Goal: Information Seeking & Learning: Learn about a topic

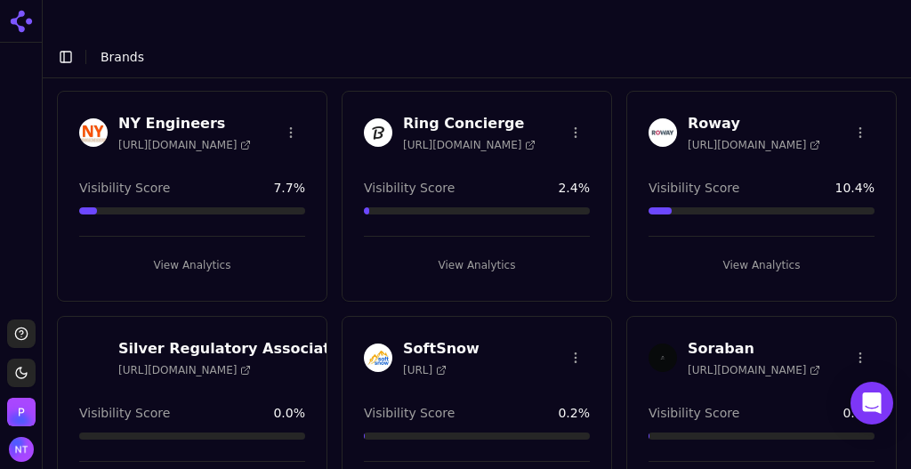
scroll to position [1240, 0]
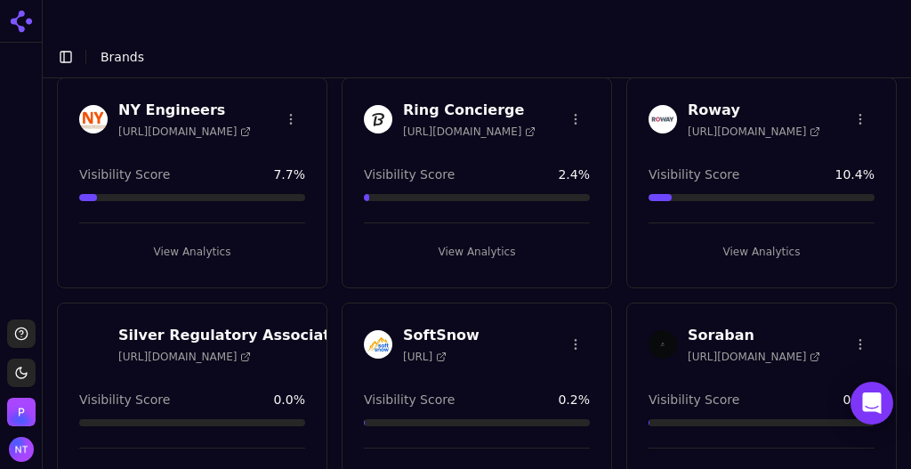
click at [759, 237] on button "View Analytics" at bounding box center [761, 251] width 226 height 28
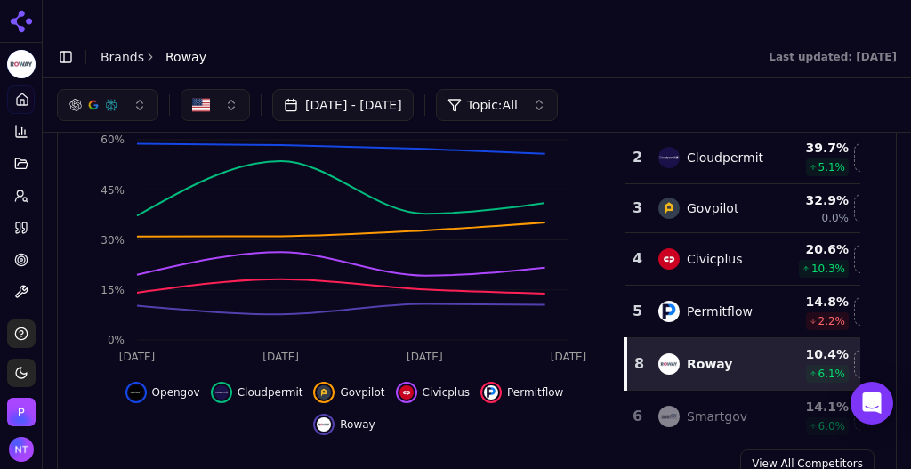
scroll to position [265, 0]
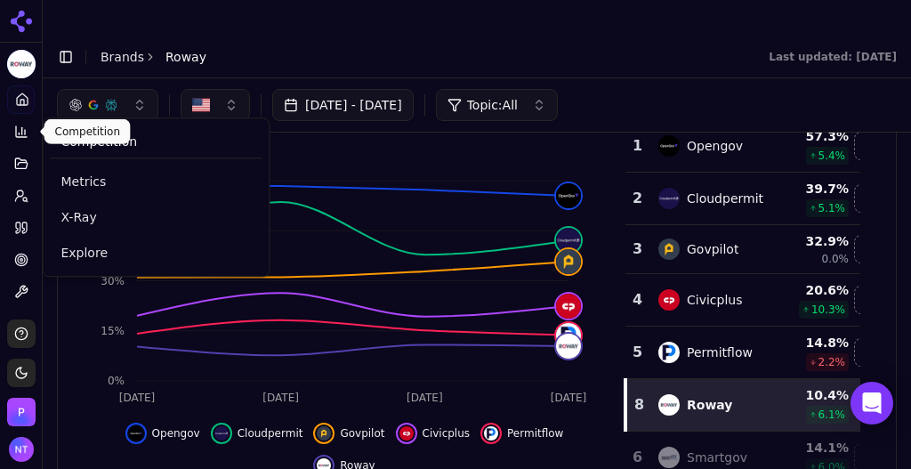
click at [14, 134] on icon at bounding box center [21, 132] width 14 height 14
click at [79, 241] on link "Explore" at bounding box center [156, 253] width 212 height 32
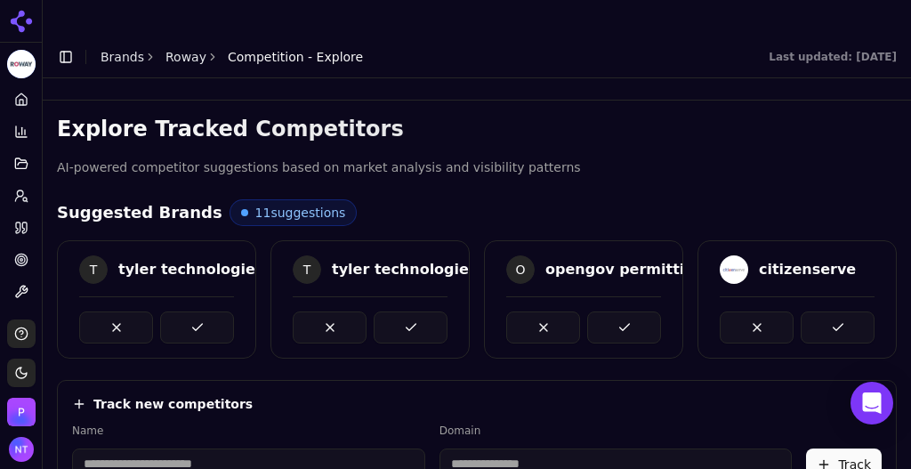
click at [181, 48] on link "Roway" at bounding box center [185, 57] width 41 height 18
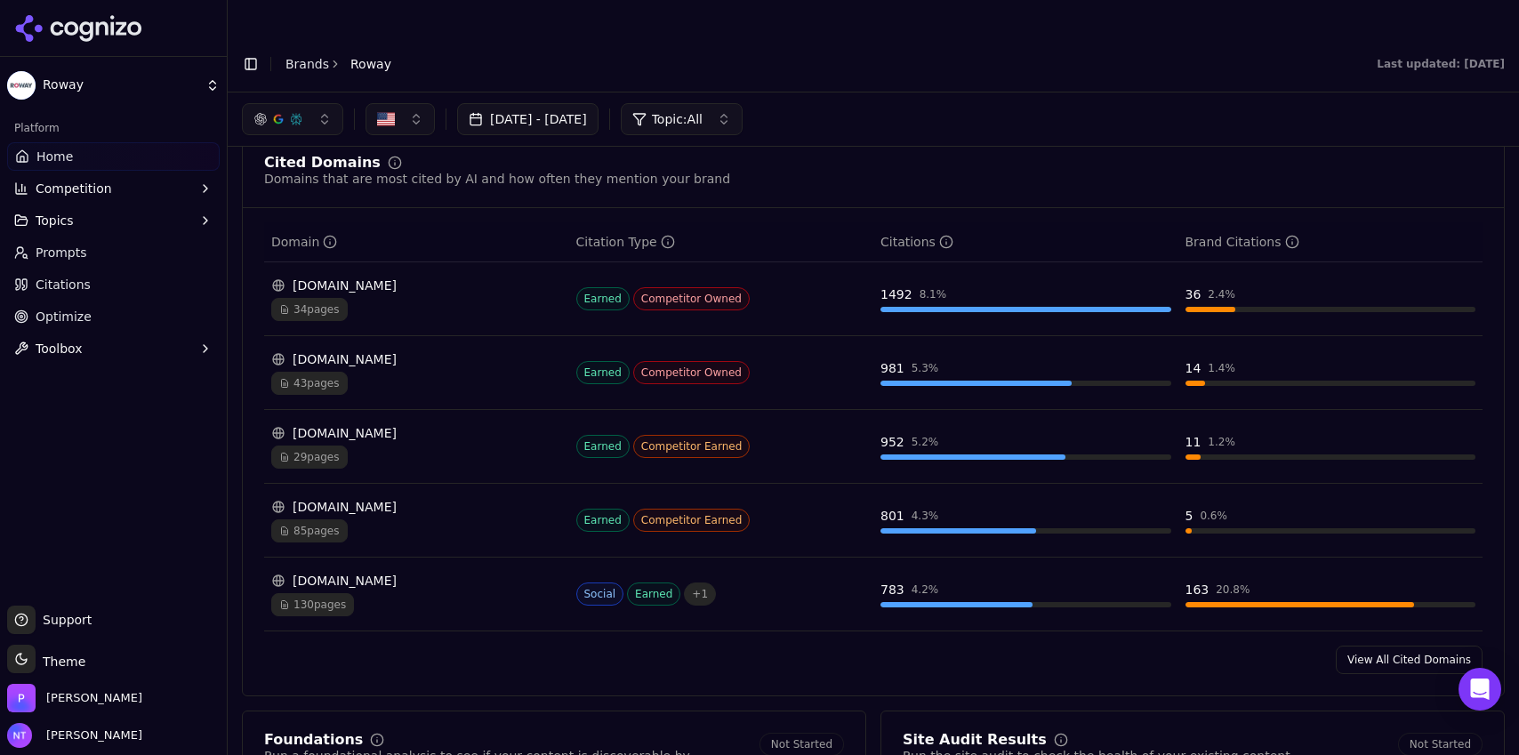
scroll to position [1743, 0]
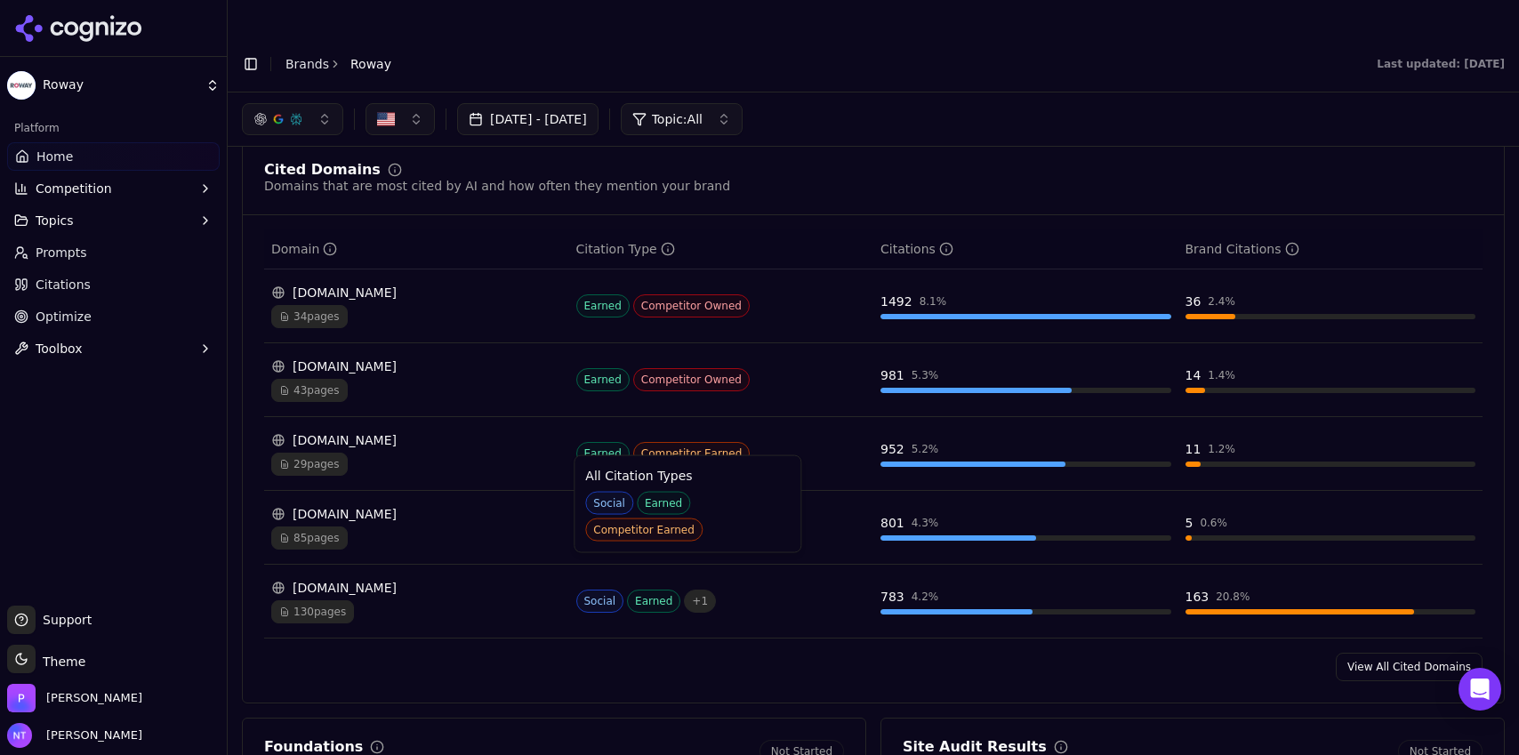
click at [687, 468] on span "+ 1" at bounding box center [700, 601] width 32 height 23
click at [688, 468] on span "+ 1" at bounding box center [700, 601] width 32 height 23
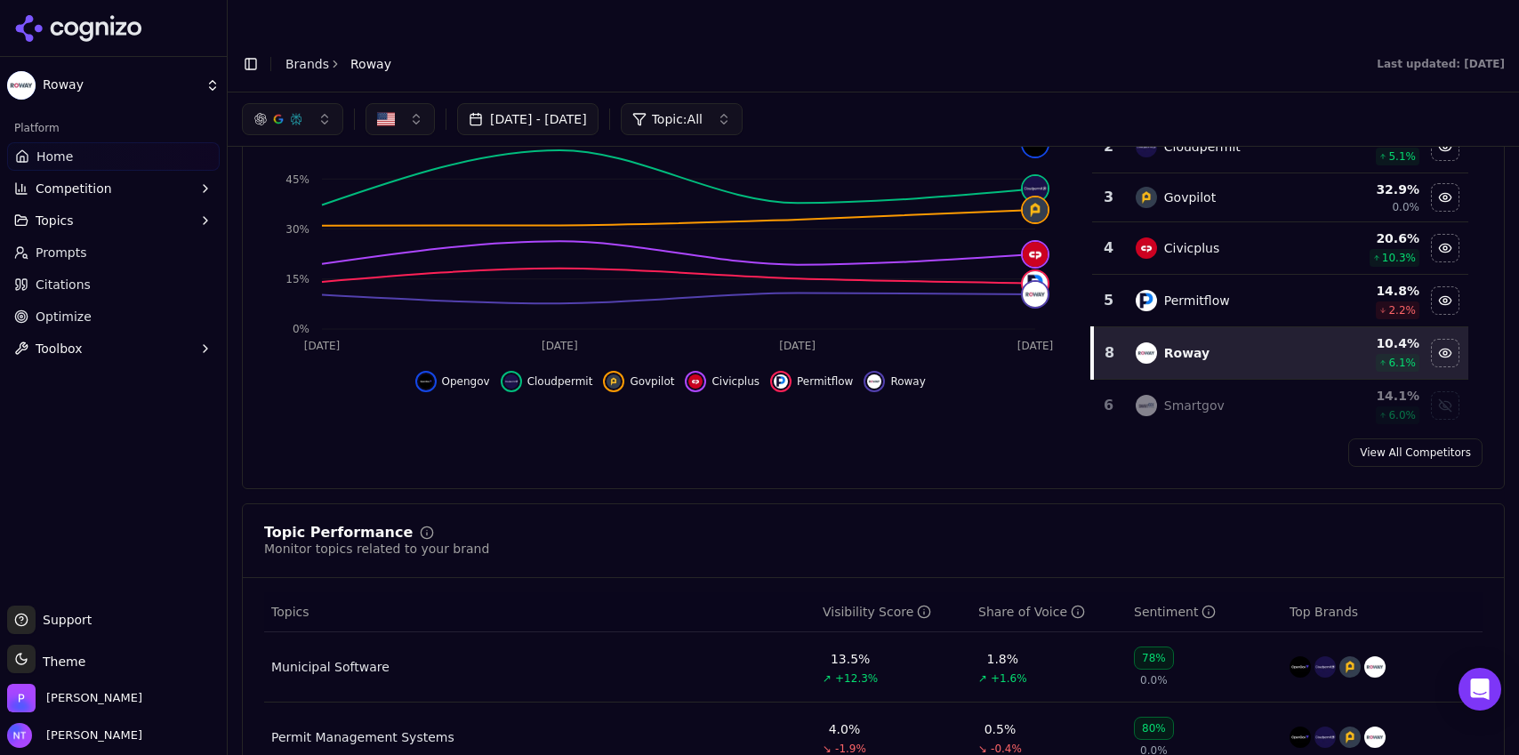
scroll to position [0, 0]
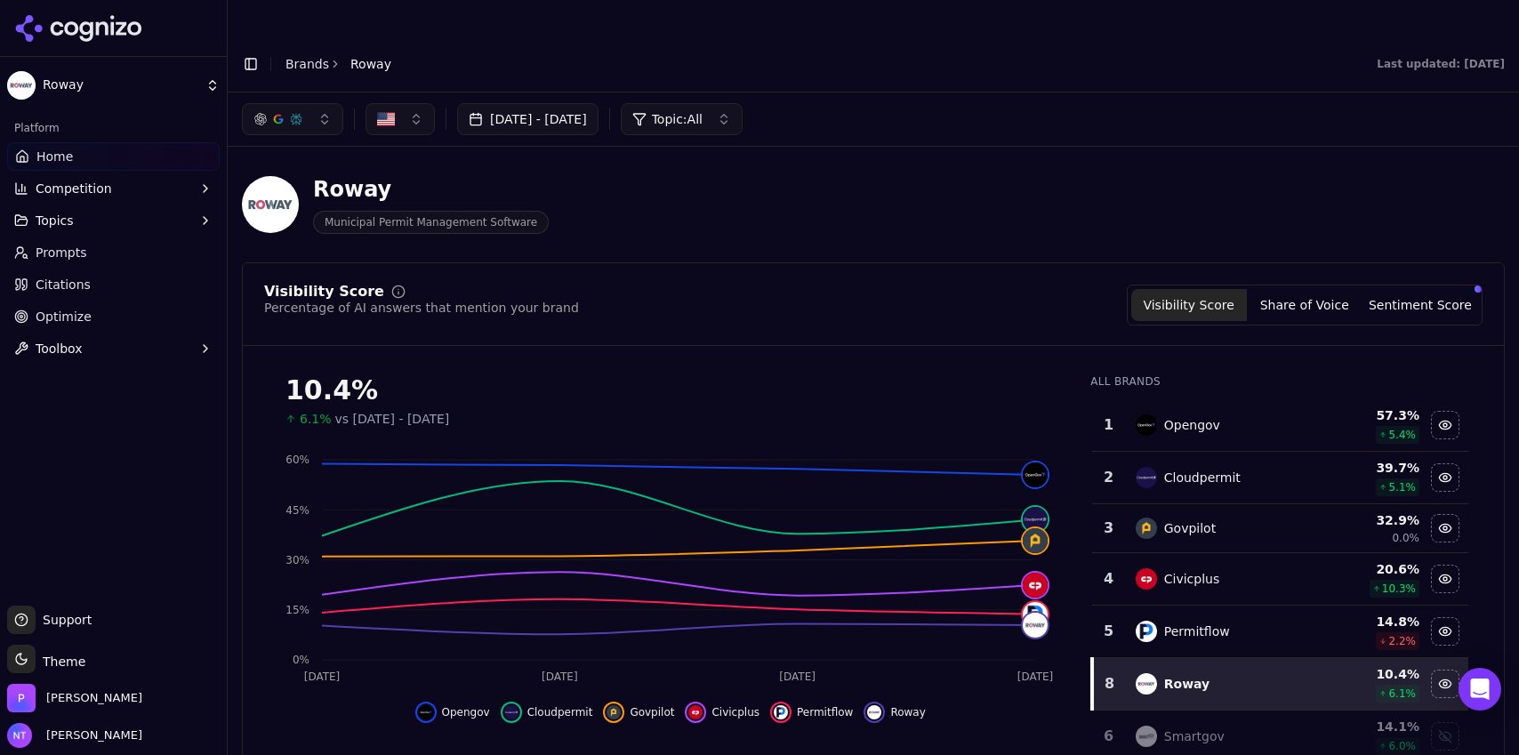
click at [289, 112] on div "button" at bounding box center [296, 119] width 14 height 14
click at [281, 200] on span "Google AI Overviews" at bounding box center [293, 191] width 112 height 36
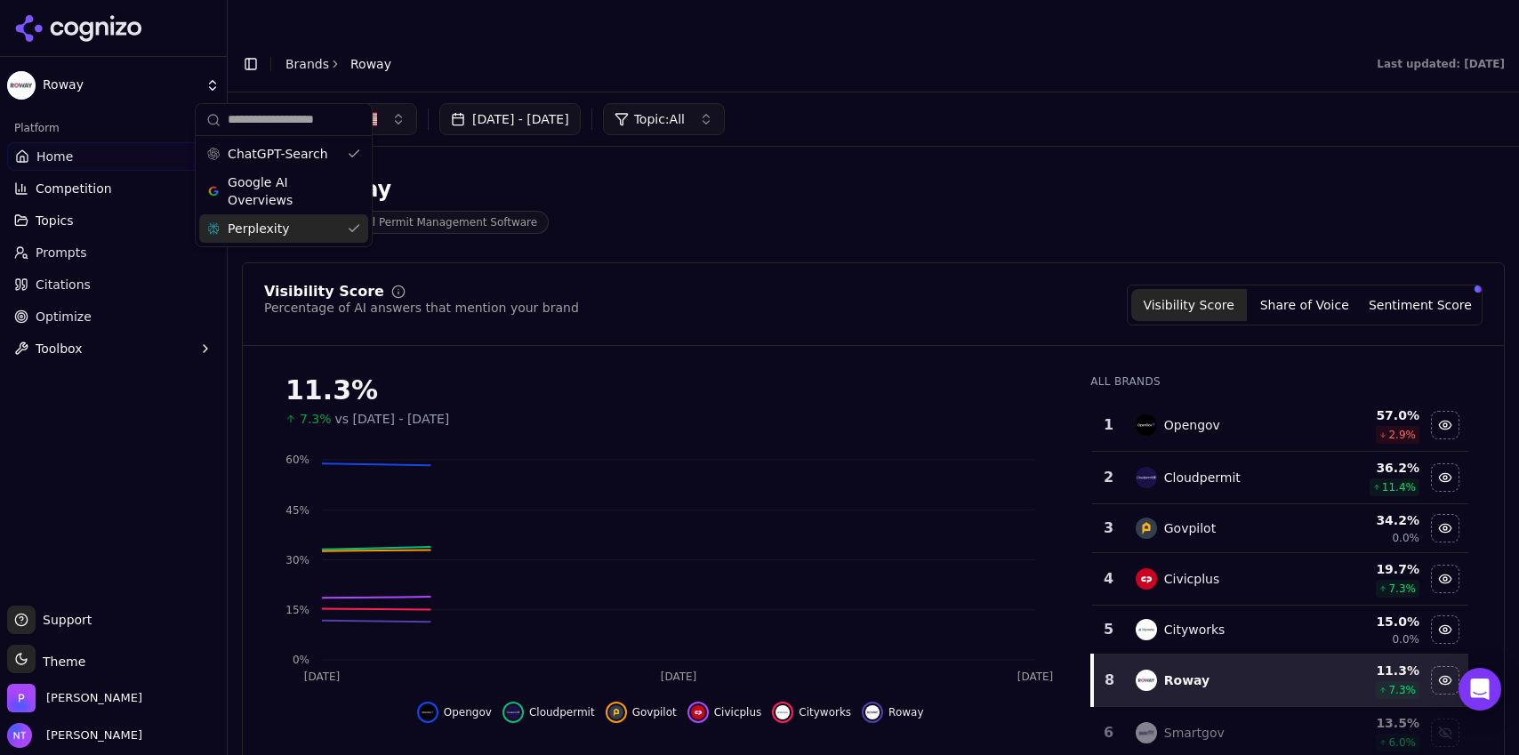
click at [284, 229] on div "Perplexity" at bounding box center [283, 228] width 169 height 28
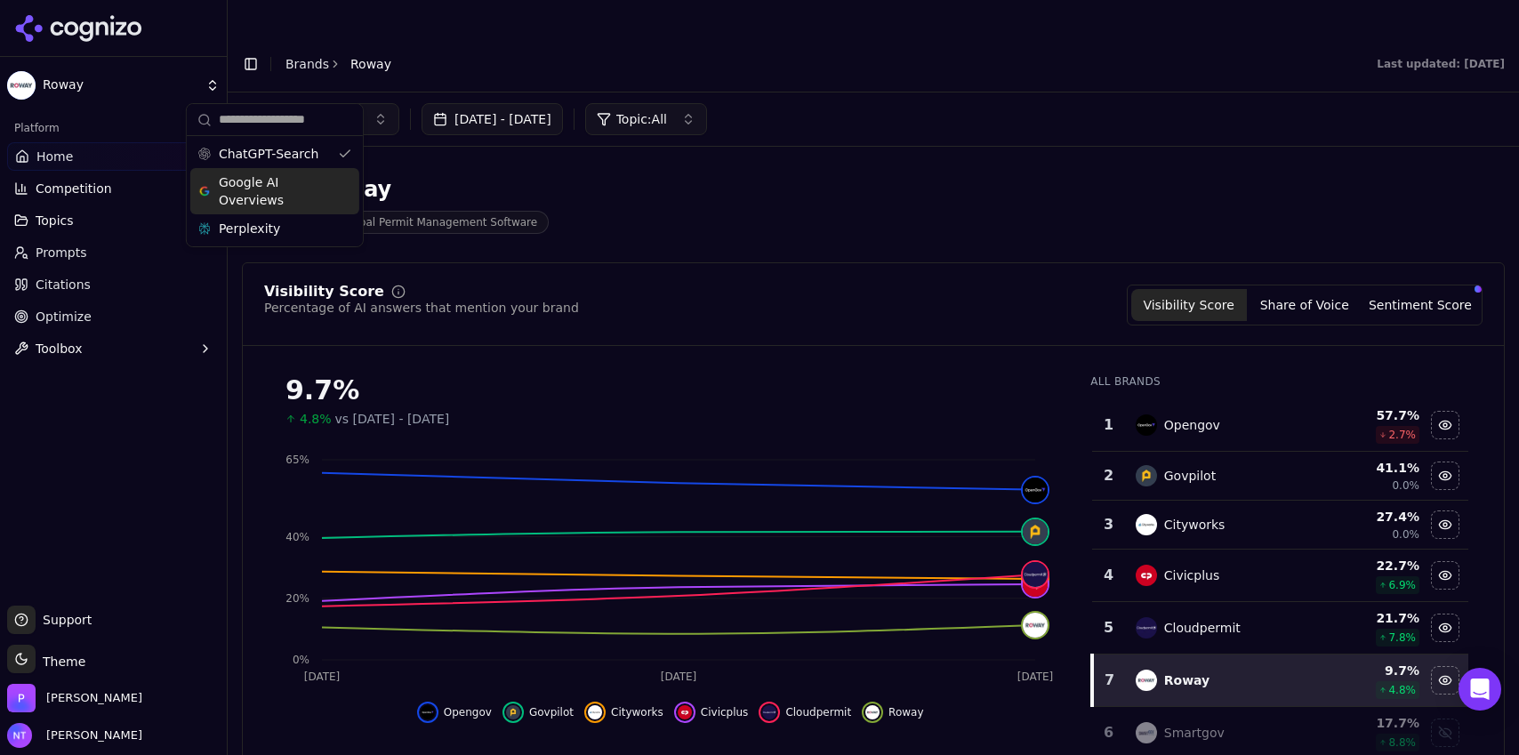
click at [817, 103] on div "Jul 20, 2025 - Aug 19, 2025 Topic: All" at bounding box center [873, 119] width 1263 height 32
click at [248, 52] on button "Toggle Sidebar" at bounding box center [250, 64] width 25 height 25
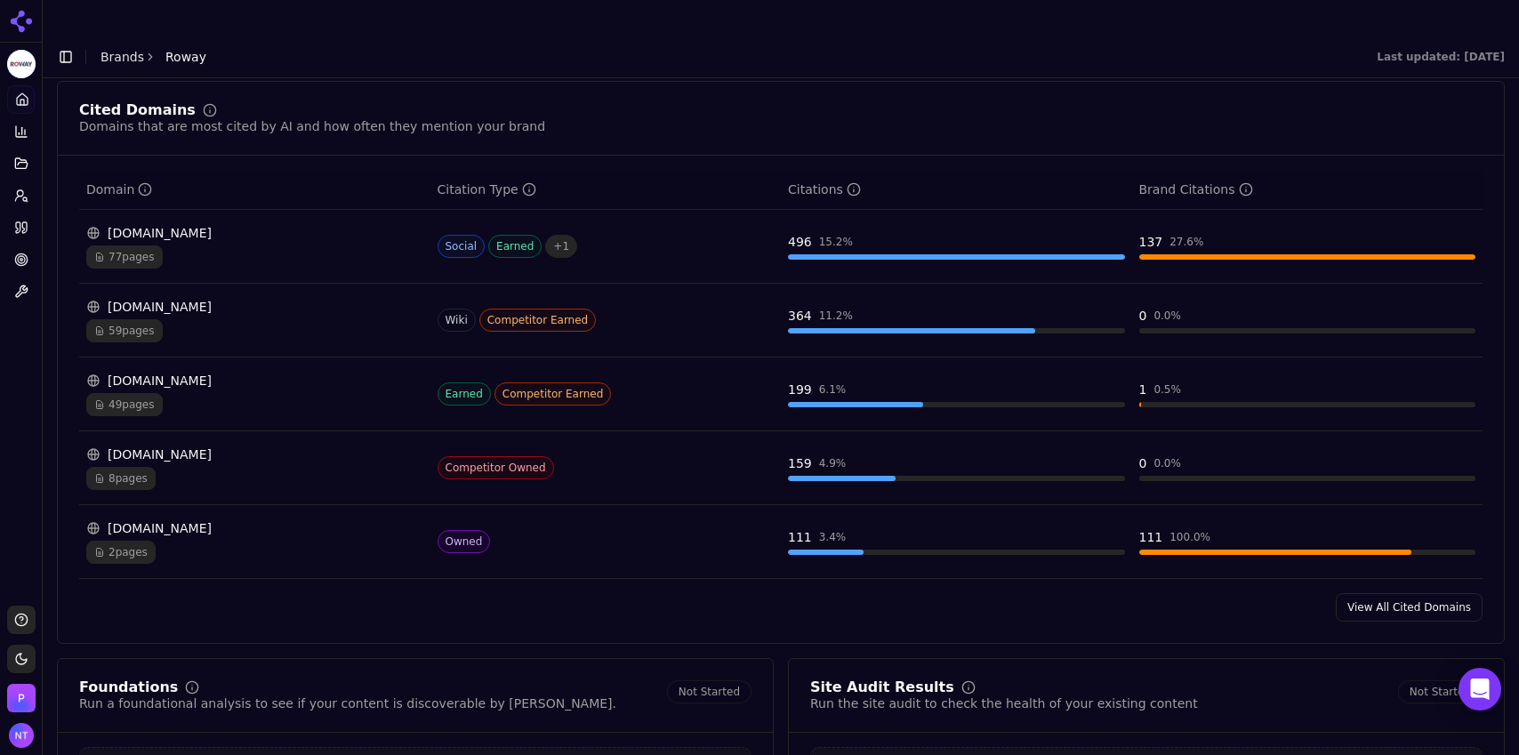
scroll to position [1799, 0]
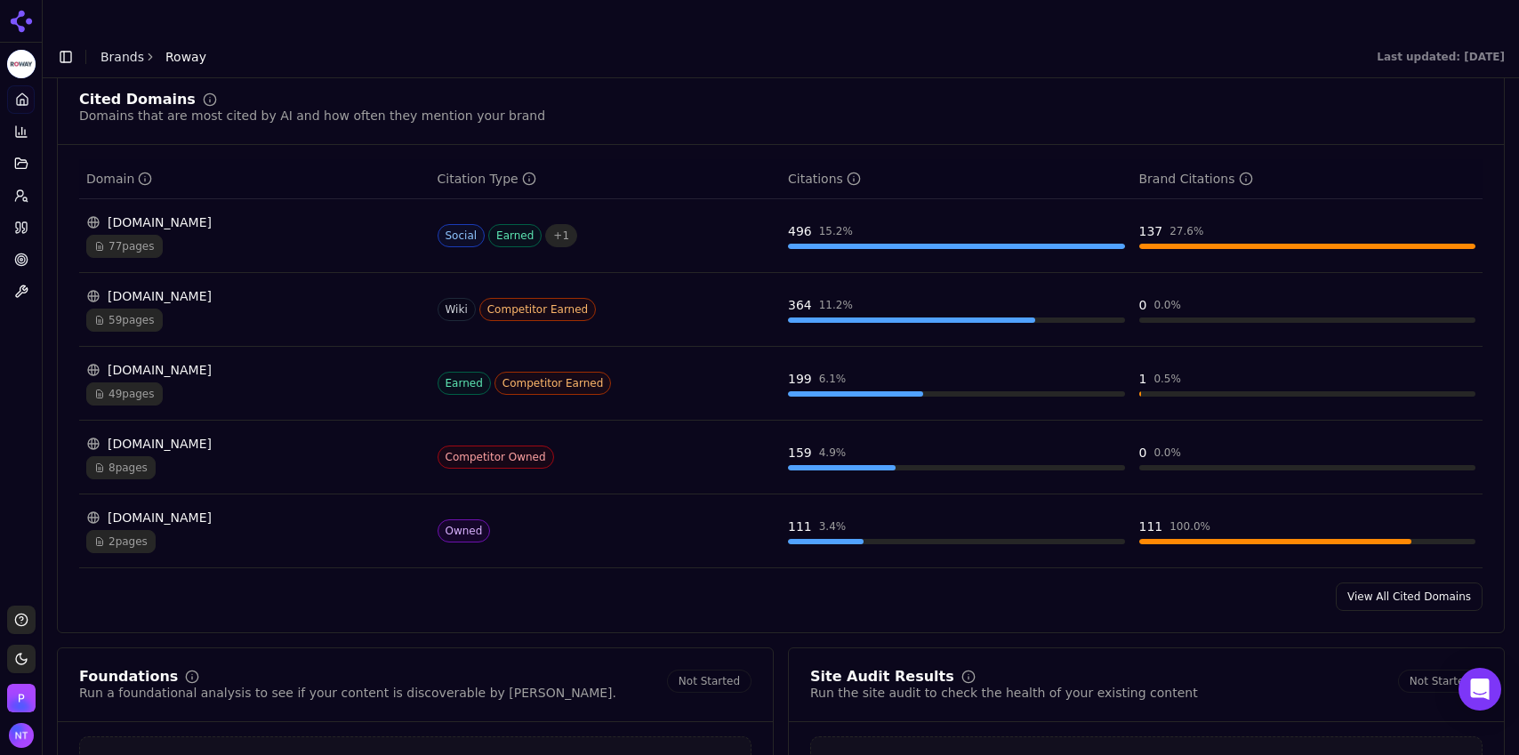
click at [168, 361] on div "getapp.com" at bounding box center [254, 370] width 337 height 18
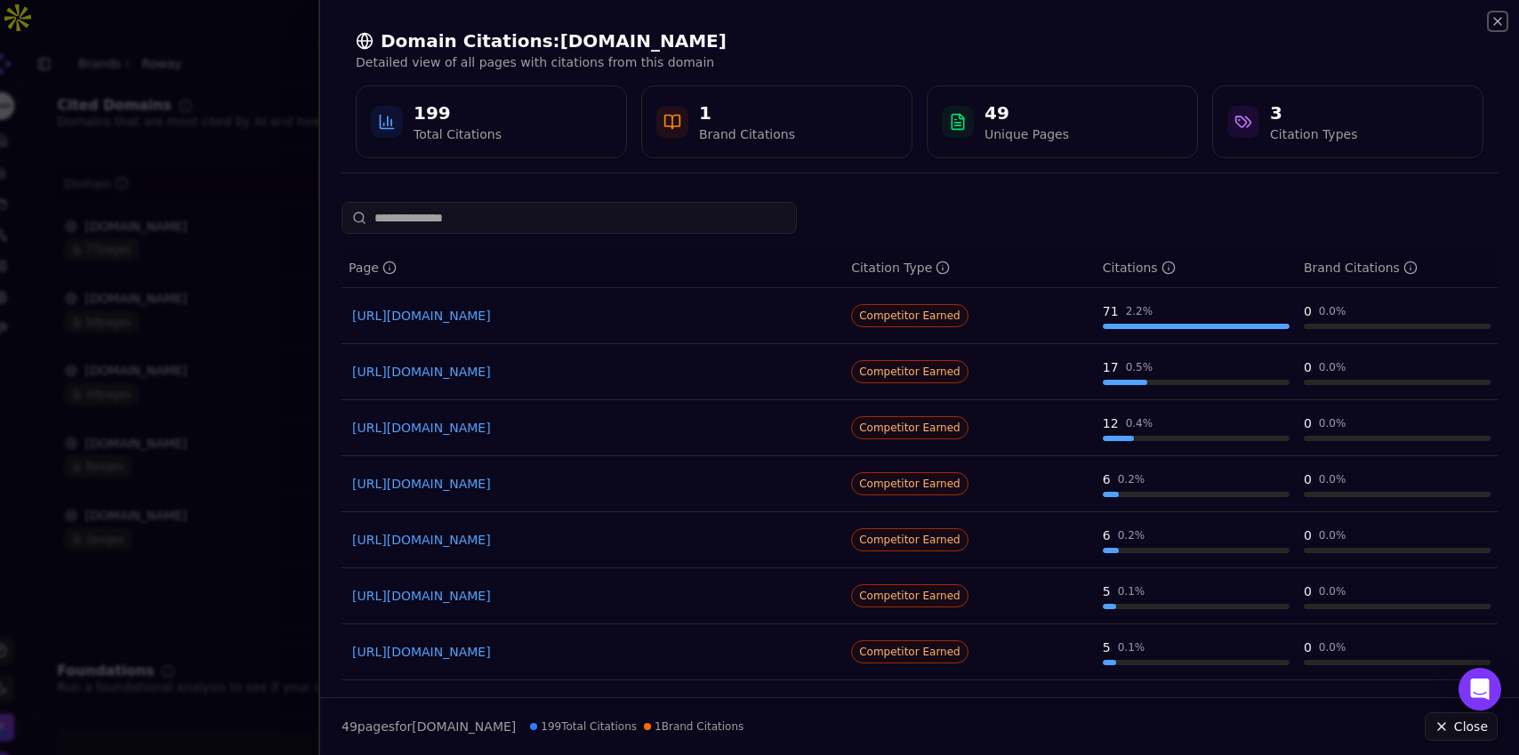
click at [910, 18] on icon "button" at bounding box center [1497, 21] width 7 height 7
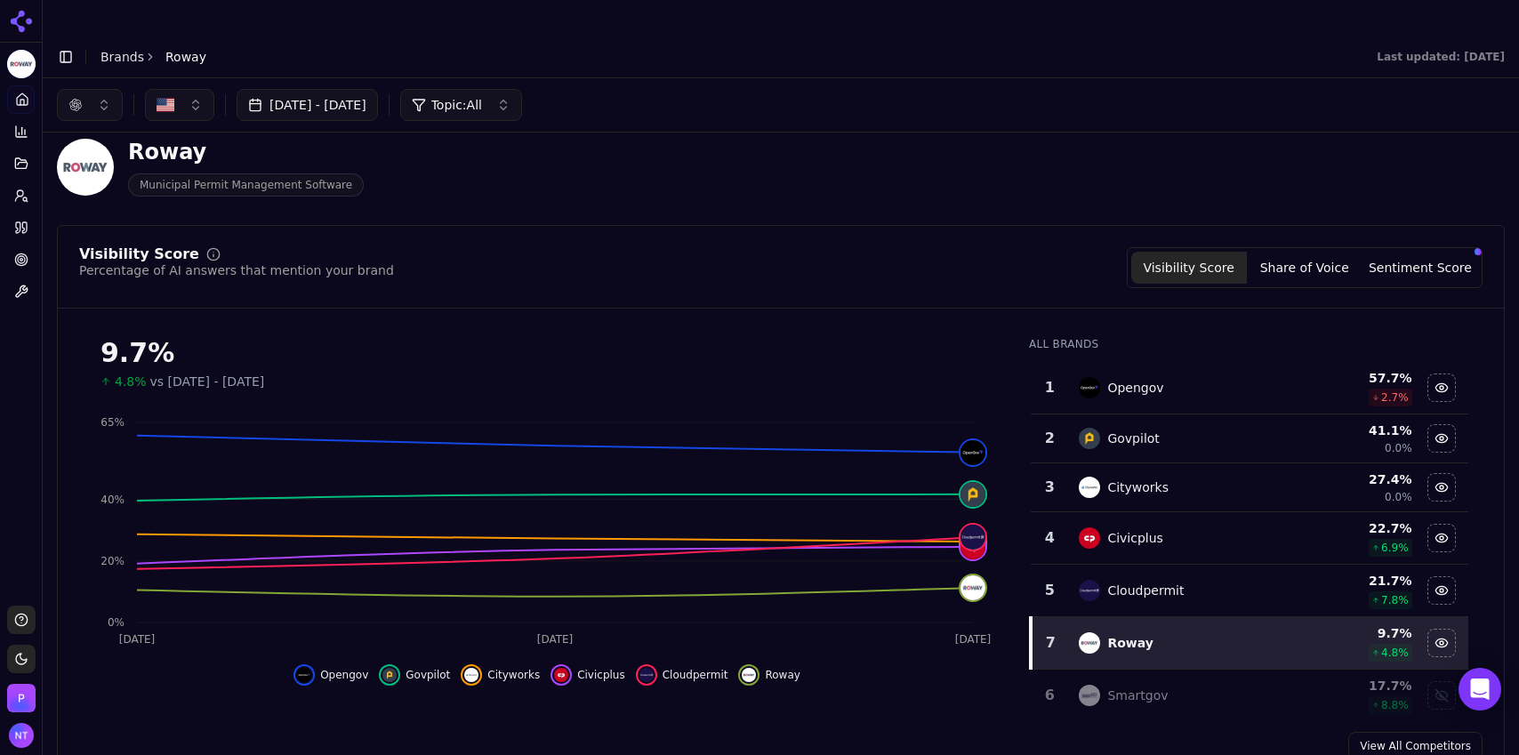
scroll to position [47, 0]
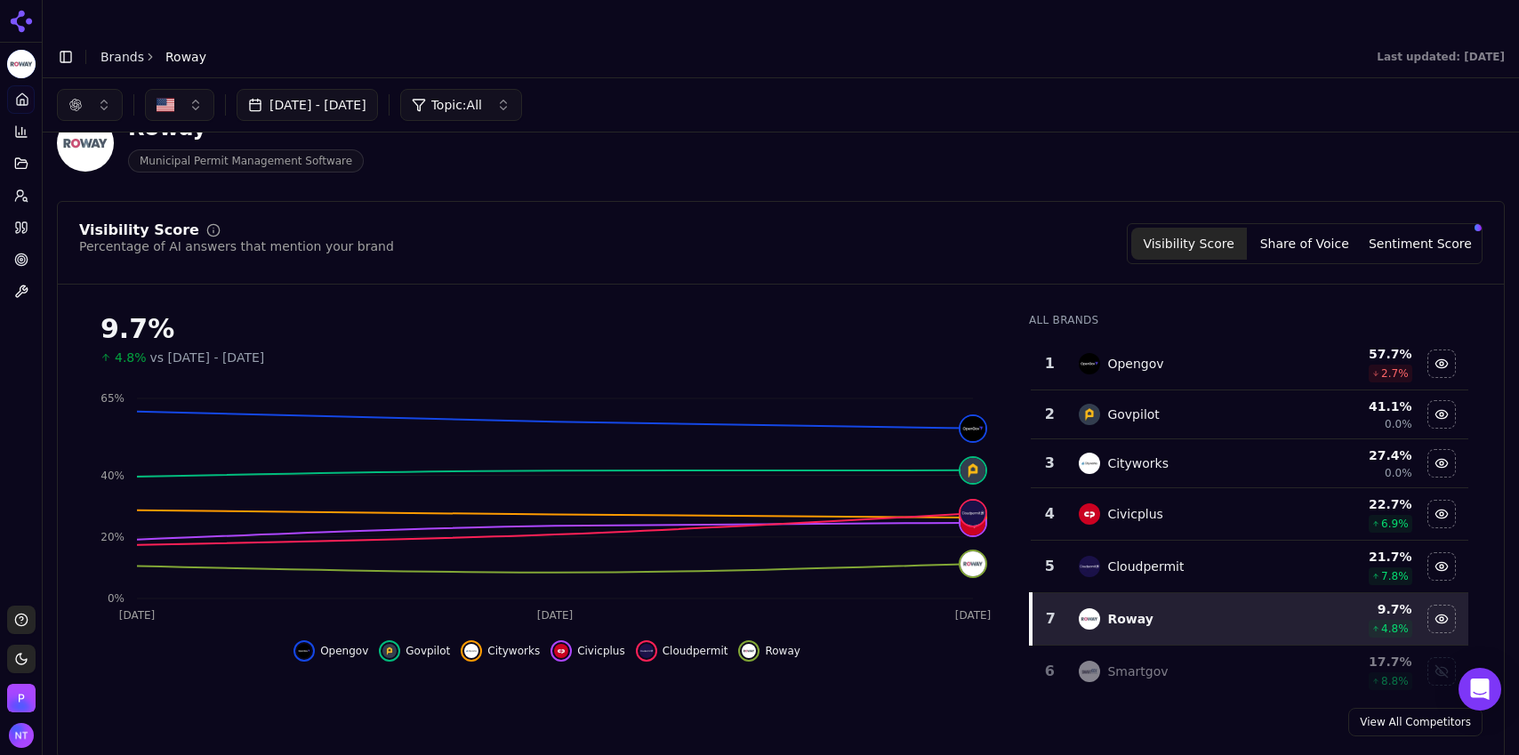
click at [97, 89] on button "button" at bounding box center [90, 105] width 66 height 32
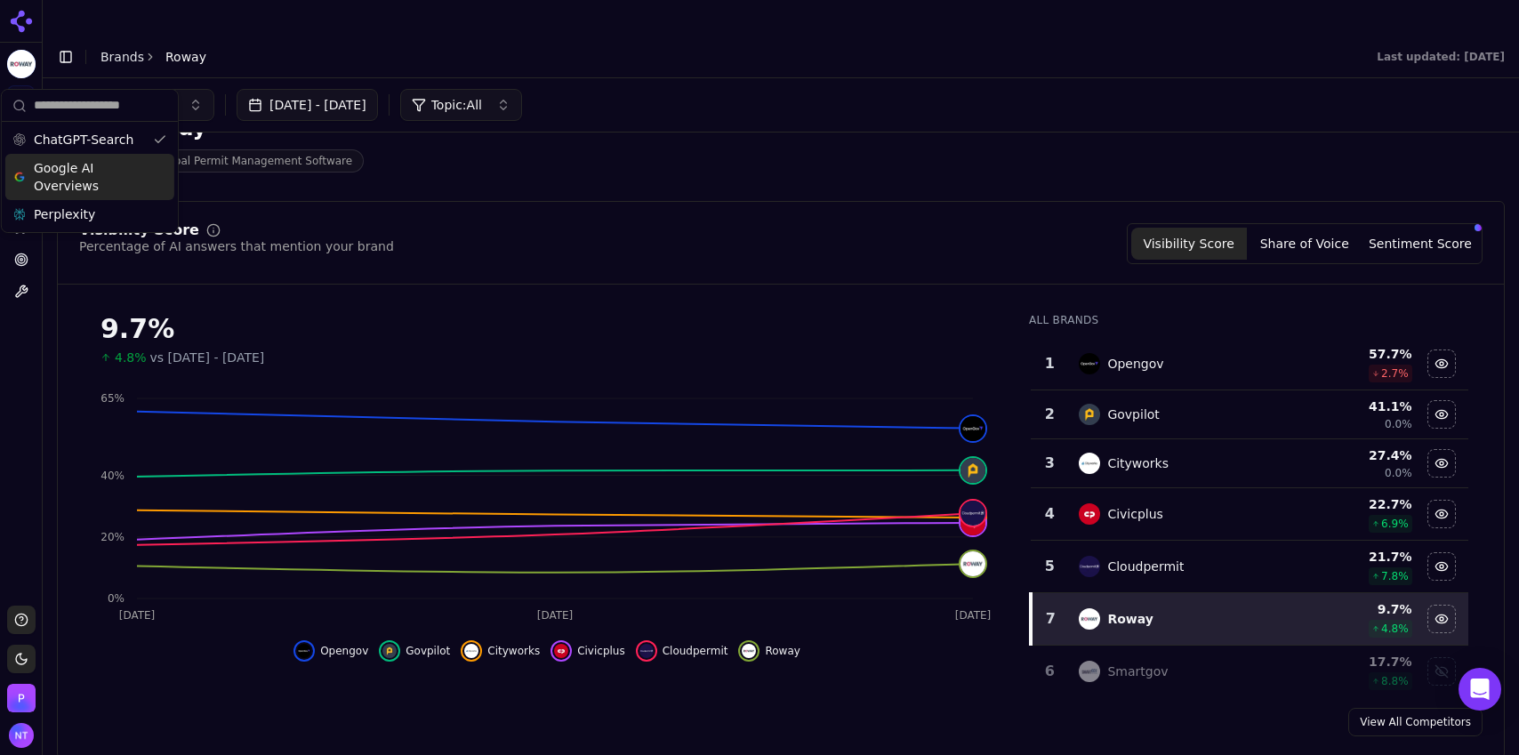
click at [87, 179] on span "Google AI Overviews" at bounding box center [90, 177] width 112 height 36
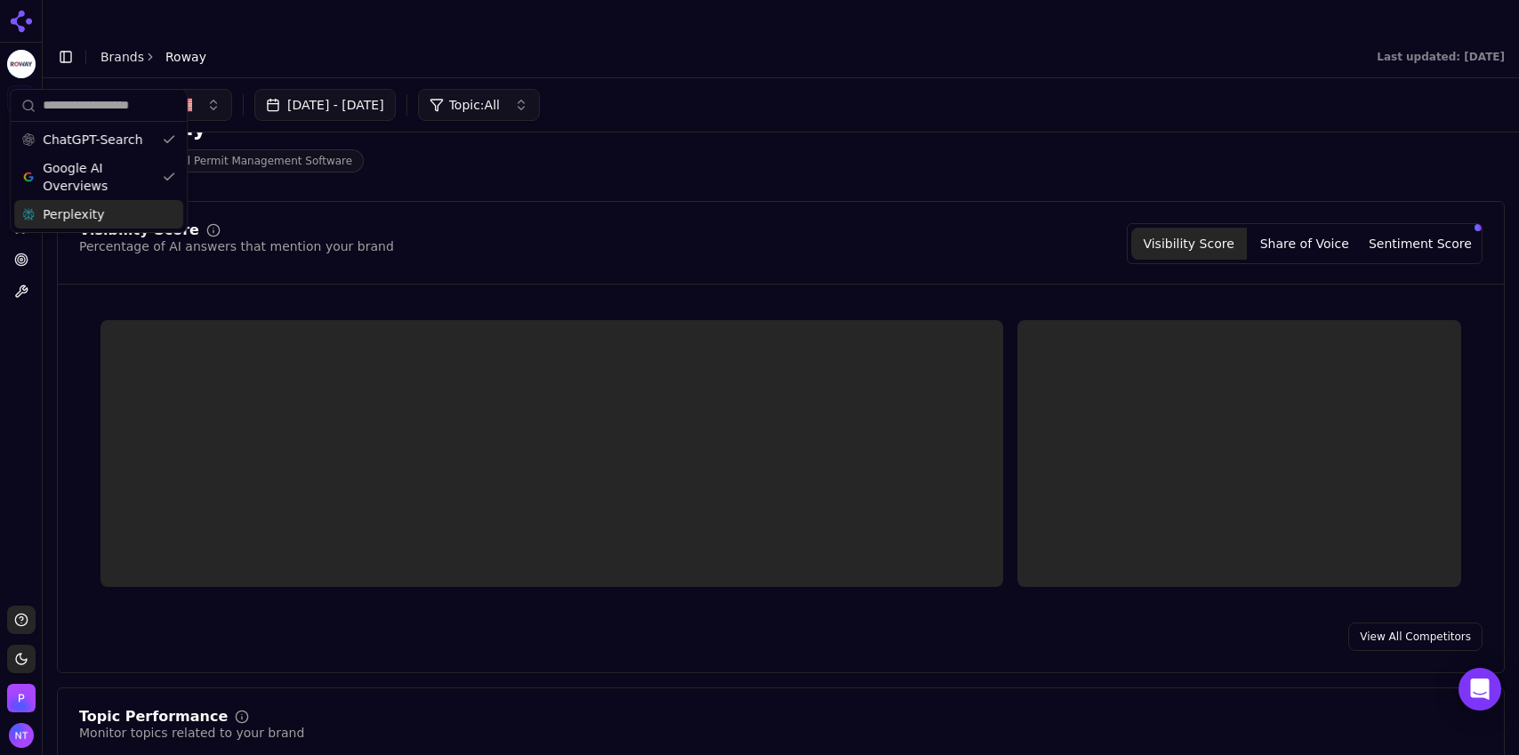
click at [87, 223] on div "Perplexity" at bounding box center [98, 214] width 169 height 28
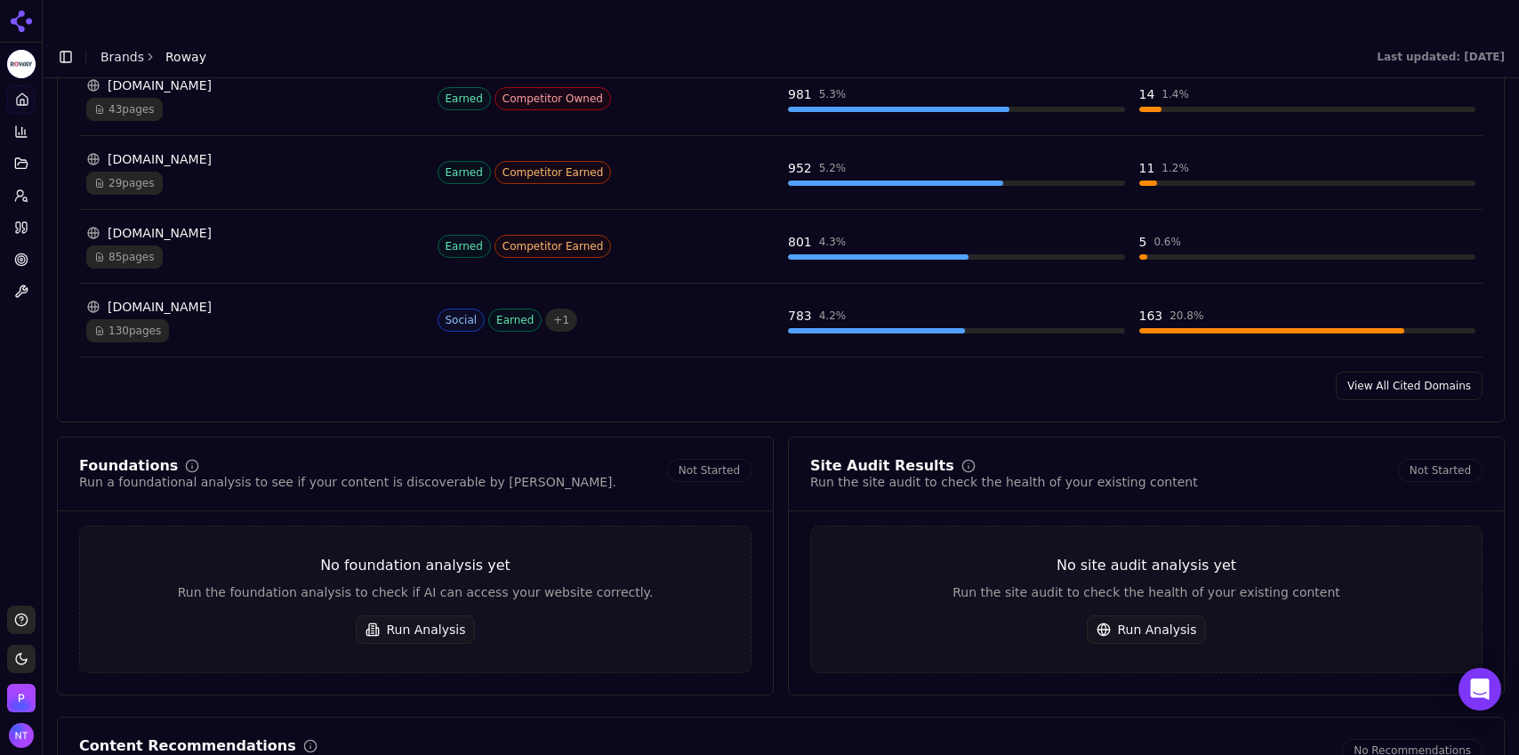
scroll to position [2009, 0]
click at [910, 372] on link "View All Cited Domains" at bounding box center [1409, 386] width 147 height 28
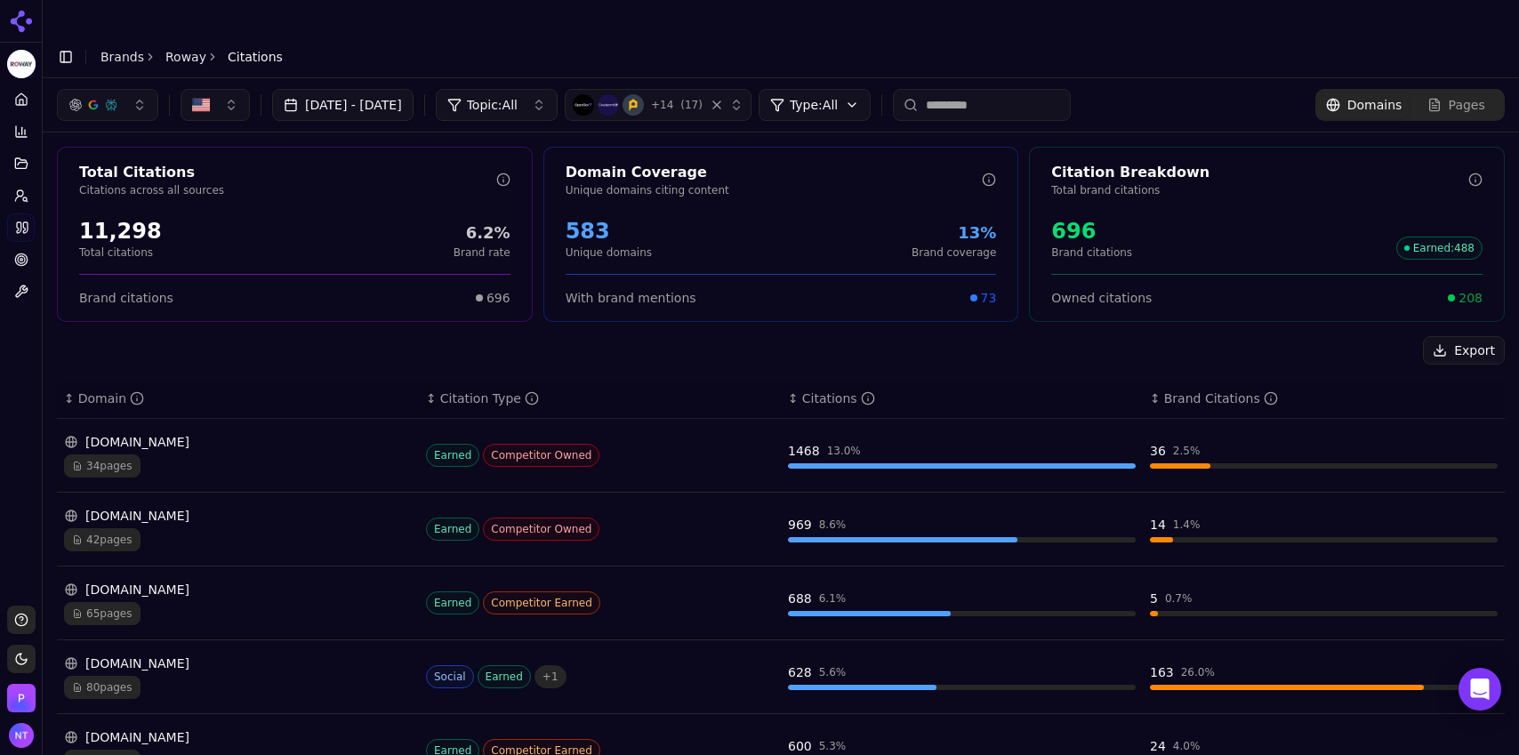
click at [96, 98] on div "button" at bounding box center [93, 105] width 14 height 14
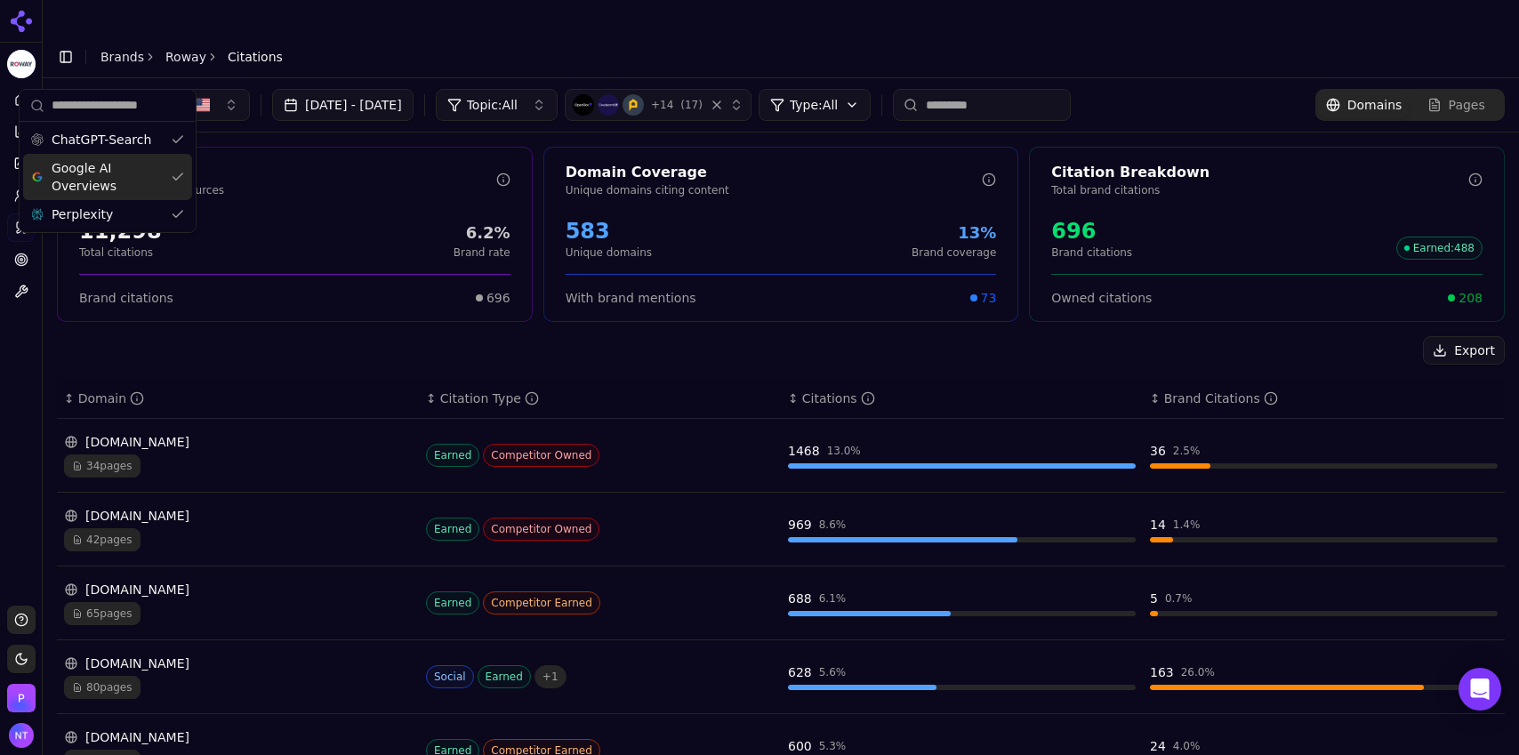
click at [100, 176] on span "Google AI Overviews" at bounding box center [108, 177] width 112 height 36
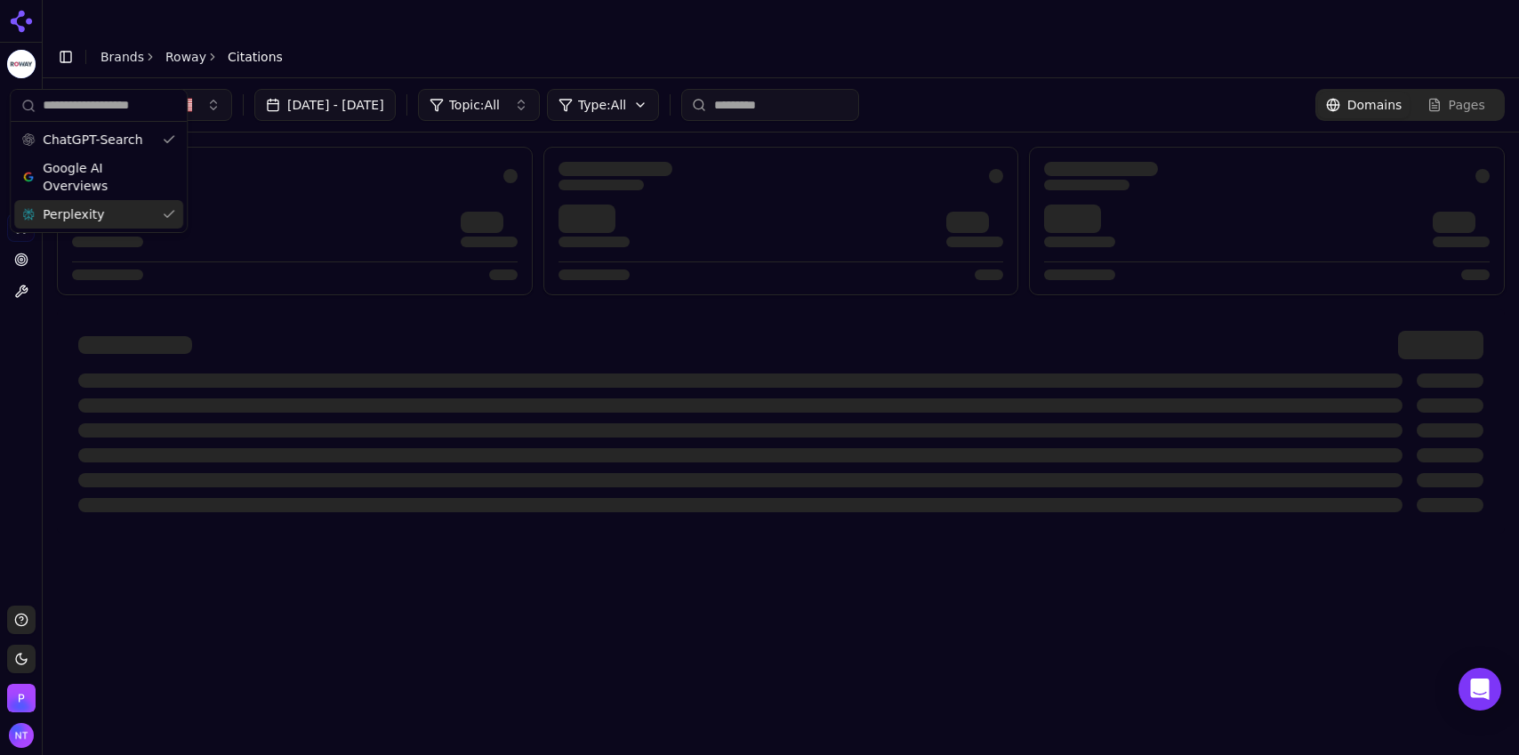
click at [93, 218] on span "Perplexity" at bounding box center [73, 214] width 61 height 18
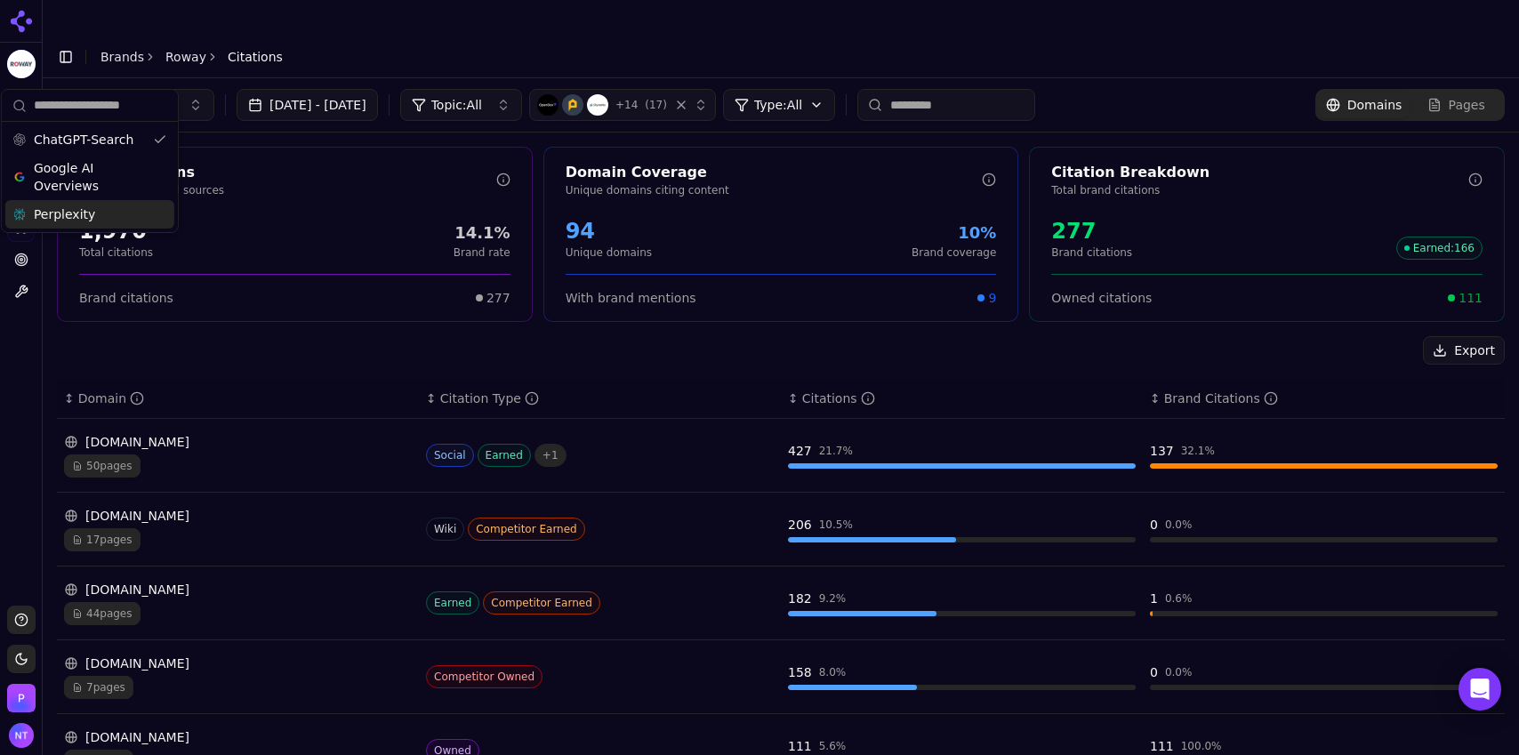
click at [910, 89] on div "Jul 20, 2025 - Aug 19, 2025 Topic: All + 14 ( 17 ) Type: All Domains Pages" at bounding box center [781, 105] width 1448 height 32
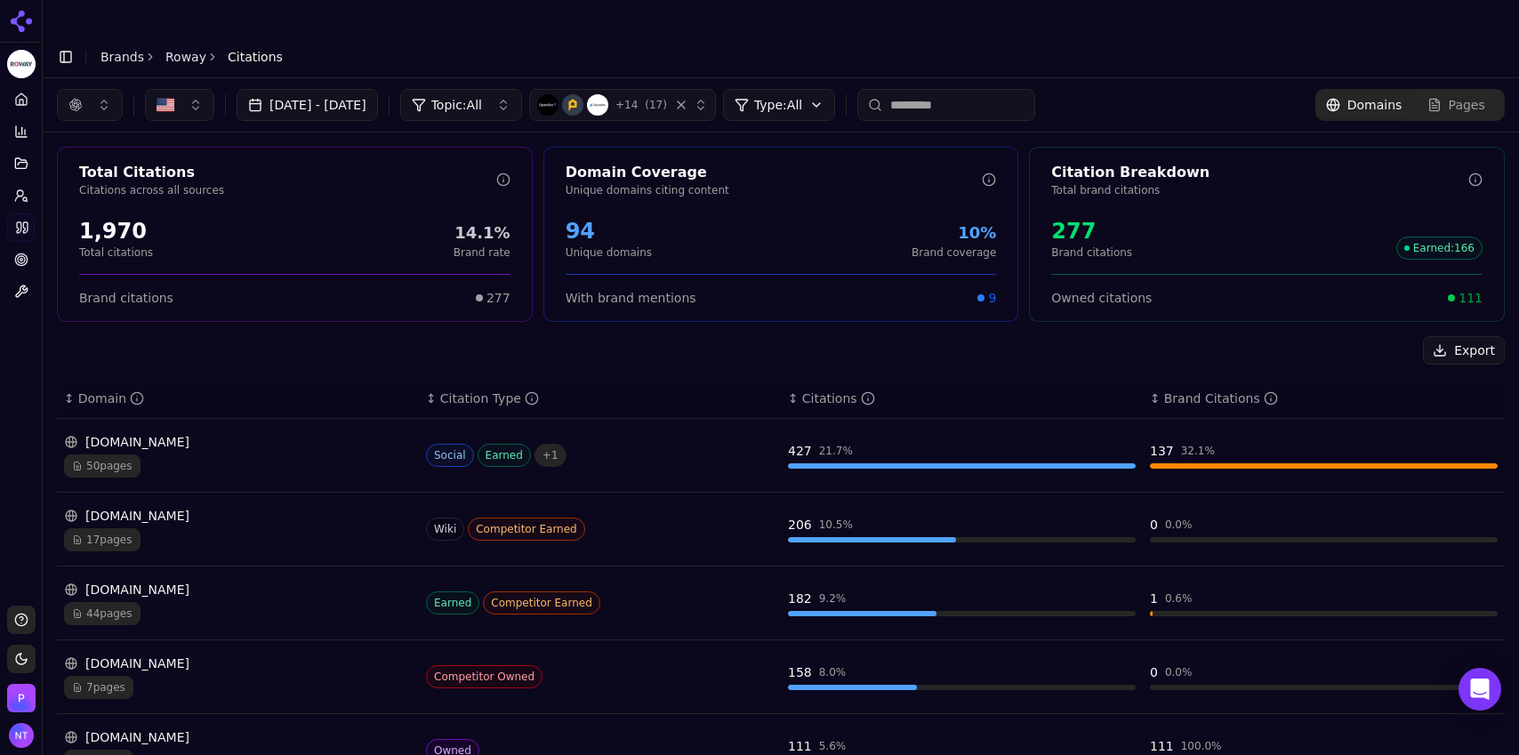
click at [218, 468] on div "17 pages" at bounding box center [238, 539] width 348 height 23
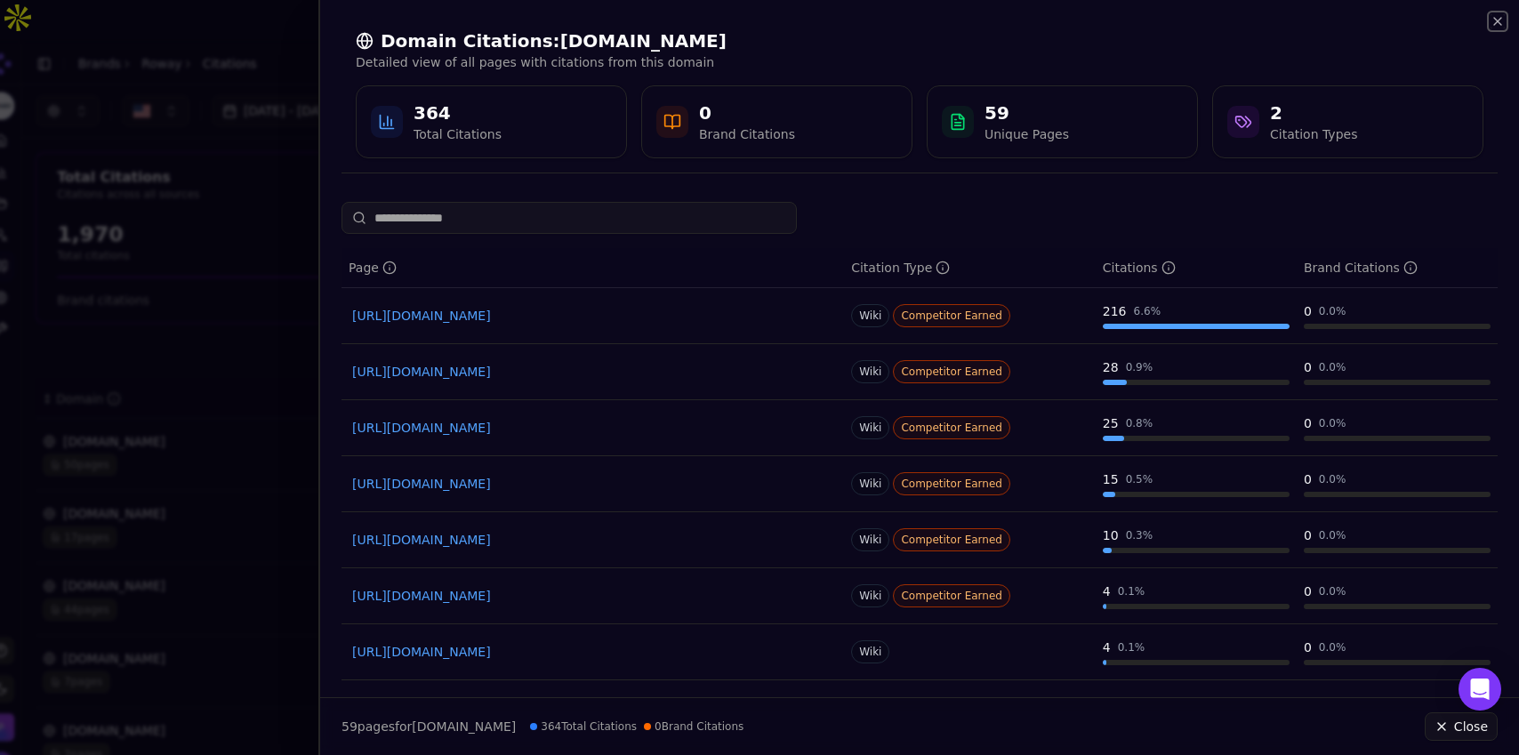
click at [910, 20] on icon "button" at bounding box center [1498, 21] width 14 height 14
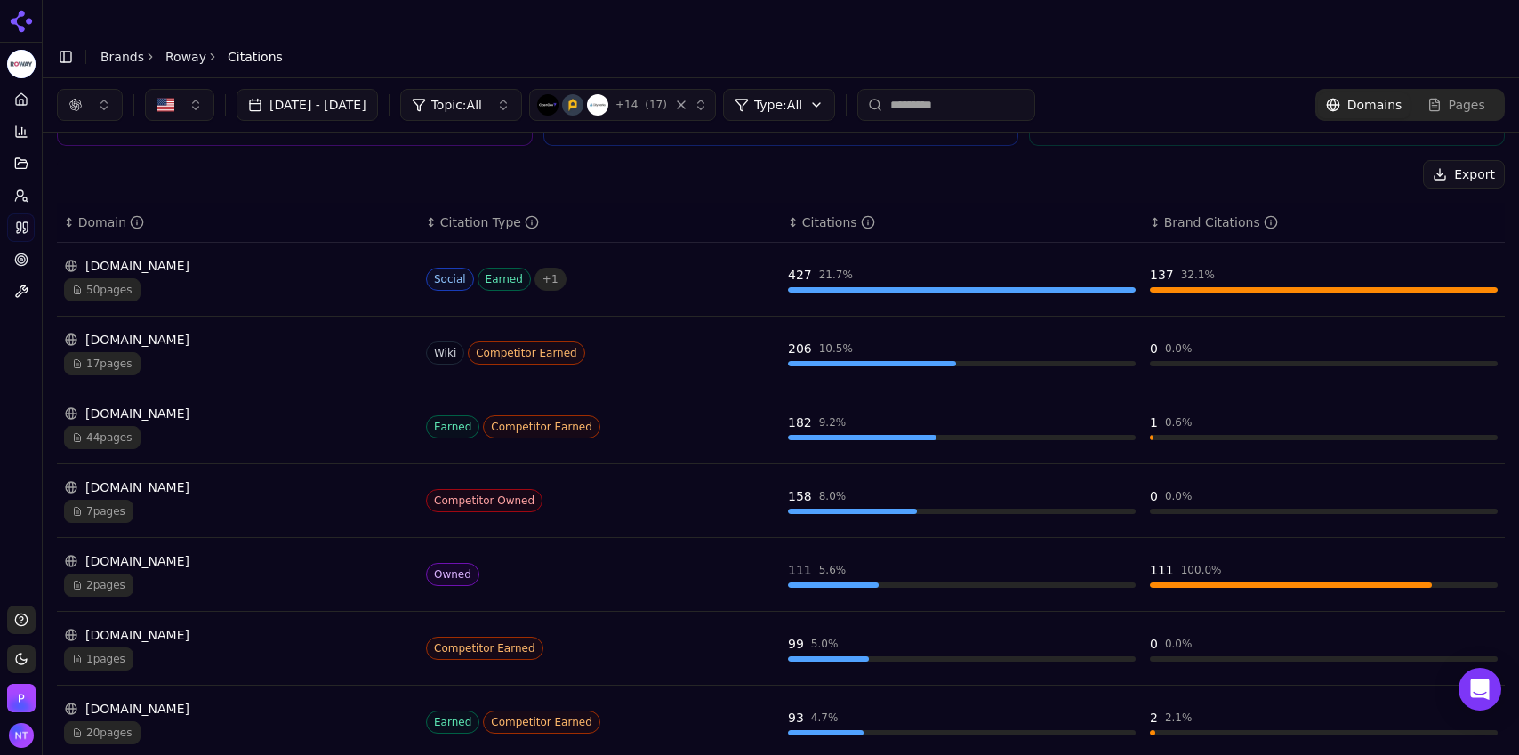
scroll to position [174, 0]
drag, startPoint x: 1509, startPoint y: 431, endPoint x: 1517, endPoint y: 517, distance: 85.9
click at [910, 468] on div "Jul 20, 2025 - Aug 19, 2025 Topic: All + 14 ( 17 ) Type: All Domains Pages Tota…" at bounding box center [781, 429] width 1477 height 702
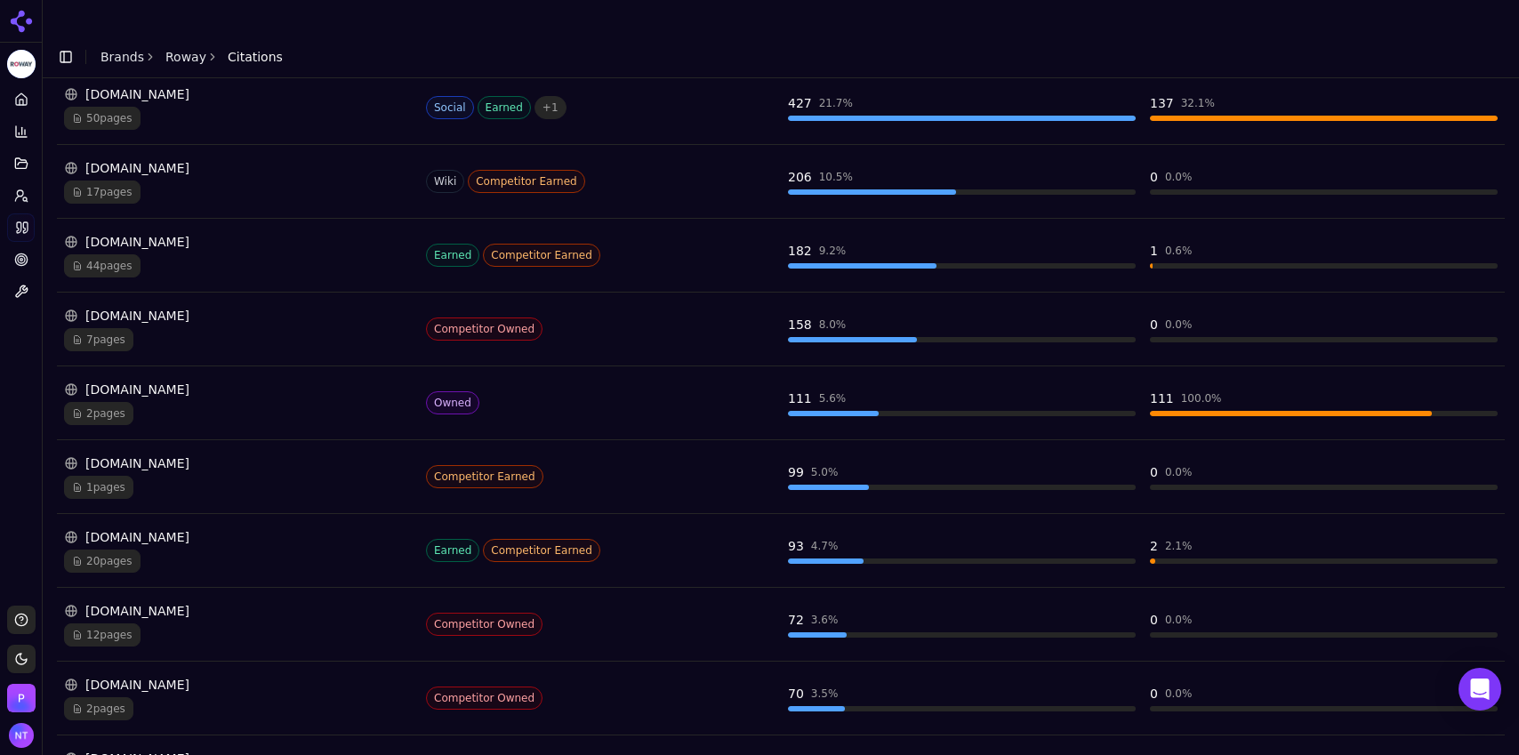
scroll to position [350, 0]
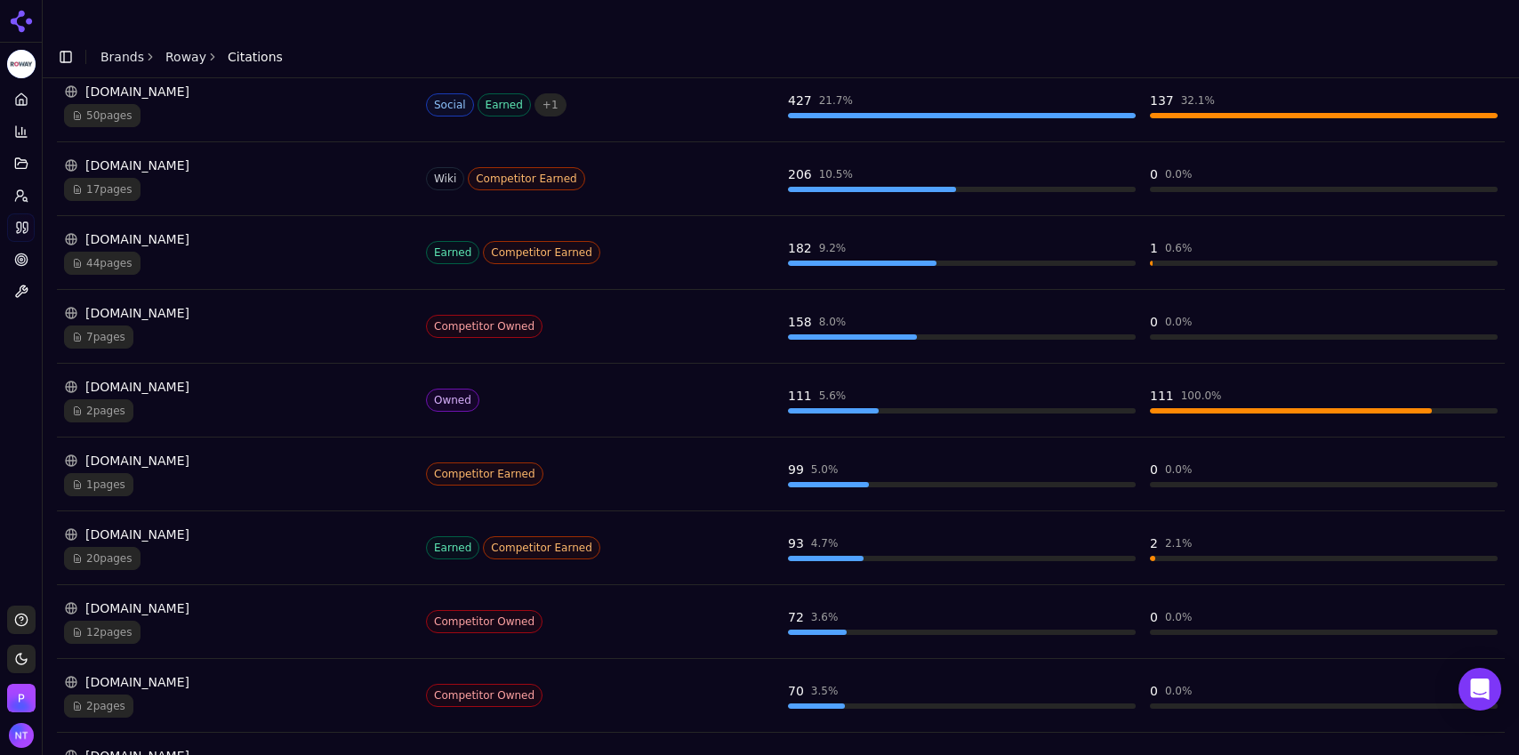
click at [264, 468] on div "12 pages" at bounding box center [238, 632] width 348 height 23
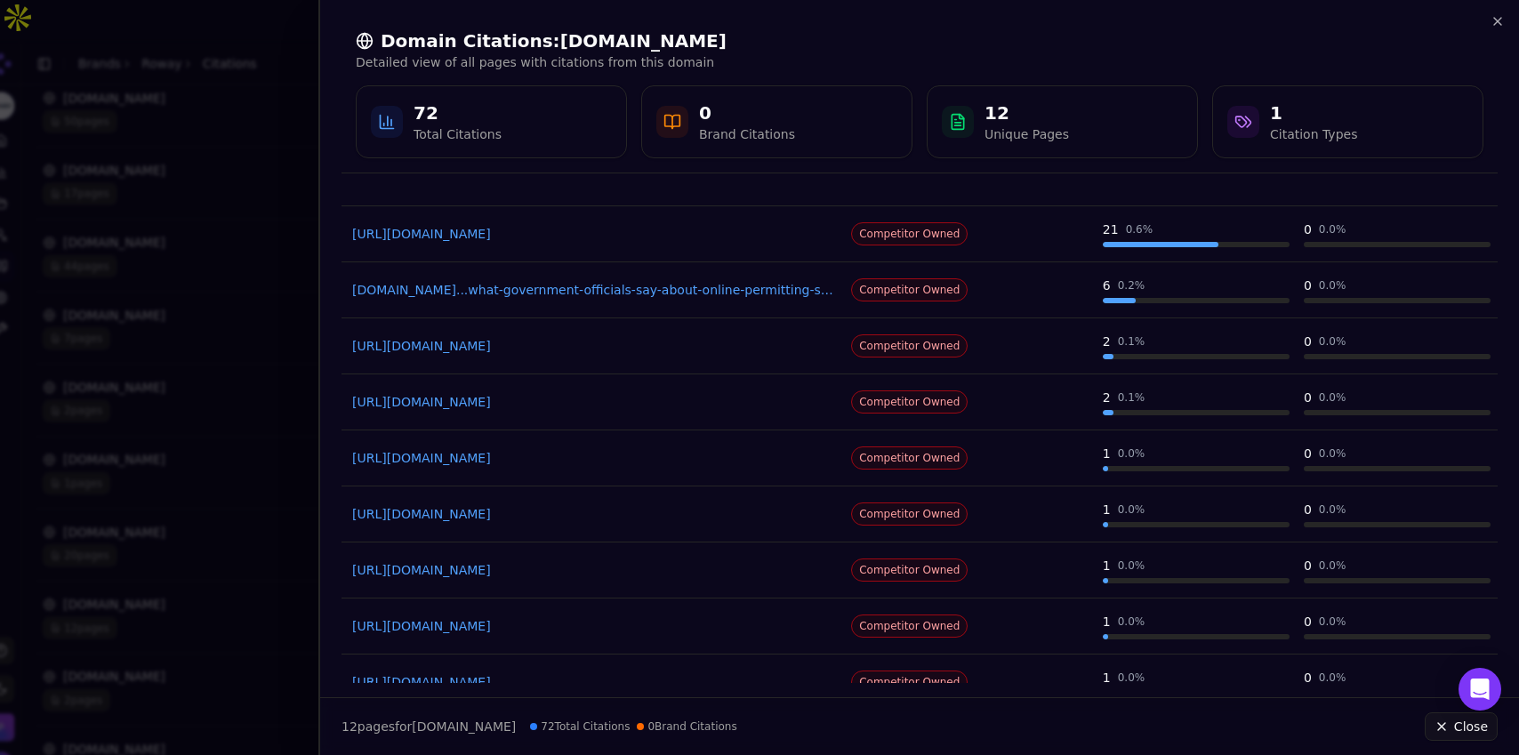
scroll to position [221, 0]
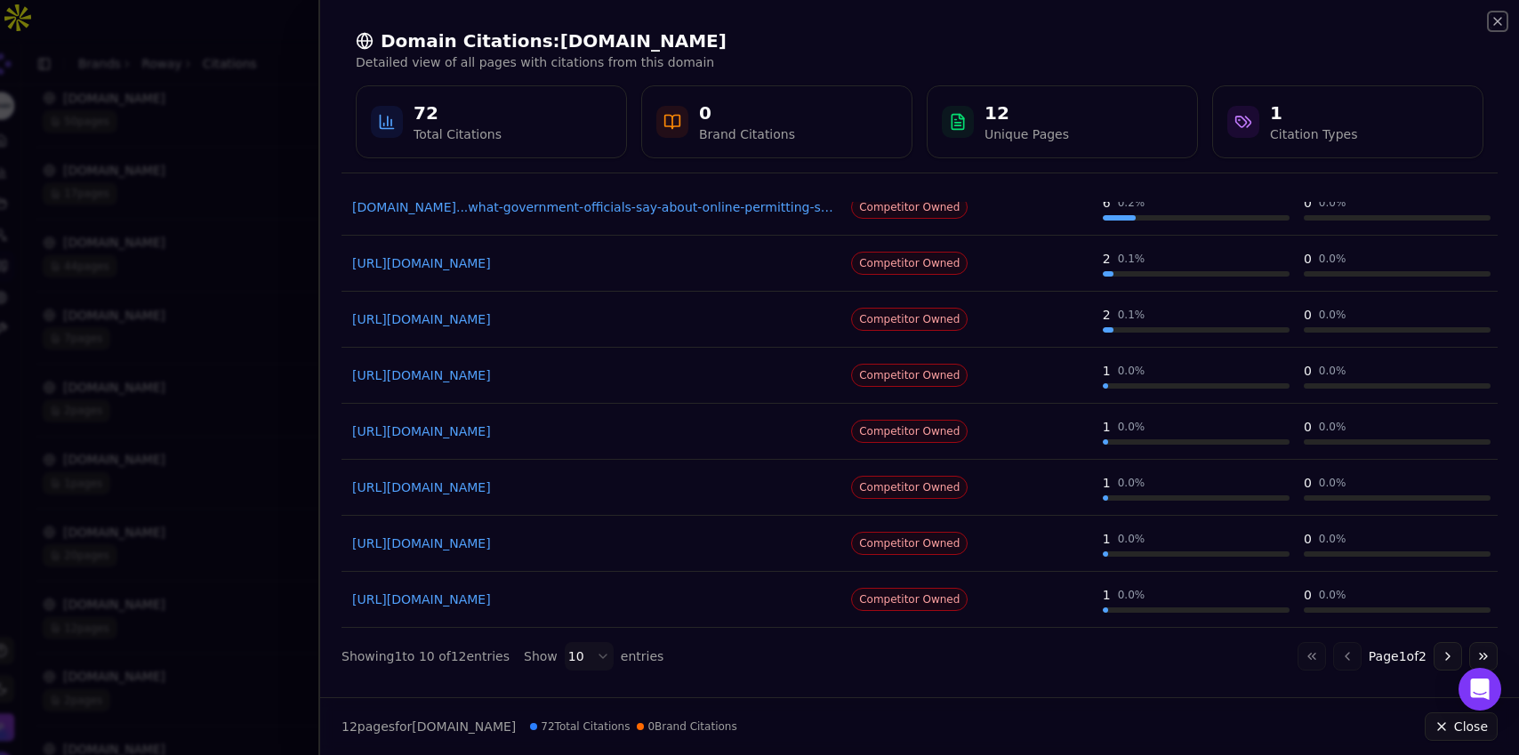
click at [910, 23] on icon "button" at bounding box center [1497, 21] width 7 height 7
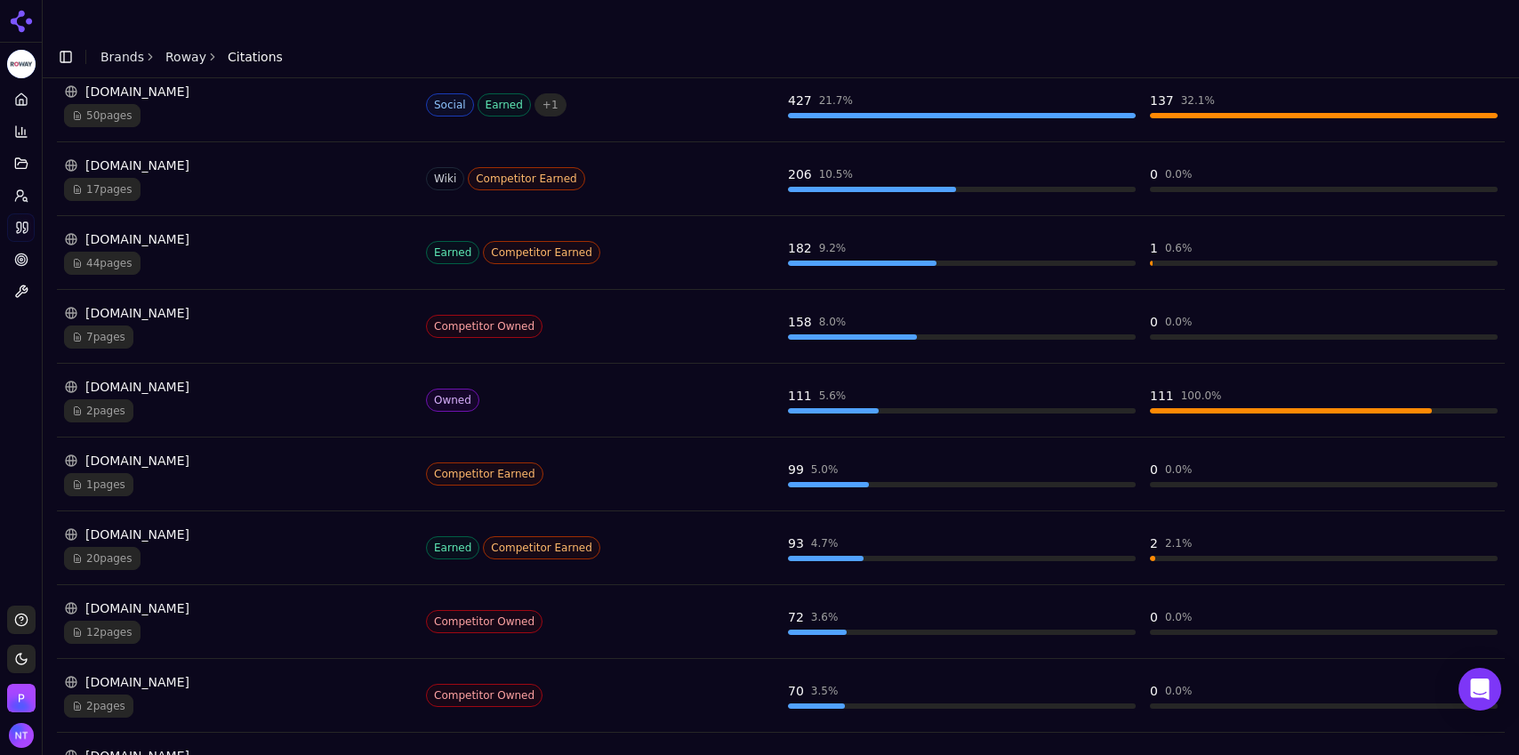
click at [126, 304] on div "[DOMAIN_NAME]" at bounding box center [238, 313] width 348 height 18
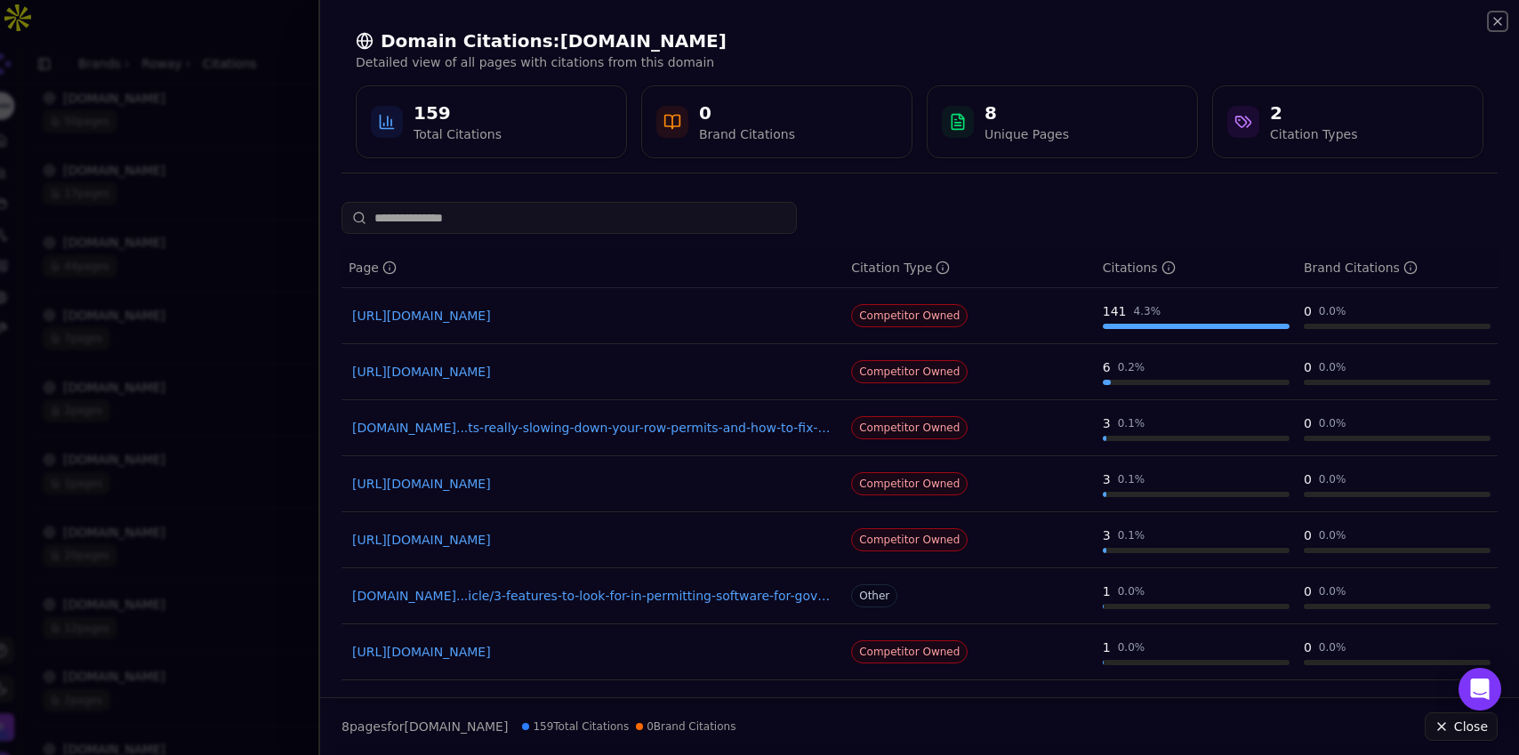
click at [910, 21] on icon "button" at bounding box center [1497, 21] width 7 height 7
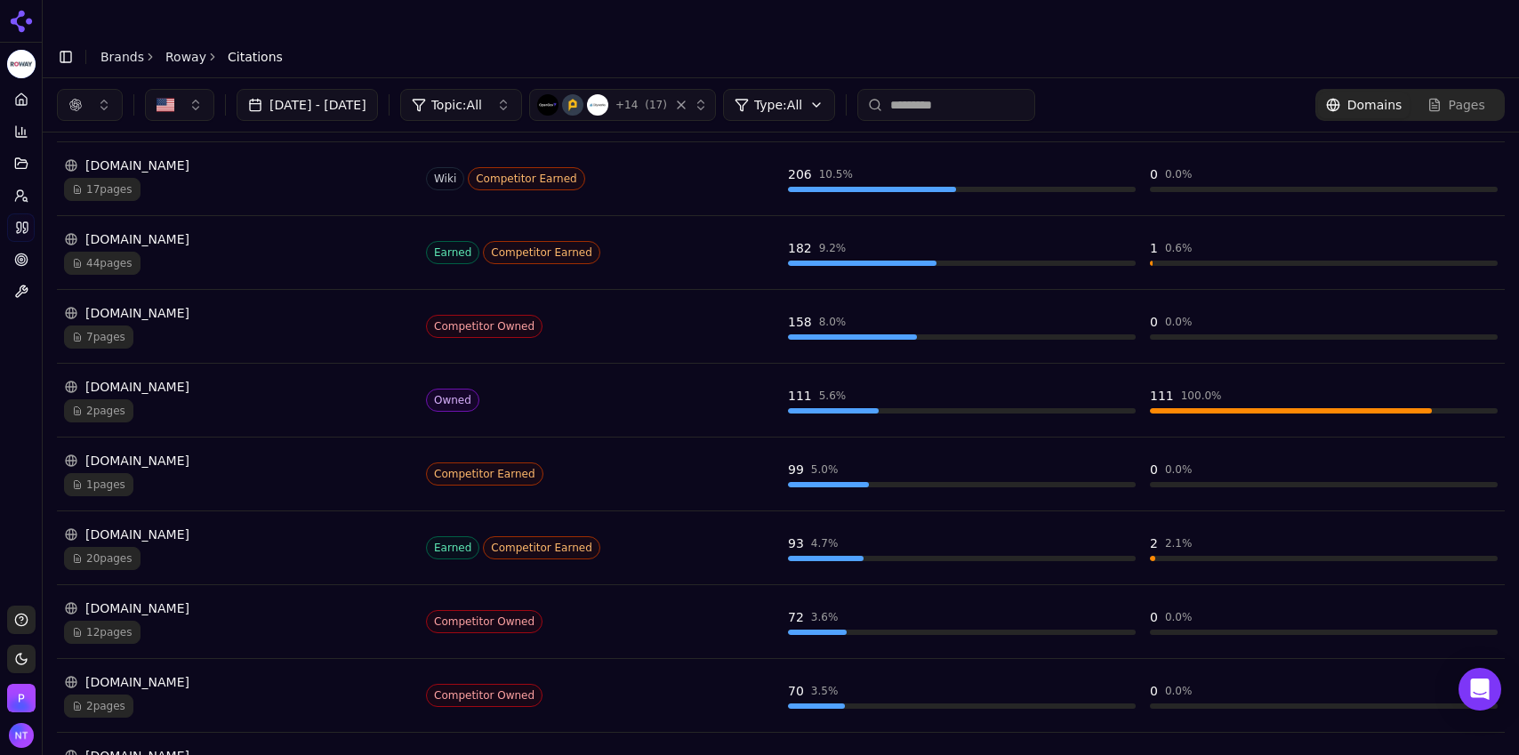
scroll to position [0, 0]
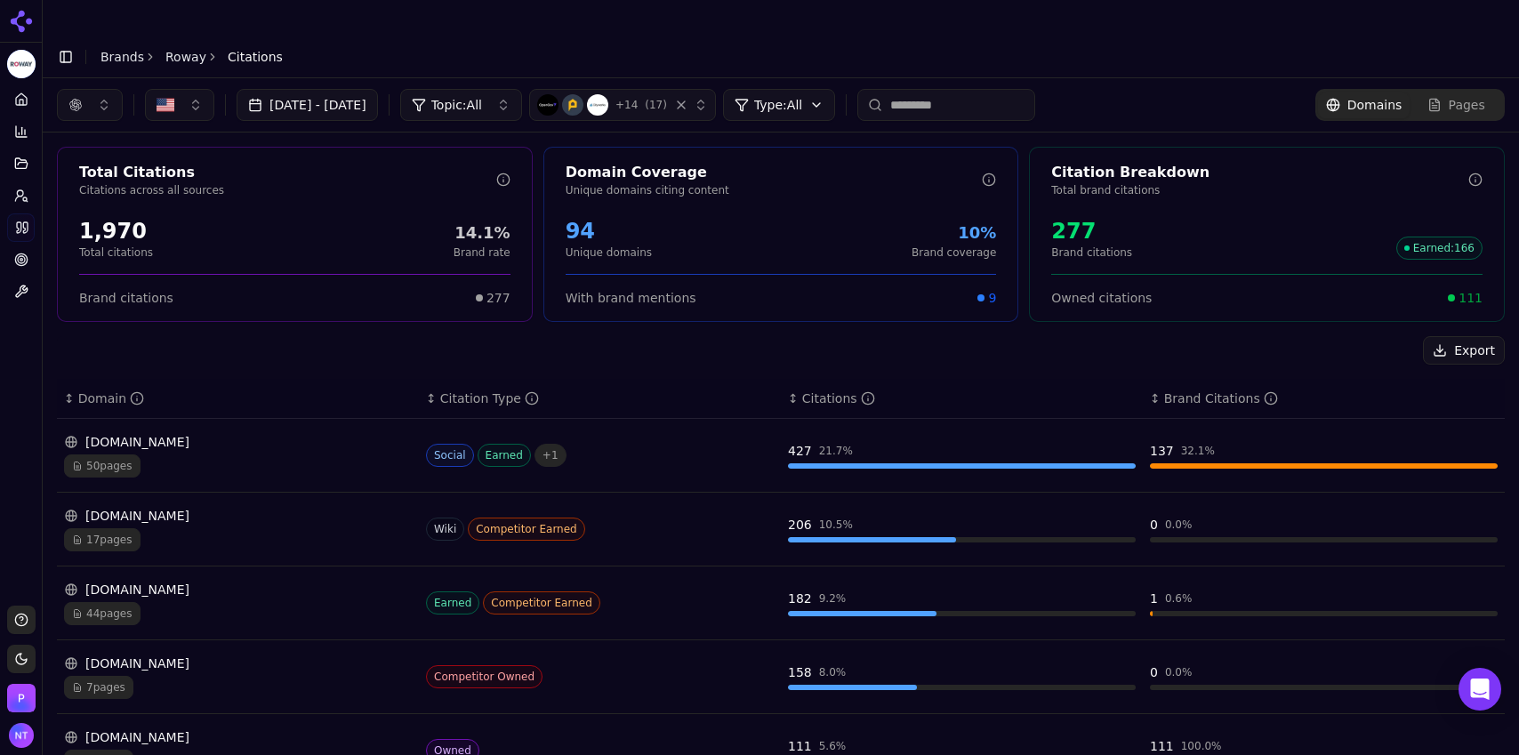
click at [75, 98] on div "button" at bounding box center [75, 105] width 14 height 14
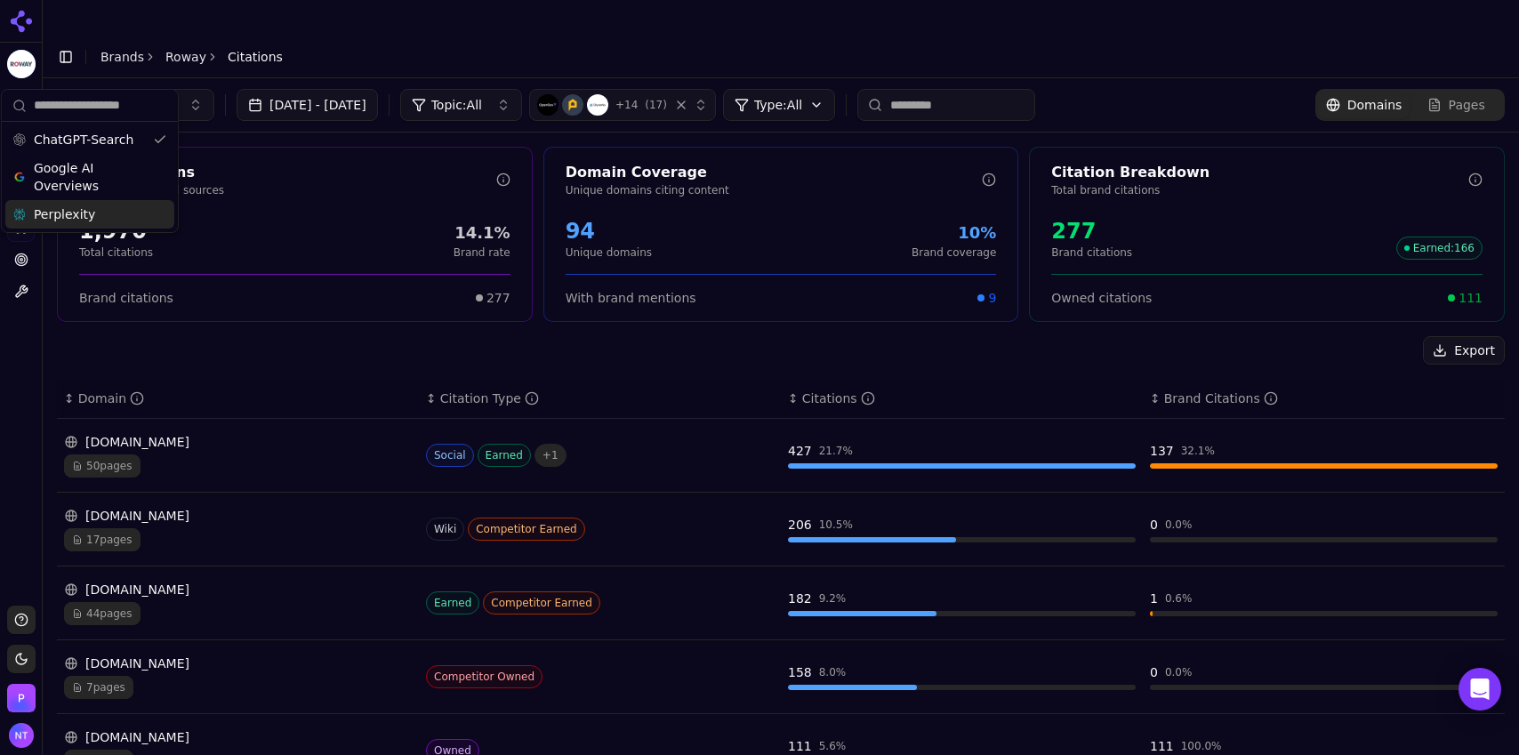
click at [77, 208] on span "Perplexity" at bounding box center [64, 214] width 61 height 18
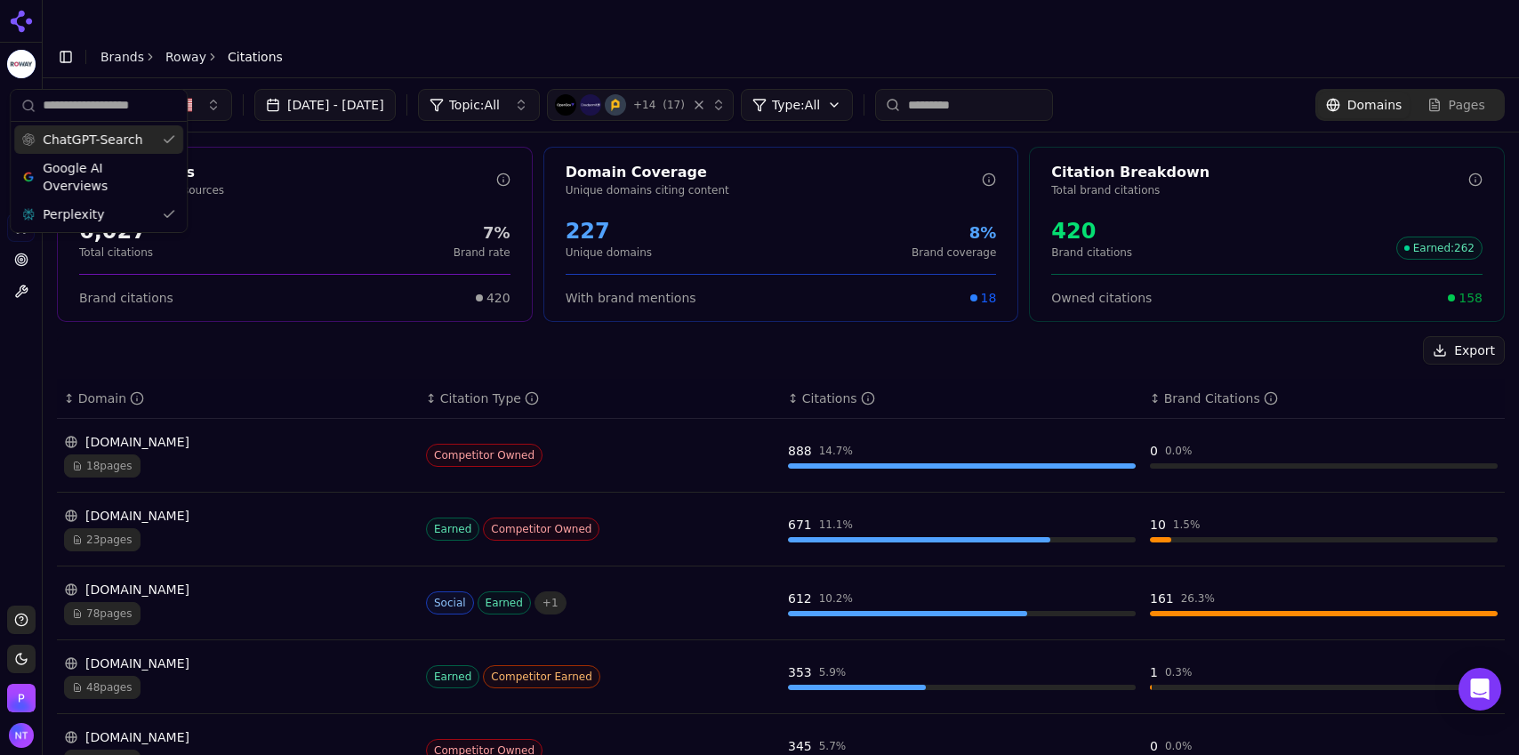
click at [85, 126] on div "ChatGPT-Search" at bounding box center [98, 139] width 169 height 28
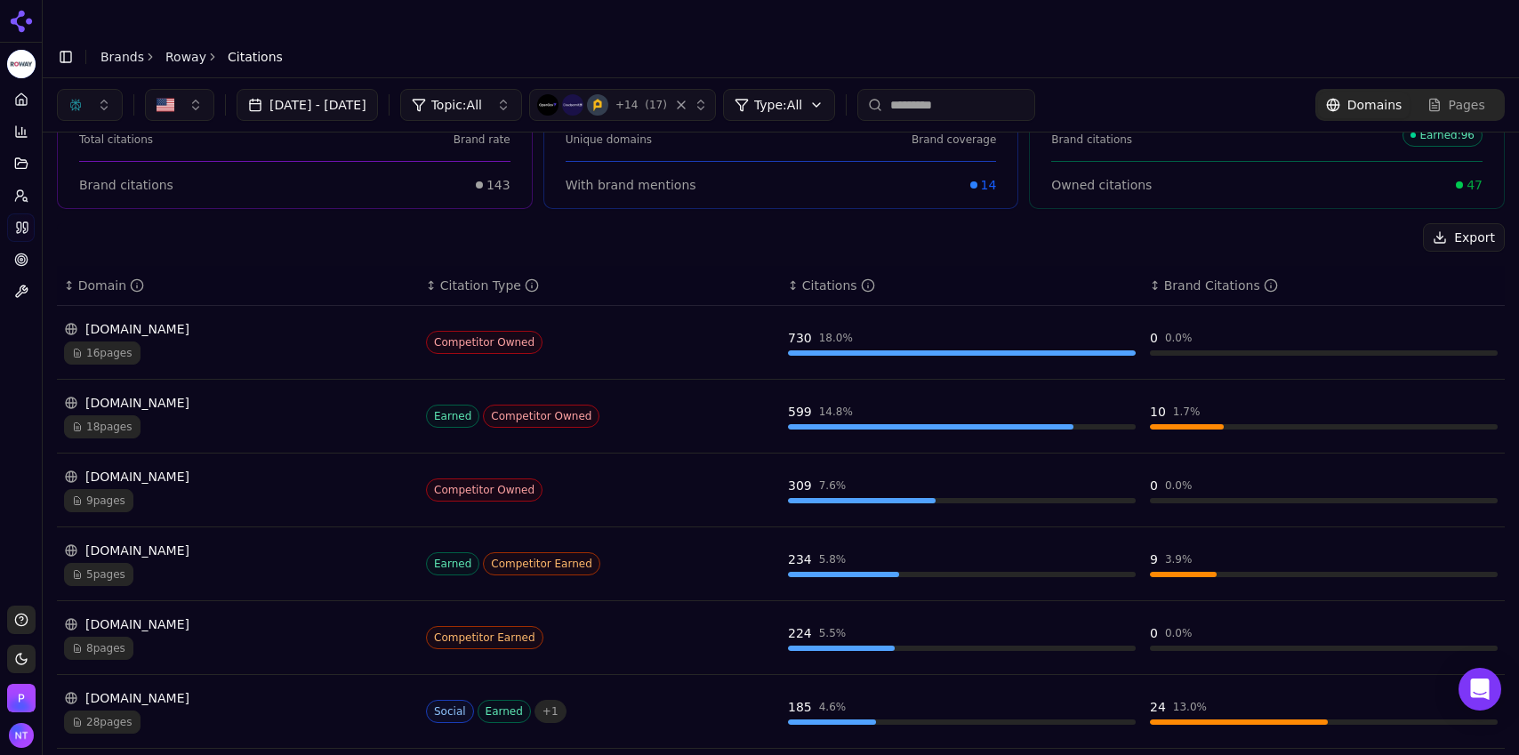
scroll to position [173, 0]
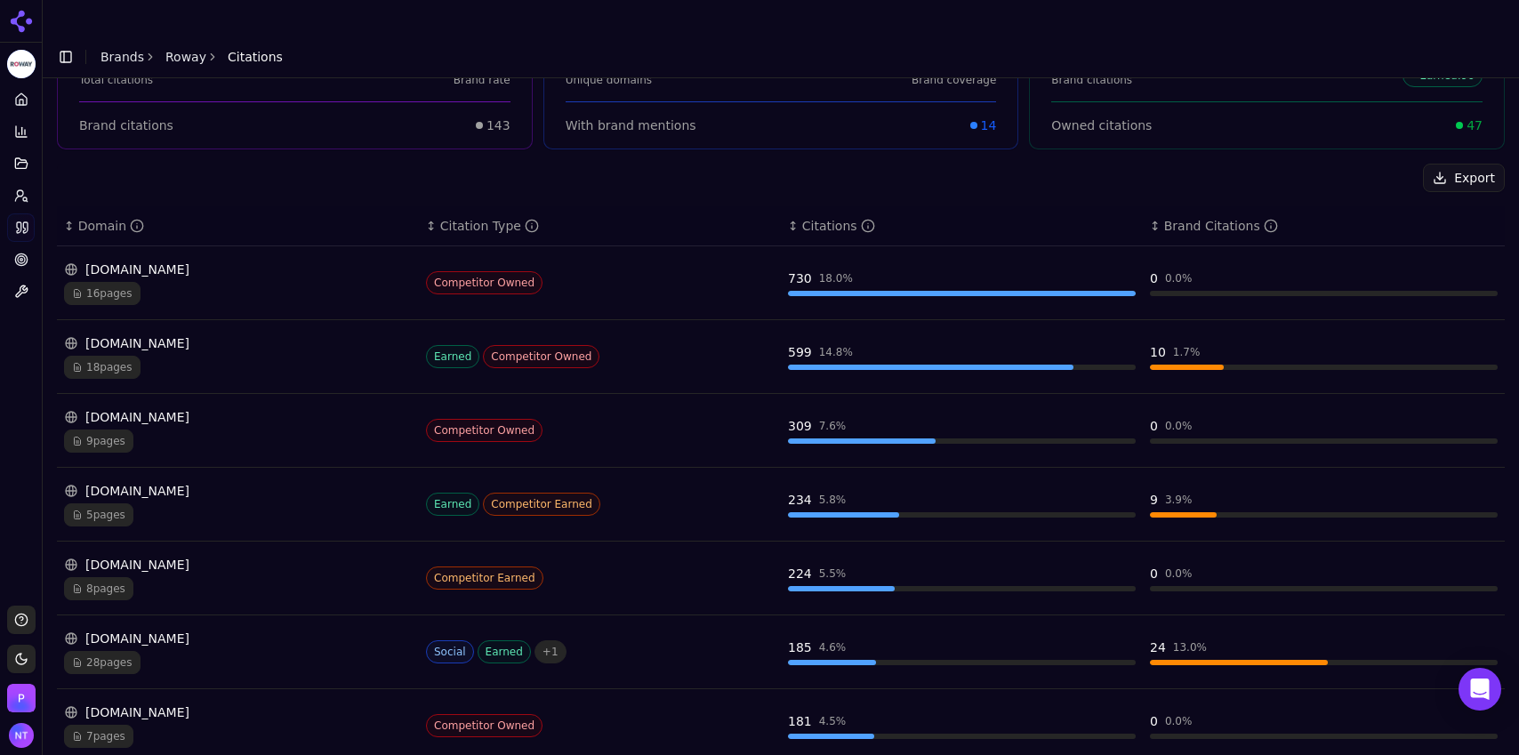
click at [186, 261] on div "[DOMAIN_NAME]" at bounding box center [238, 270] width 348 height 18
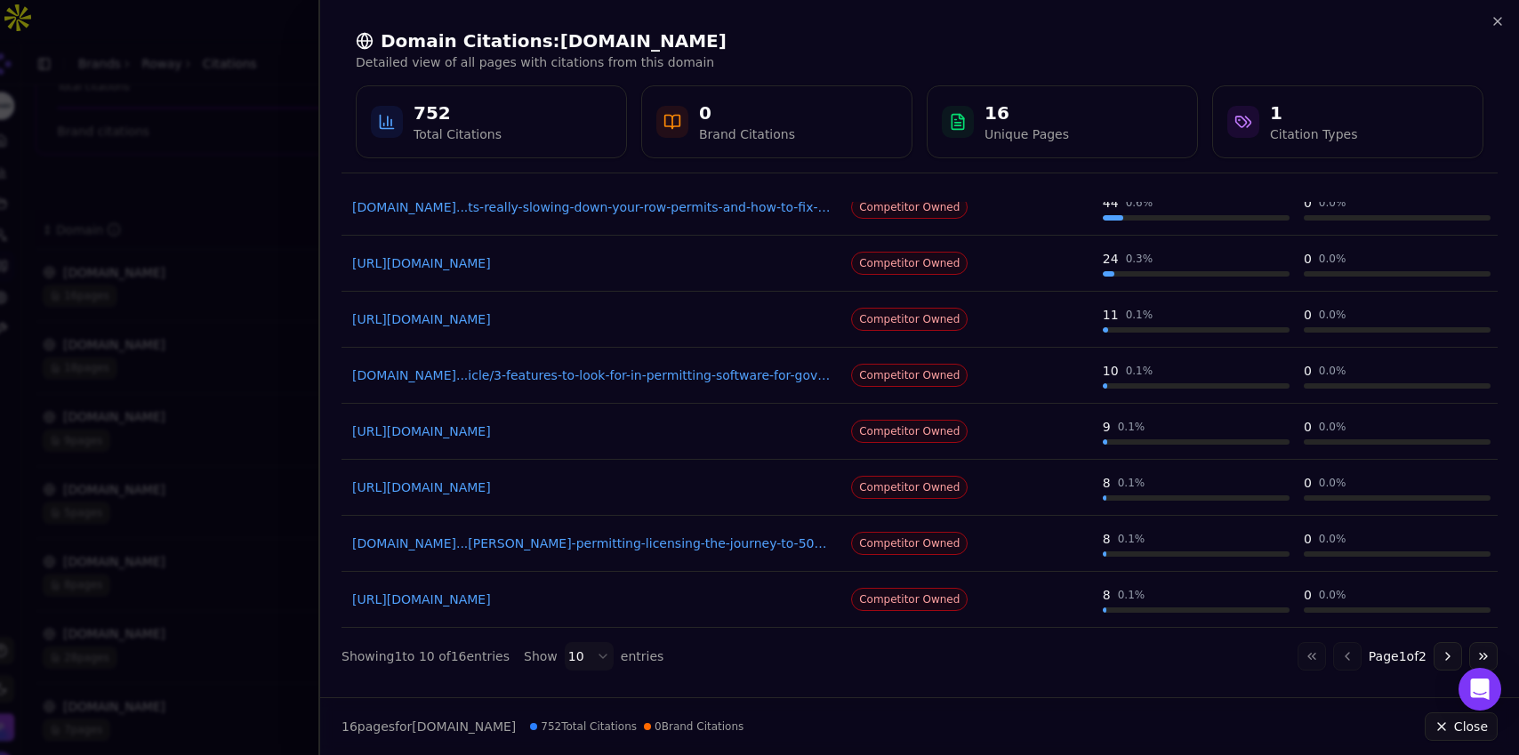
scroll to position [0, 0]
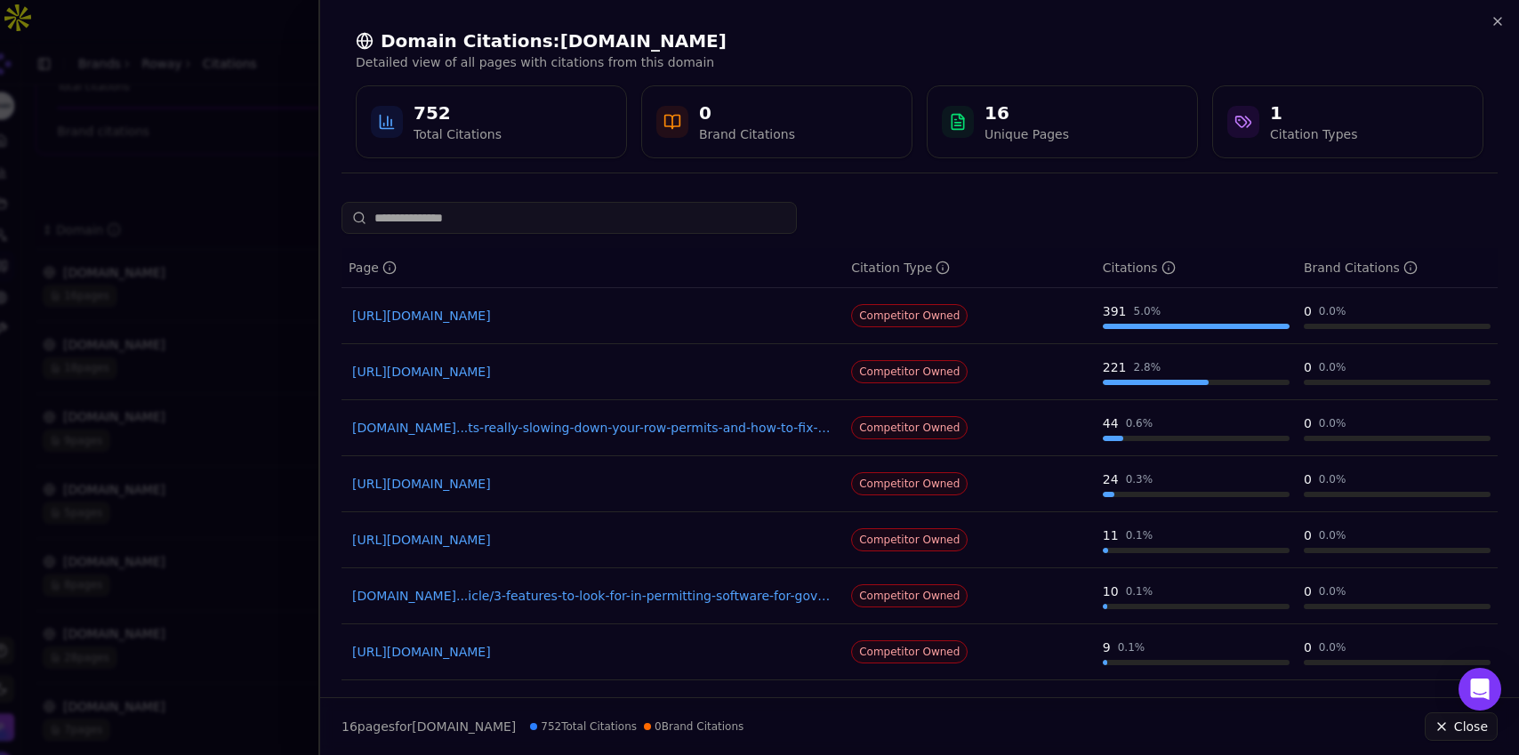
click at [685, 318] on link "[URL][DOMAIN_NAME]" at bounding box center [592, 316] width 481 height 18
click at [910, 23] on icon "button" at bounding box center [1498, 21] width 14 height 14
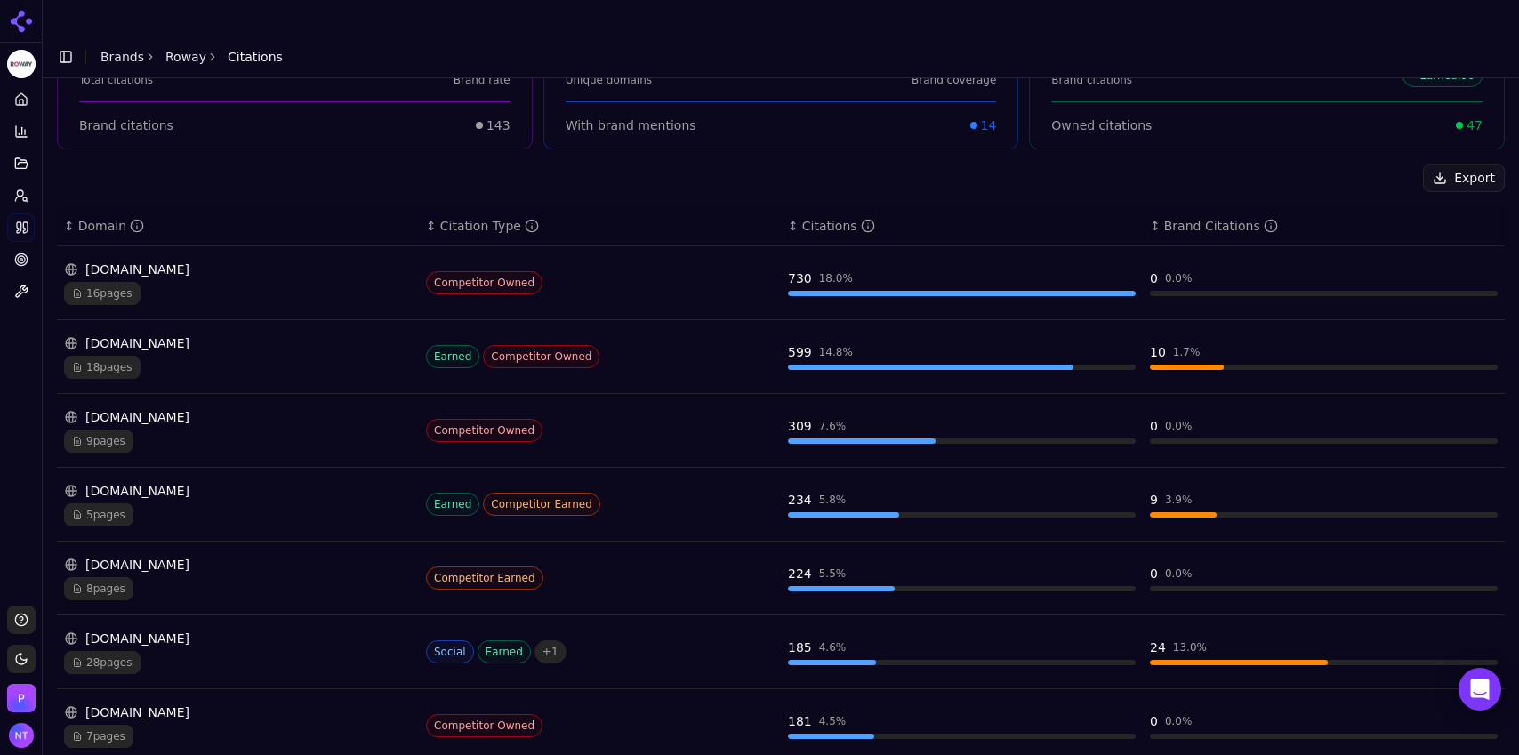
click at [173, 48] on link "Roway" at bounding box center [185, 57] width 41 height 18
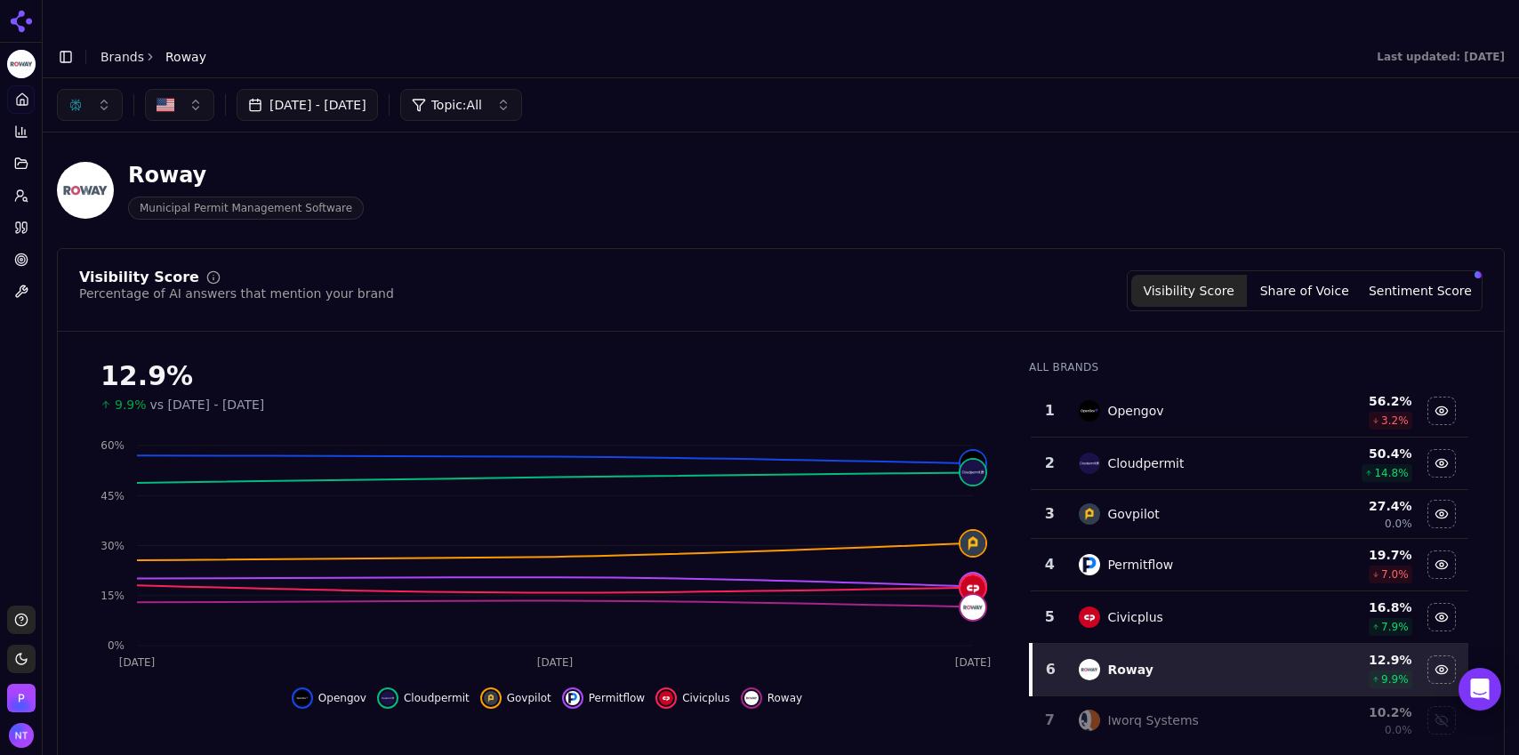
click at [83, 89] on button "button" at bounding box center [90, 105] width 66 height 32
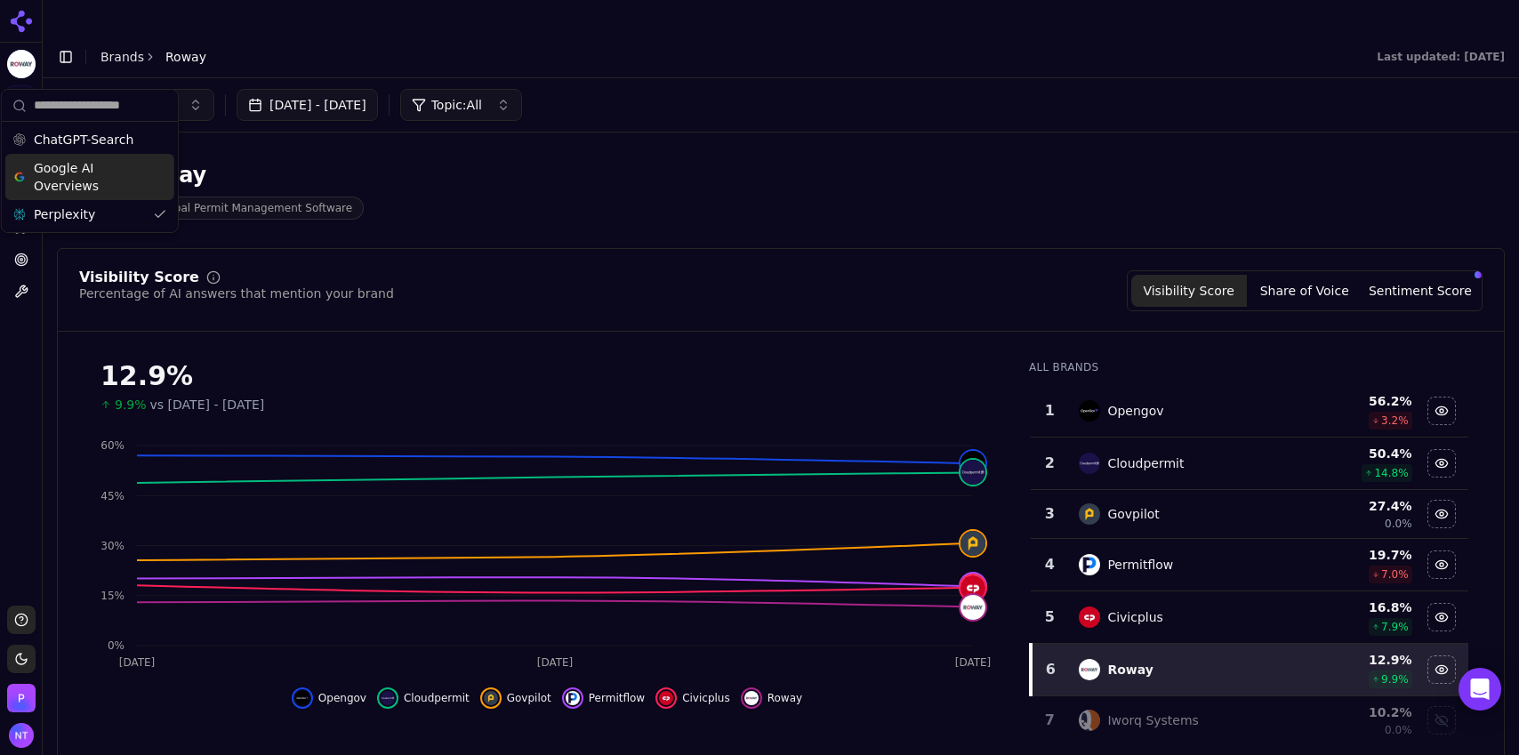
click at [98, 185] on span "Google AI Overviews" at bounding box center [90, 177] width 112 height 36
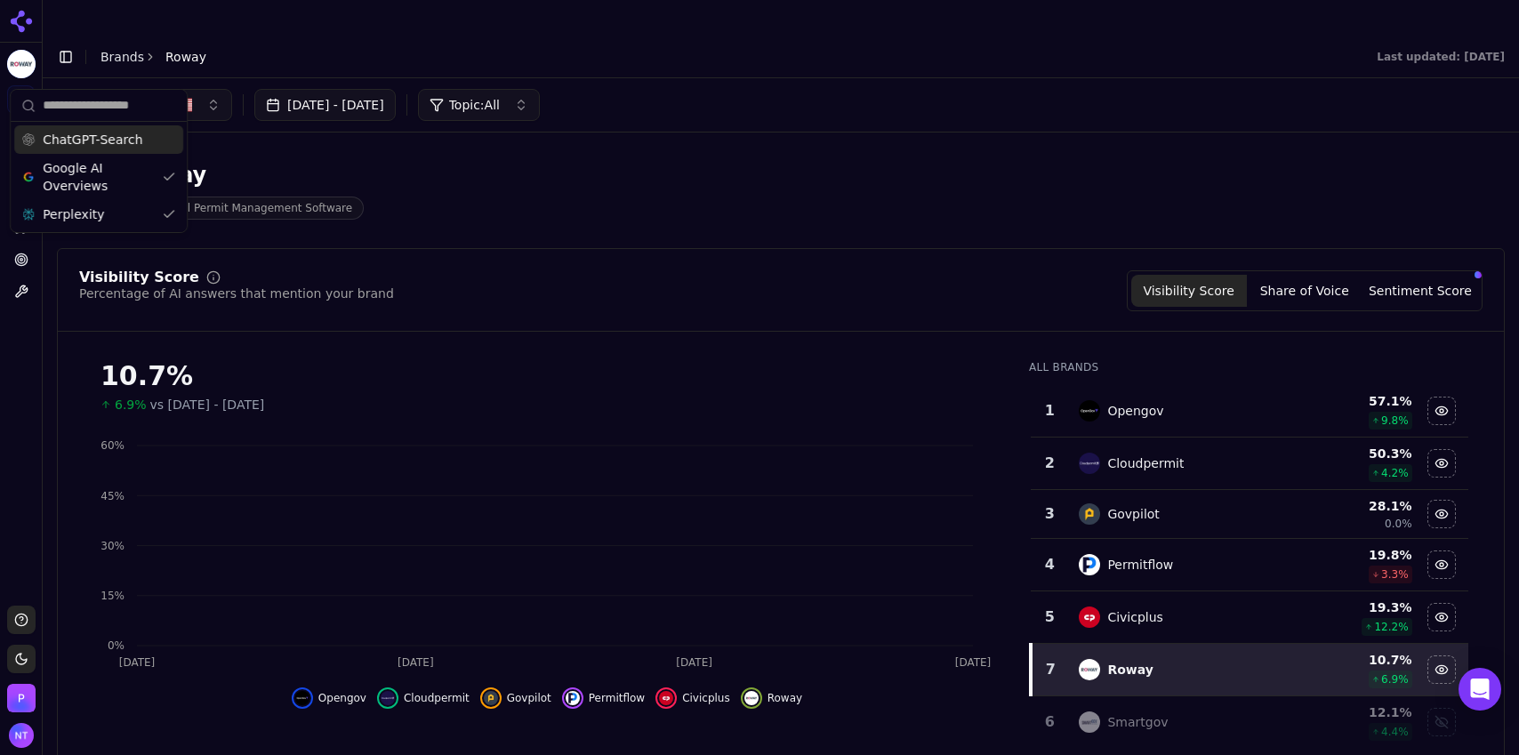
click at [97, 136] on span "ChatGPT-Search" at bounding box center [93, 140] width 100 height 18
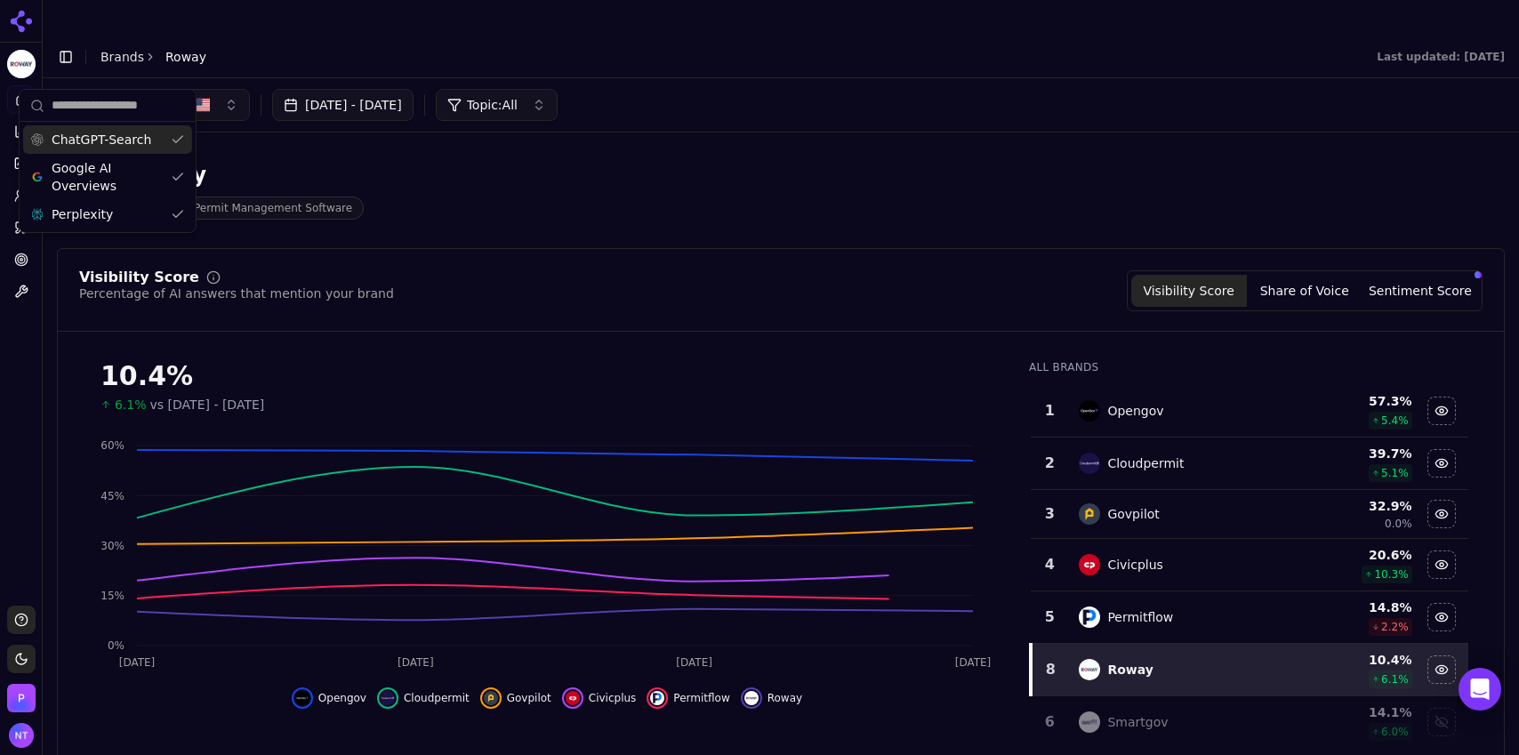
click at [821, 40] on header "Toggle Sidebar Brands Roway Last updated: August 19th, 2025" at bounding box center [781, 57] width 1477 height 43
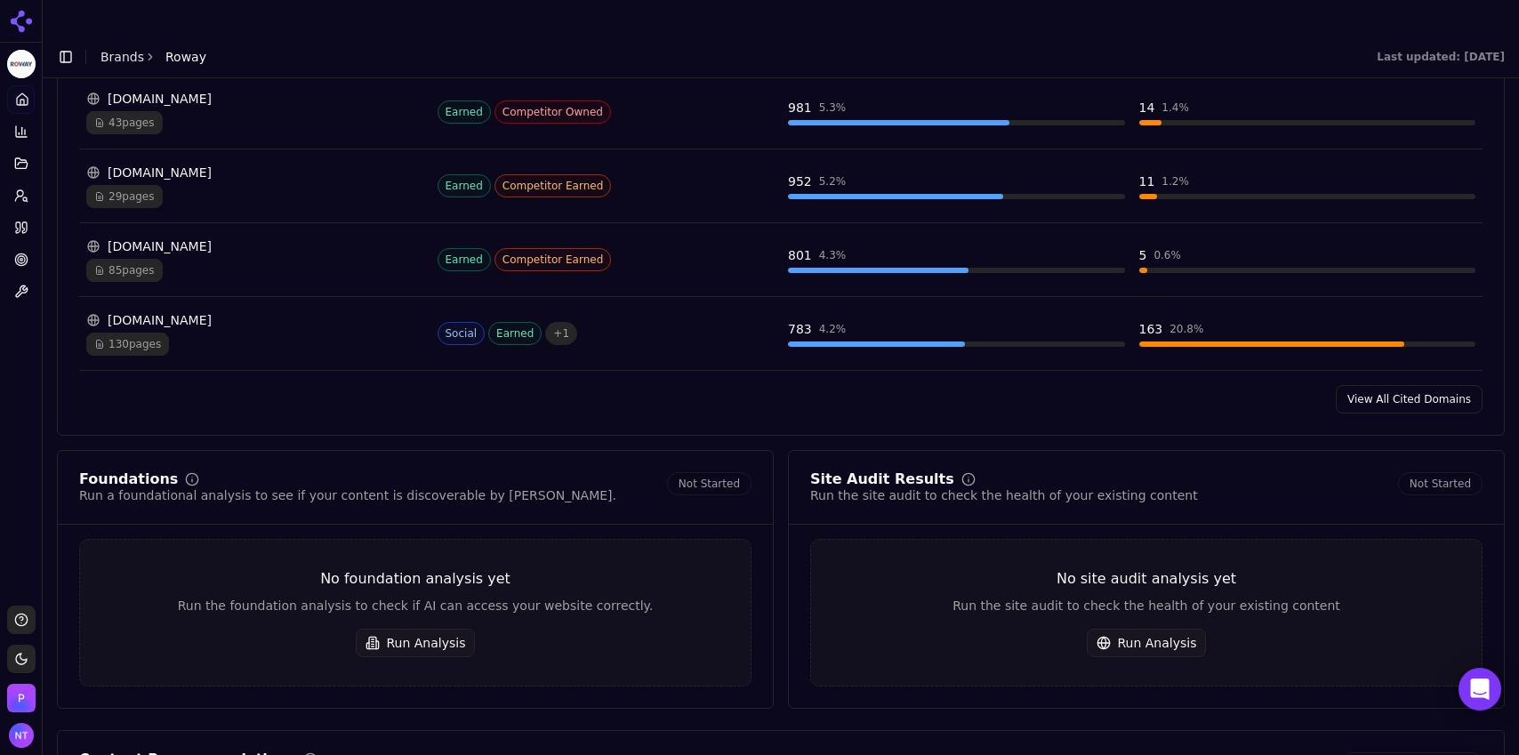
scroll to position [2025, 0]
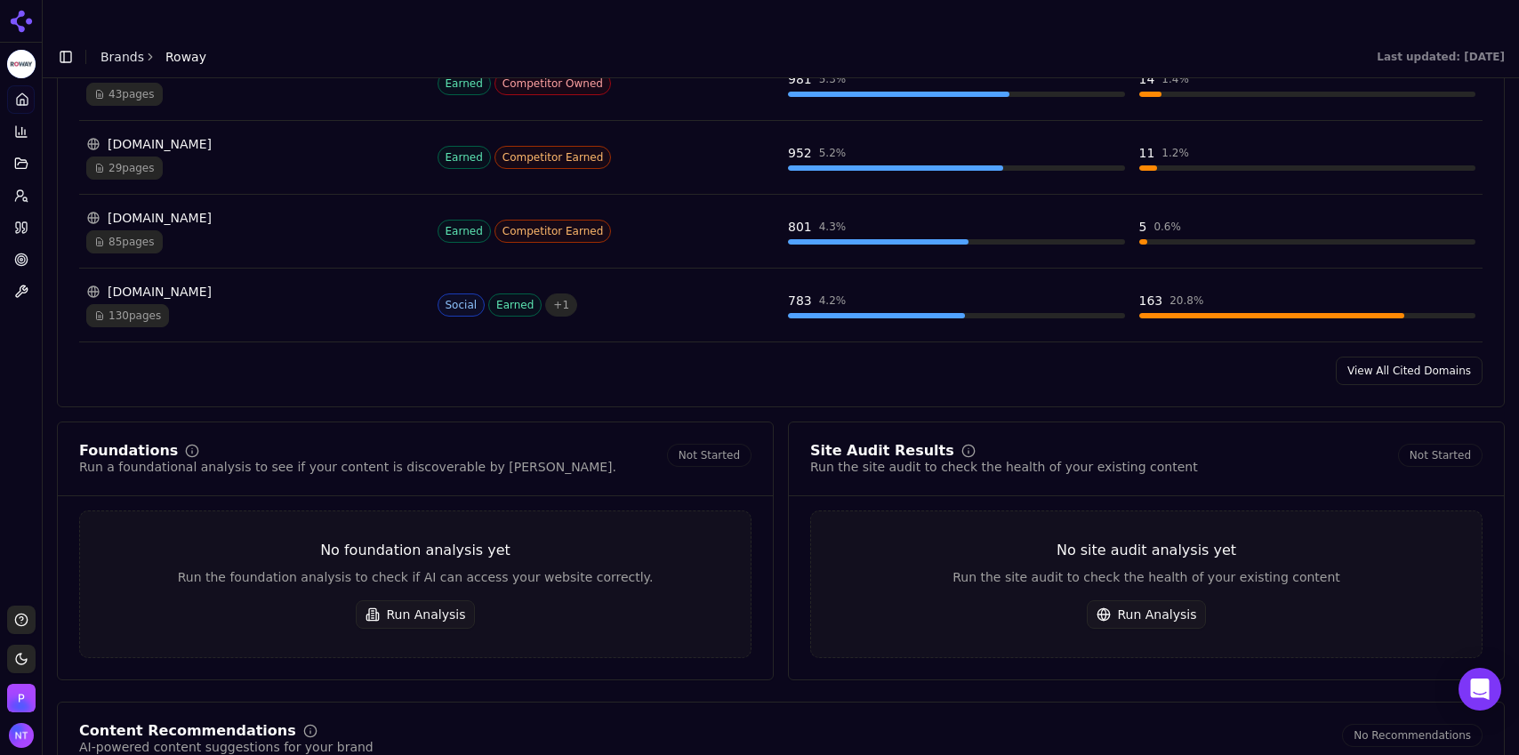
click at [910, 357] on link "View All Cited Domains" at bounding box center [1409, 371] width 147 height 28
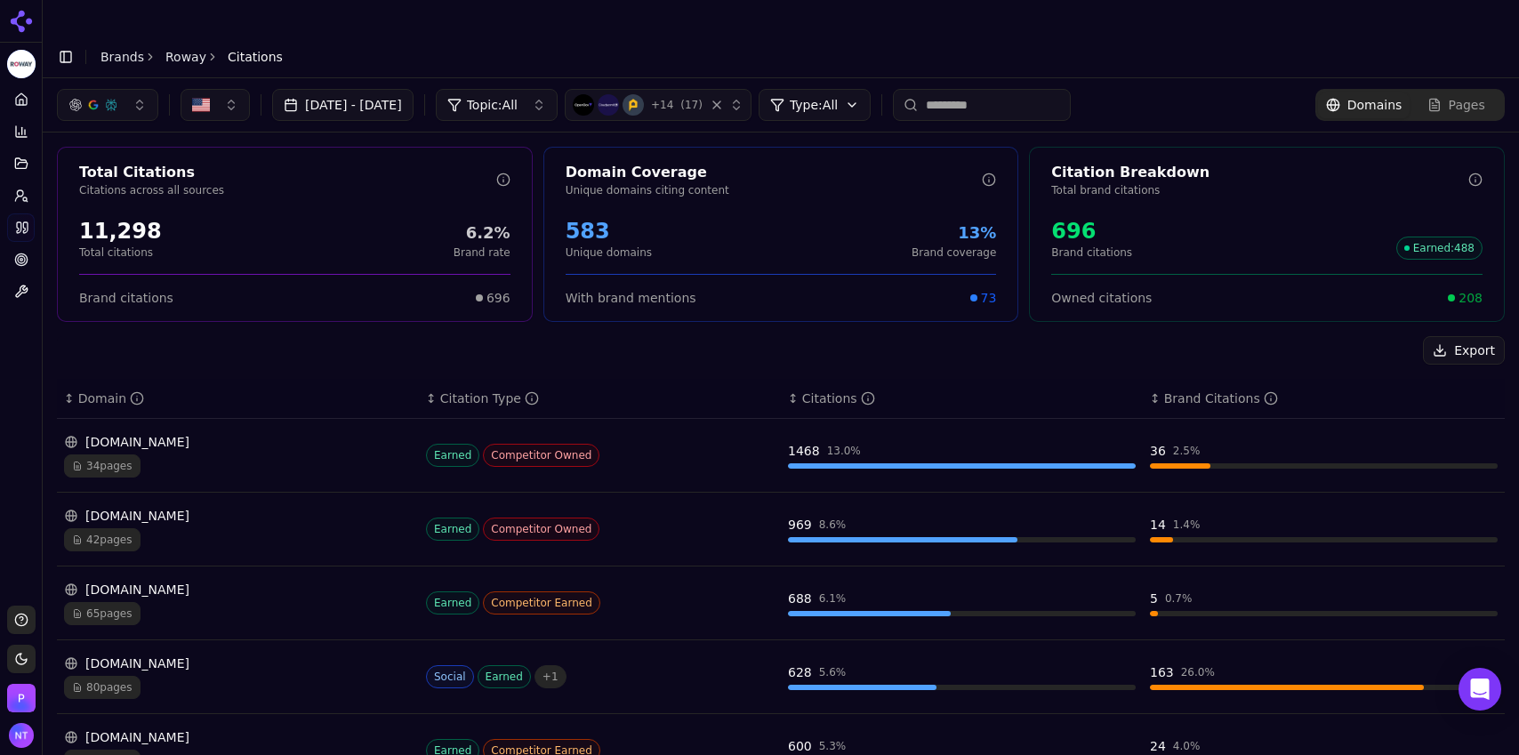
click at [910, 89] on input at bounding box center [982, 105] width 178 height 32
type input "******"
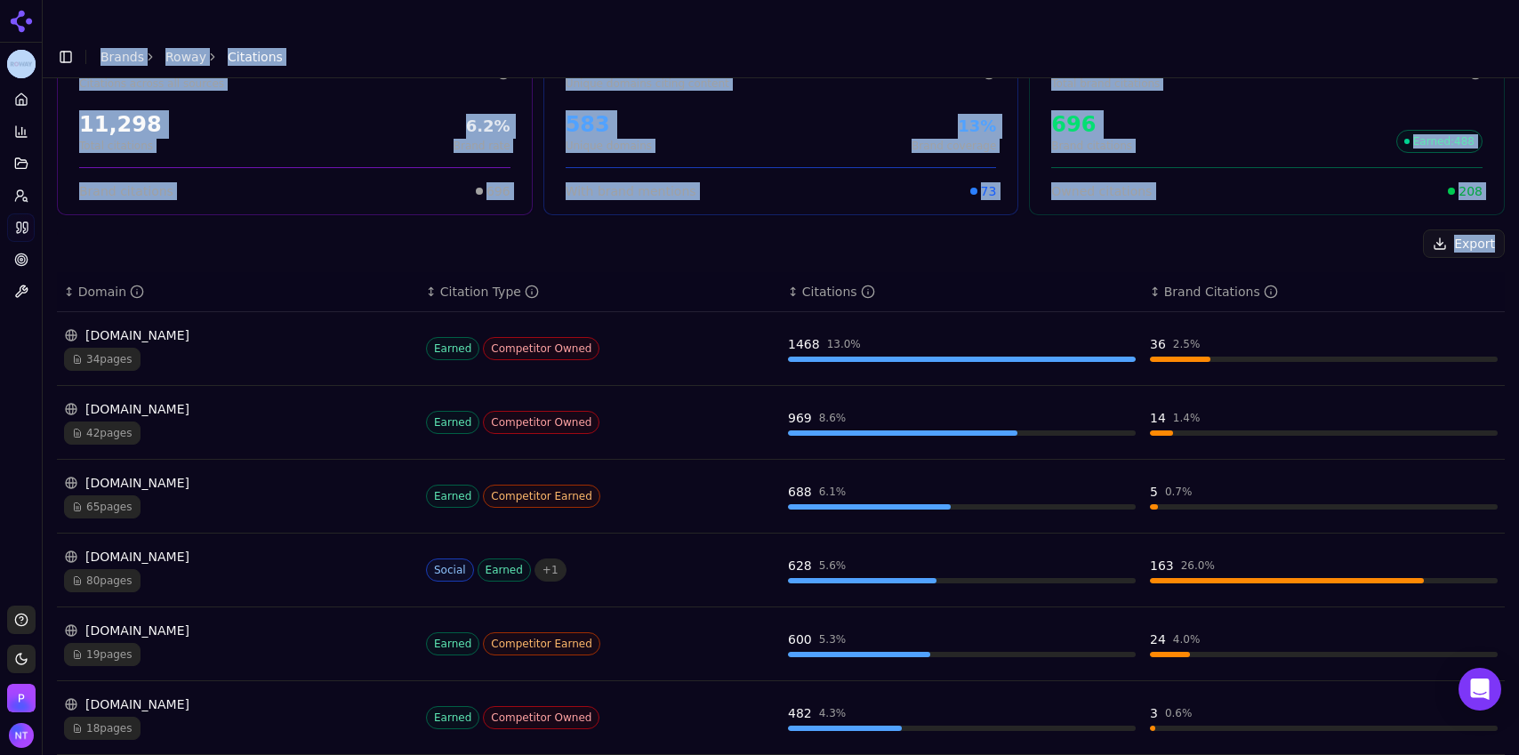
drag, startPoint x: 1517, startPoint y: 229, endPoint x: 1517, endPoint y: 358, distance: 129.0
click at [910, 358] on body "Roway Platform Home Competition Topics Prompts Citations Optimize Toolbox Suppo…" at bounding box center [759, 395] width 1519 height 791
click at [910, 283] on div "↕ Brand Citations" at bounding box center [1324, 292] width 348 height 18
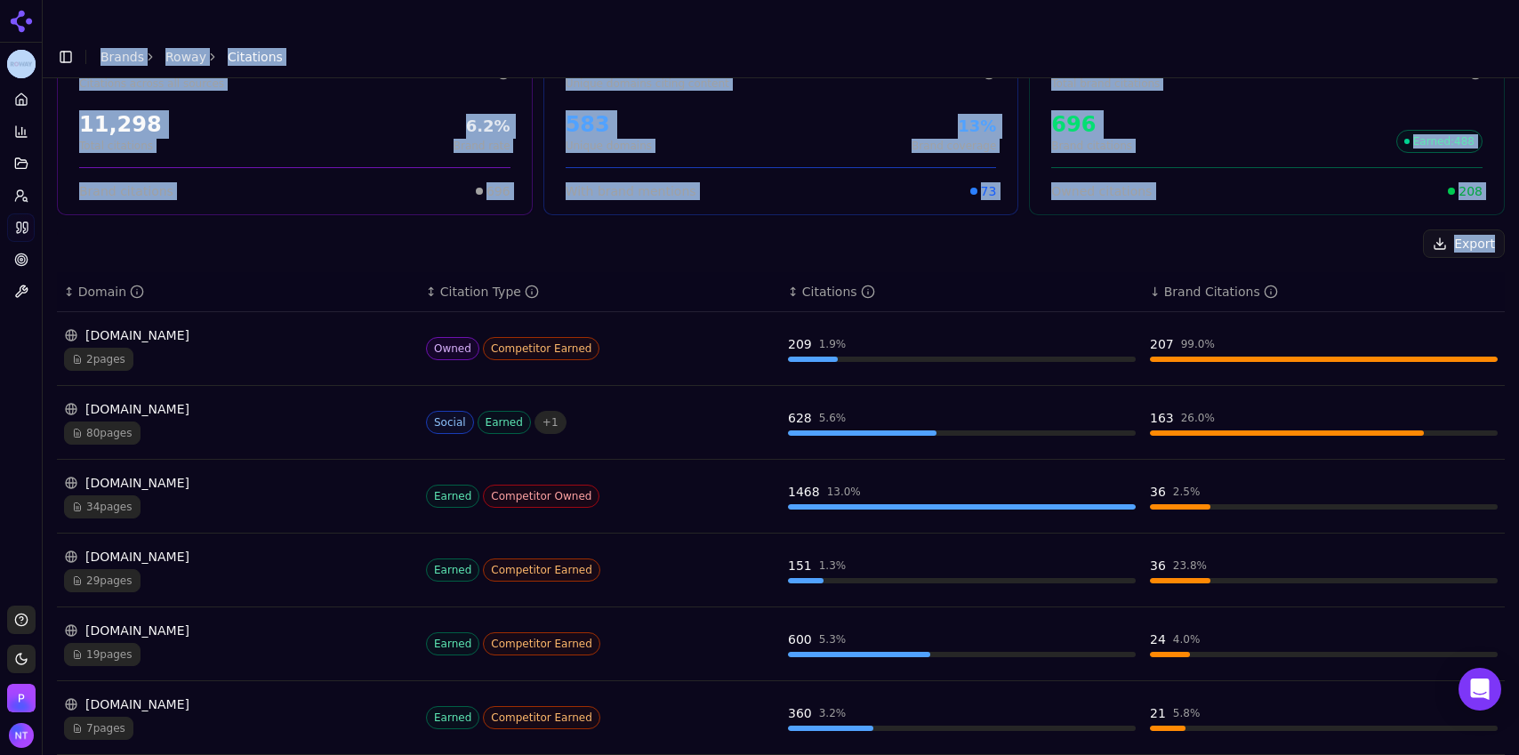
click at [910, 167] on div "Owned citations 208" at bounding box center [1266, 183] width 431 height 33
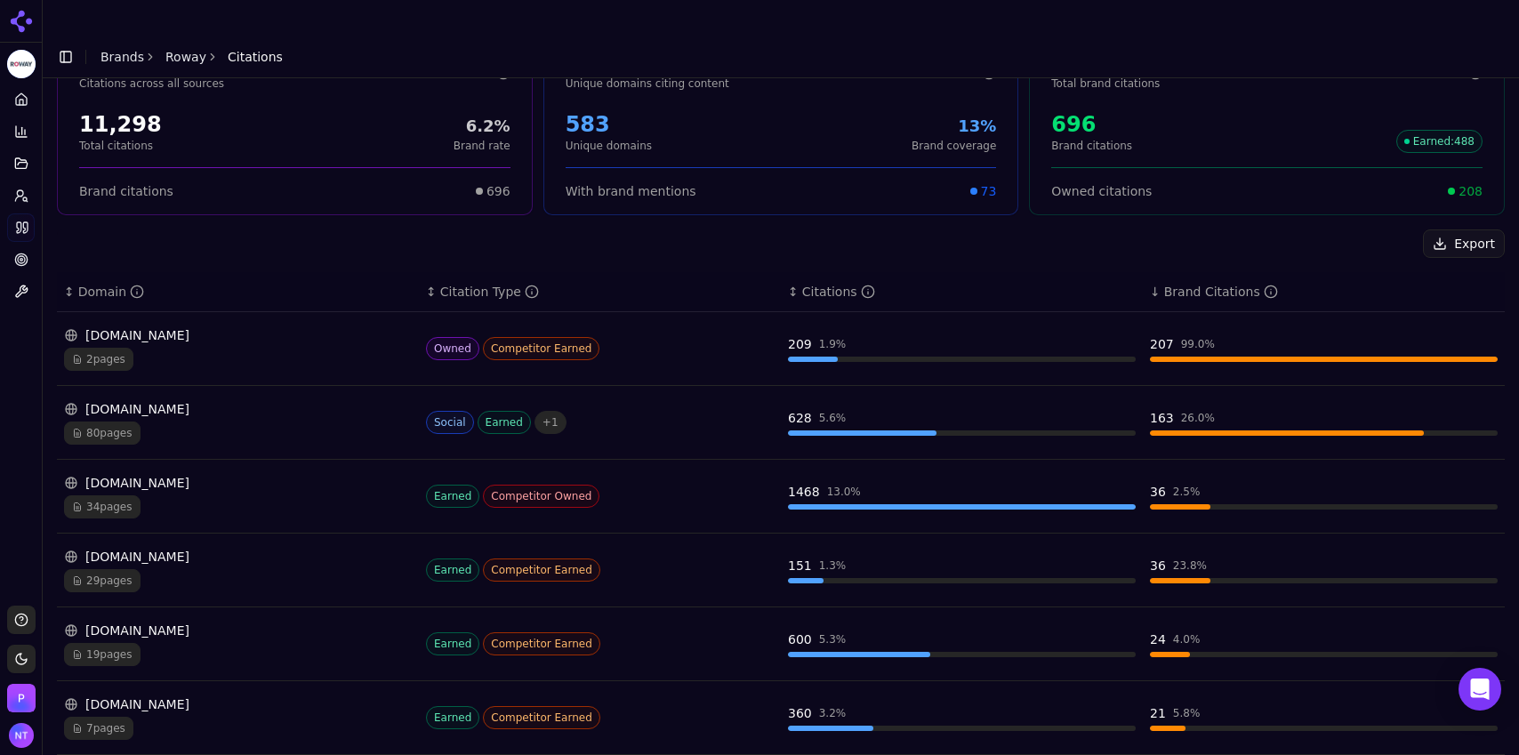
click at [811, 283] on div "Citations" at bounding box center [838, 292] width 73 height 18
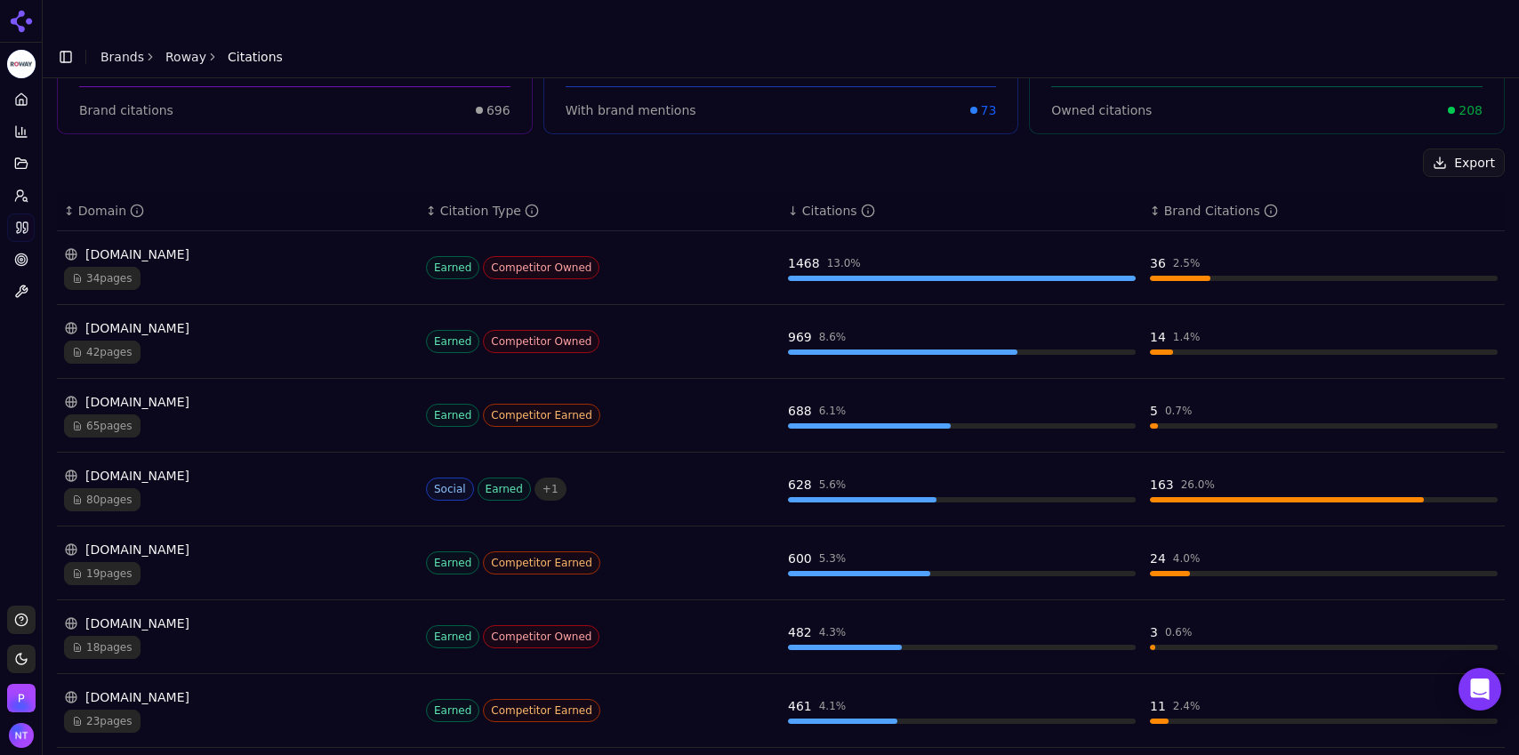
scroll to position [431, 0]
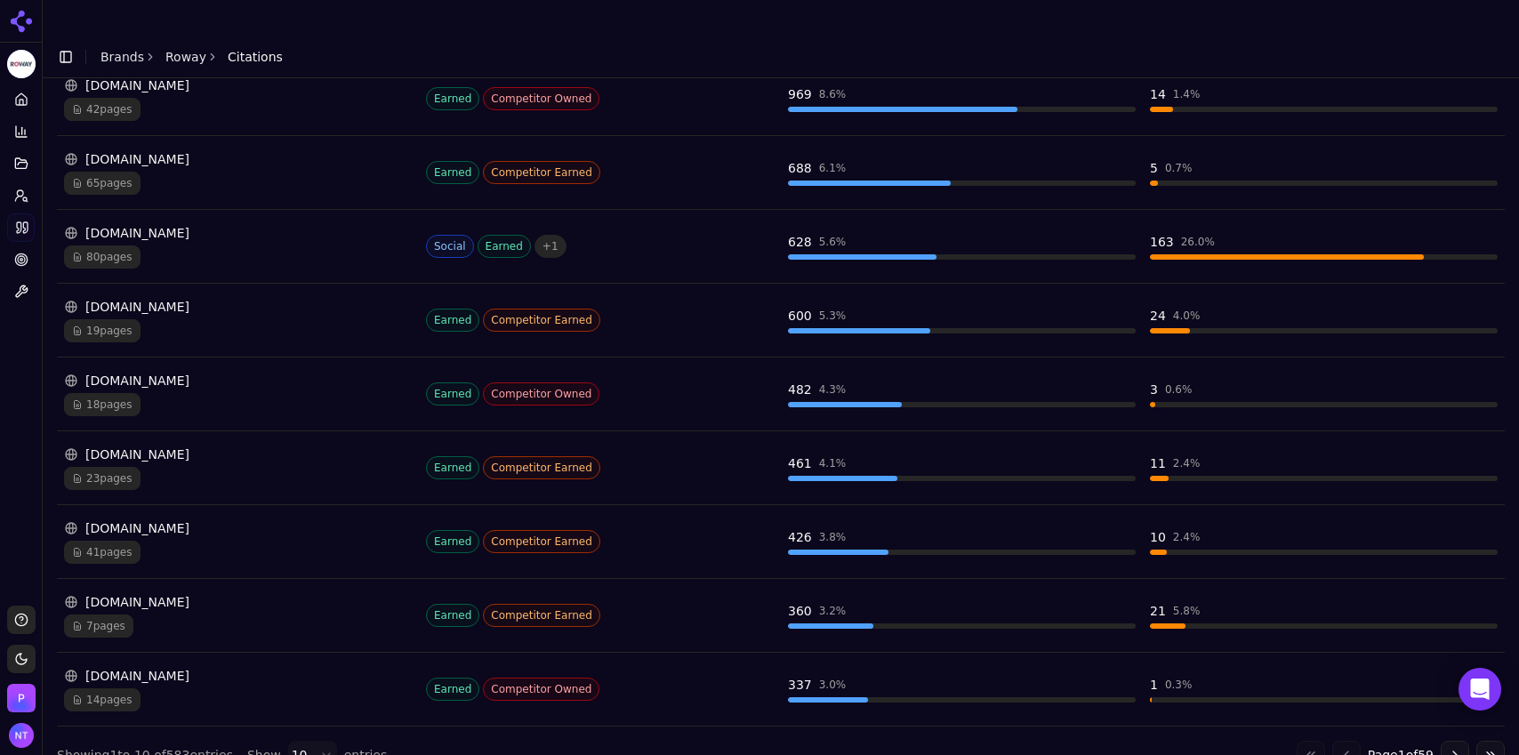
click at [910, 468] on button "Go to next page" at bounding box center [1455, 755] width 28 height 28
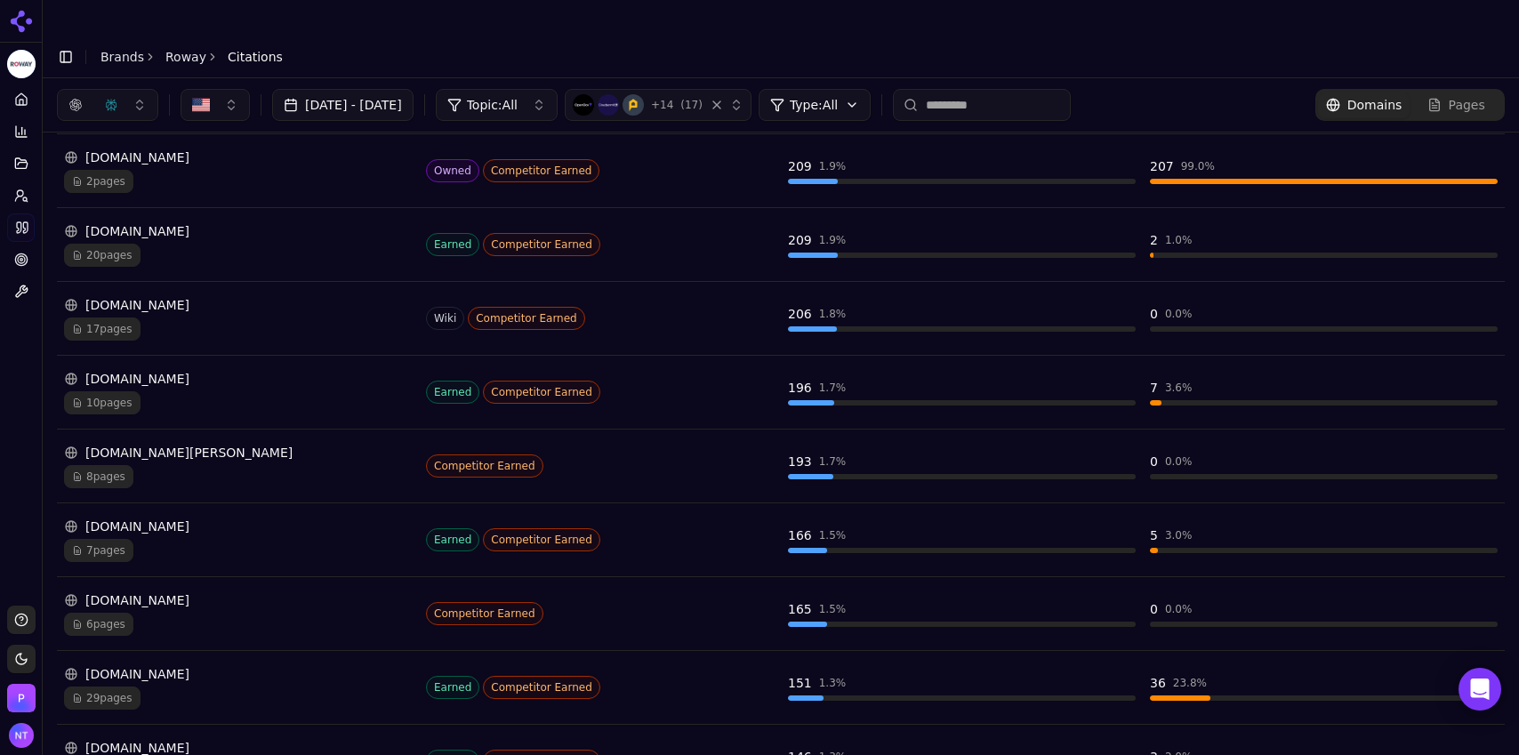
scroll to position [0, 0]
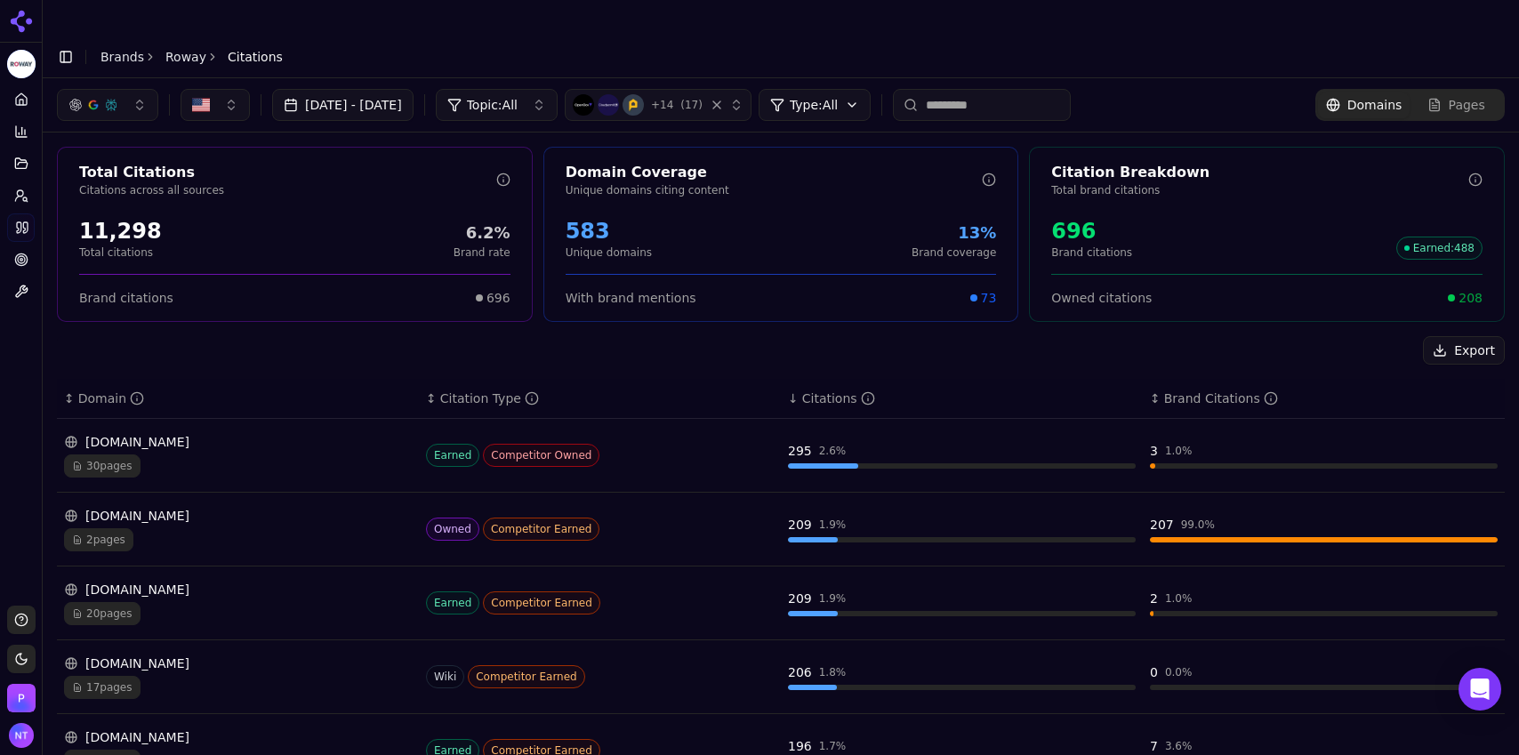
click at [188, 48] on link "Roway" at bounding box center [185, 57] width 41 height 18
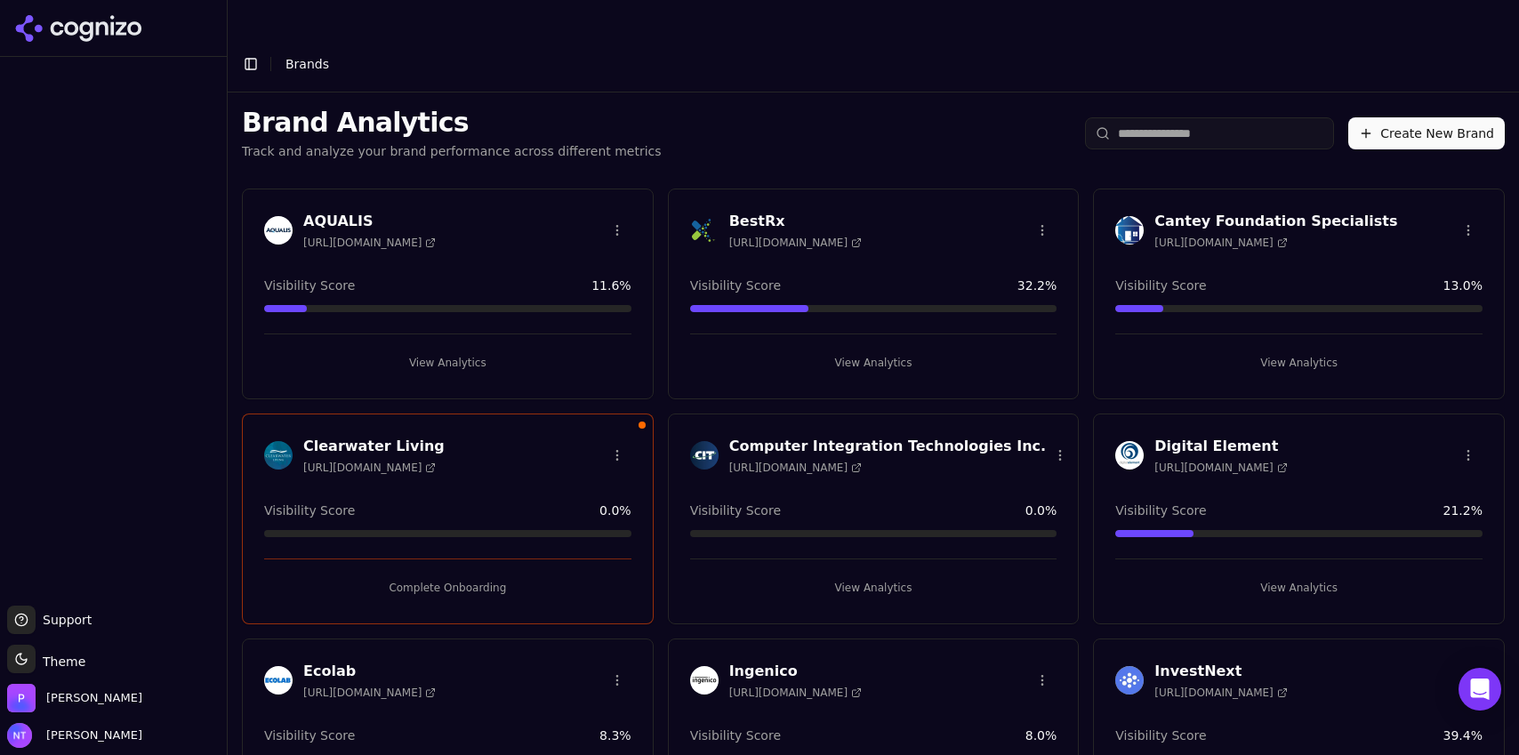
click at [250, 52] on button "Toggle Sidebar" at bounding box center [250, 64] width 25 height 25
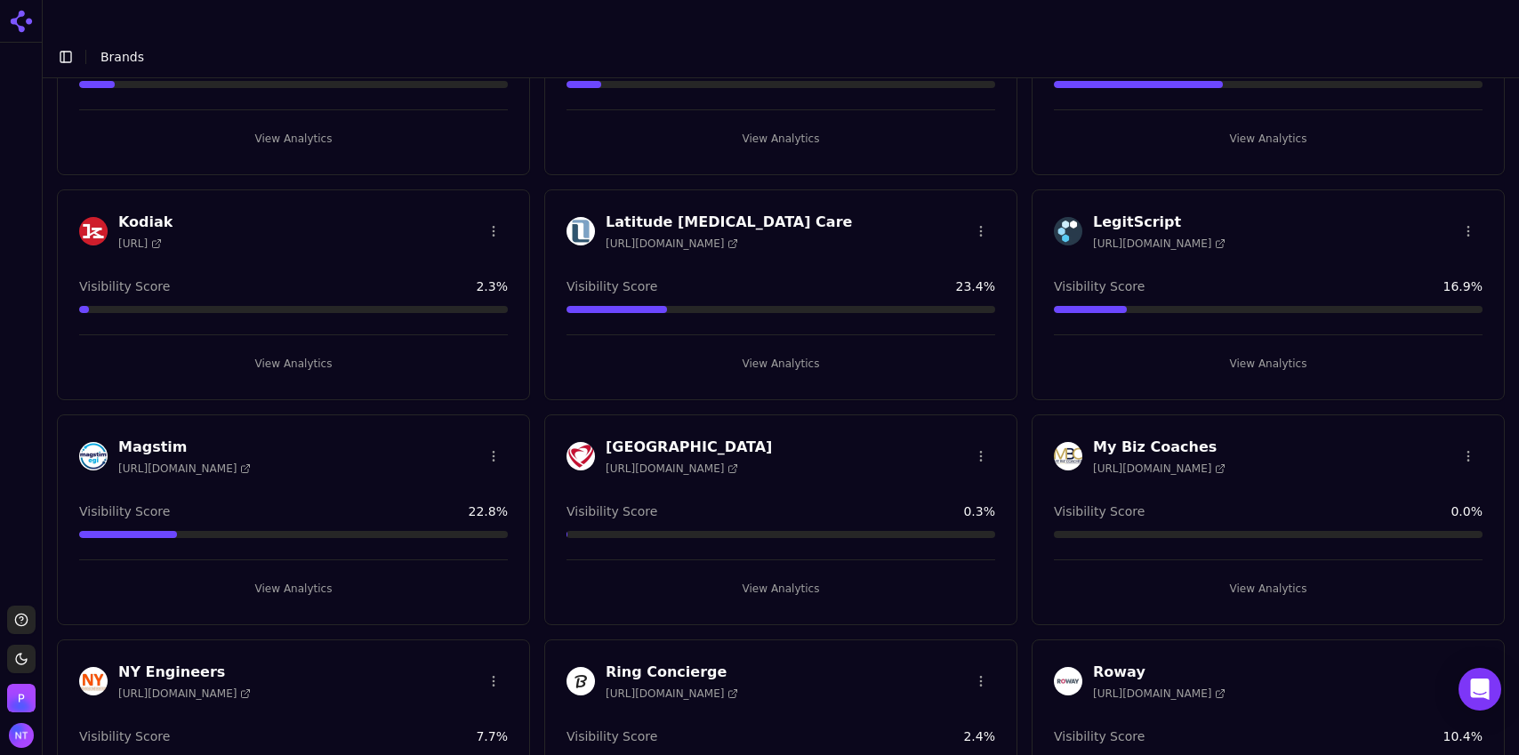
scroll to position [987, 0]
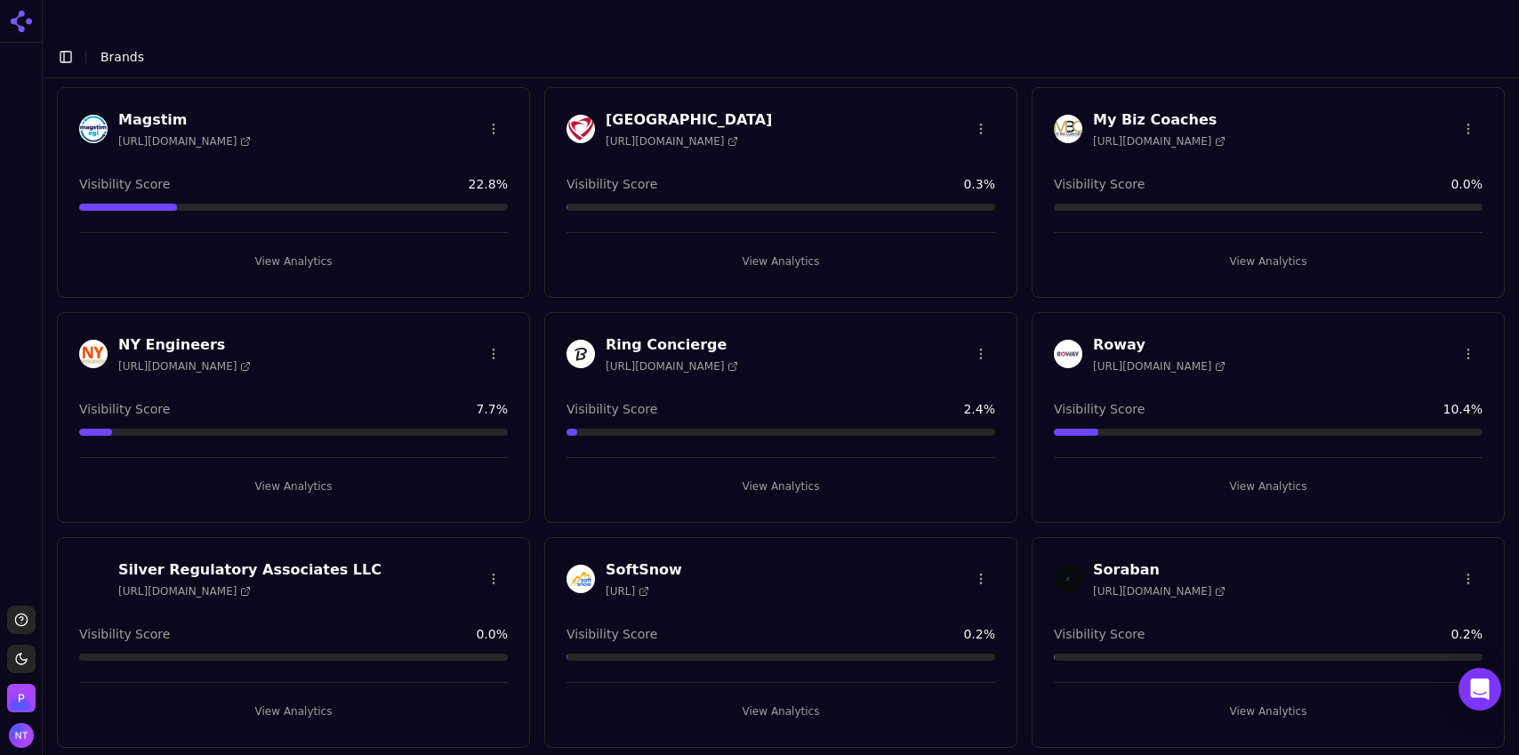
click at [786, 697] on button "View Analytics" at bounding box center [781, 711] width 429 height 28
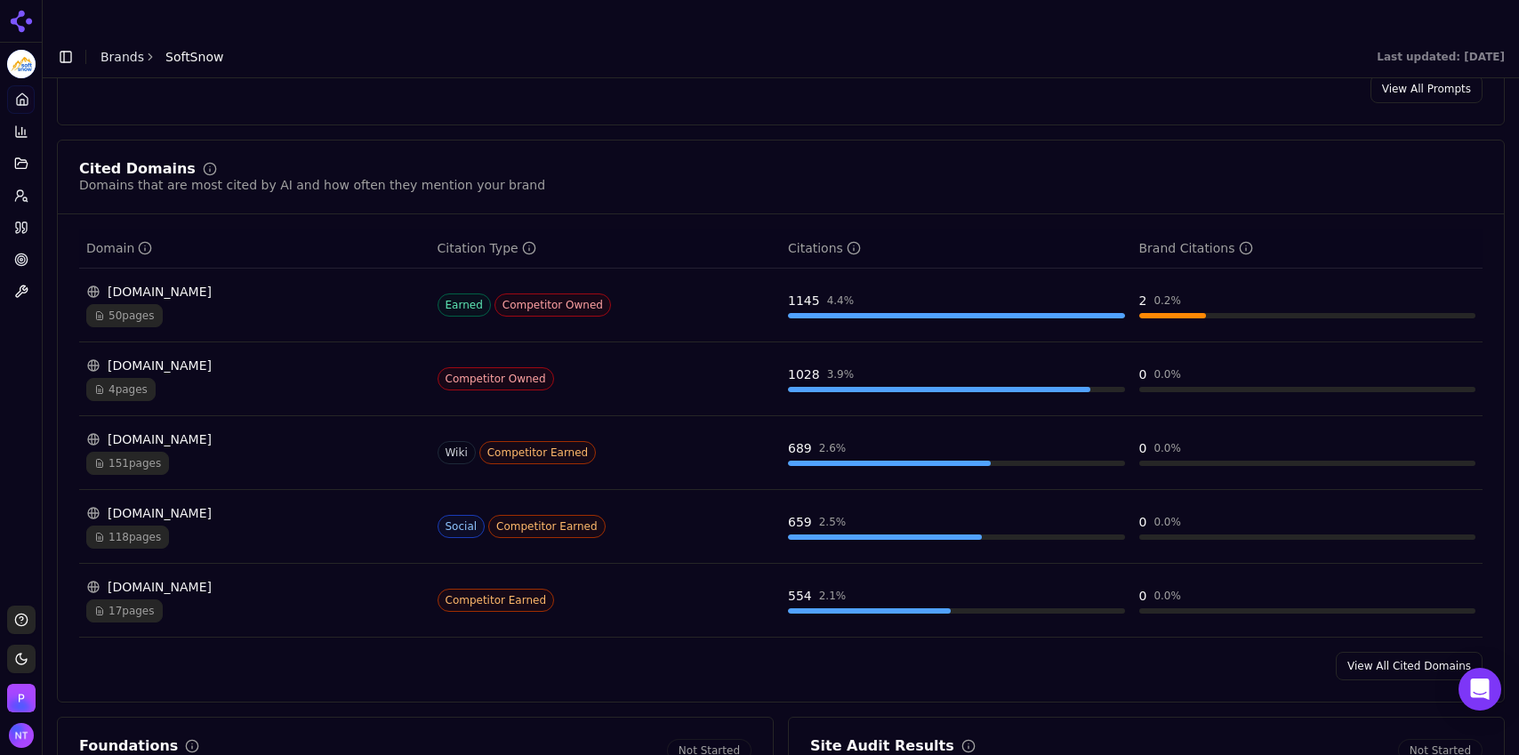
scroll to position [1756, 0]
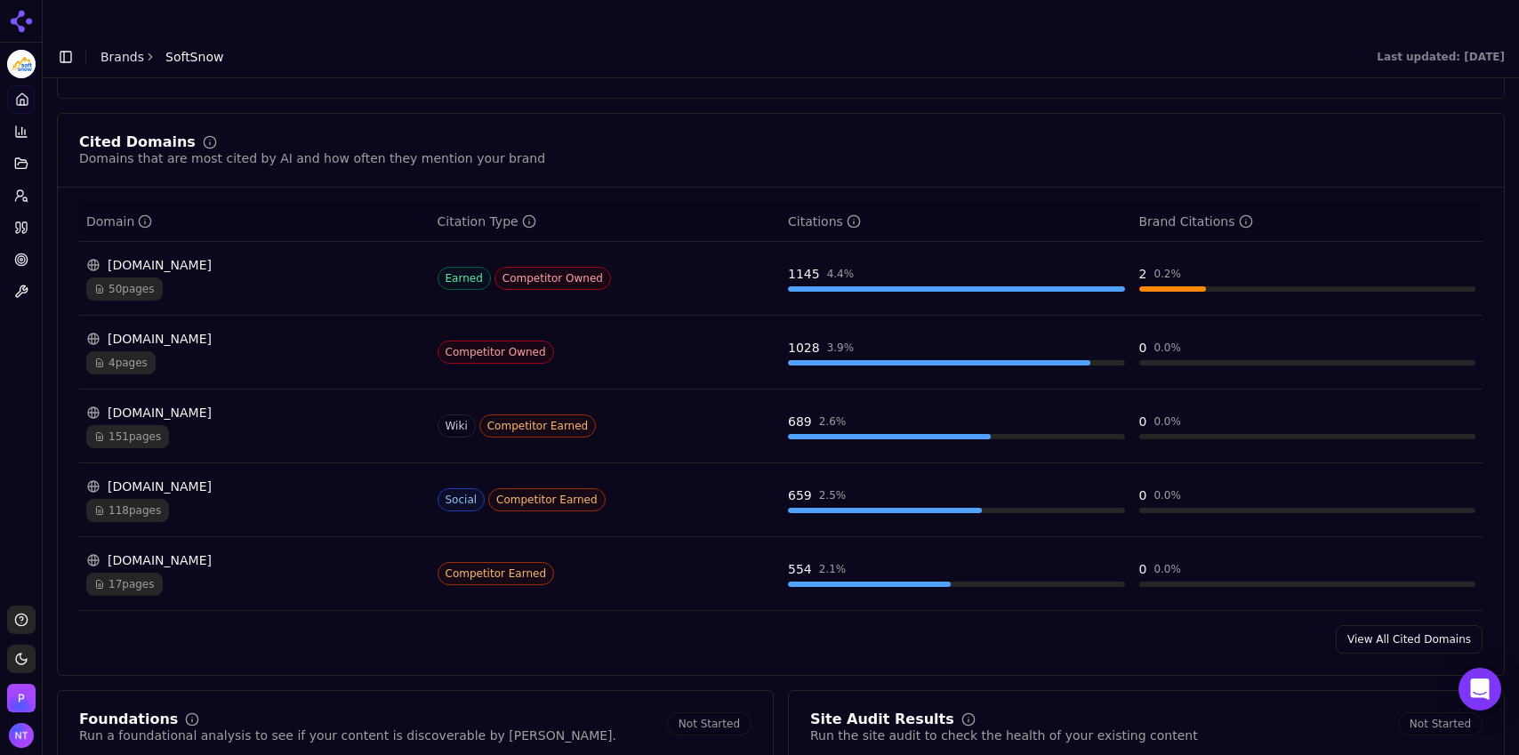
click at [1395, 625] on link "View All Cited Domains" at bounding box center [1409, 639] width 147 height 28
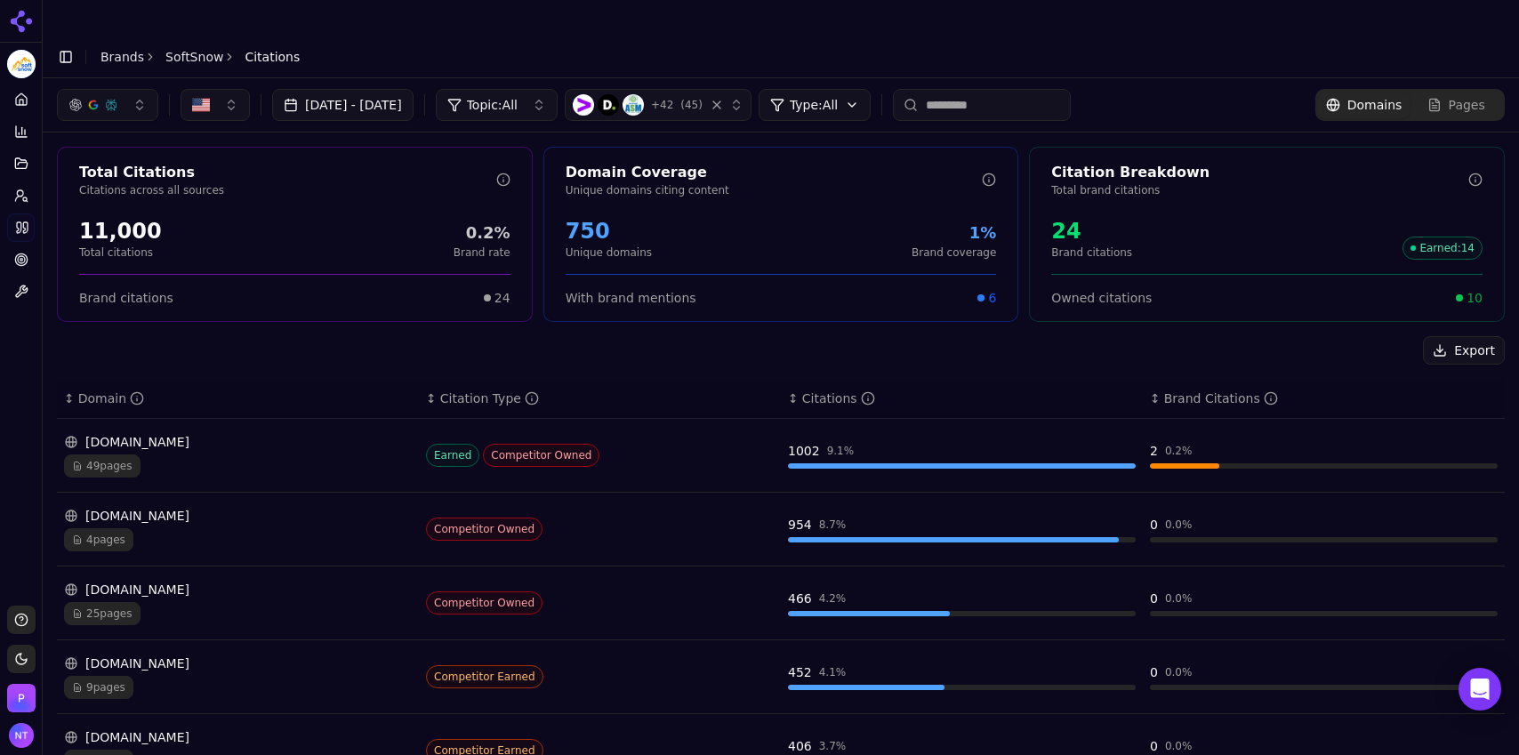
drag, startPoint x: 1509, startPoint y: 379, endPoint x: 1509, endPoint y: 426, distance: 47.2
click at [1509, 426] on div "Total Citations Citations across all sources 11,000 Total citations 0.2% Brand …" at bounding box center [781, 674] width 1477 height 1082
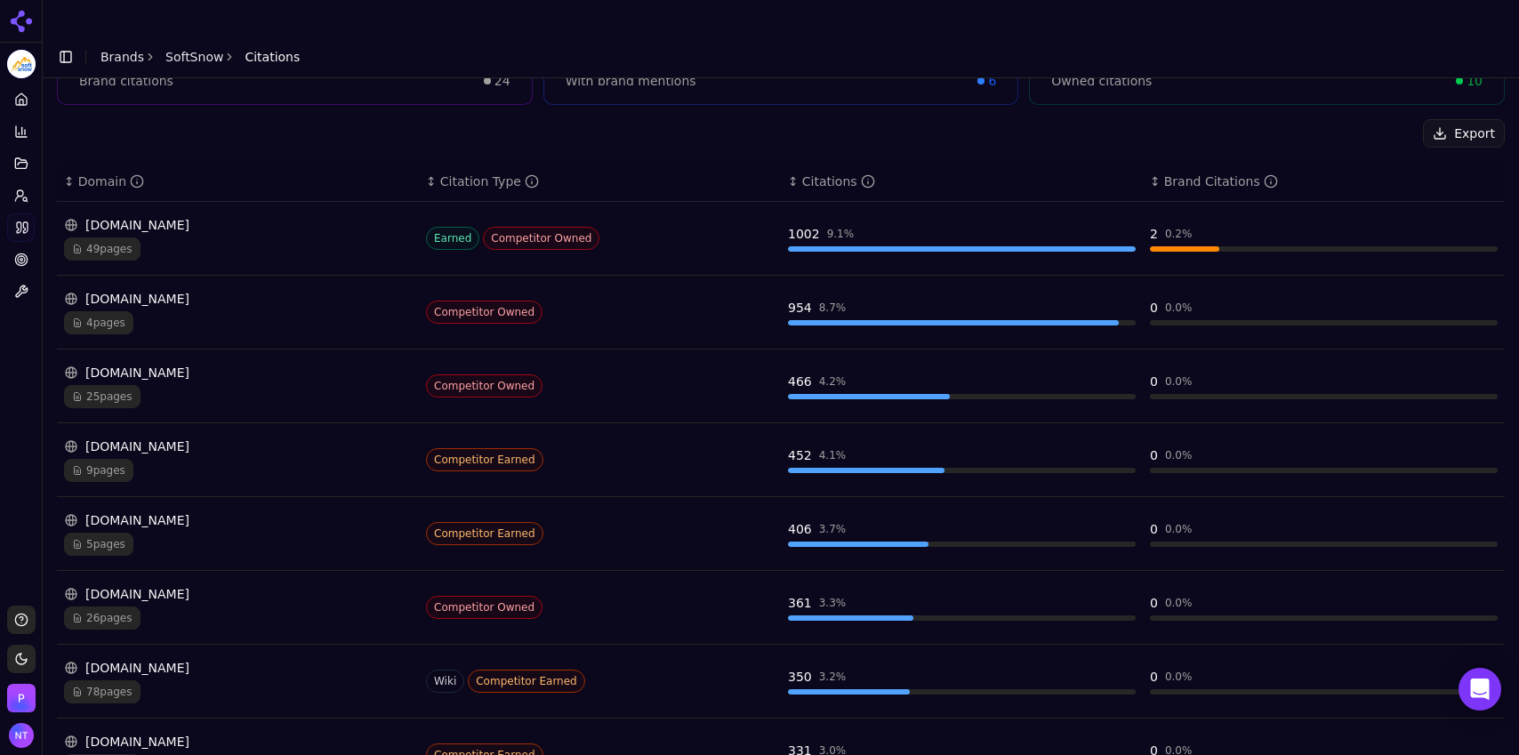
scroll to position [225, 0]
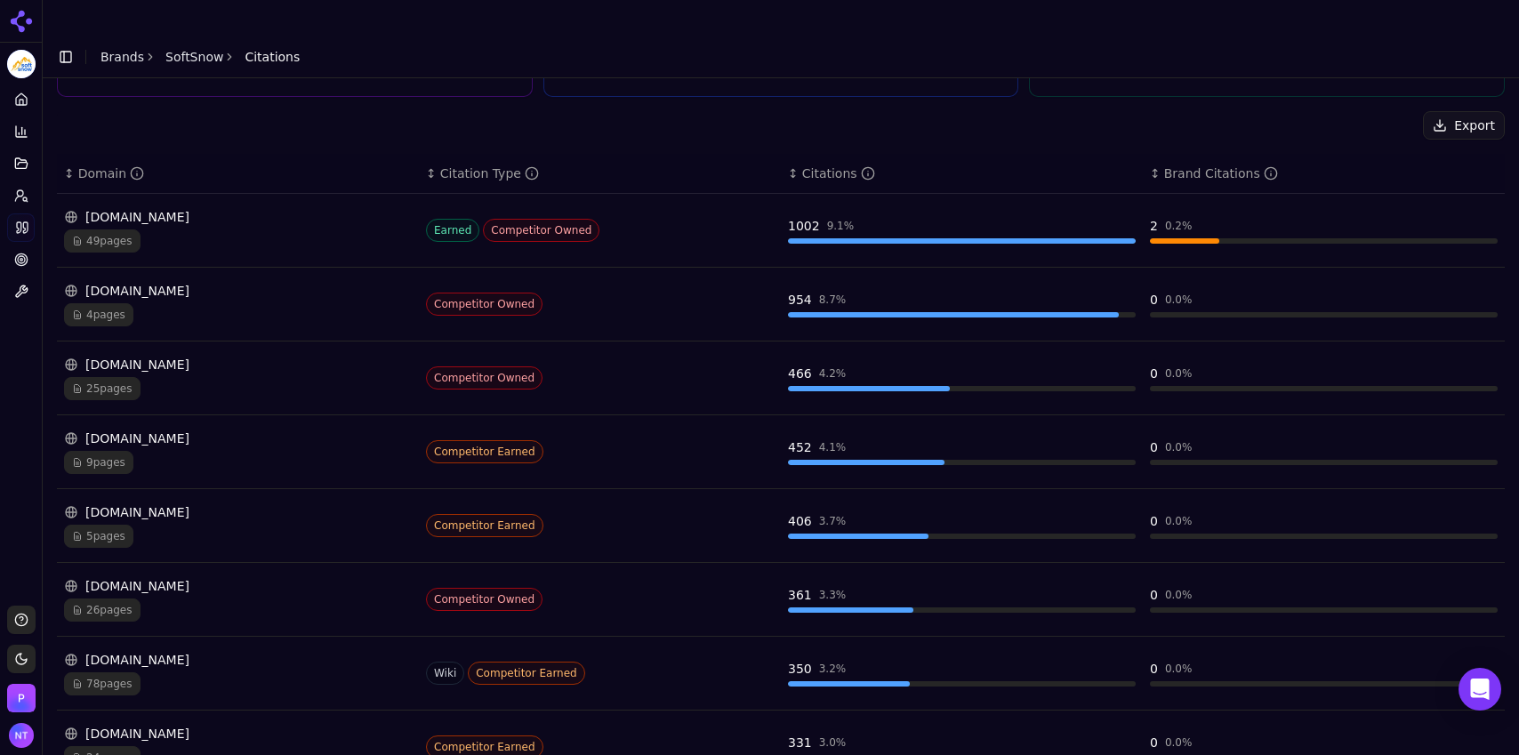
click at [251, 303] on div "4 pages" at bounding box center [238, 314] width 348 height 23
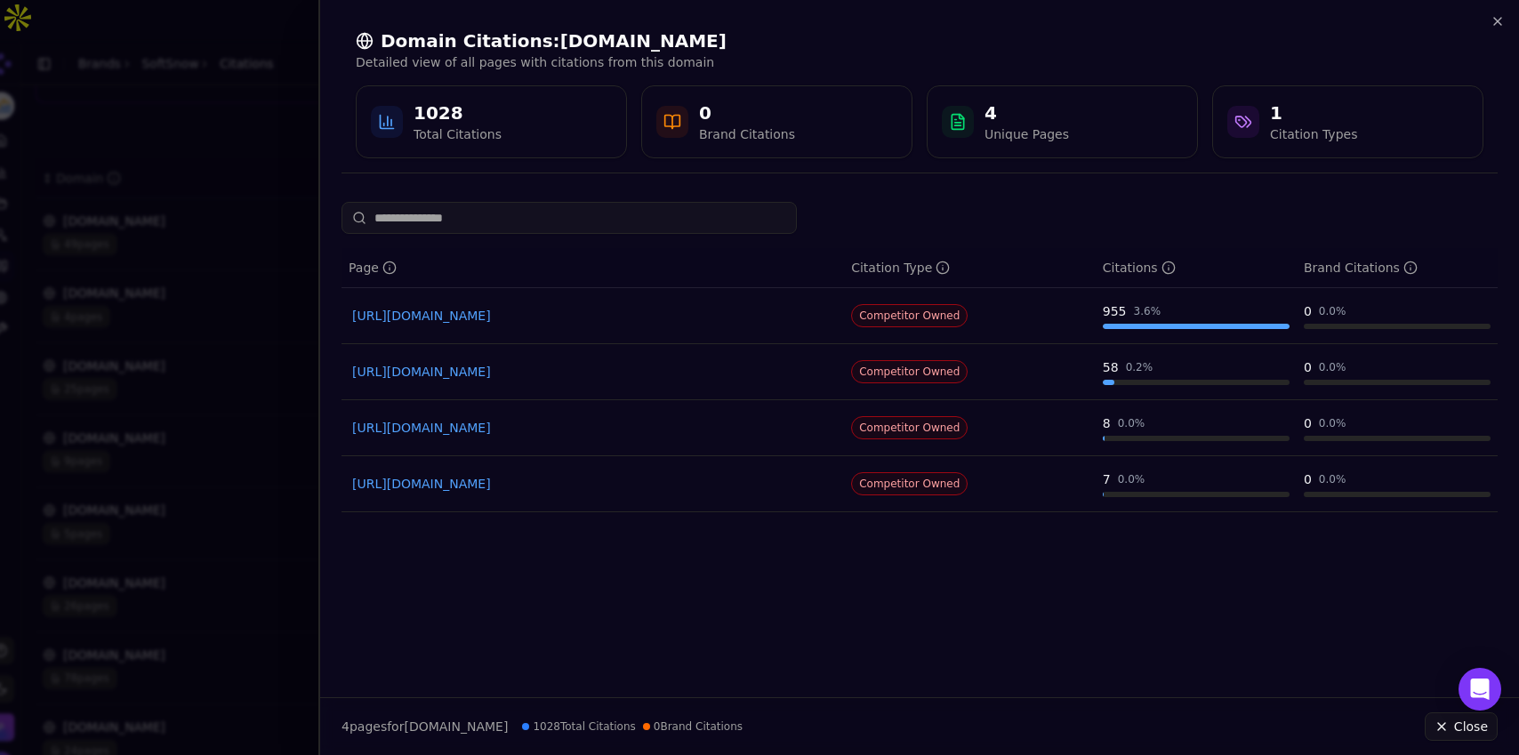
click at [622, 323] on link "https://singlestoneconsulting.com/blog/10-best-ai-strategy-consulting-services-…" at bounding box center [592, 316] width 481 height 18
click at [505, 424] on link "https://singlestoneconsulting.com/blog/best-data-modernization-services" at bounding box center [592, 428] width 481 height 18
click at [1500, 24] on icon "button" at bounding box center [1497, 21] width 7 height 7
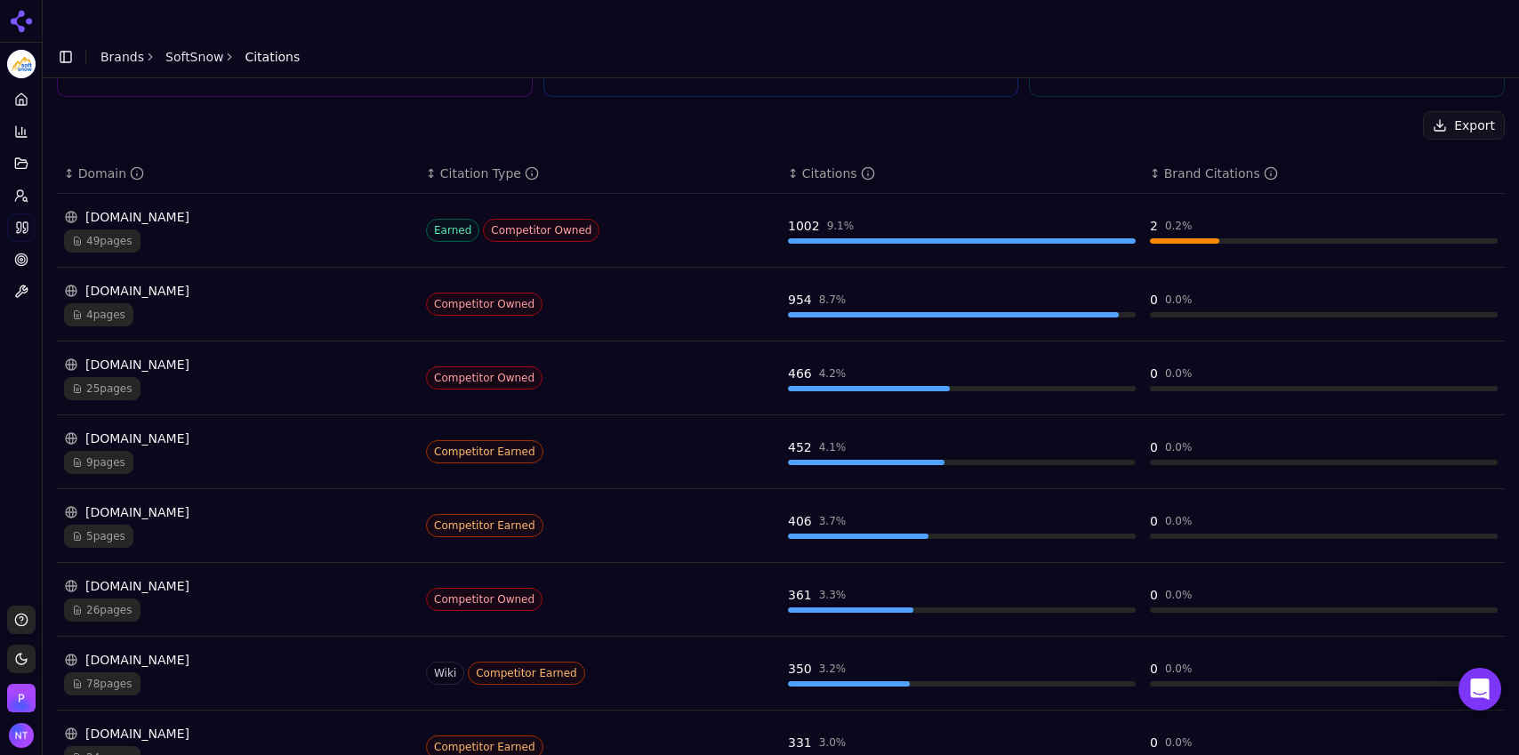
click at [323, 356] on div "bcg.com" at bounding box center [238, 365] width 348 height 18
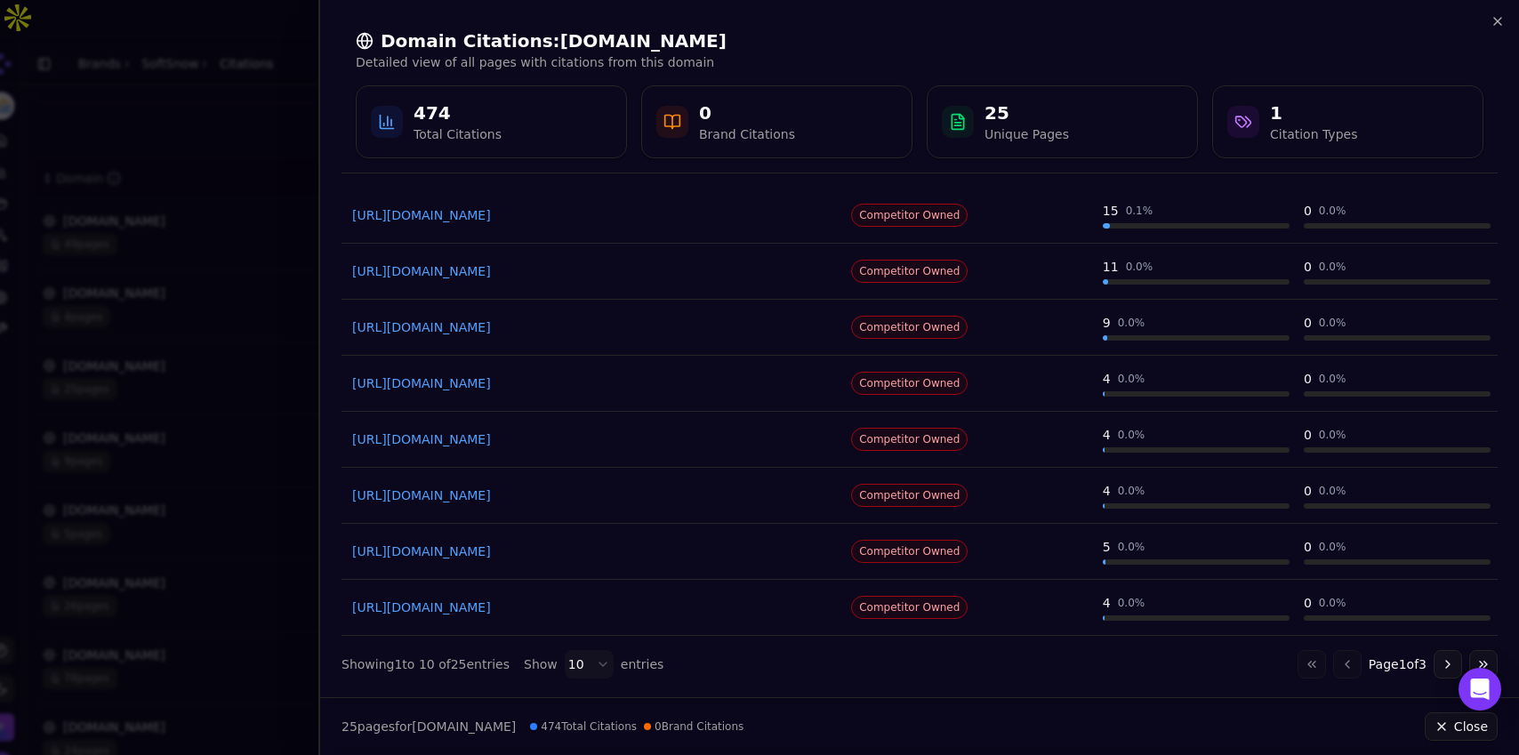
scroll to position [0, 0]
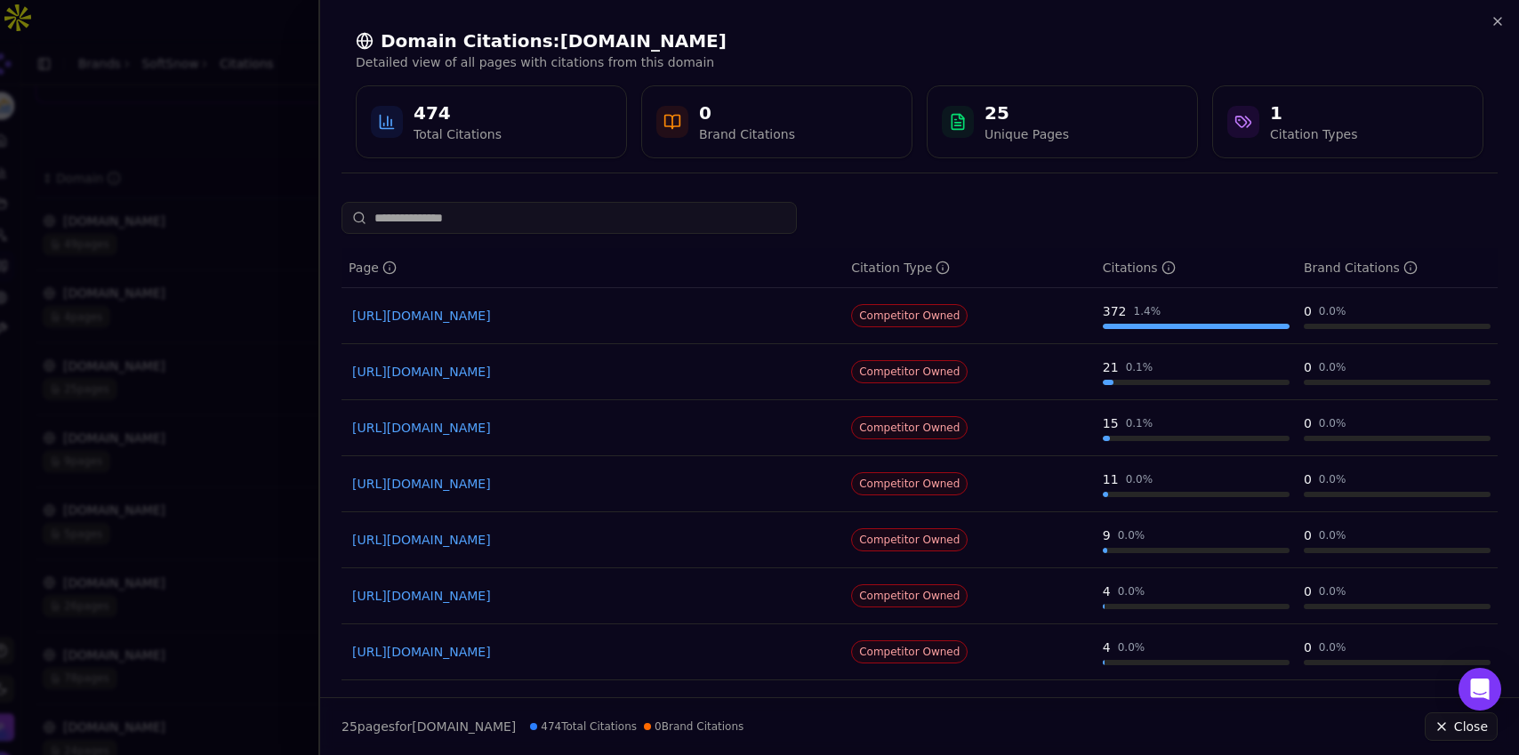
click at [541, 319] on link "https://bcg.com/capabilities/artificial-intelligence" at bounding box center [592, 316] width 481 height 18
click at [1498, 24] on icon "button" at bounding box center [1498, 21] width 14 height 14
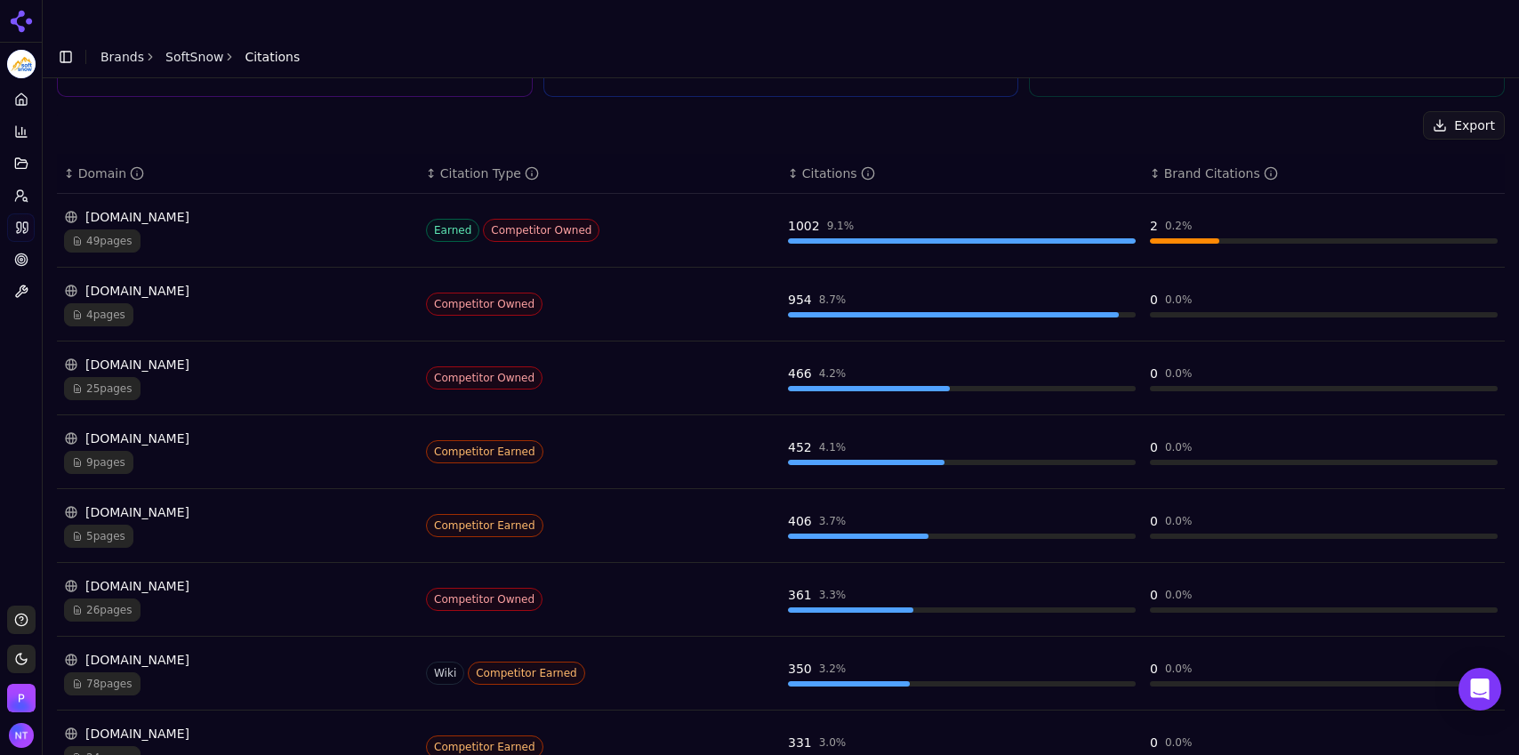
drag, startPoint x: 1512, startPoint y: 297, endPoint x: 774, endPoint y: 97, distance: 764.9
click at [774, 111] on div "Export" at bounding box center [781, 125] width 1448 height 28
click at [162, 430] on div "aimagazine.com" at bounding box center [238, 439] width 348 height 18
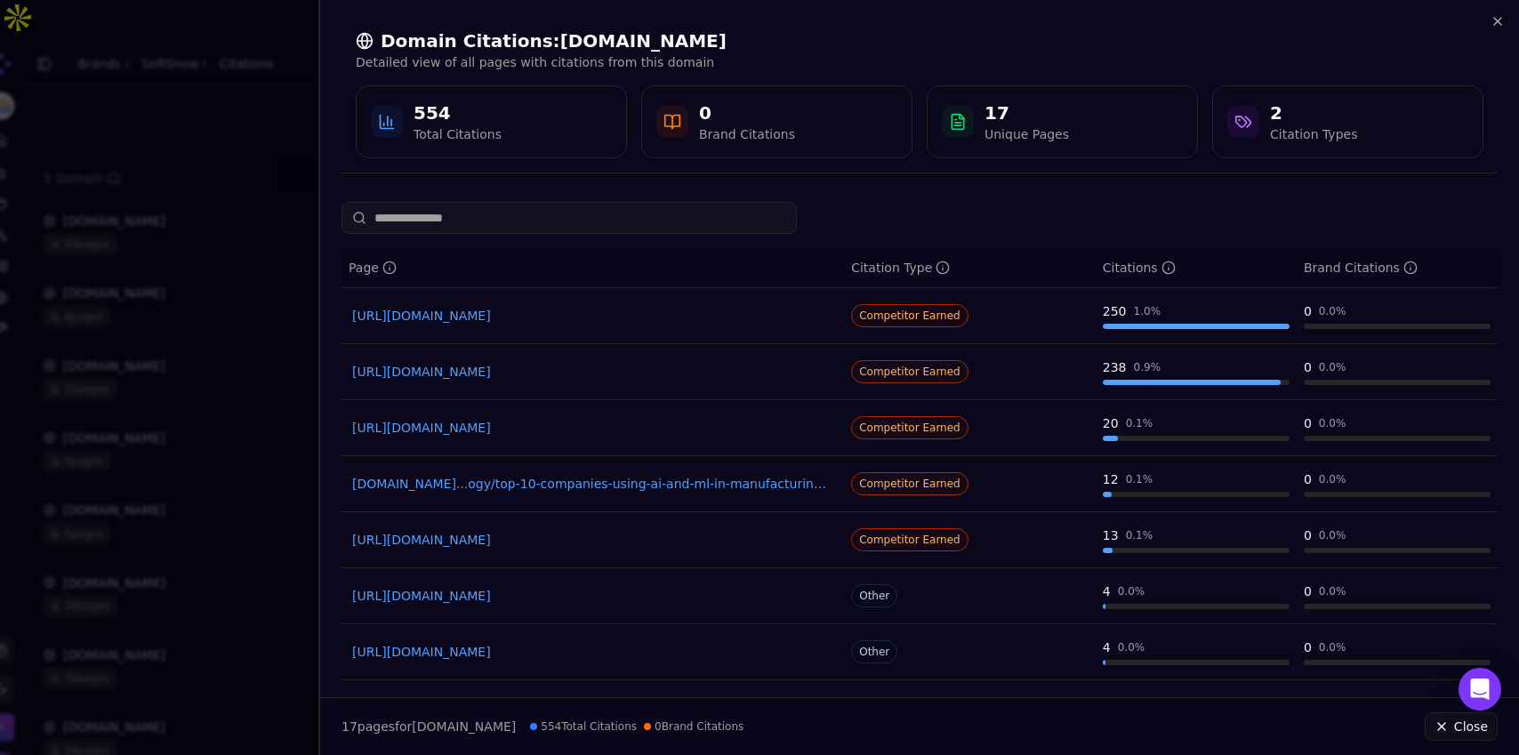
click at [616, 316] on link "https://aimagazine.com/top10/top-10-ai-consulting-companies" at bounding box center [592, 316] width 481 height 18
click at [1500, 27] on icon "button" at bounding box center [1498, 21] width 14 height 14
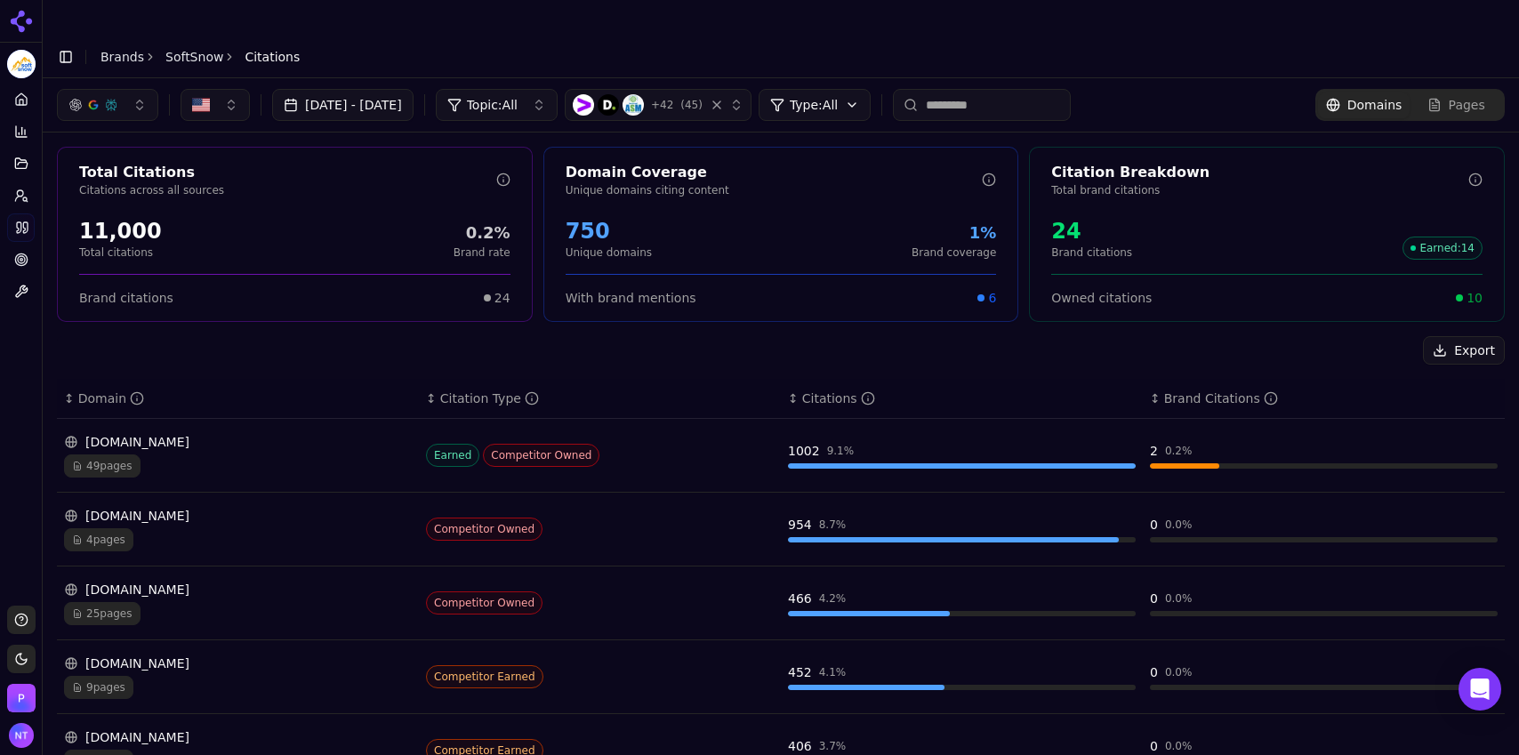
click at [117, 89] on button "button" at bounding box center [107, 105] width 101 height 32
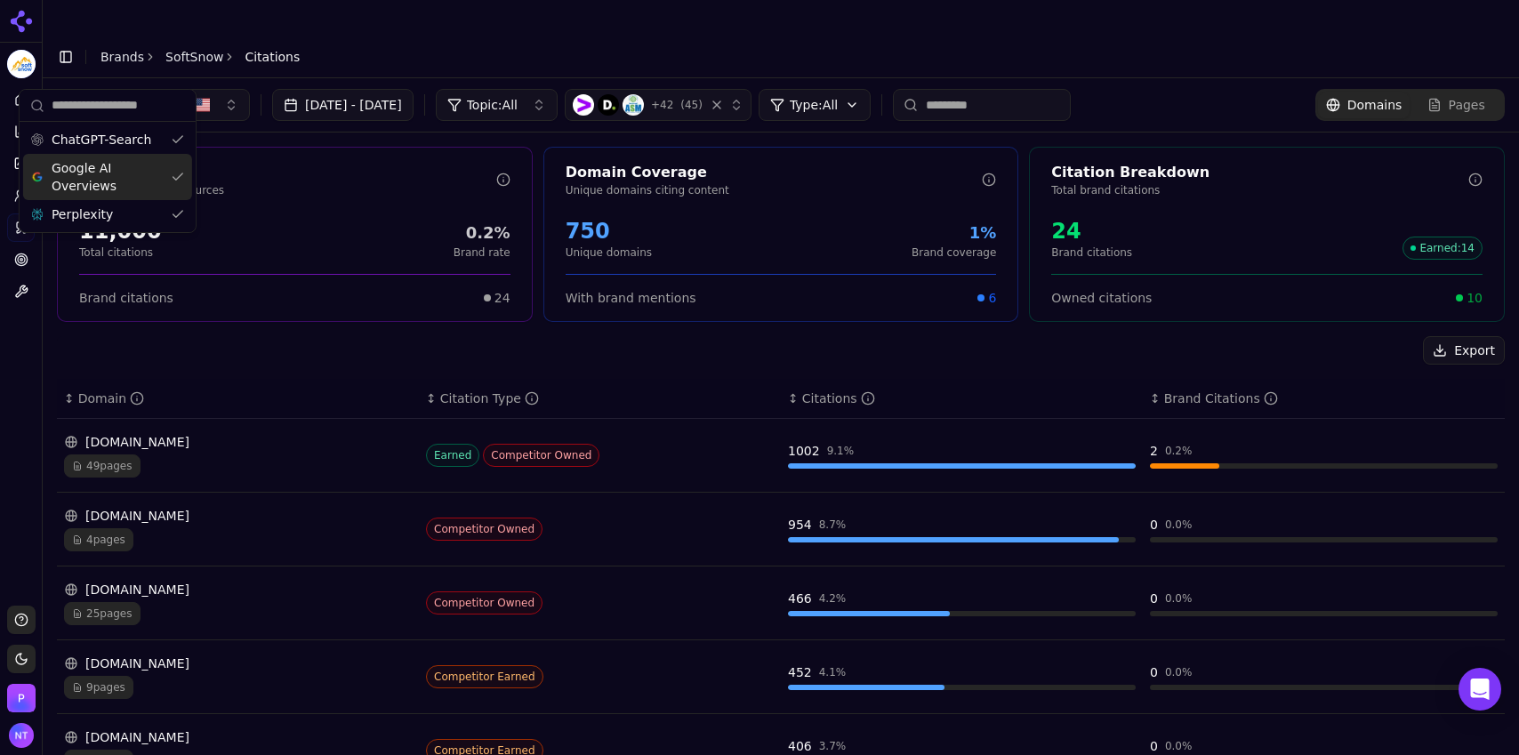
click at [98, 172] on span "Google AI Overviews" at bounding box center [108, 177] width 112 height 36
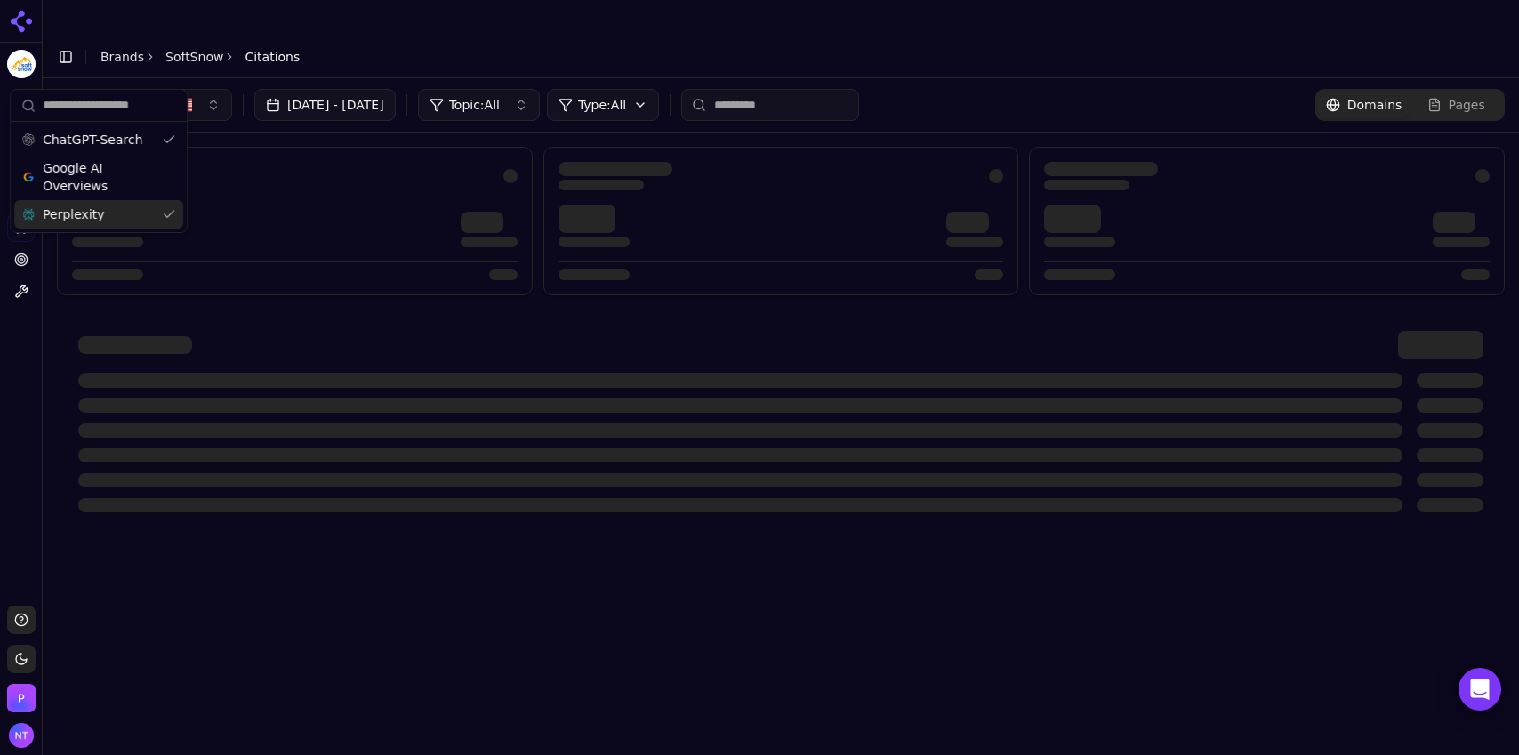
click at [98, 205] on div "Perplexity" at bounding box center [98, 214] width 169 height 28
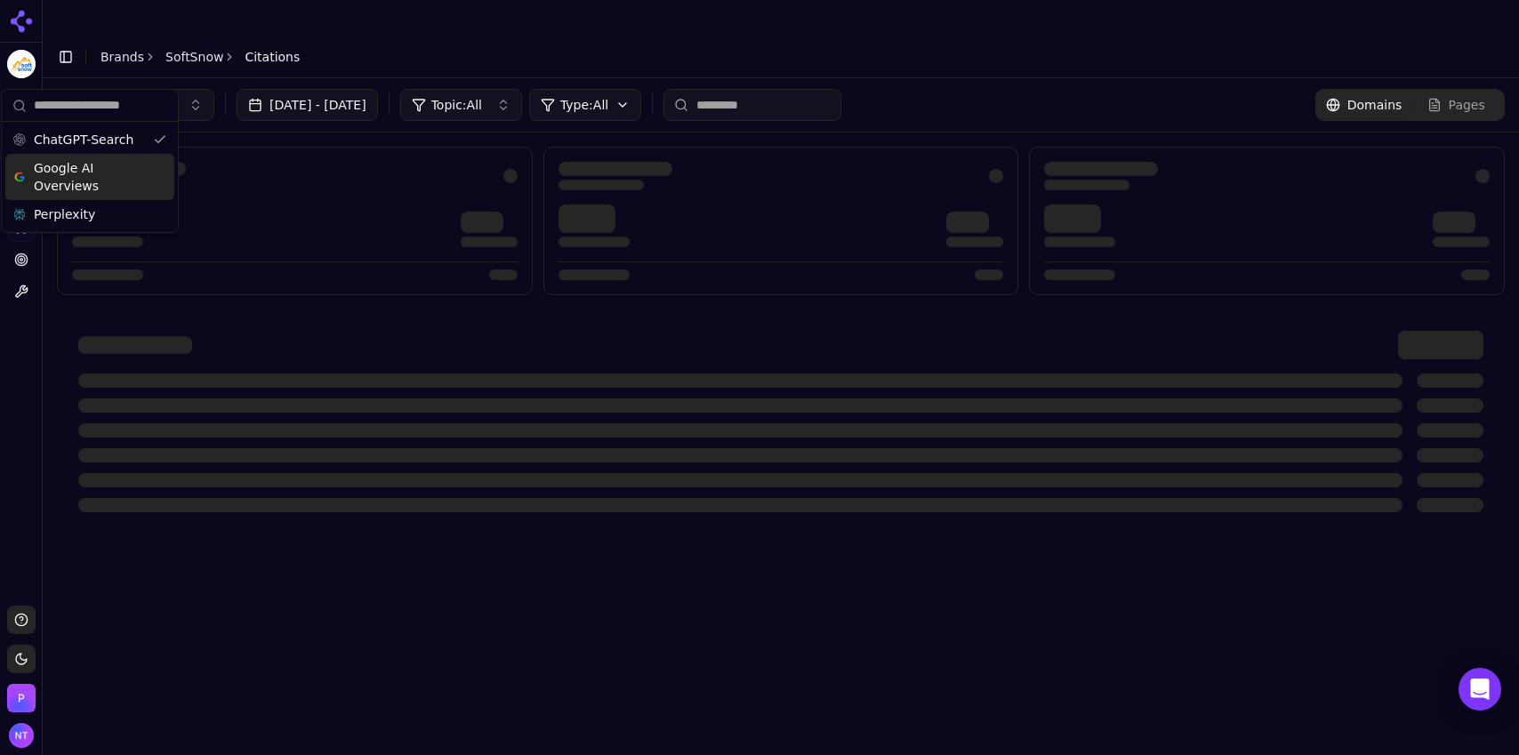
click at [445, 36] on header "Toggle Sidebar Brands SoftSnow Citations" at bounding box center [781, 57] width 1477 height 43
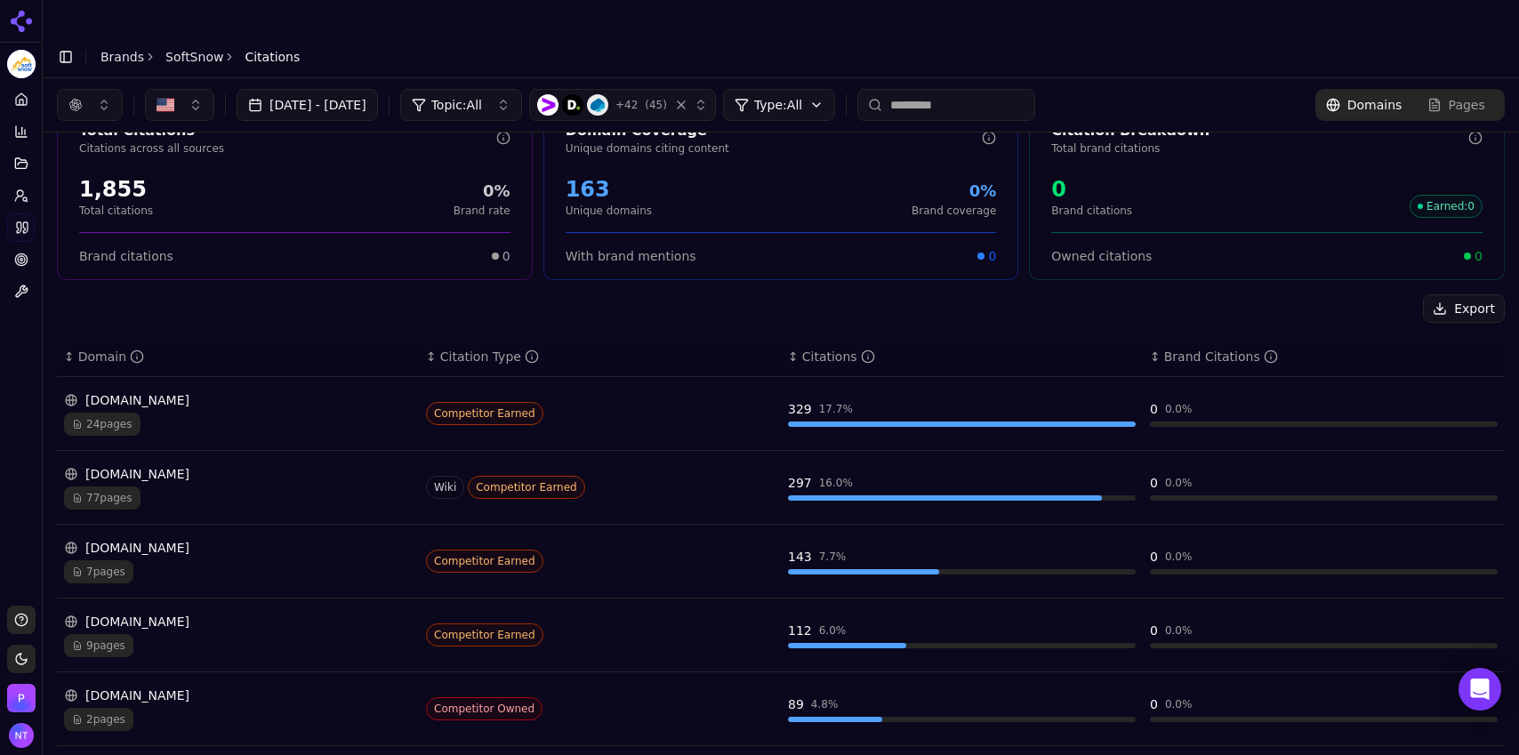
scroll to position [51, 0]
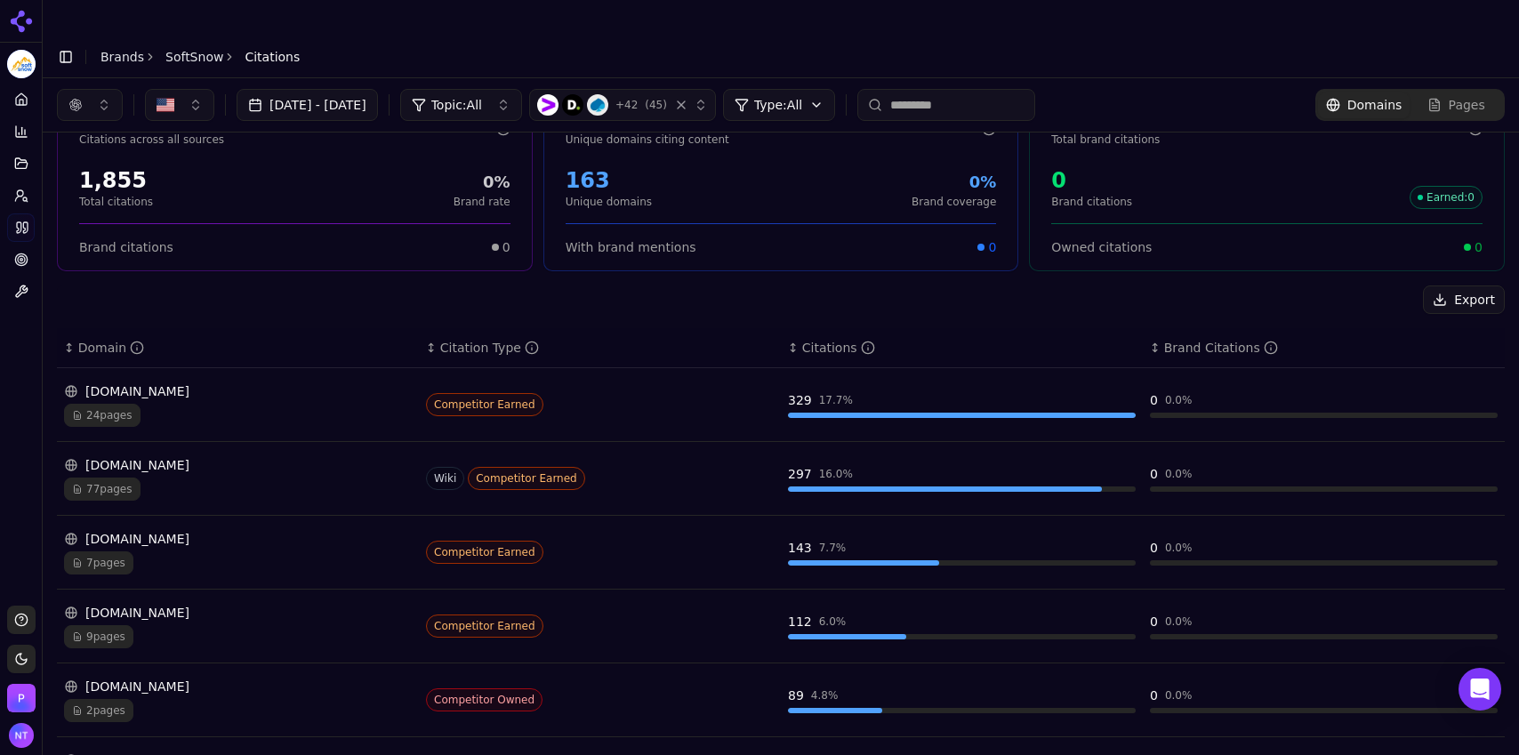
click at [271, 478] on div "77 pages" at bounding box center [238, 489] width 348 height 23
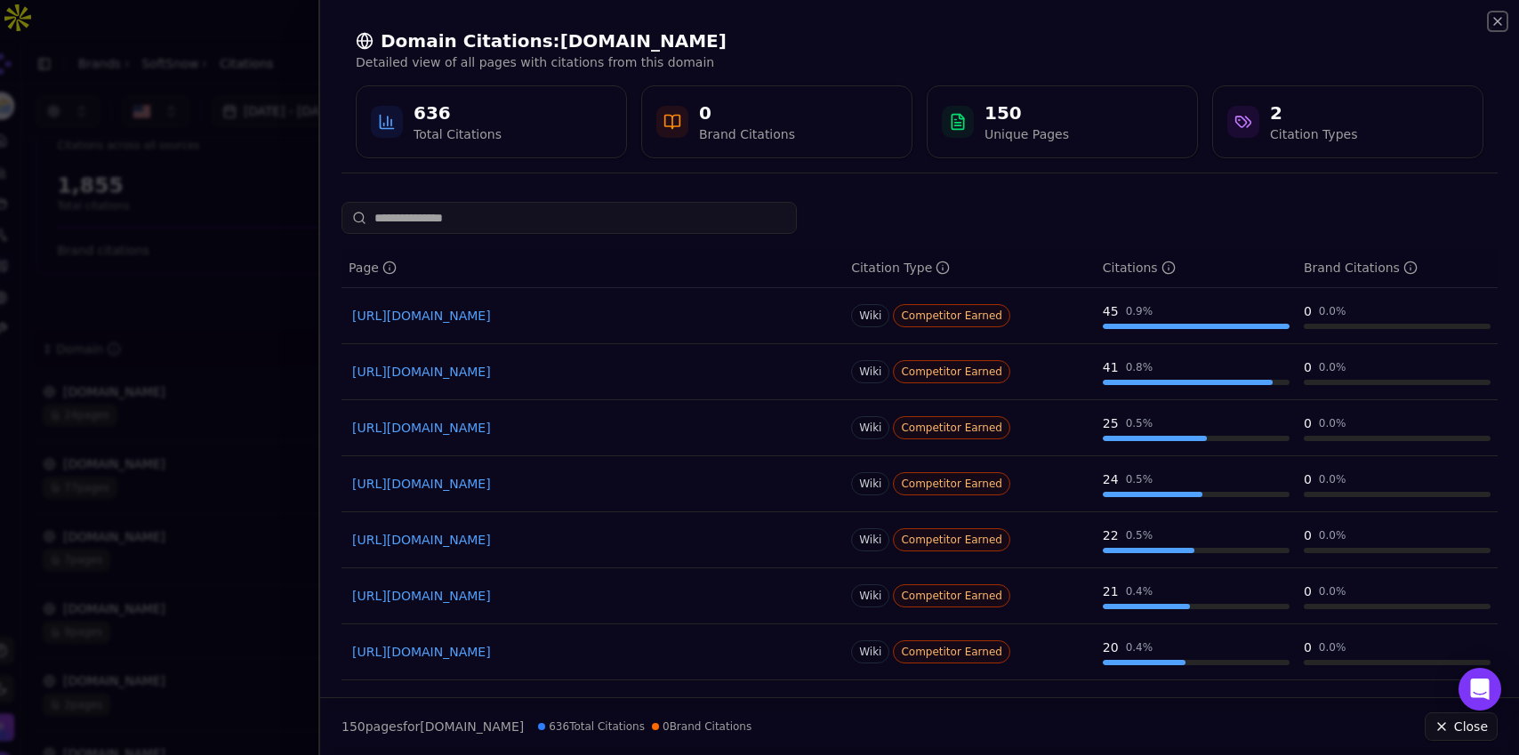
click at [1502, 21] on icon "button" at bounding box center [1498, 21] width 14 height 14
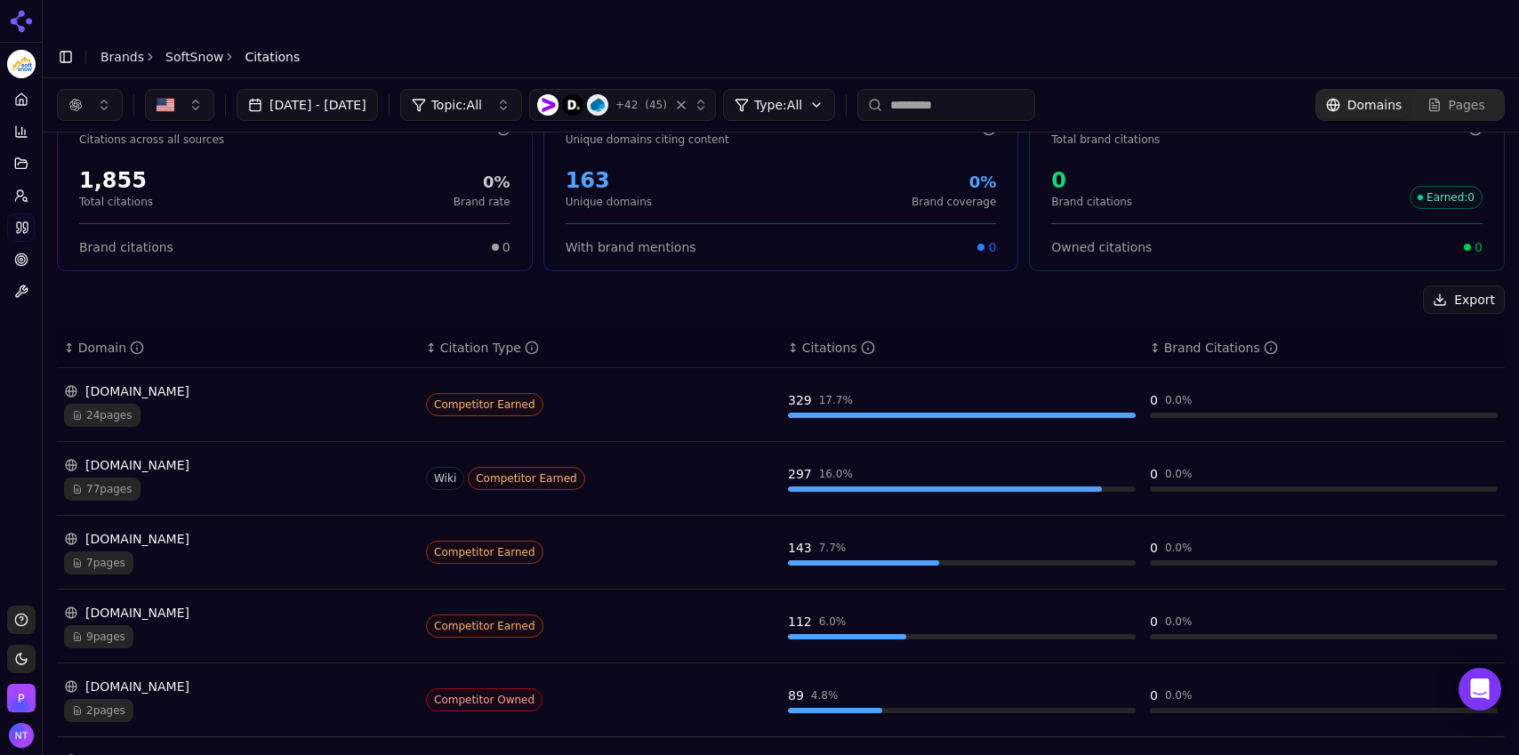
click at [238, 404] on div "24 pages" at bounding box center [238, 415] width 348 height 23
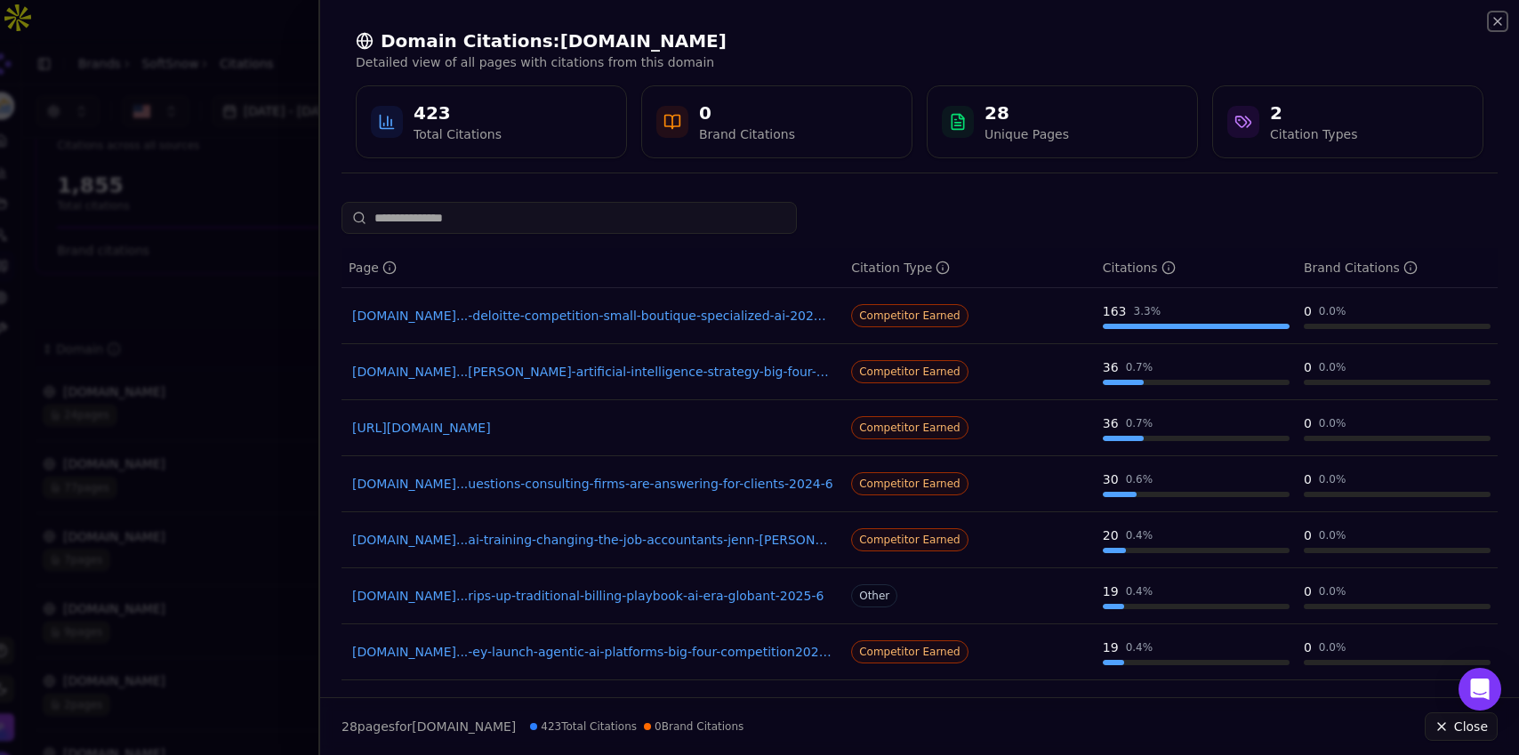
click at [1501, 20] on icon "button" at bounding box center [1498, 21] width 14 height 14
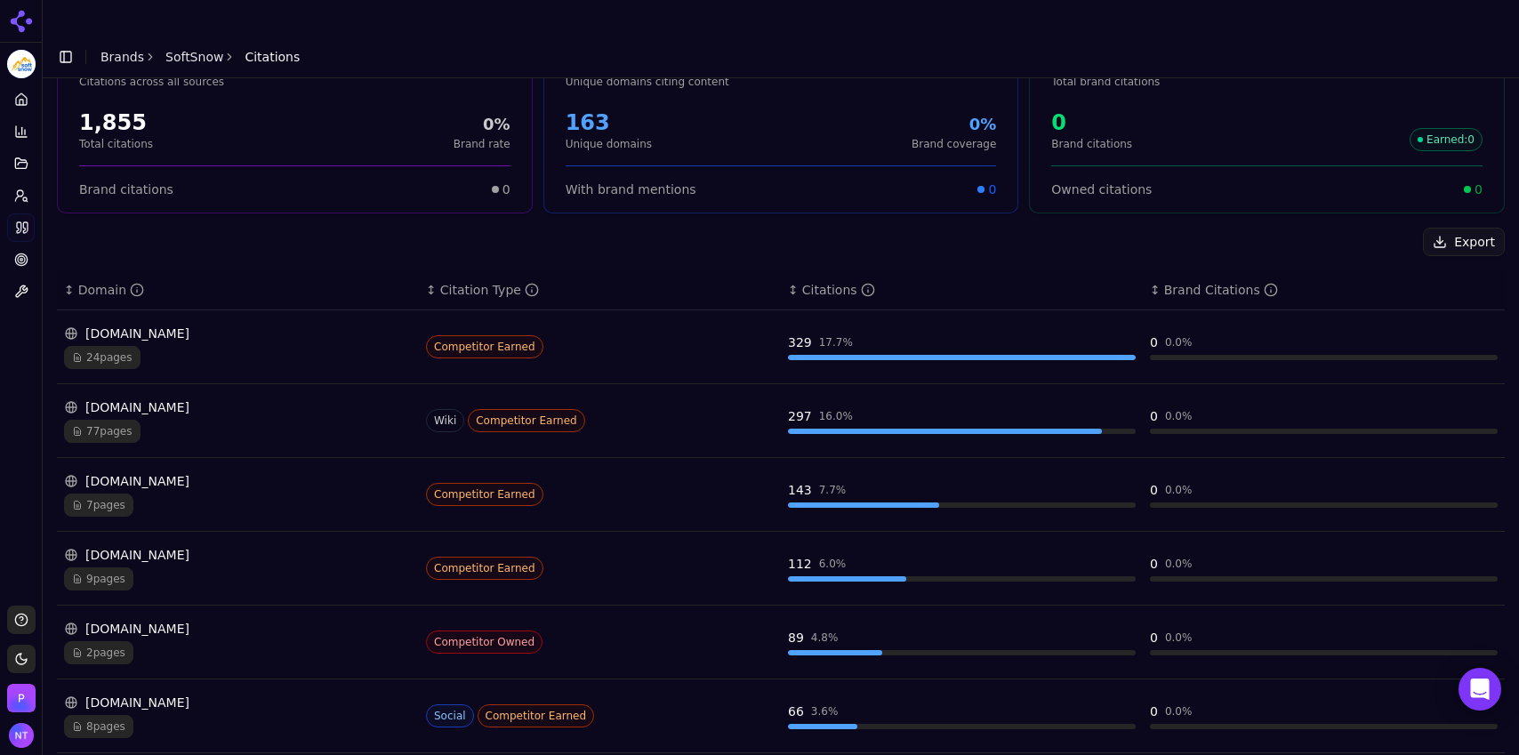
scroll to position [110, 0]
click at [165, 713] on div "8 pages" at bounding box center [238, 724] width 348 height 23
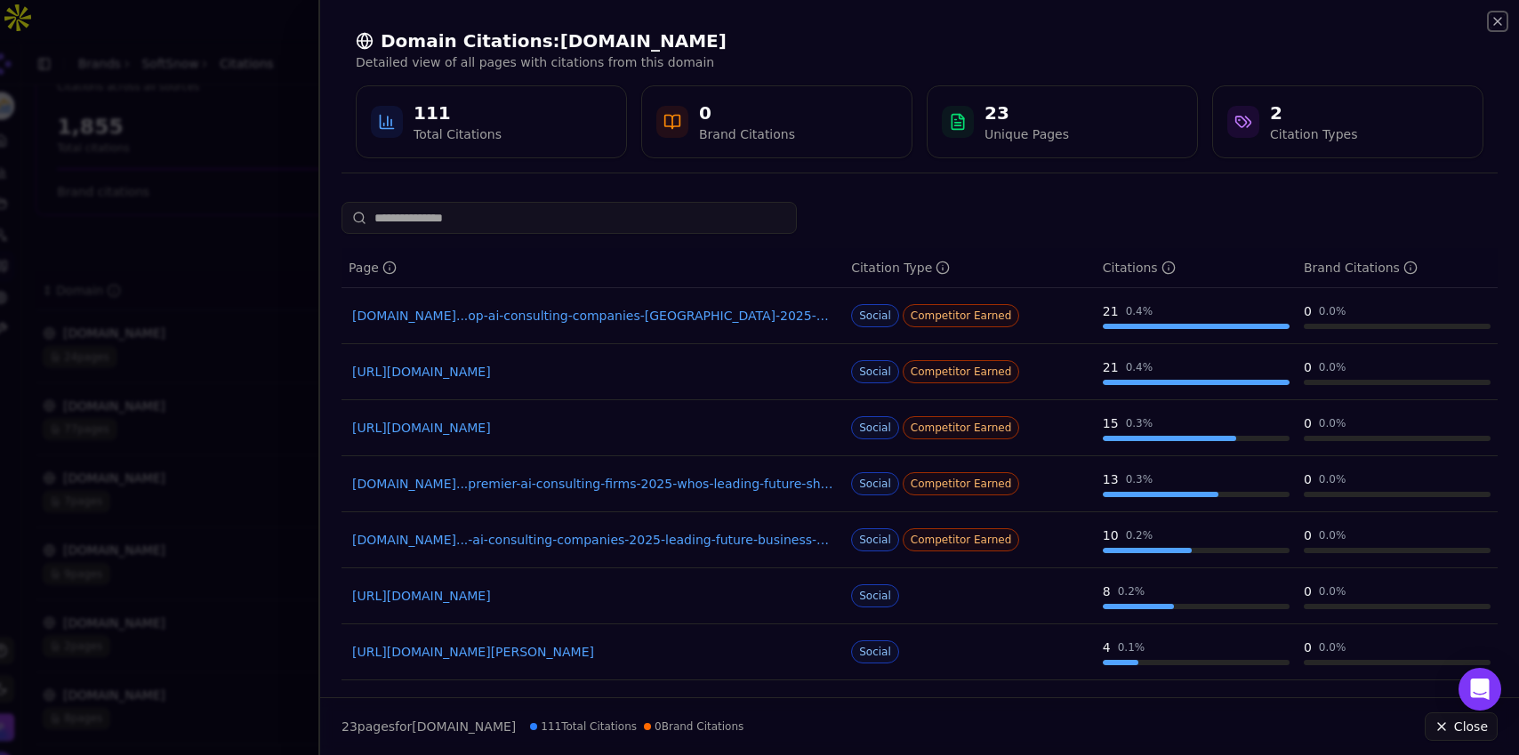
click at [1492, 17] on icon "button" at bounding box center [1498, 21] width 14 height 14
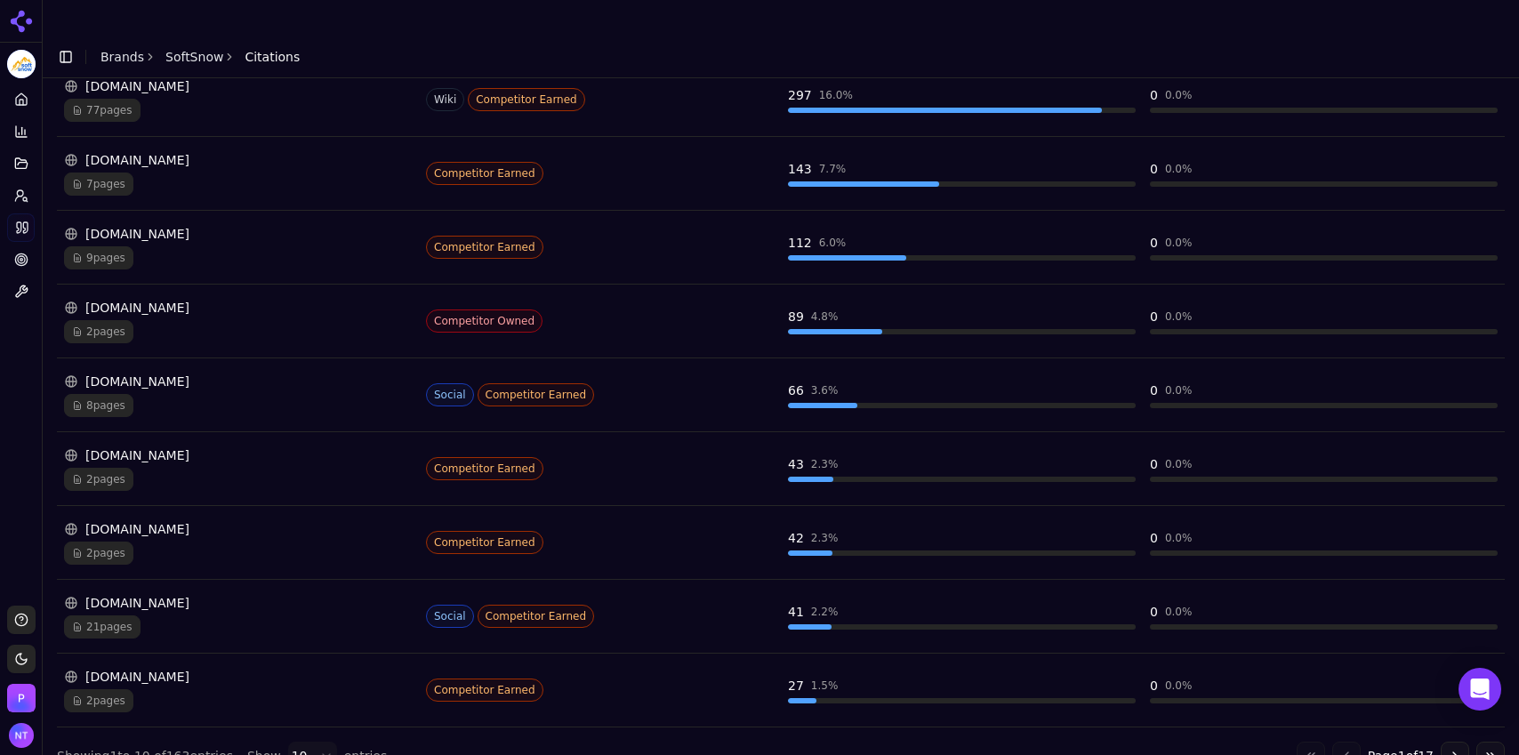
scroll to position [431, 0]
click at [243, 593] on div "reddit.com 21 pages" at bounding box center [238, 615] width 348 height 44
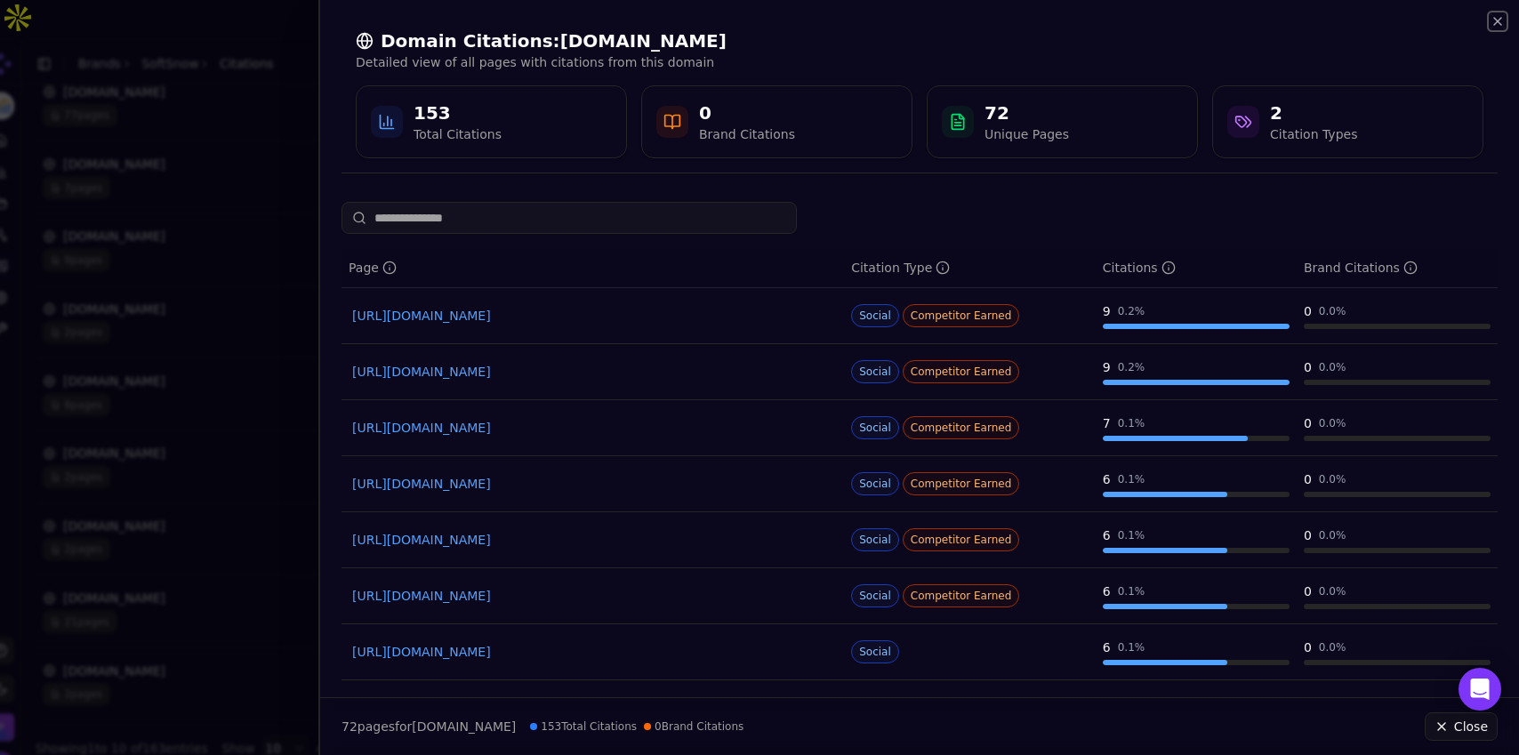
click at [1501, 23] on icon "button" at bounding box center [1498, 21] width 14 height 14
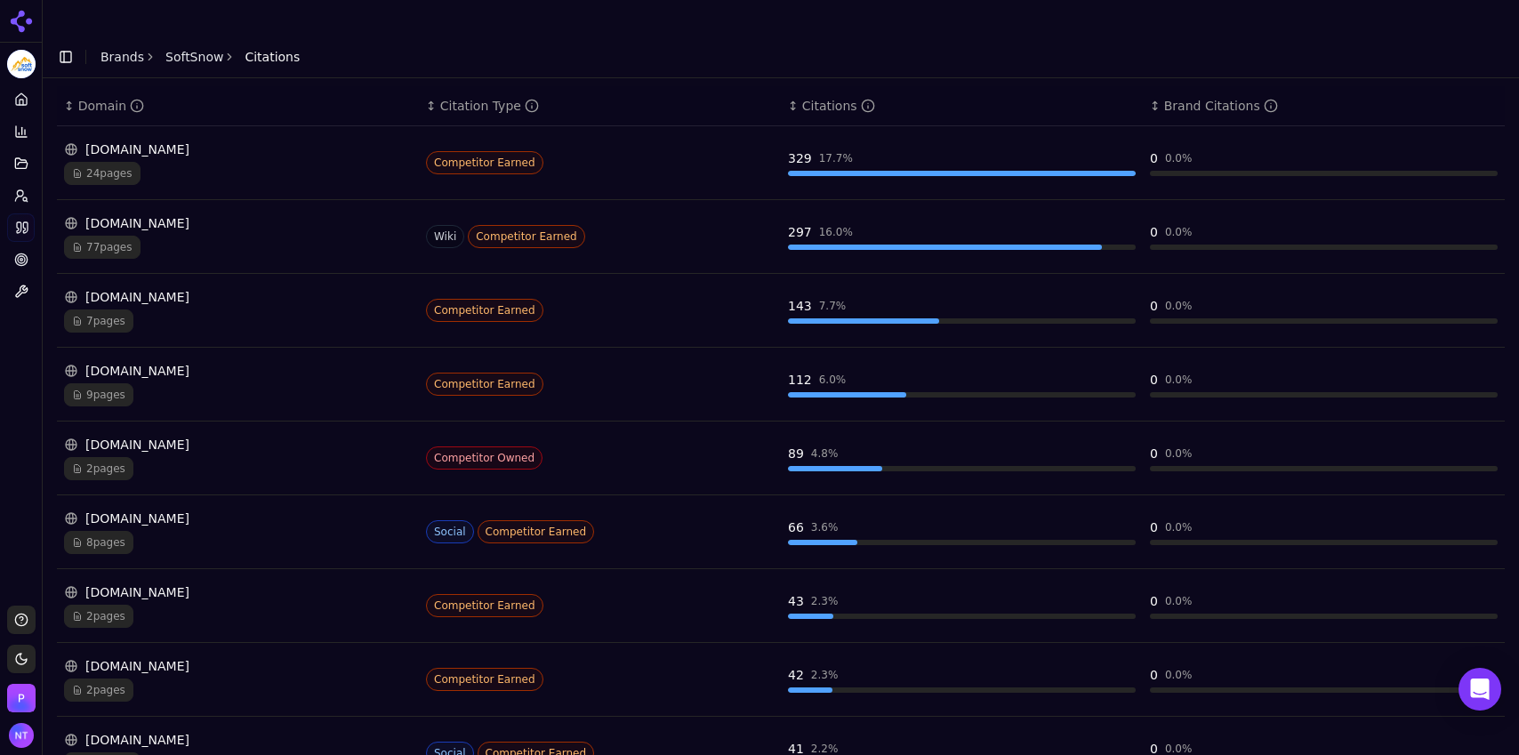
scroll to position [307, 0]
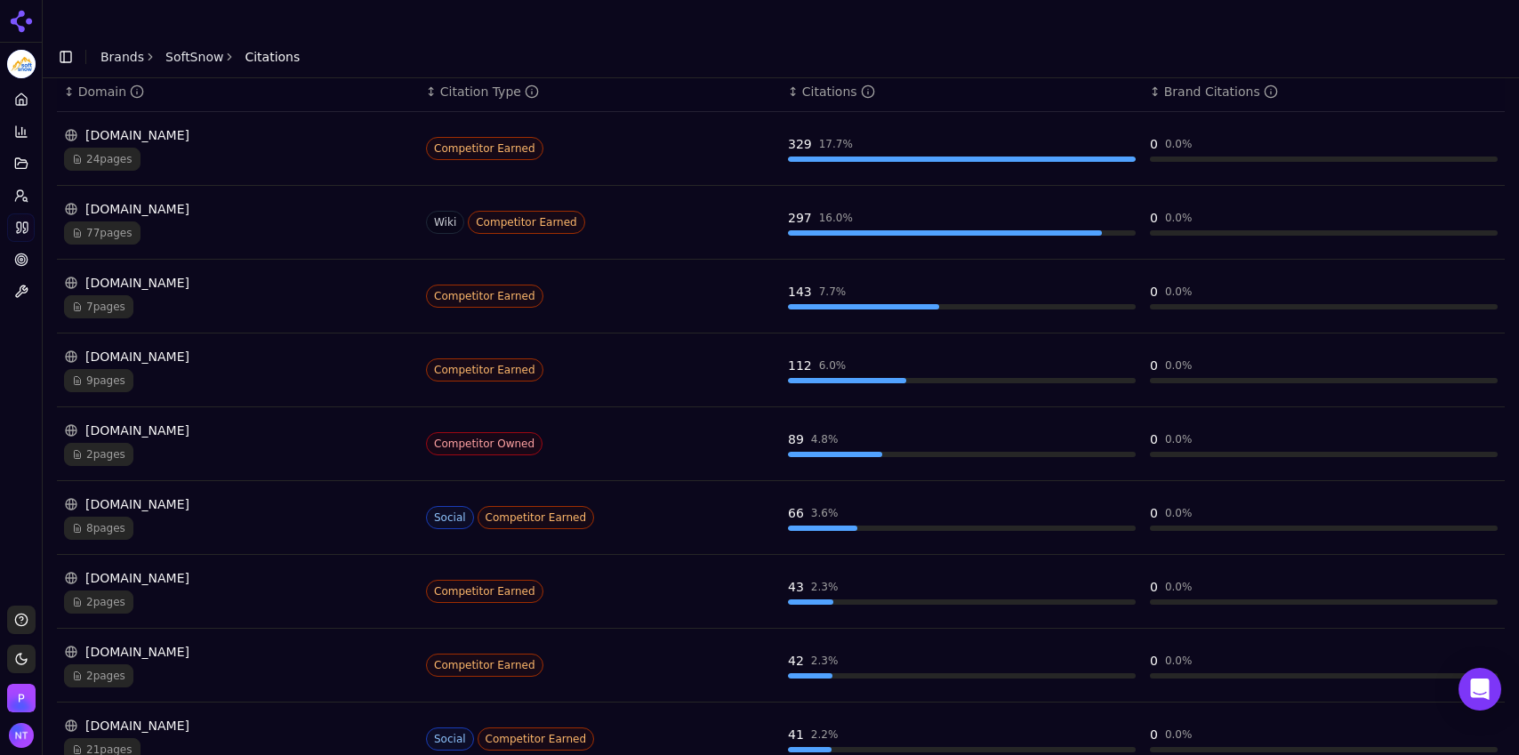
click at [163, 738] on div "21 pages" at bounding box center [238, 749] width 348 height 23
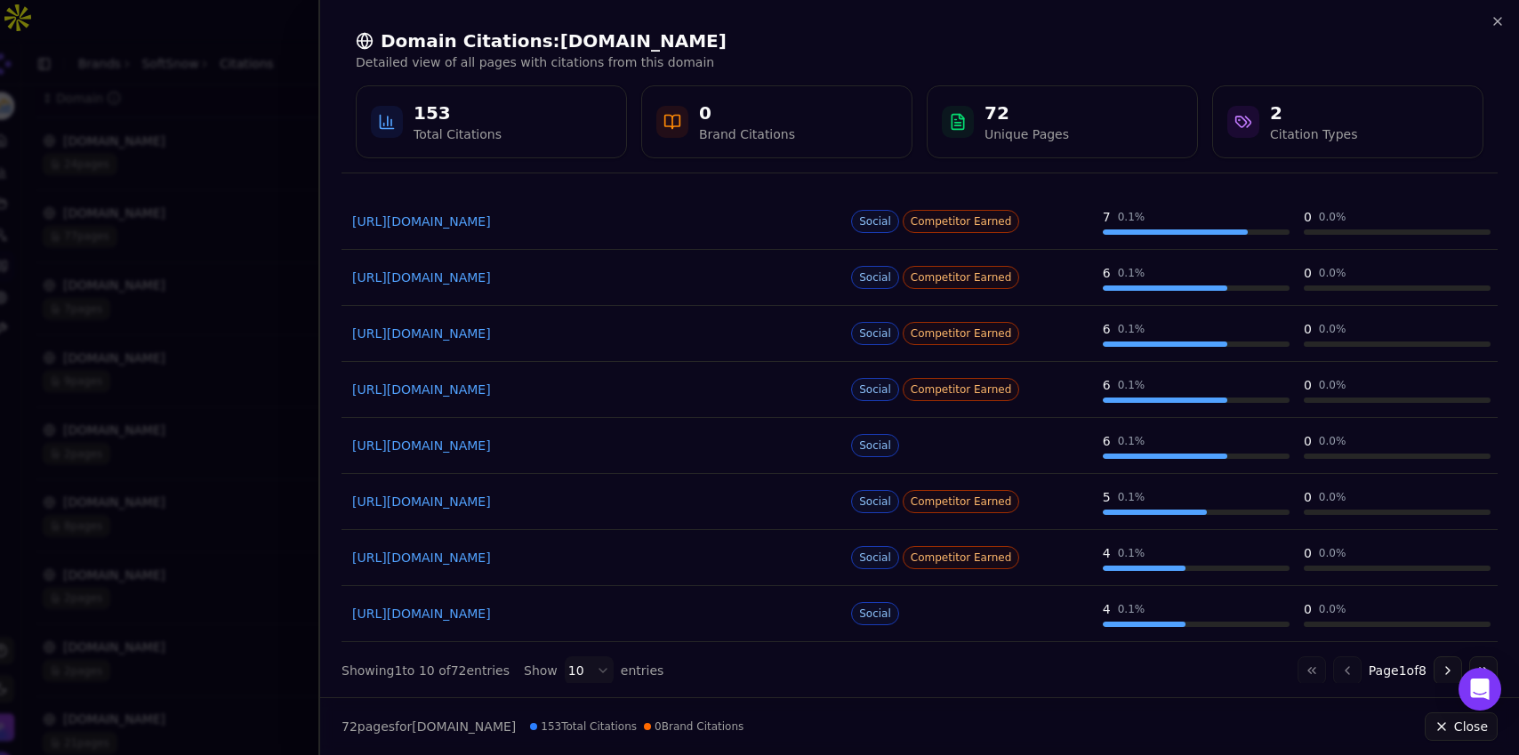
scroll to position [221, 0]
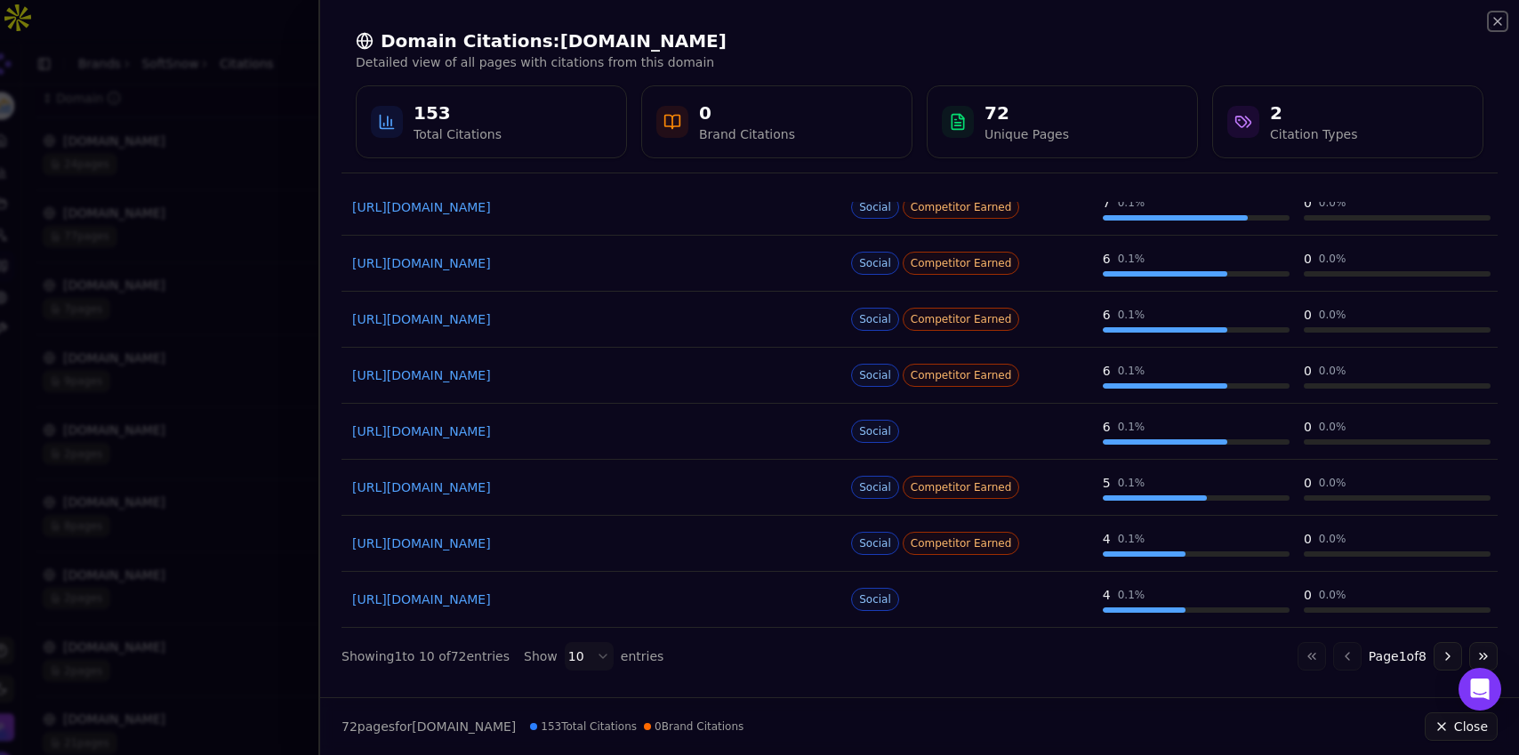
click at [1491, 27] on icon "button" at bounding box center [1498, 21] width 14 height 14
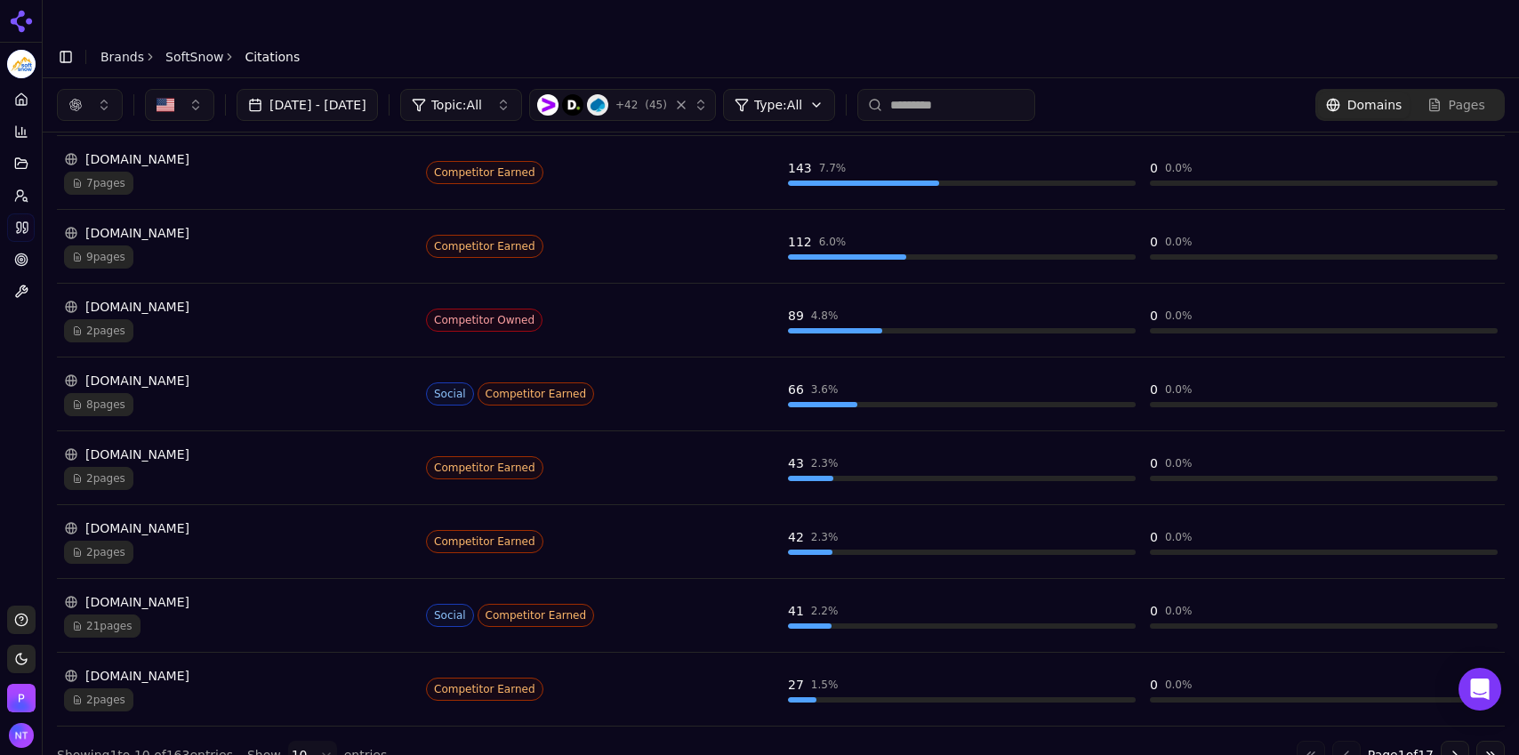
scroll to position [0, 0]
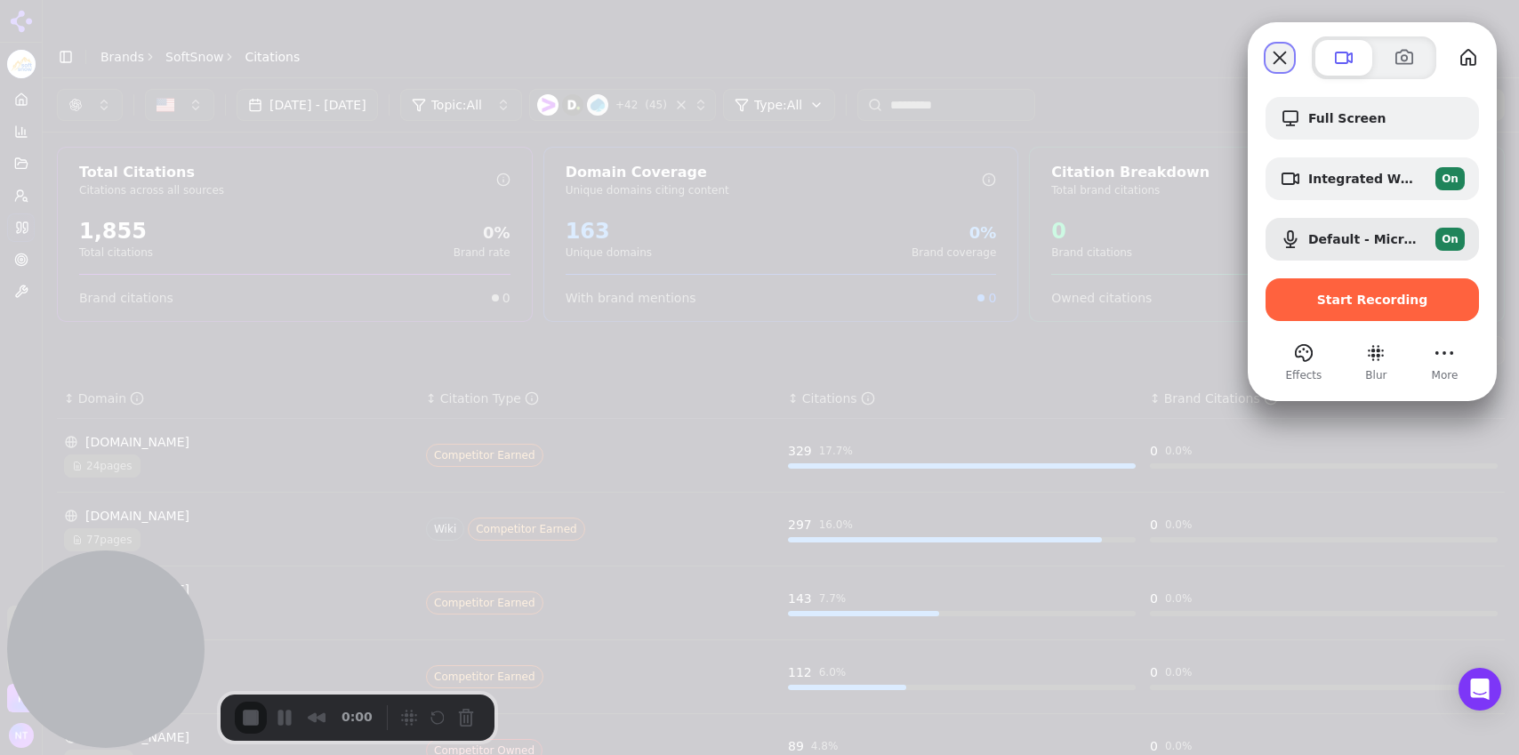
click at [1285, 62] on button "Close" at bounding box center [1280, 58] width 28 height 28
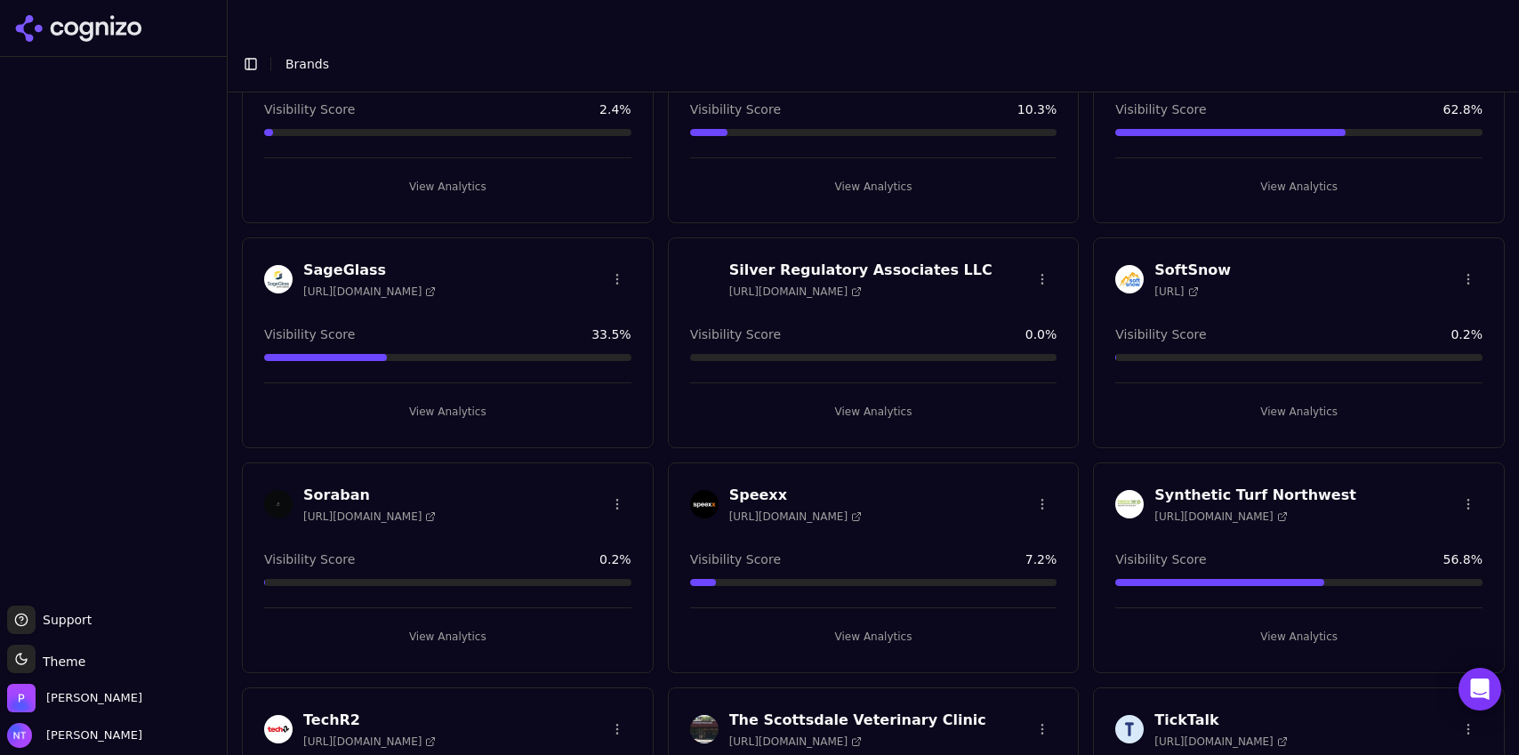
scroll to position [1532, 0]
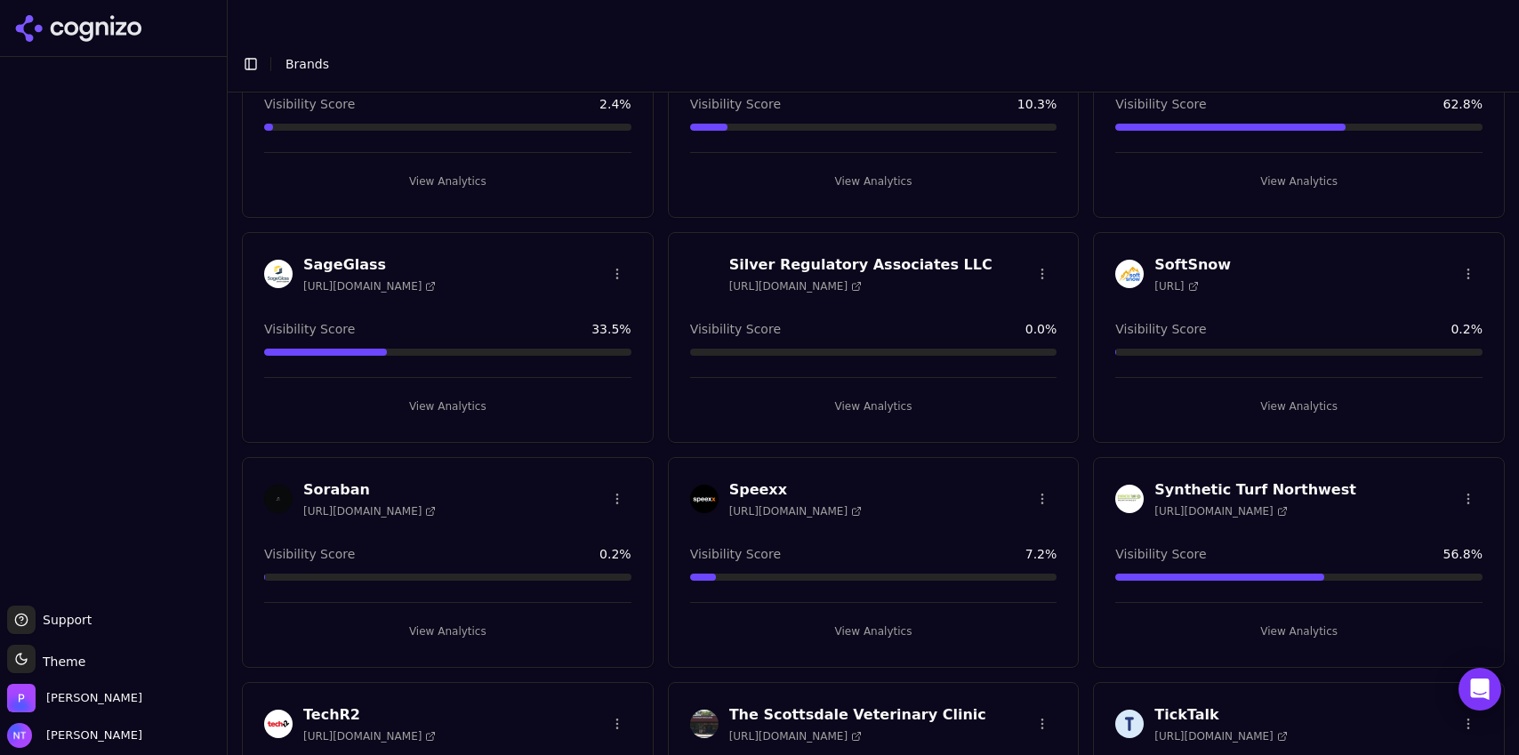
click at [850, 617] on button "View Analytics" at bounding box center [873, 631] width 367 height 28
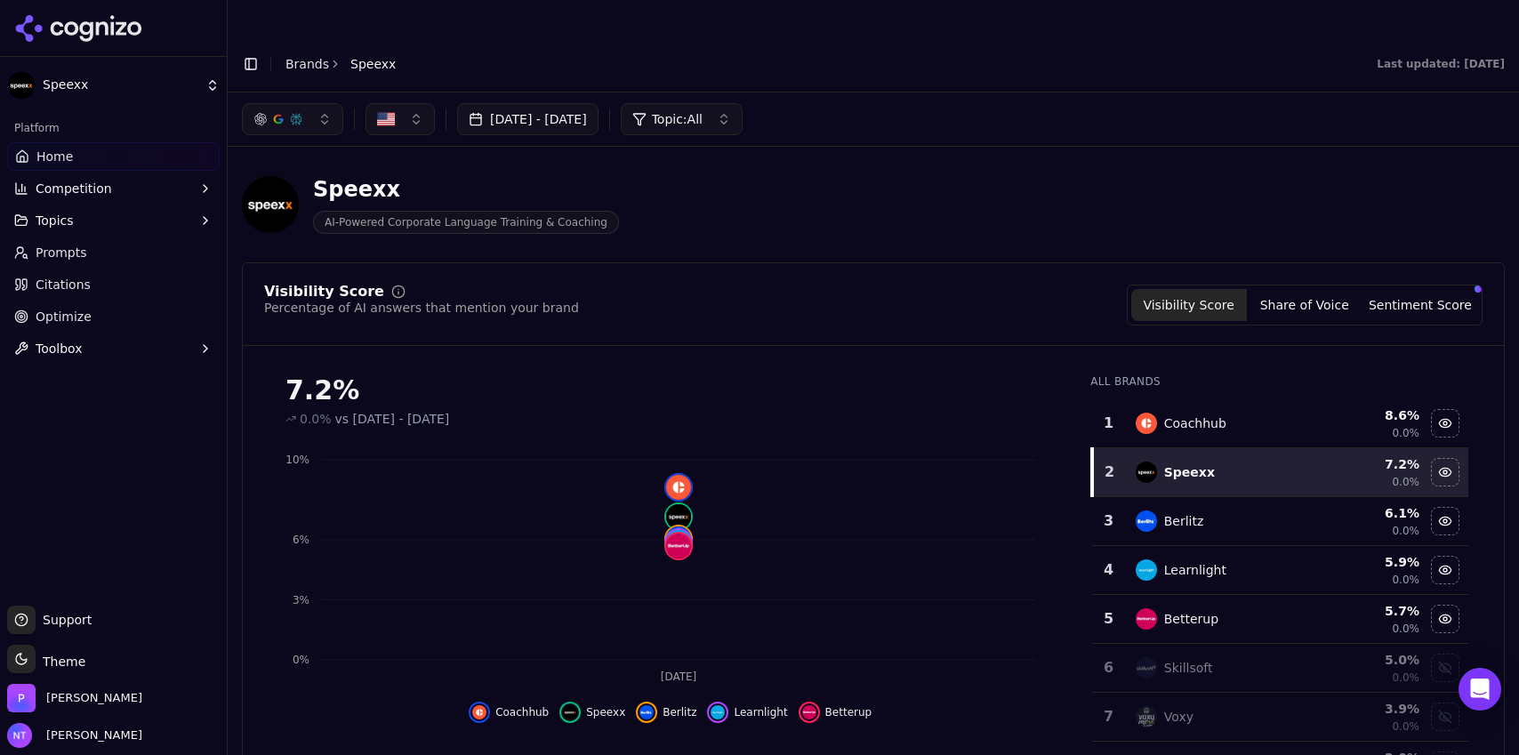
click at [248, 52] on button "Toggle Sidebar" at bounding box center [250, 64] width 25 height 25
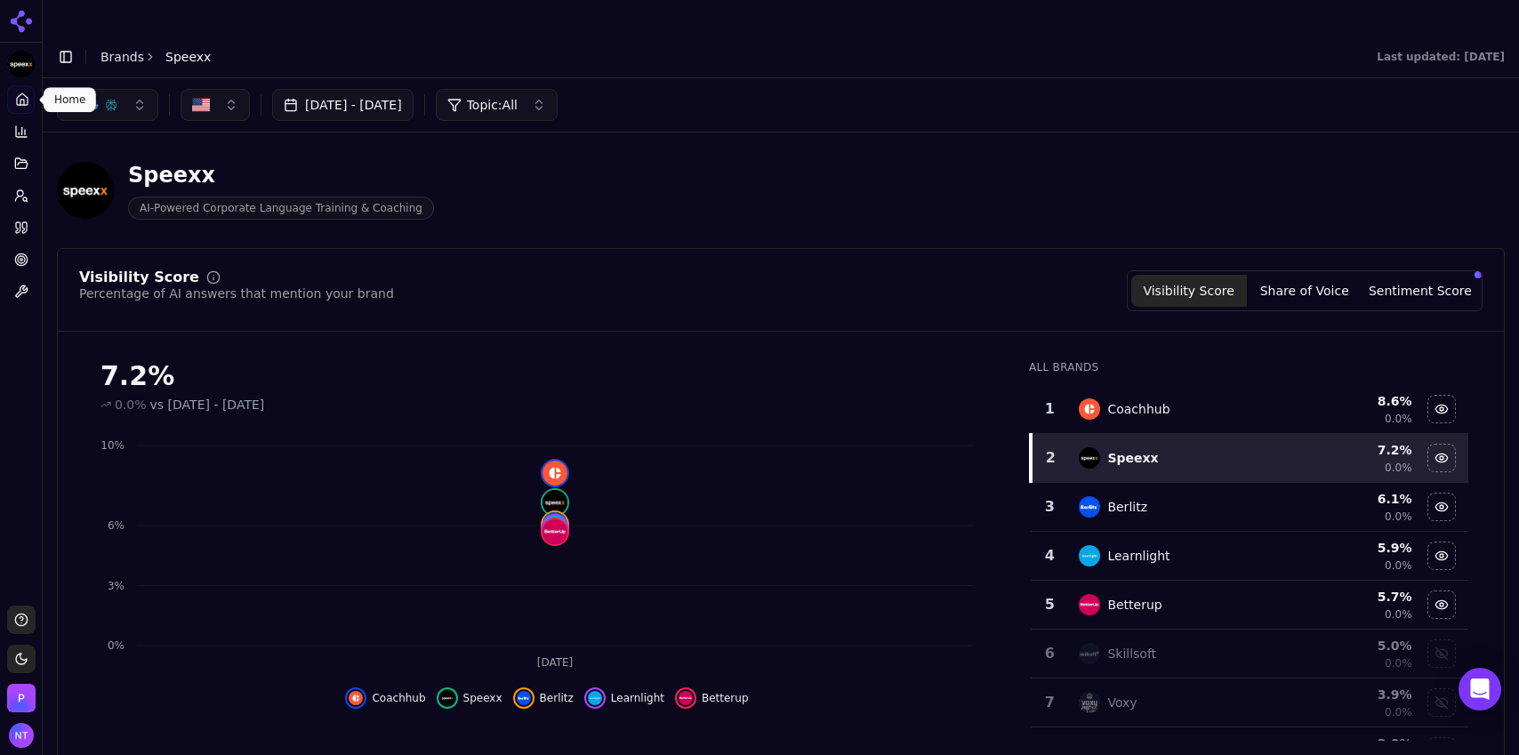
click at [21, 102] on icon at bounding box center [22, 100] width 14 height 14
click at [18, 135] on icon at bounding box center [21, 132] width 14 height 14
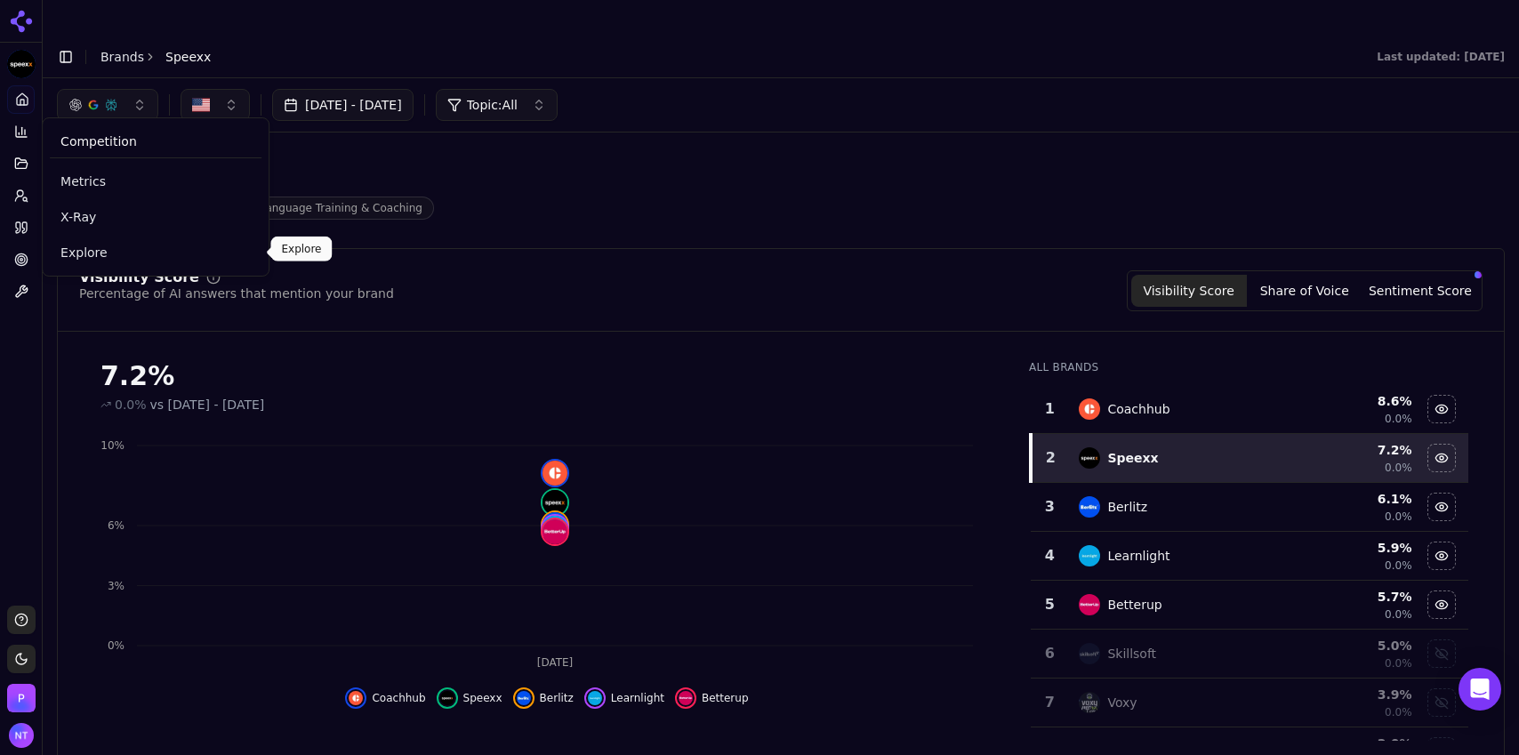
click at [83, 250] on span "Explore" at bounding box center [155, 253] width 190 height 18
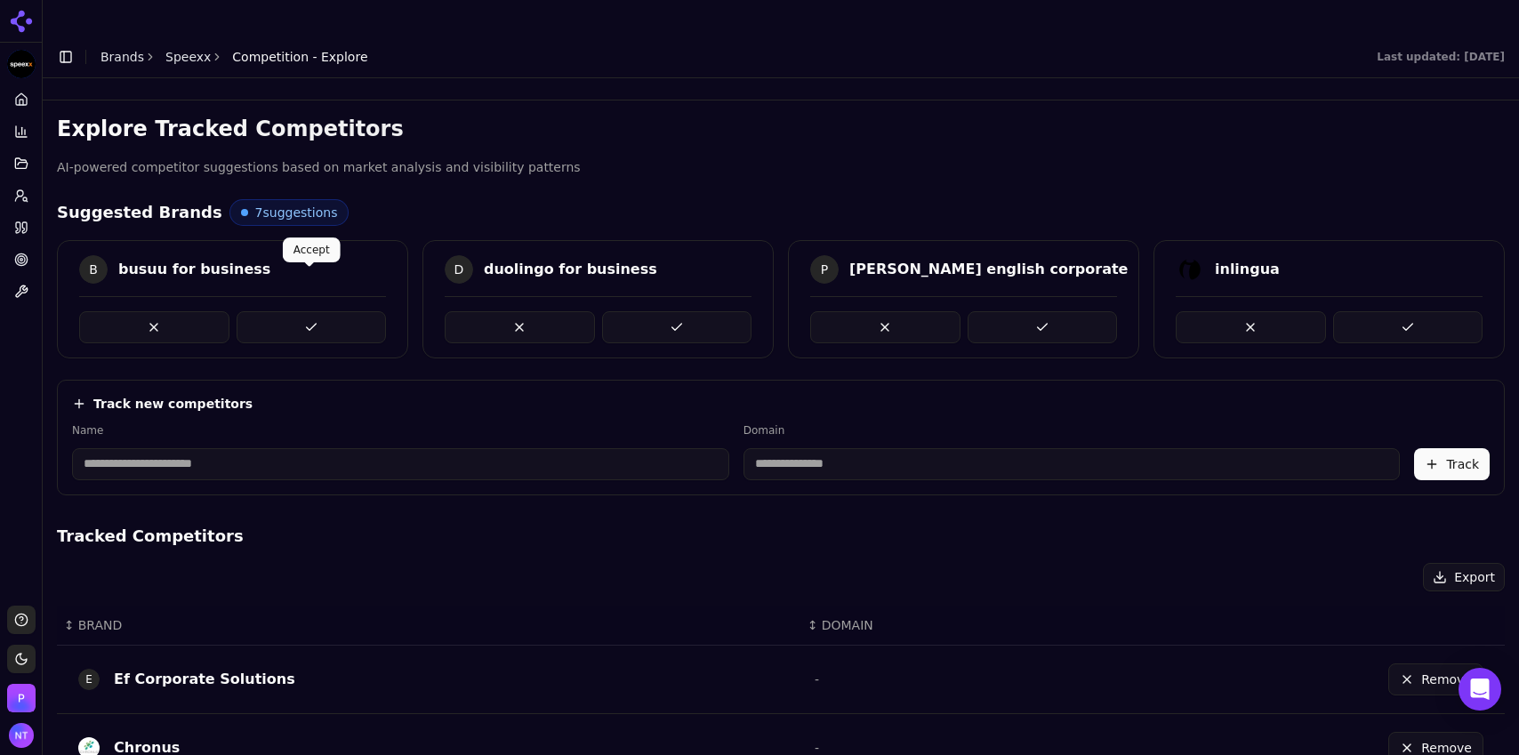
click at [331, 311] on button at bounding box center [312, 327] width 150 height 32
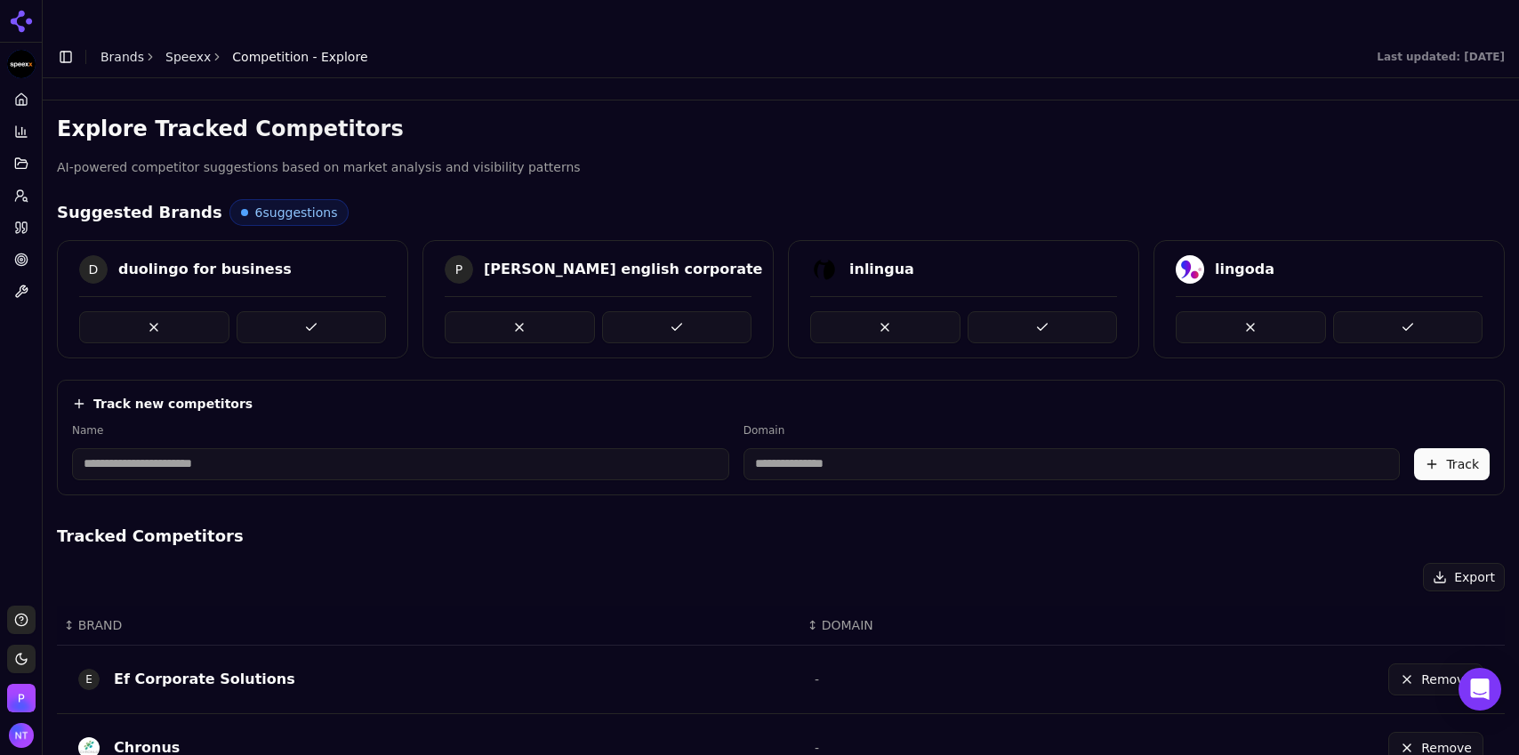
click at [331, 311] on button at bounding box center [312, 327] width 150 height 32
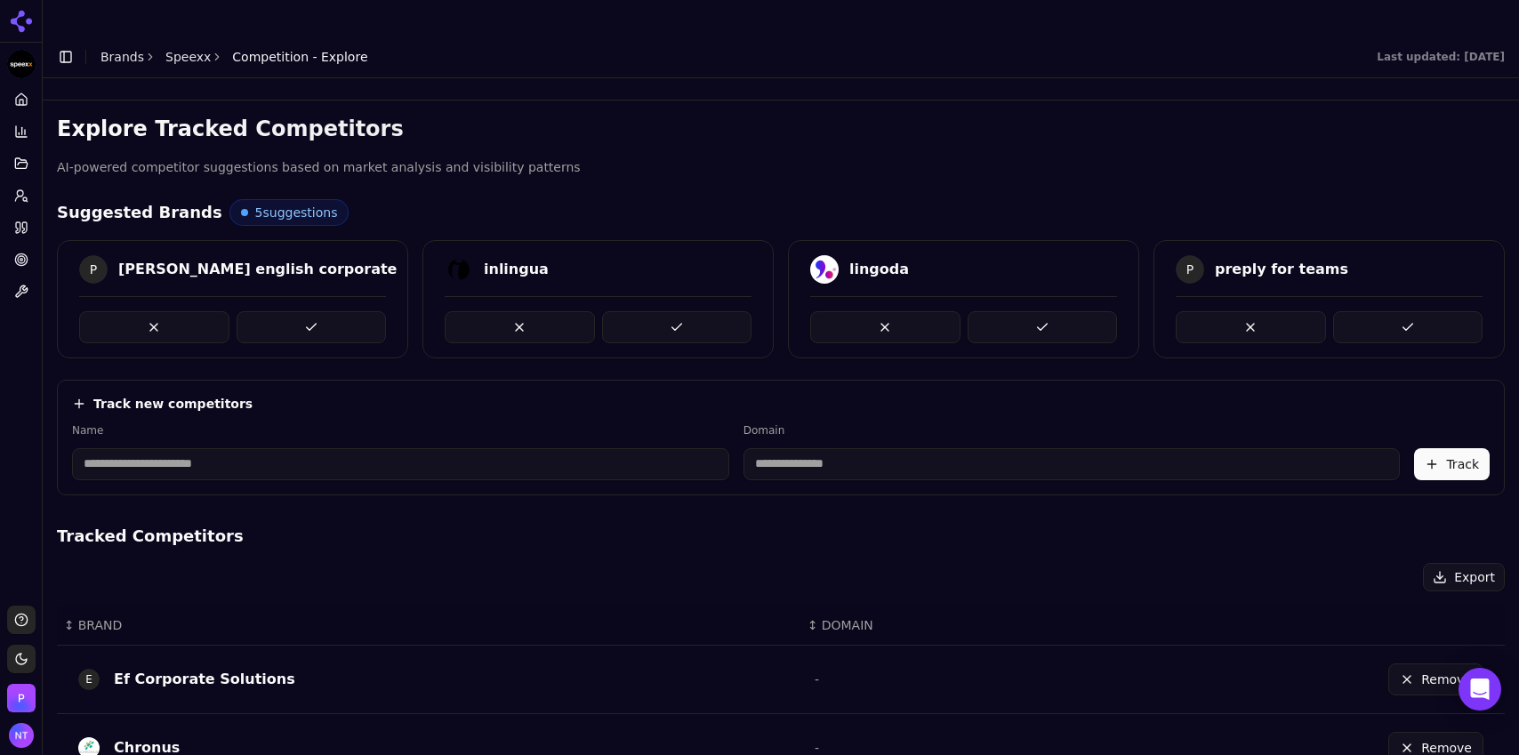
click at [331, 311] on button at bounding box center [312, 327] width 150 height 32
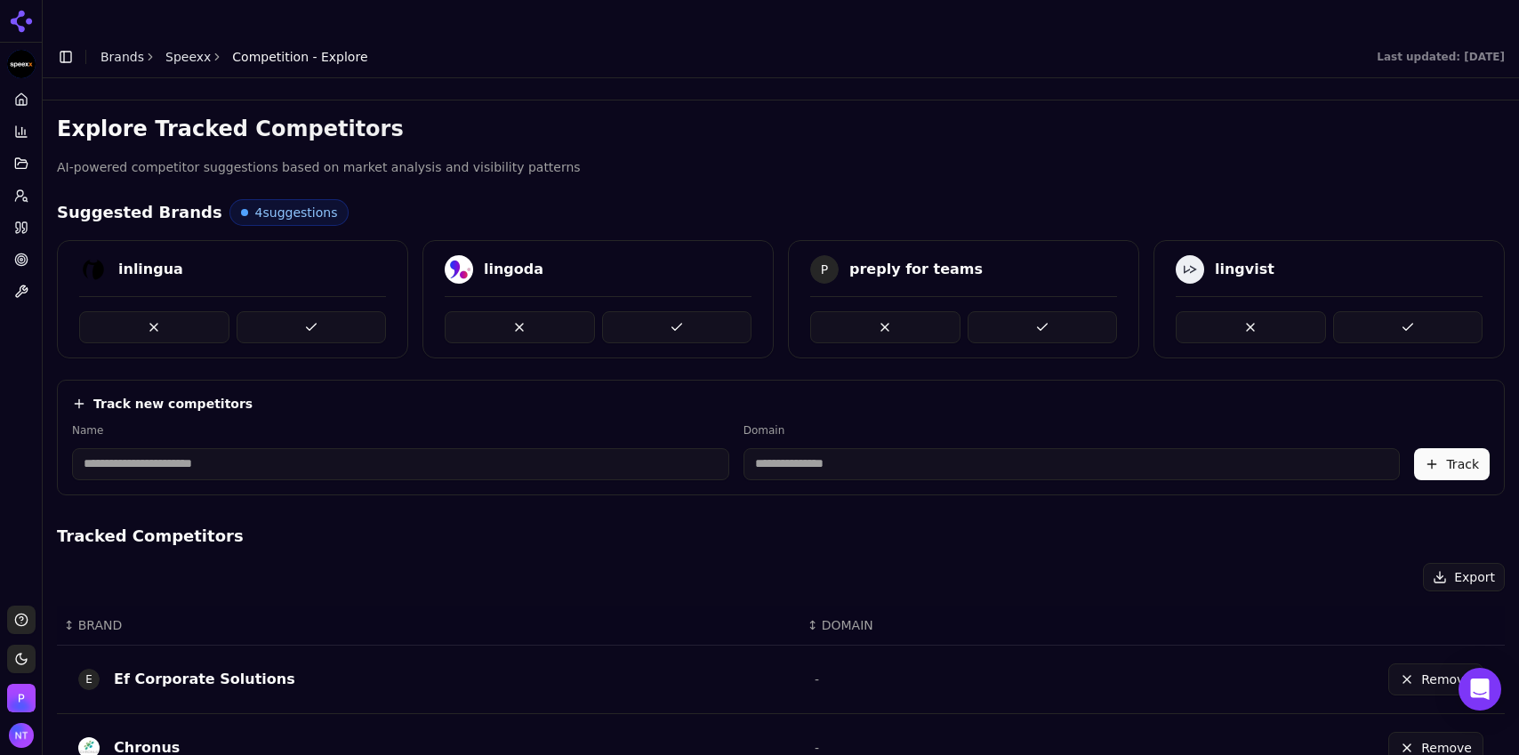
click at [331, 311] on button at bounding box center [312, 327] width 150 height 32
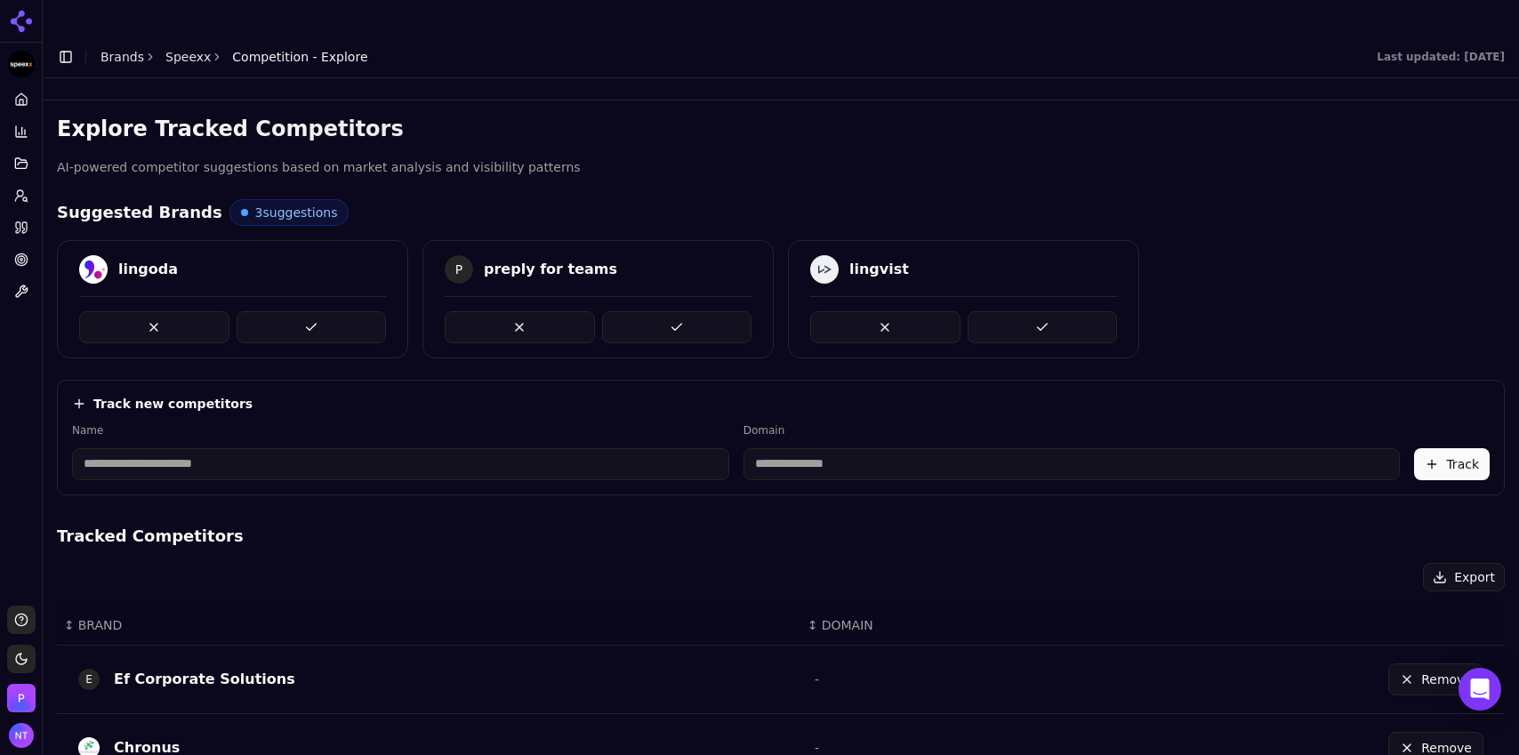
click at [331, 311] on button at bounding box center [312, 327] width 150 height 32
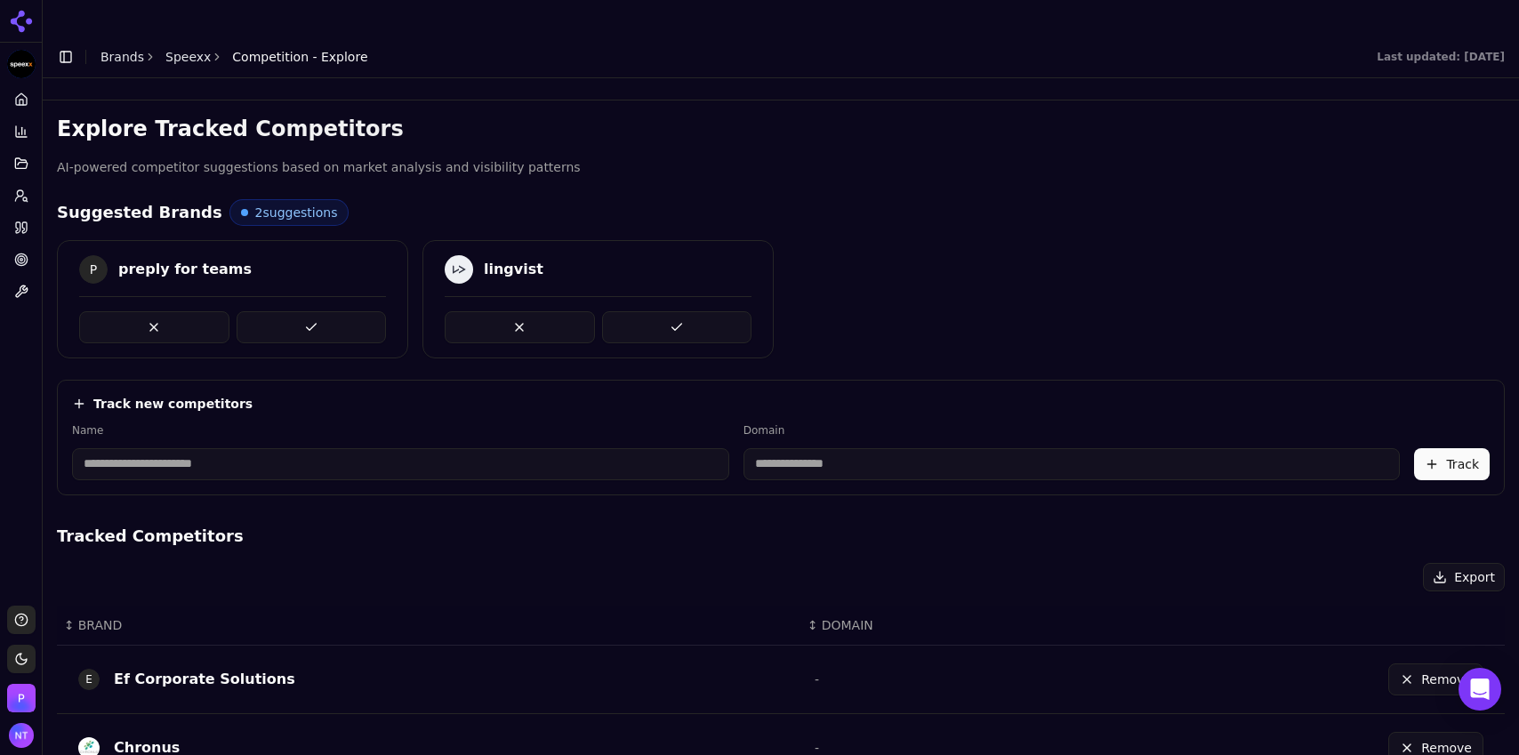
click at [331, 311] on button at bounding box center [312, 327] width 150 height 32
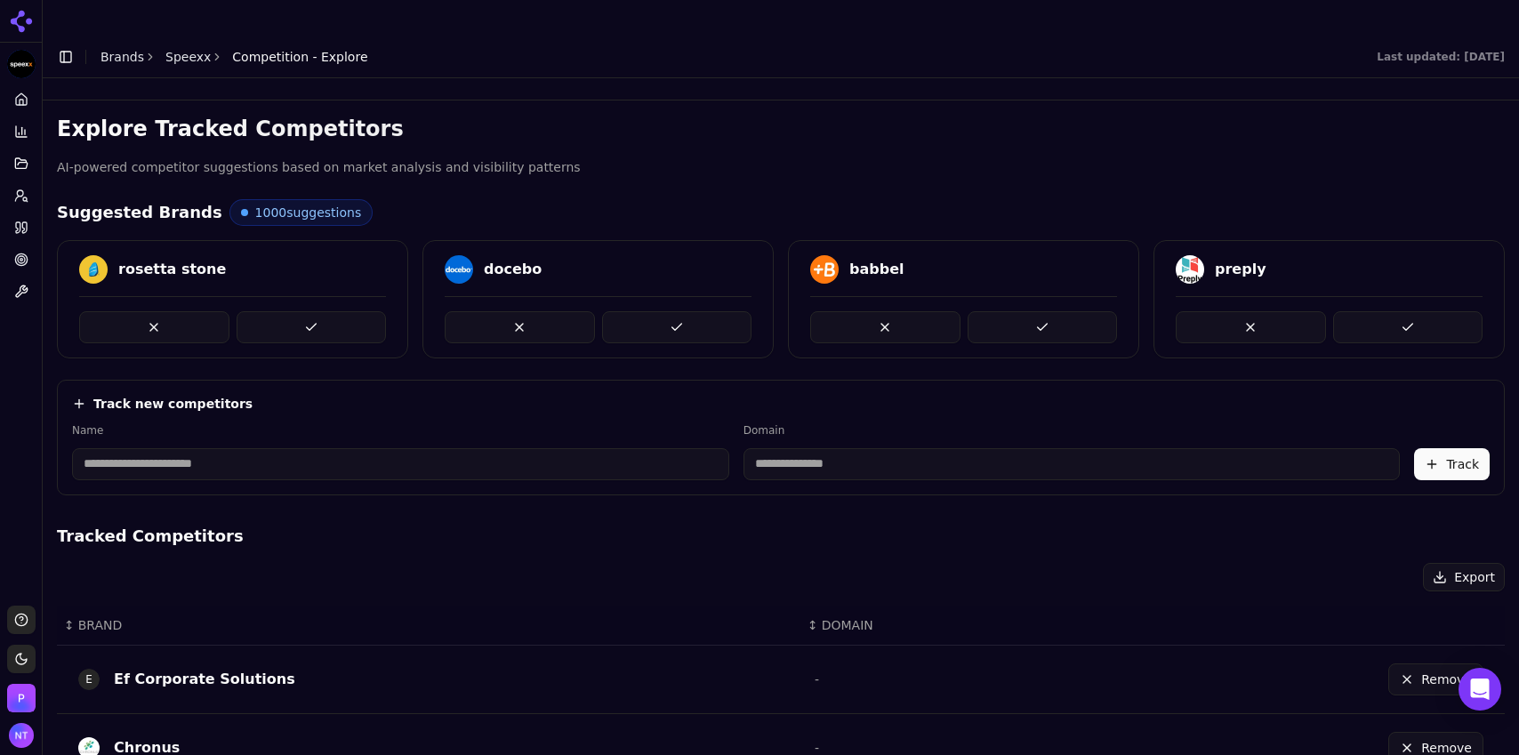
click at [331, 311] on button at bounding box center [312, 327] width 150 height 32
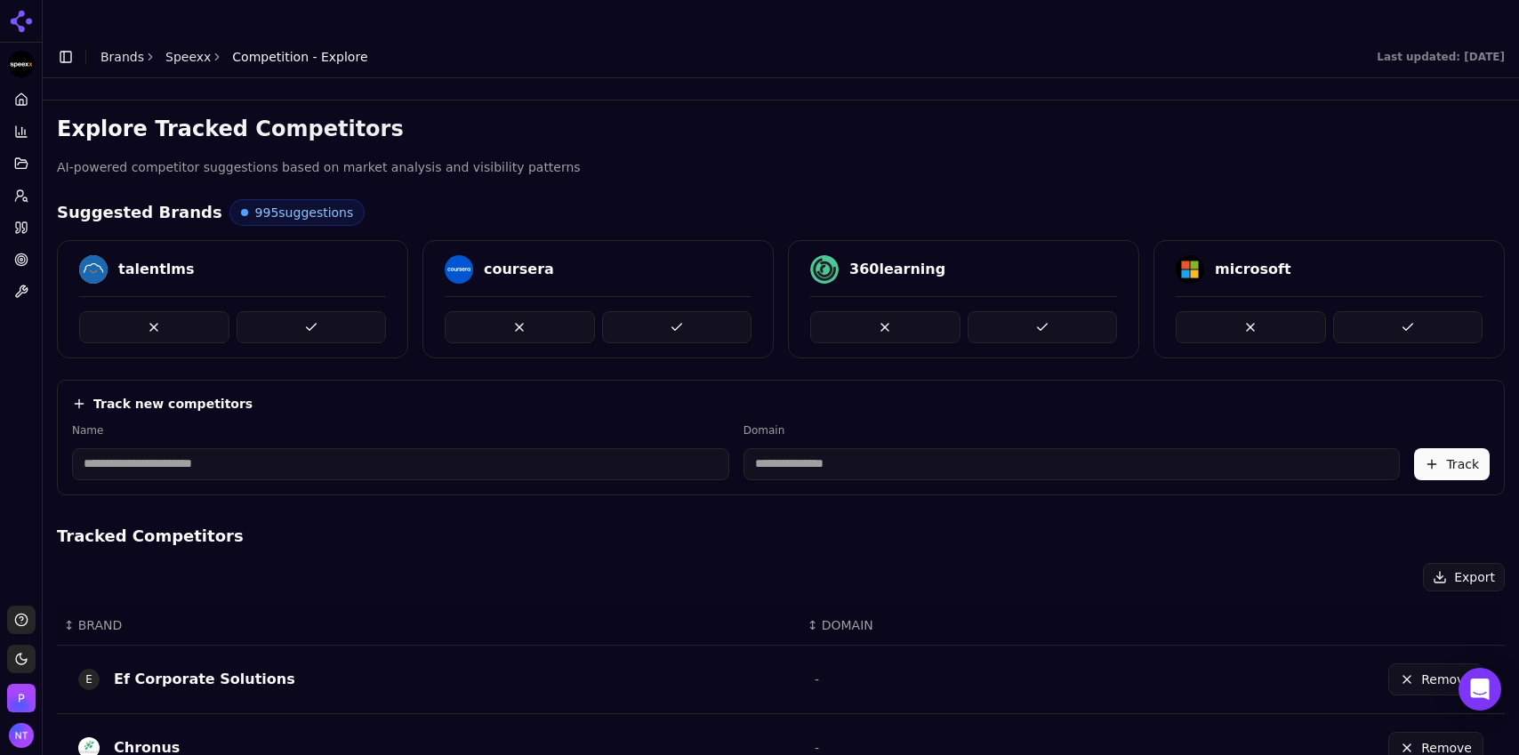
click at [331, 311] on button at bounding box center [312, 327] width 150 height 32
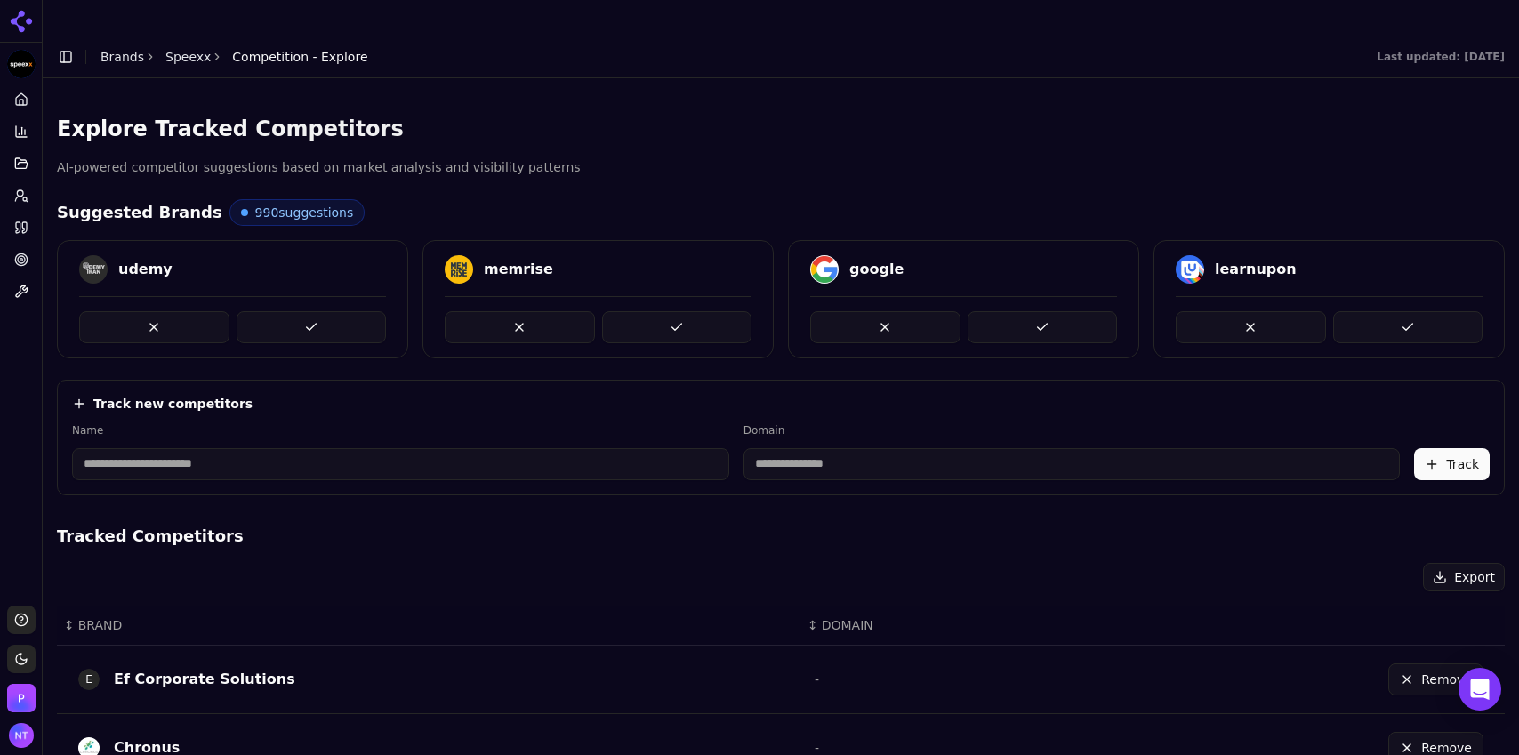
click at [331, 311] on button at bounding box center [312, 327] width 150 height 32
click at [326, 311] on button at bounding box center [312, 327] width 150 height 32
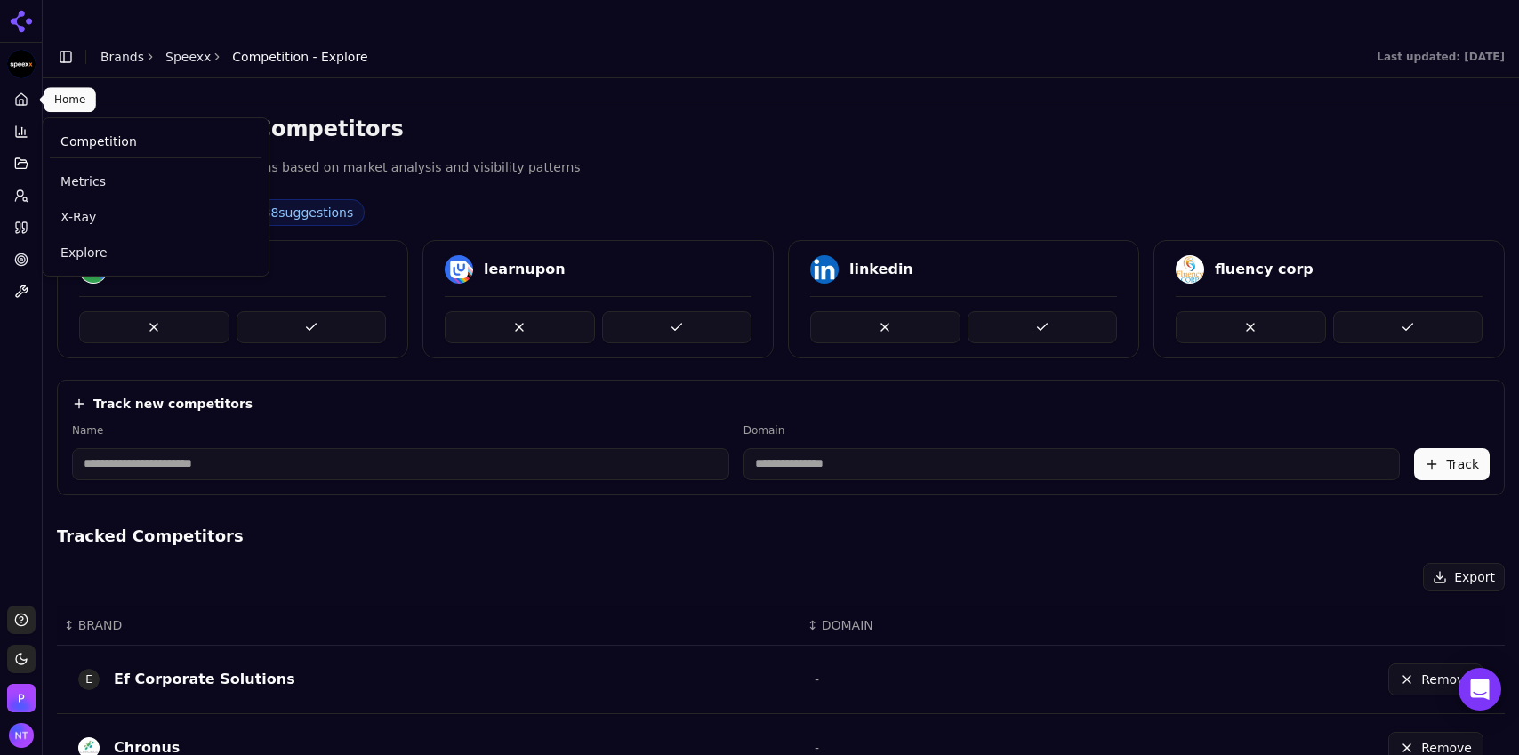
click at [24, 98] on icon at bounding box center [21, 100] width 14 height 14
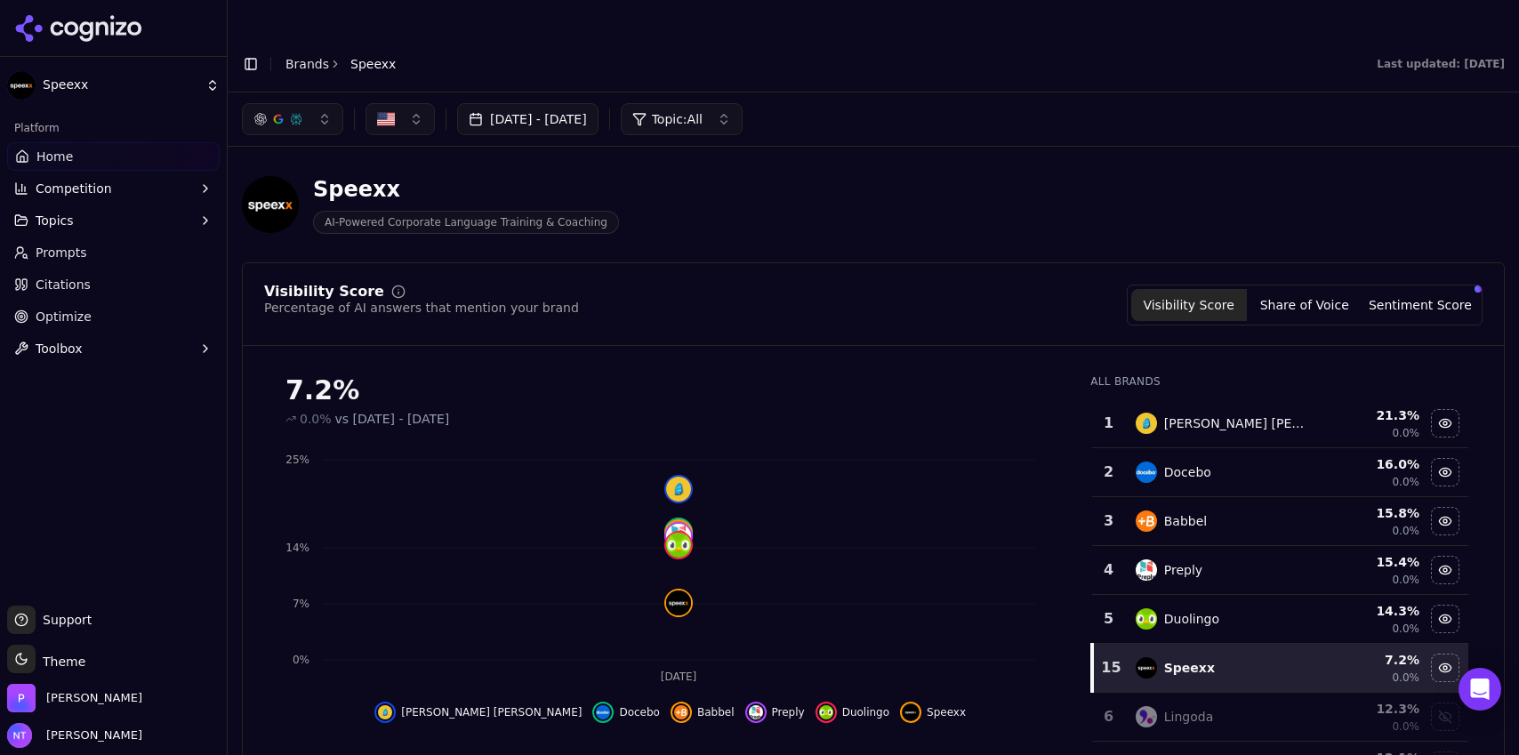
click at [255, 52] on button "Toggle Sidebar" at bounding box center [250, 64] width 25 height 25
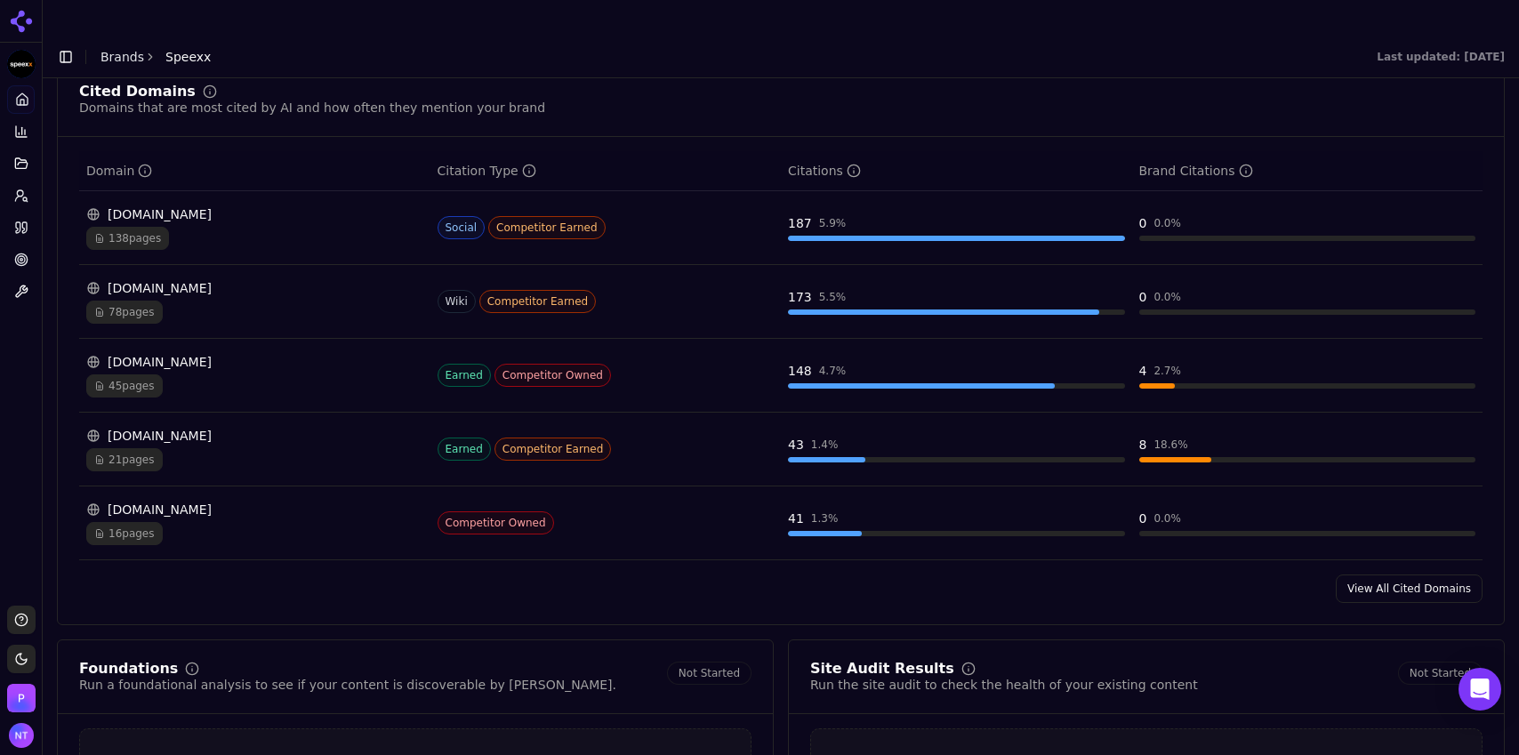
scroll to position [1787, 0]
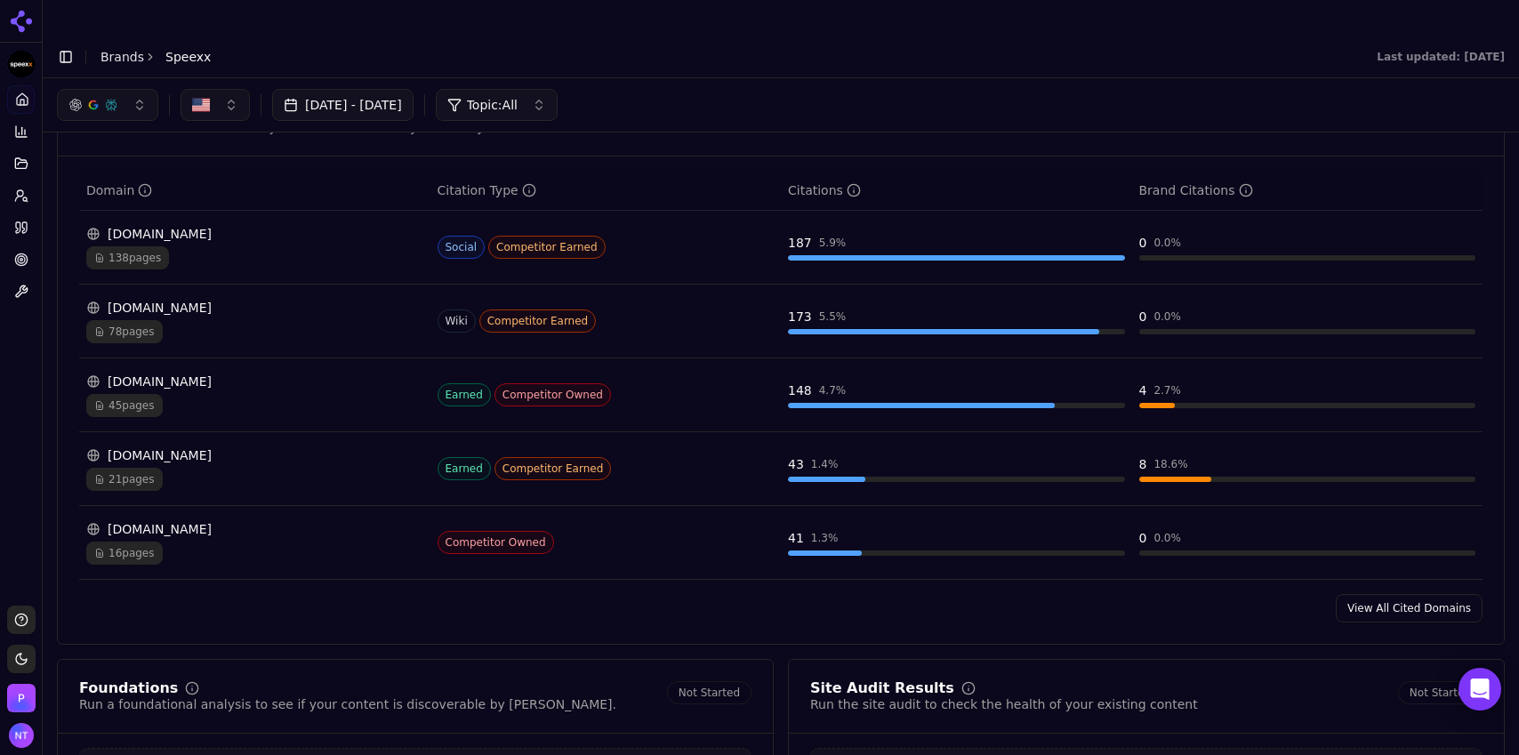
click at [1379, 594] on link "View All Cited Domains" at bounding box center [1409, 608] width 147 height 28
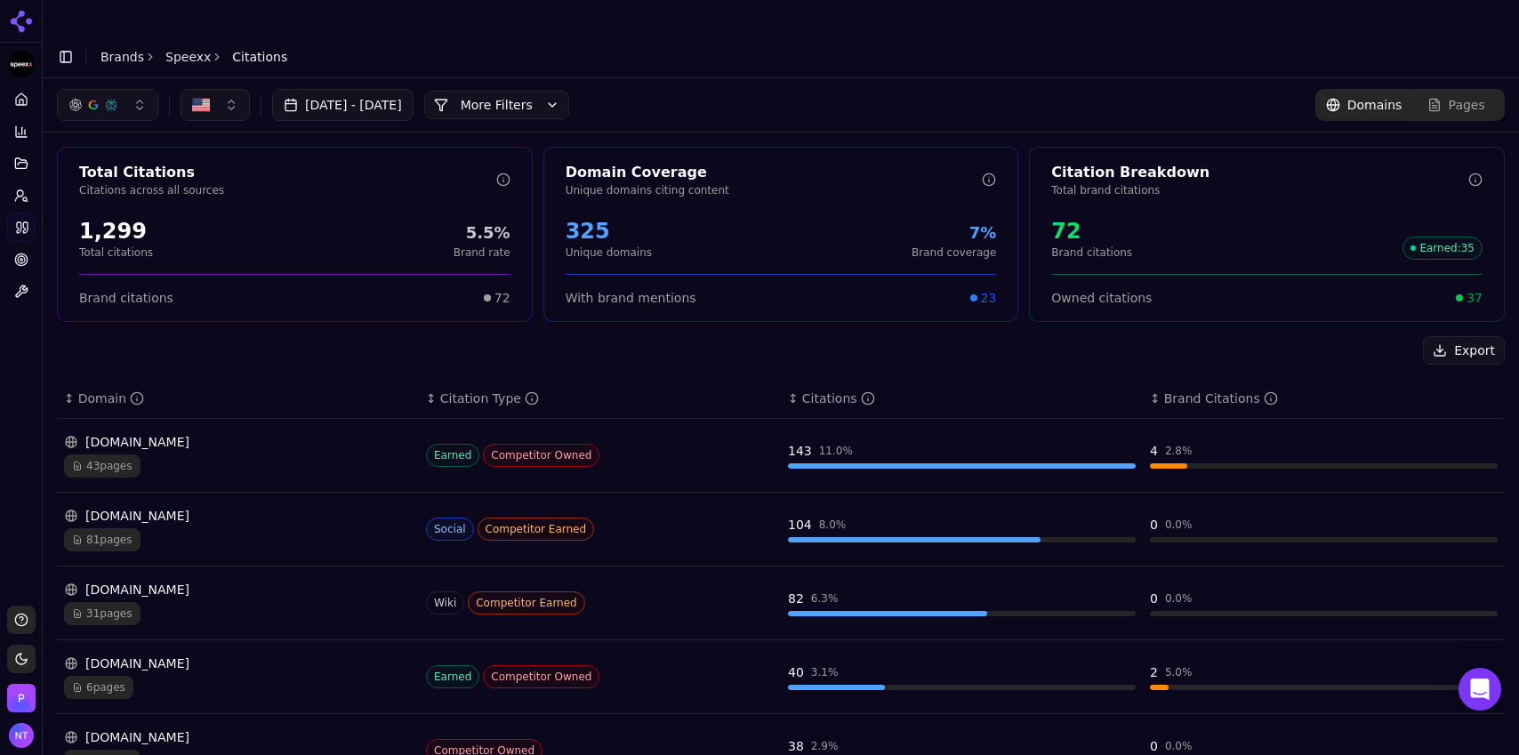
click at [183, 455] on div "43 pages" at bounding box center [238, 466] width 348 height 23
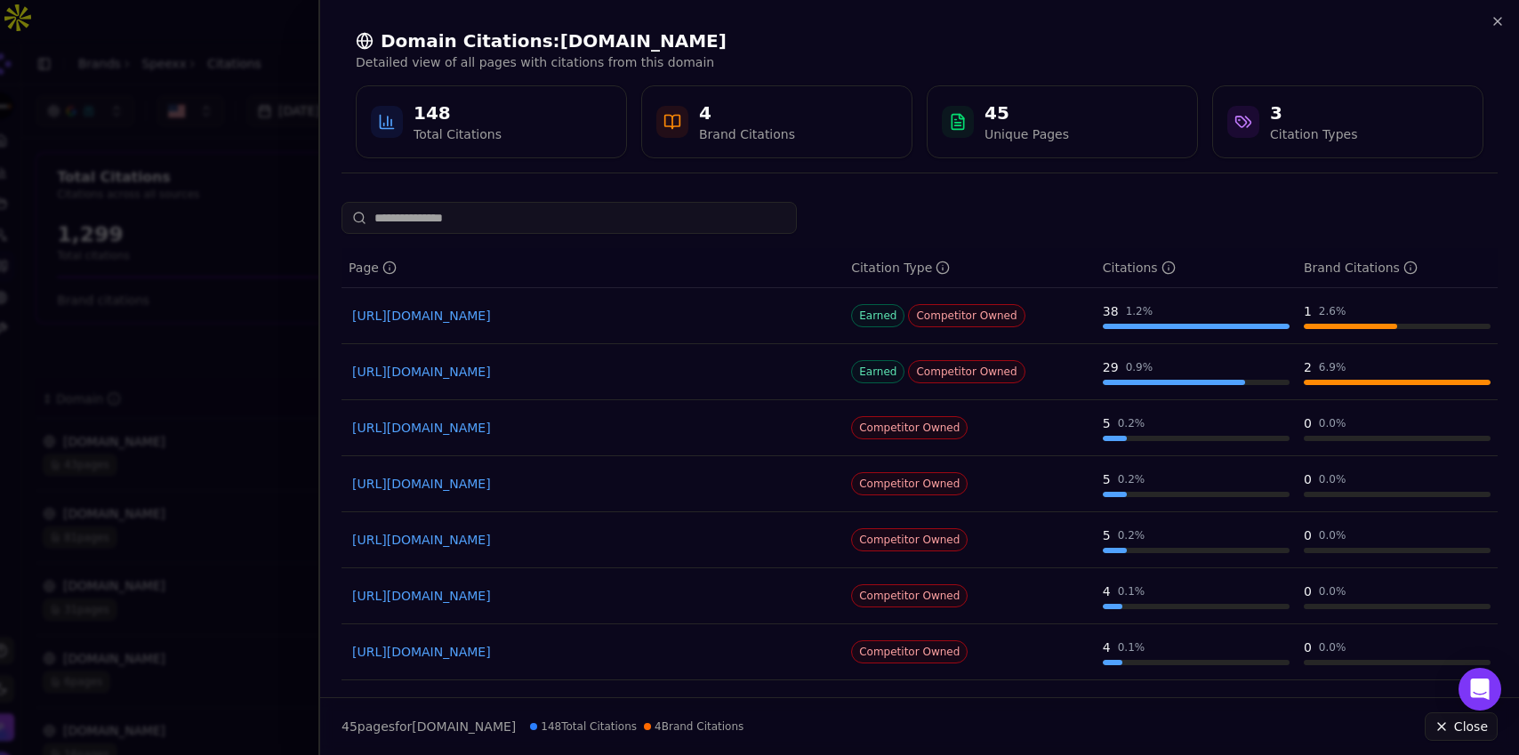
click at [601, 314] on link "https://preply.com/en/blog/b2b-best-language-program" at bounding box center [592, 316] width 481 height 18
click at [1499, 15] on icon "button" at bounding box center [1498, 21] width 14 height 14
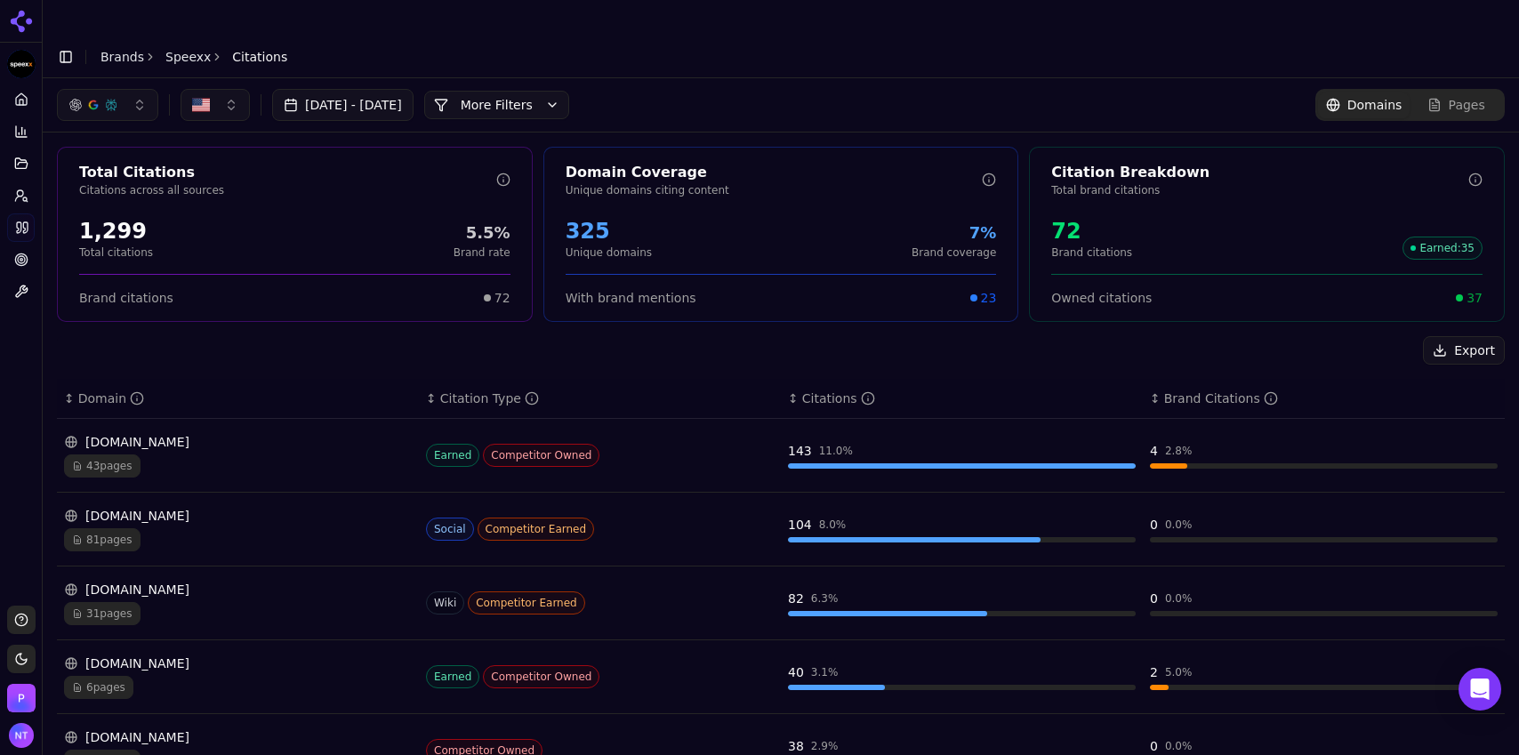
click at [149, 433] on div "[DOMAIN_NAME]" at bounding box center [238, 442] width 348 height 18
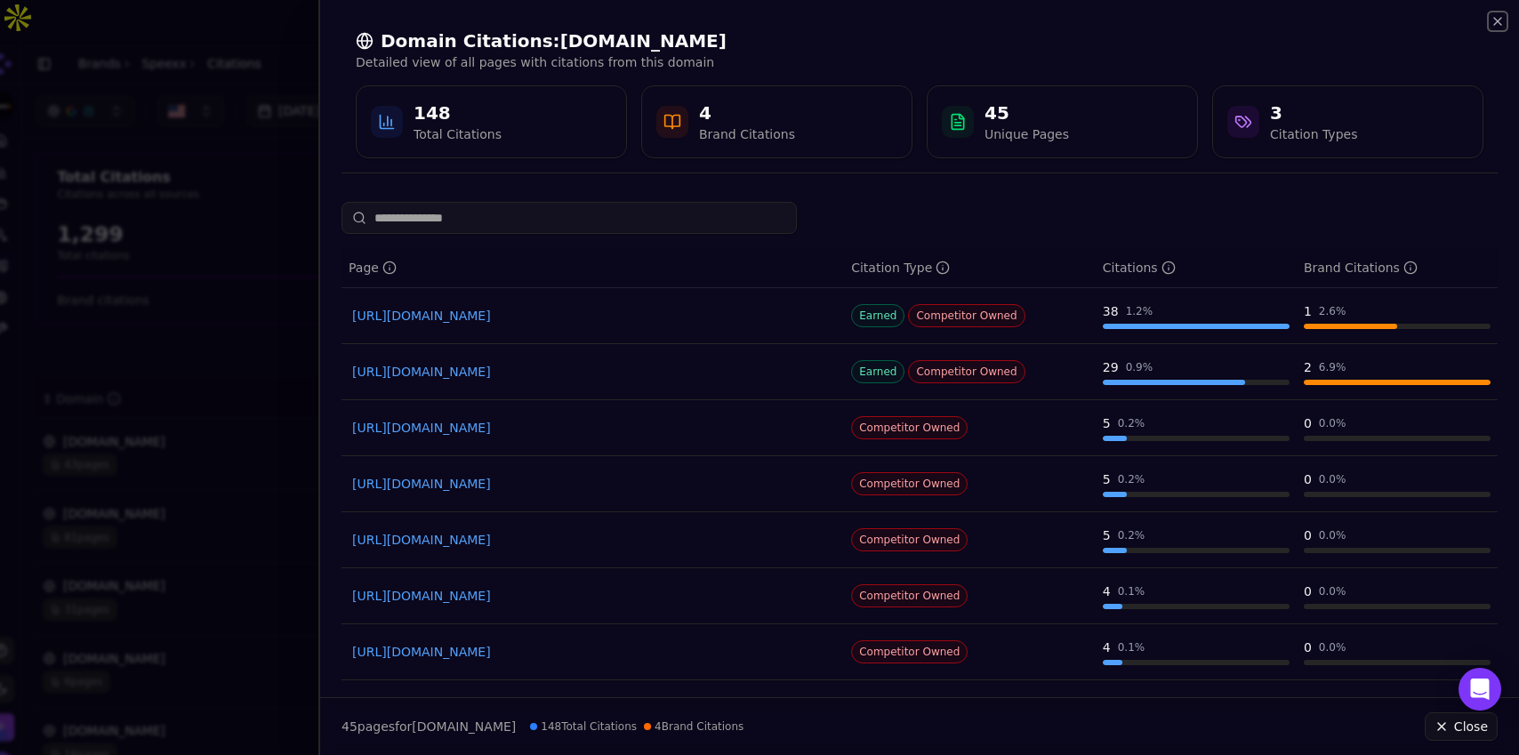
click at [1494, 23] on icon "button" at bounding box center [1497, 21] width 7 height 7
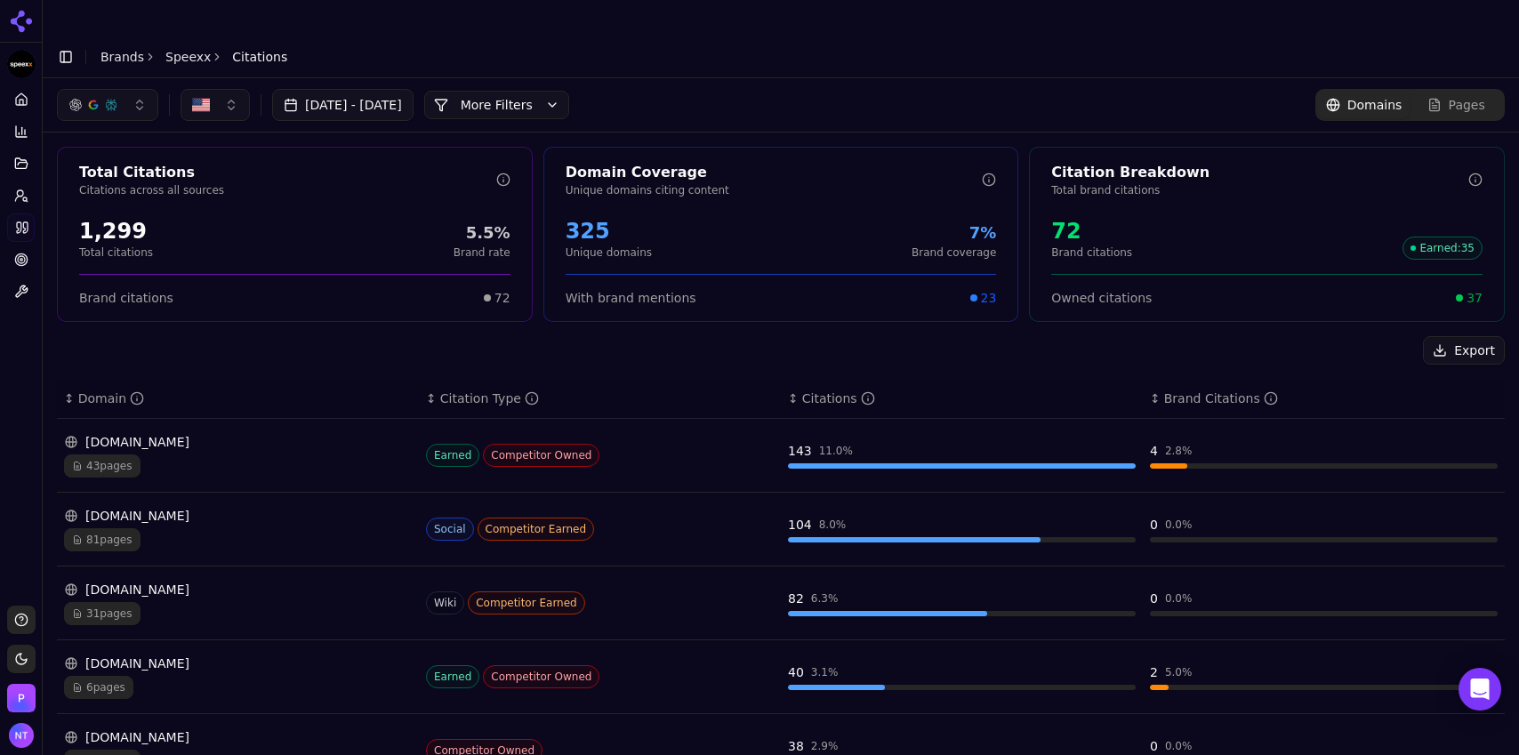
click at [270, 581] on div "en.wikipedia.org 31 pages" at bounding box center [238, 603] width 348 height 44
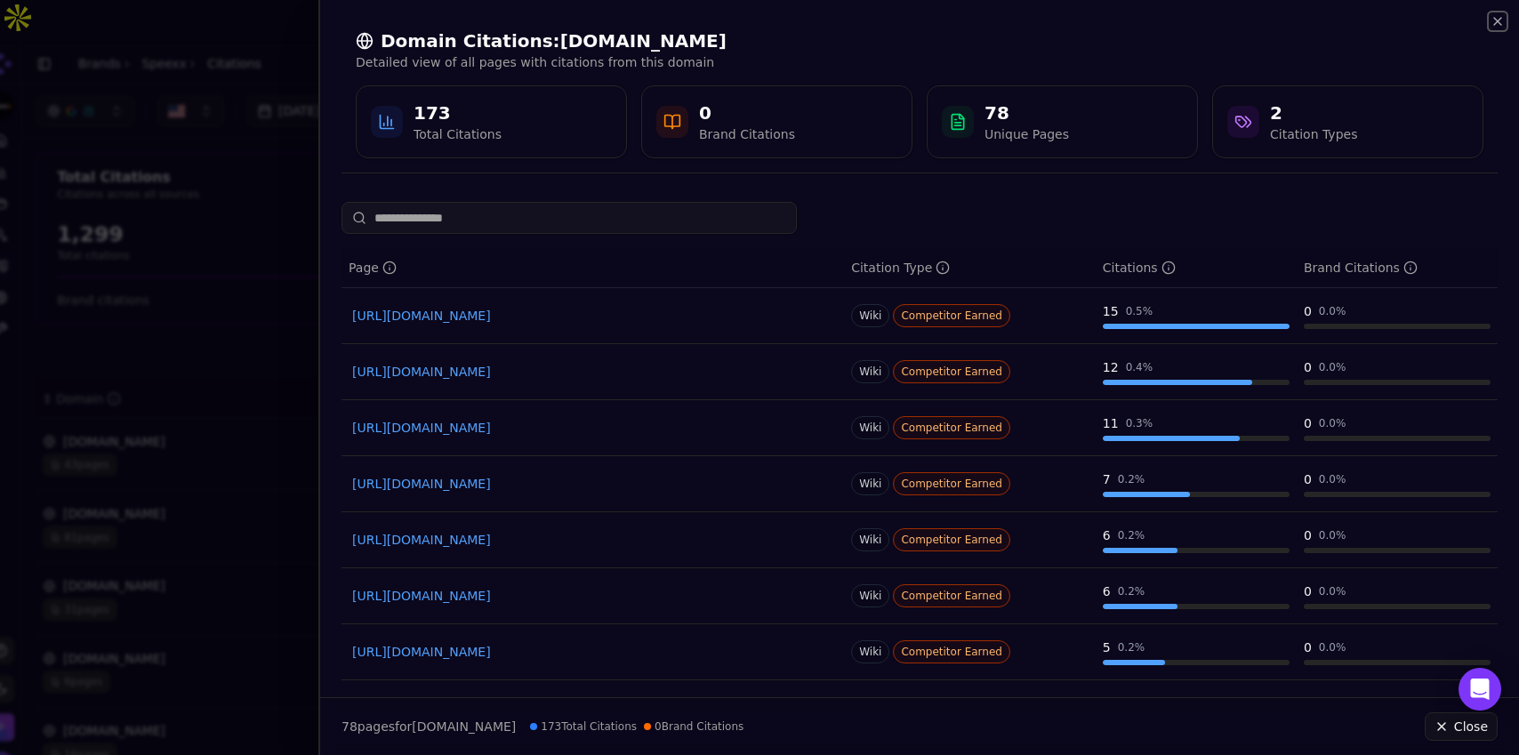
click at [1498, 19] on icon "button" at bounding box center [1498, 21] width 14 height 14
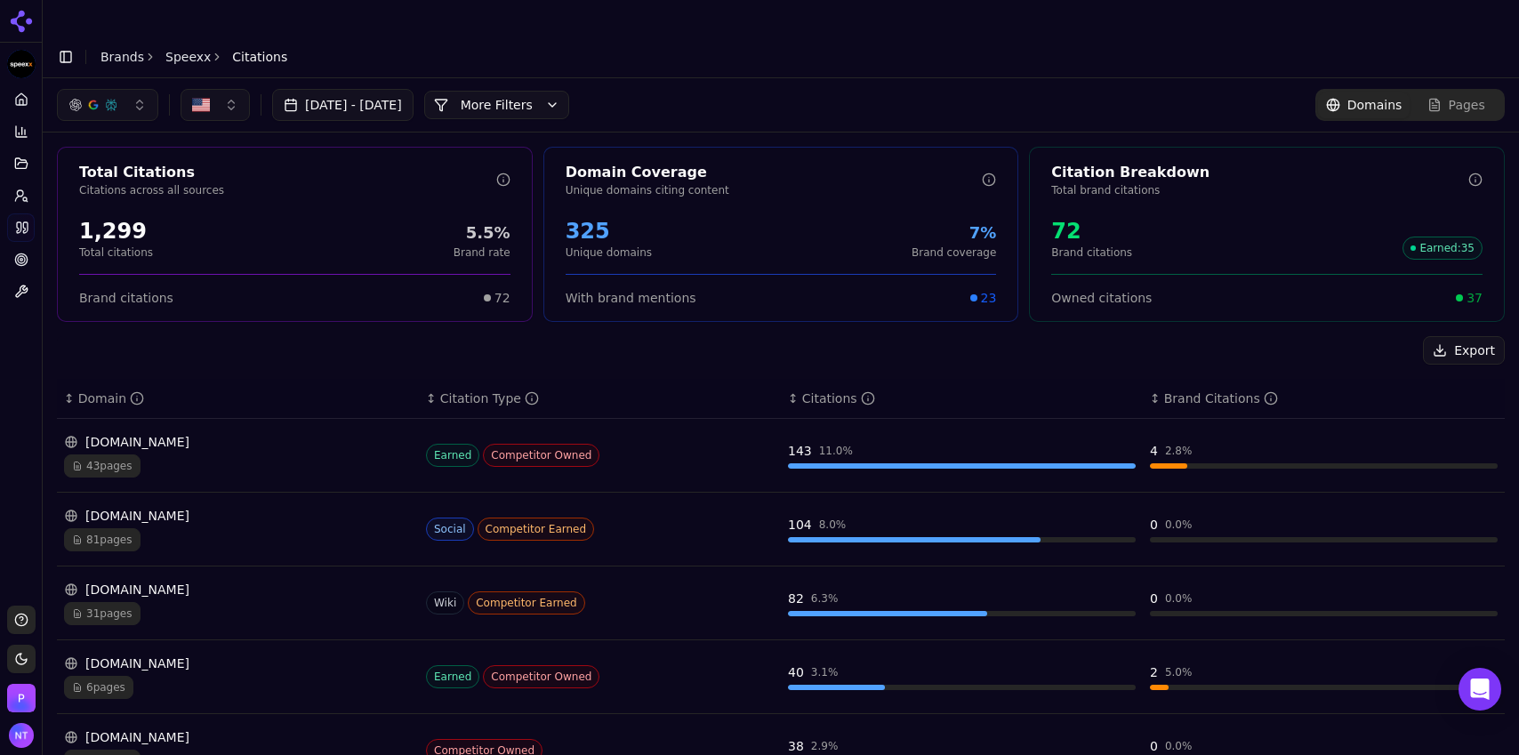
click at [173, 507] on div "reddit.com 81 pages" at bounding box center [238, 529] width 348 height 44
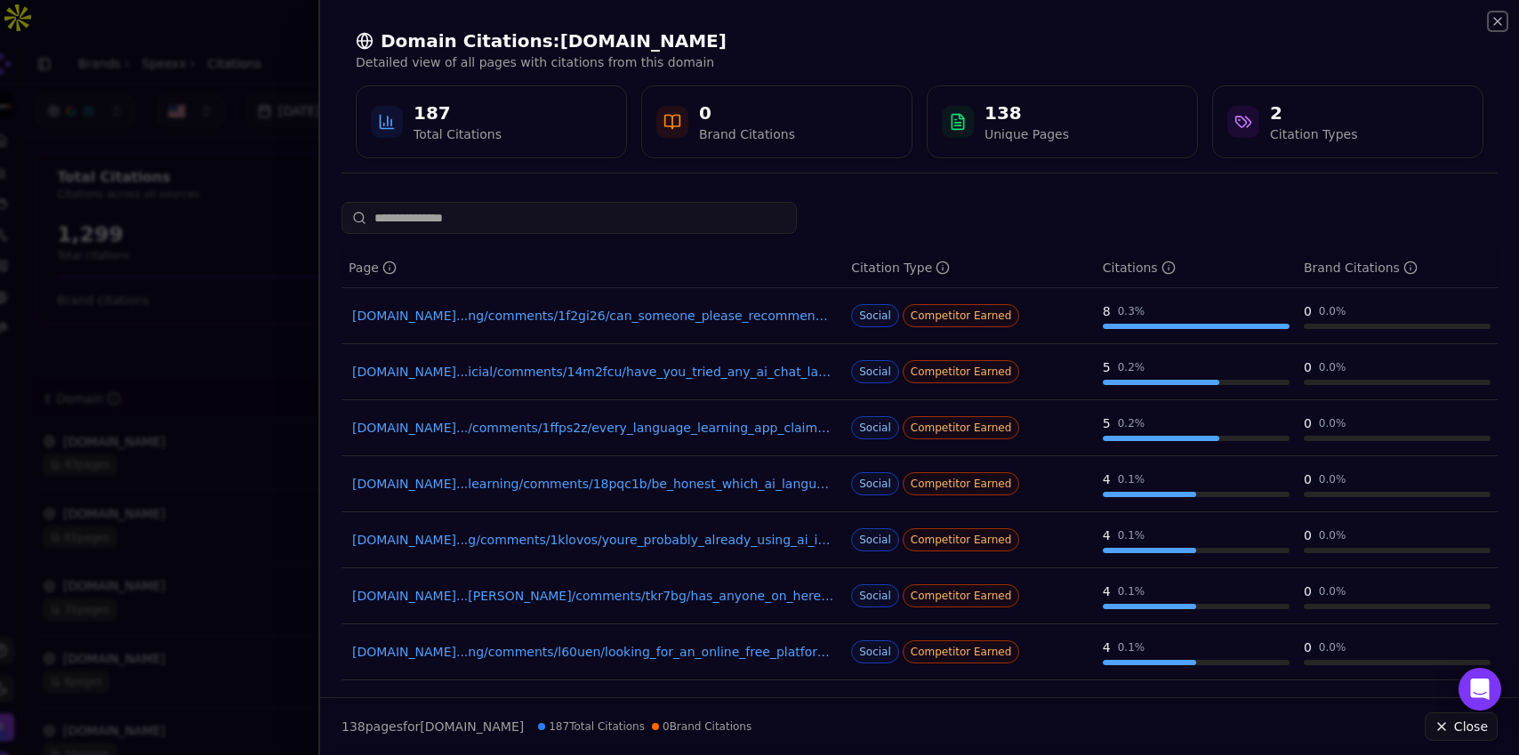
click at [1500, 20] on icon "button" at bounding box center [1498, 21] width 14 height 14
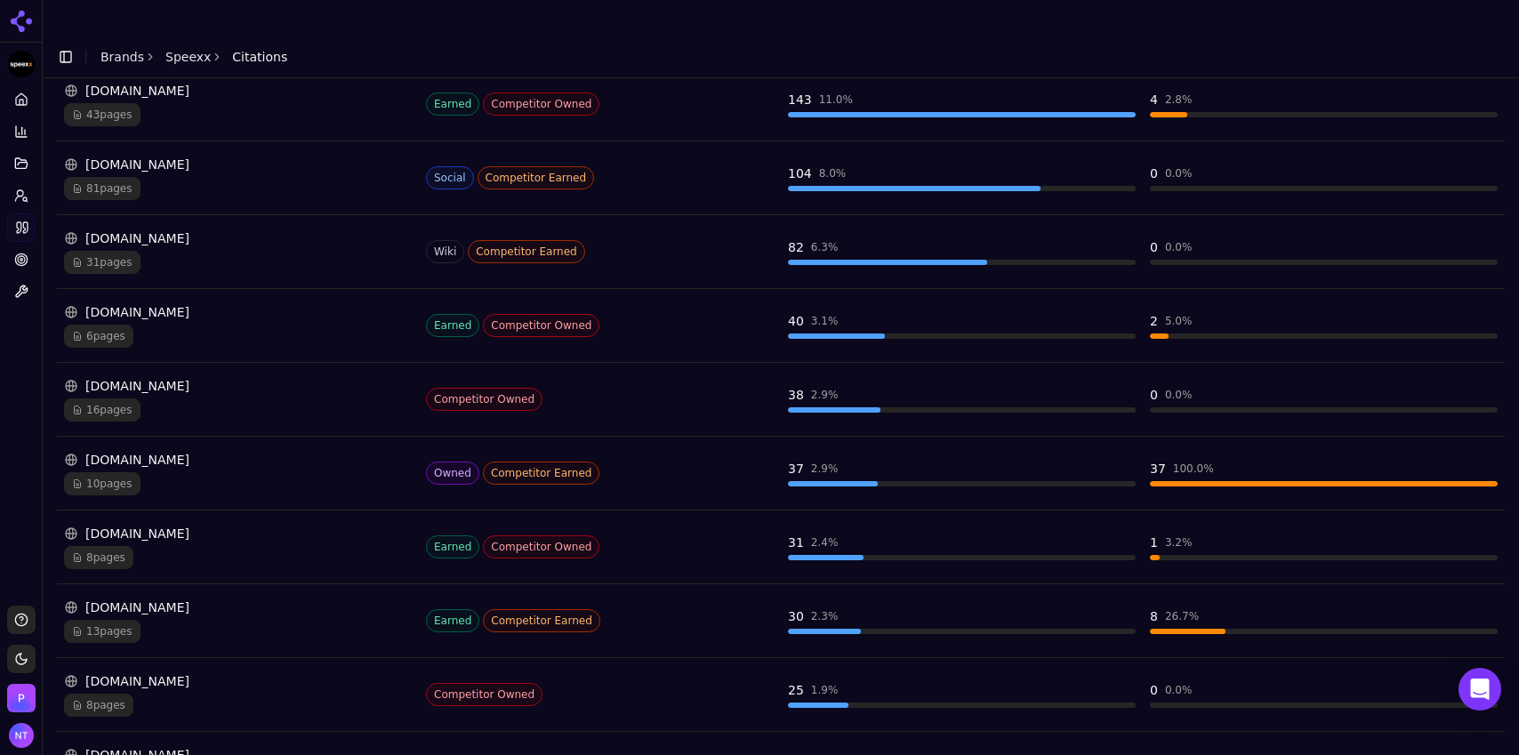
scroll to position [431, 0]
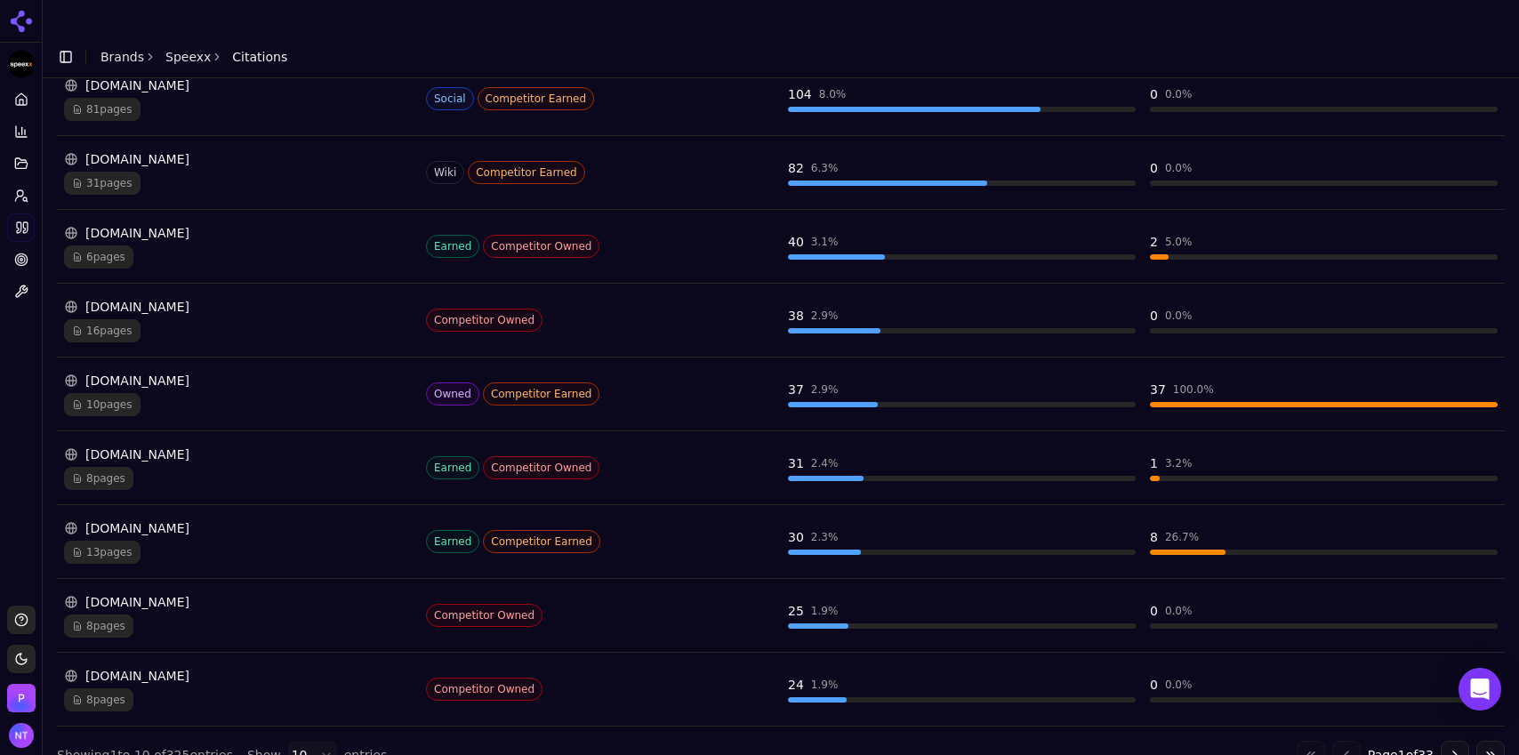
click at [1445, 741] on button "Go to next page" at bounding box center [1455, 755] width 28 height 28
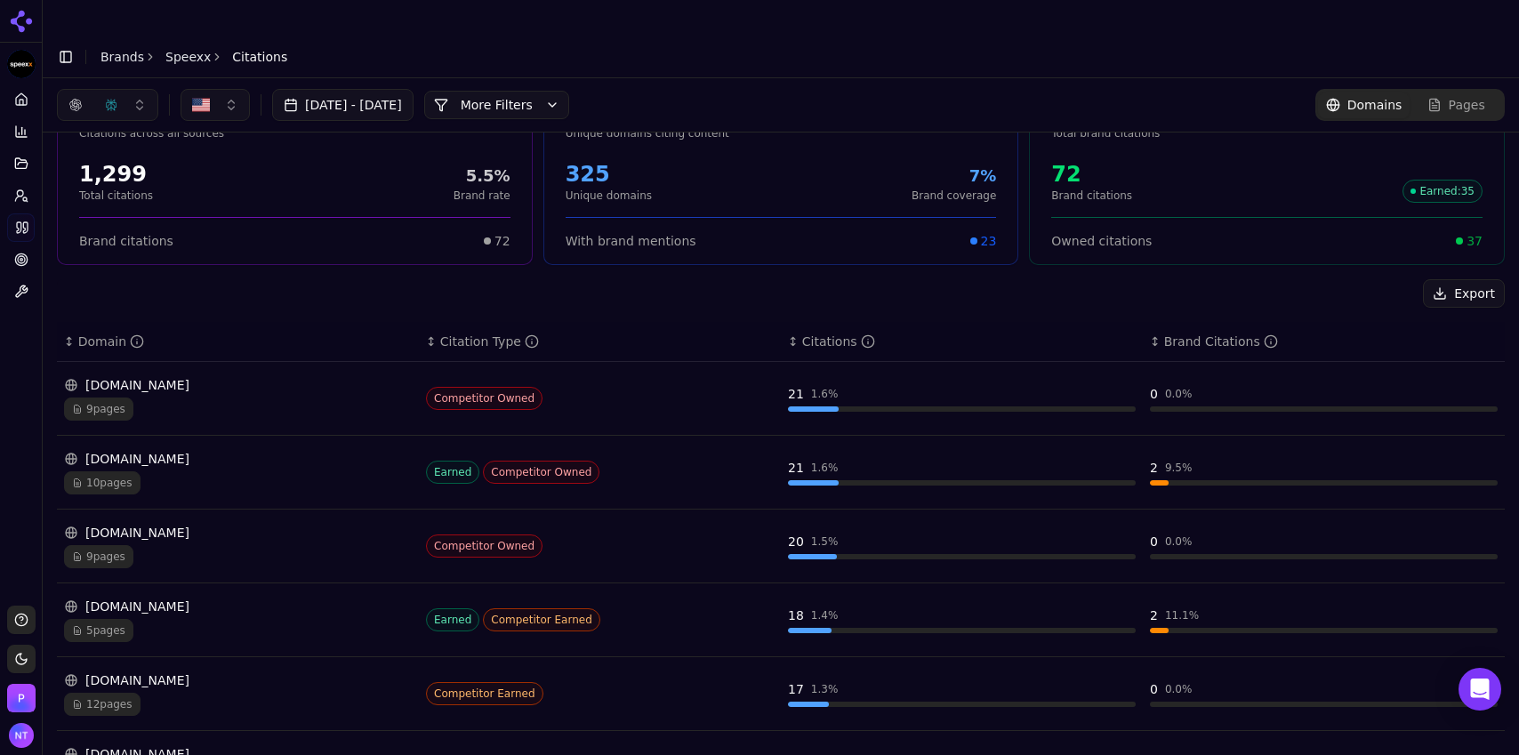
scroll to position [0, 0]
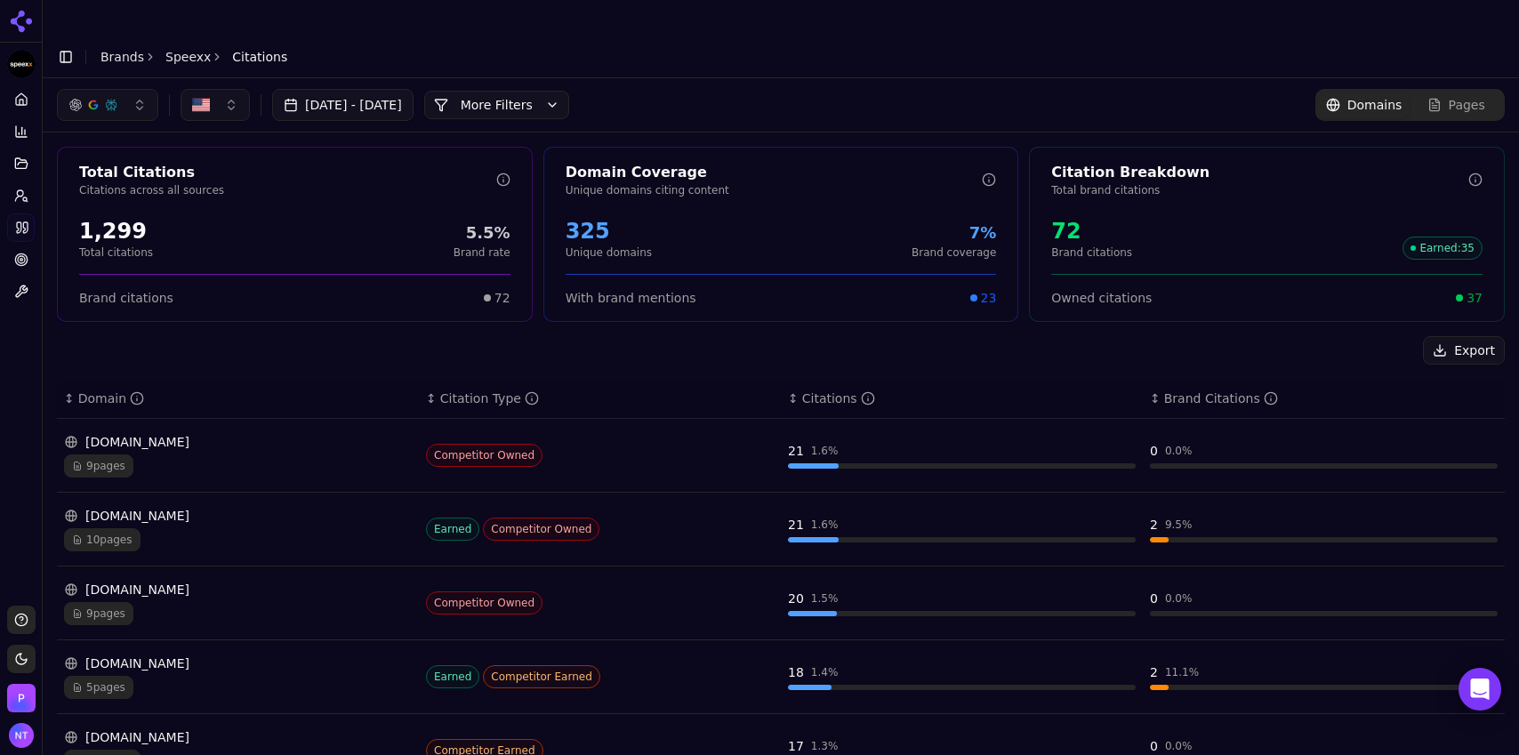
drag, startPoint x: 1507, startPoint y: 163, endPoint x: 1517, endPoint y: 169, distance: 12.4
click at [1517, 169] on div "Jul 21, 2025 - Aug 20, 2025 More More Filters Domains Pages Total Citations Cit…" at bounding box center [781, 429] width 1477 height 702
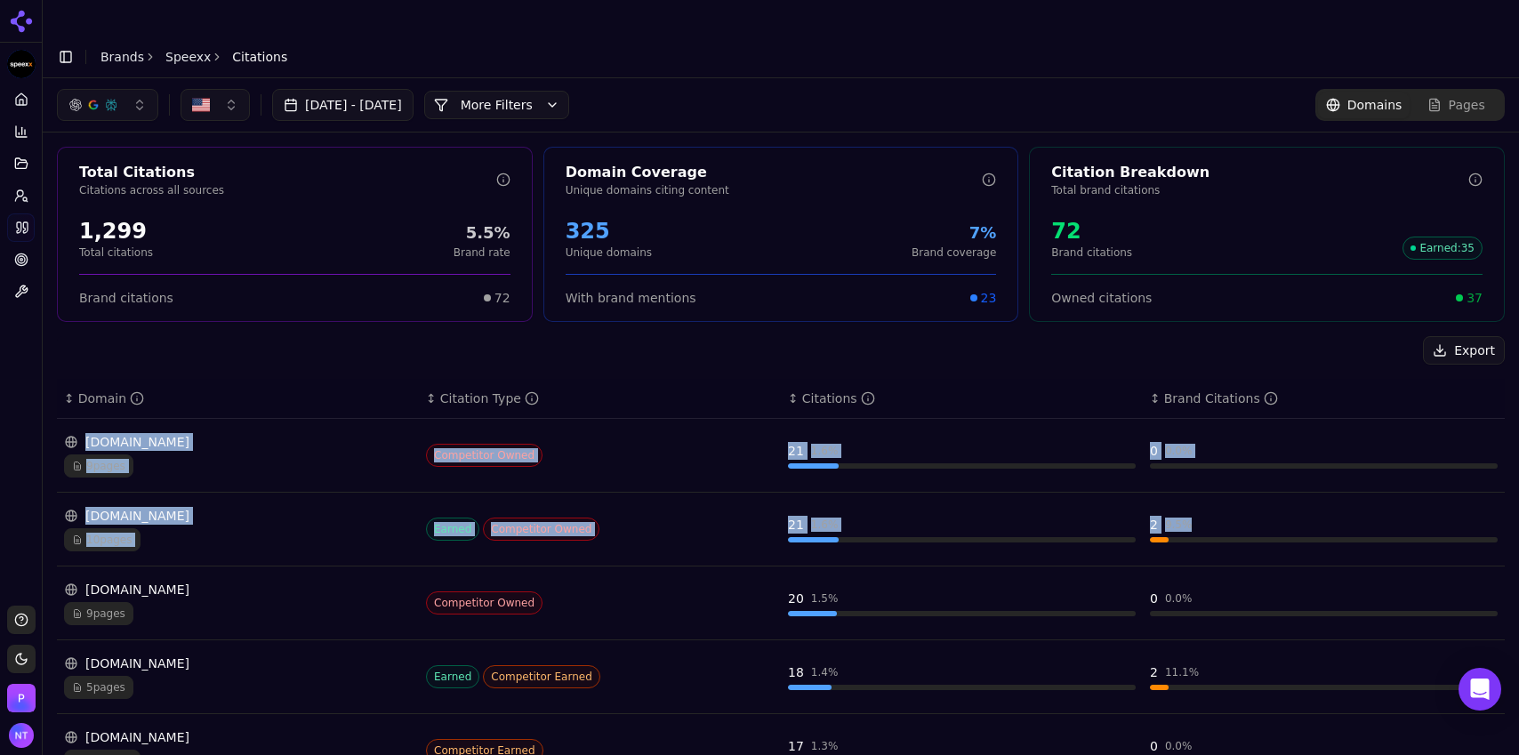
drag, startPoint x: 1503, startPoint y: 407, endPoint x: 1495, endPoint y: 489, distance: 83.1
click at [1495, 489] on div "Total Citations Citations across all sources 1,299 Total citations 5.5% Brand r…" at bounding box center [781, 674] width 1477 height 1082
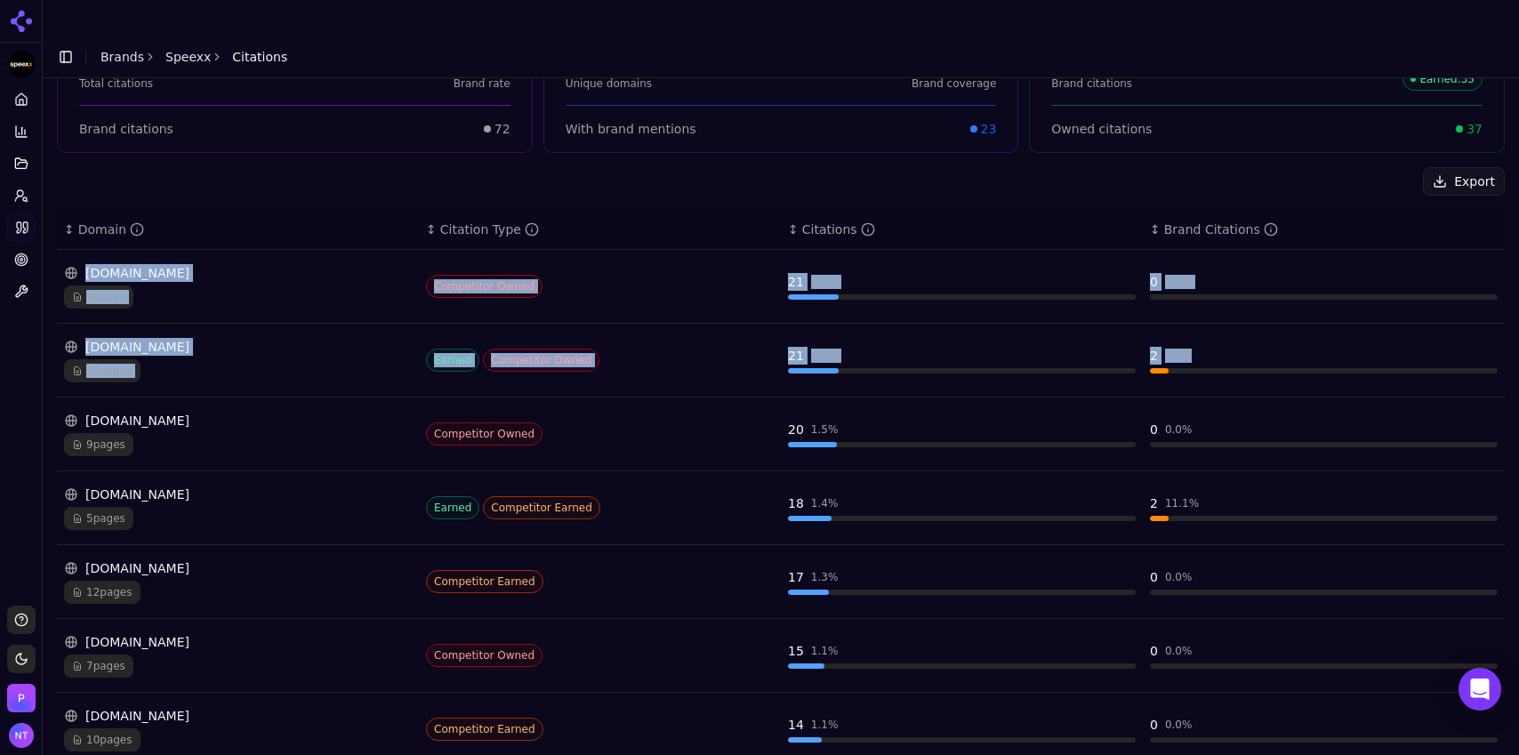
scroll to position [431, 0]
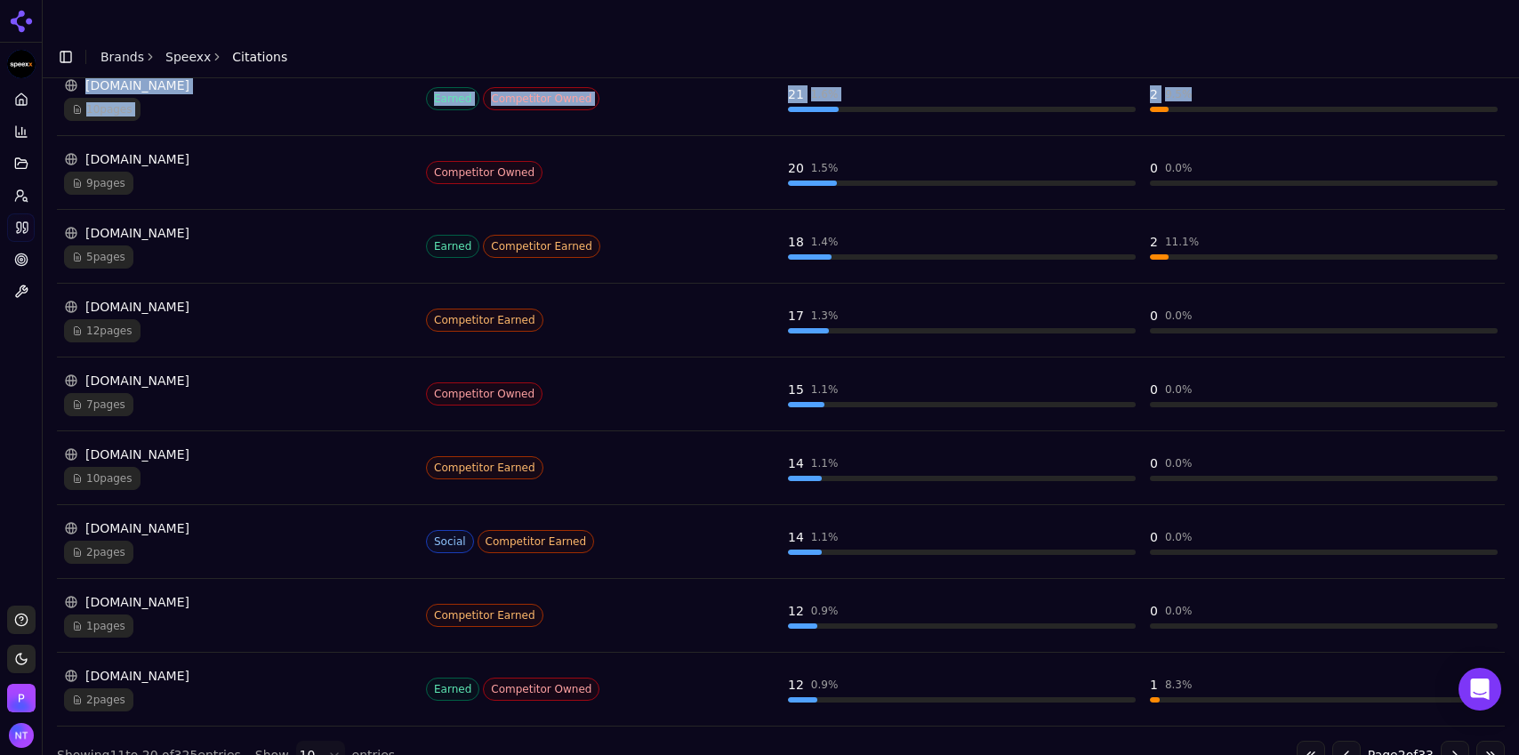
click at [1337, 741] on button "Go to previous page" at bounding box center [1346, 755] width 28 height 28
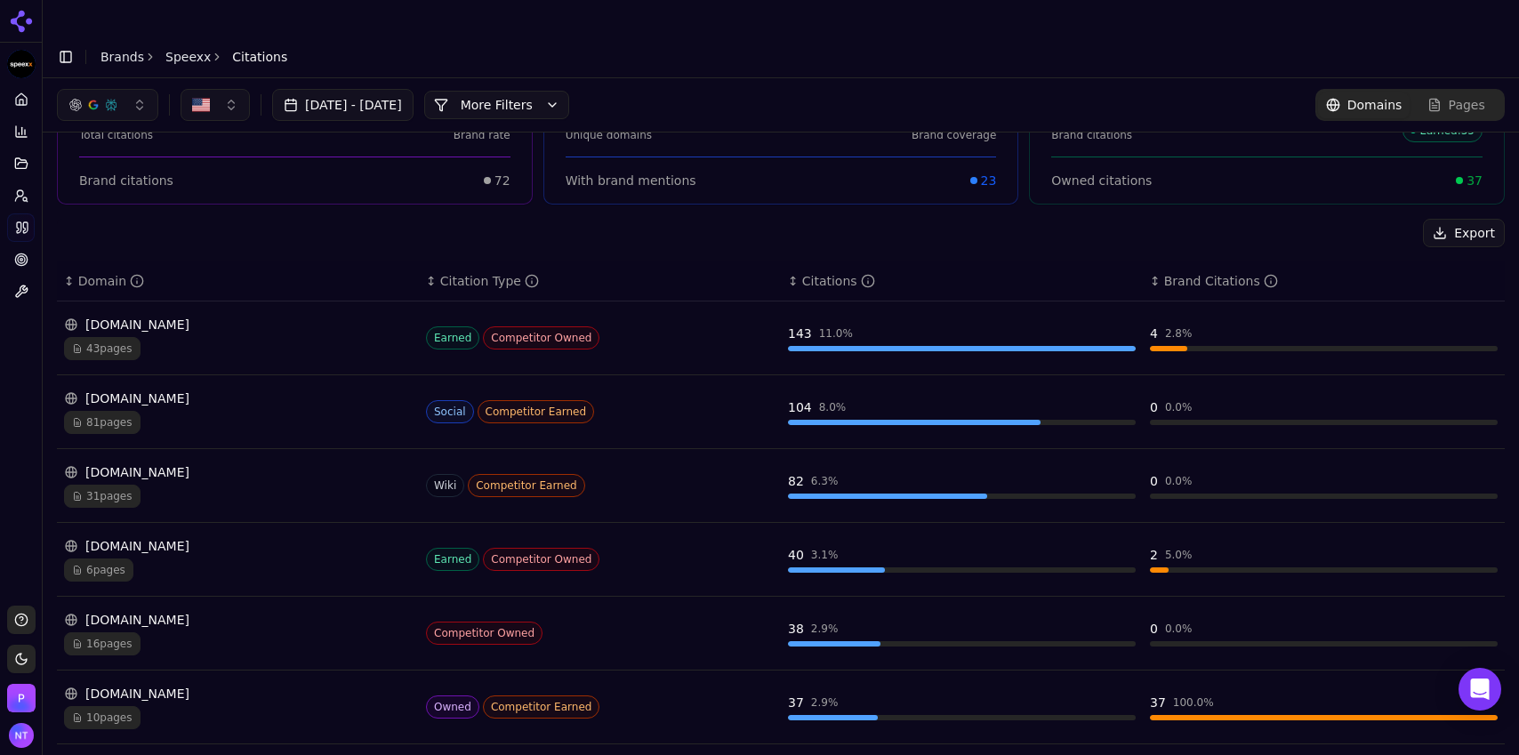
scroll to position [0, 0]
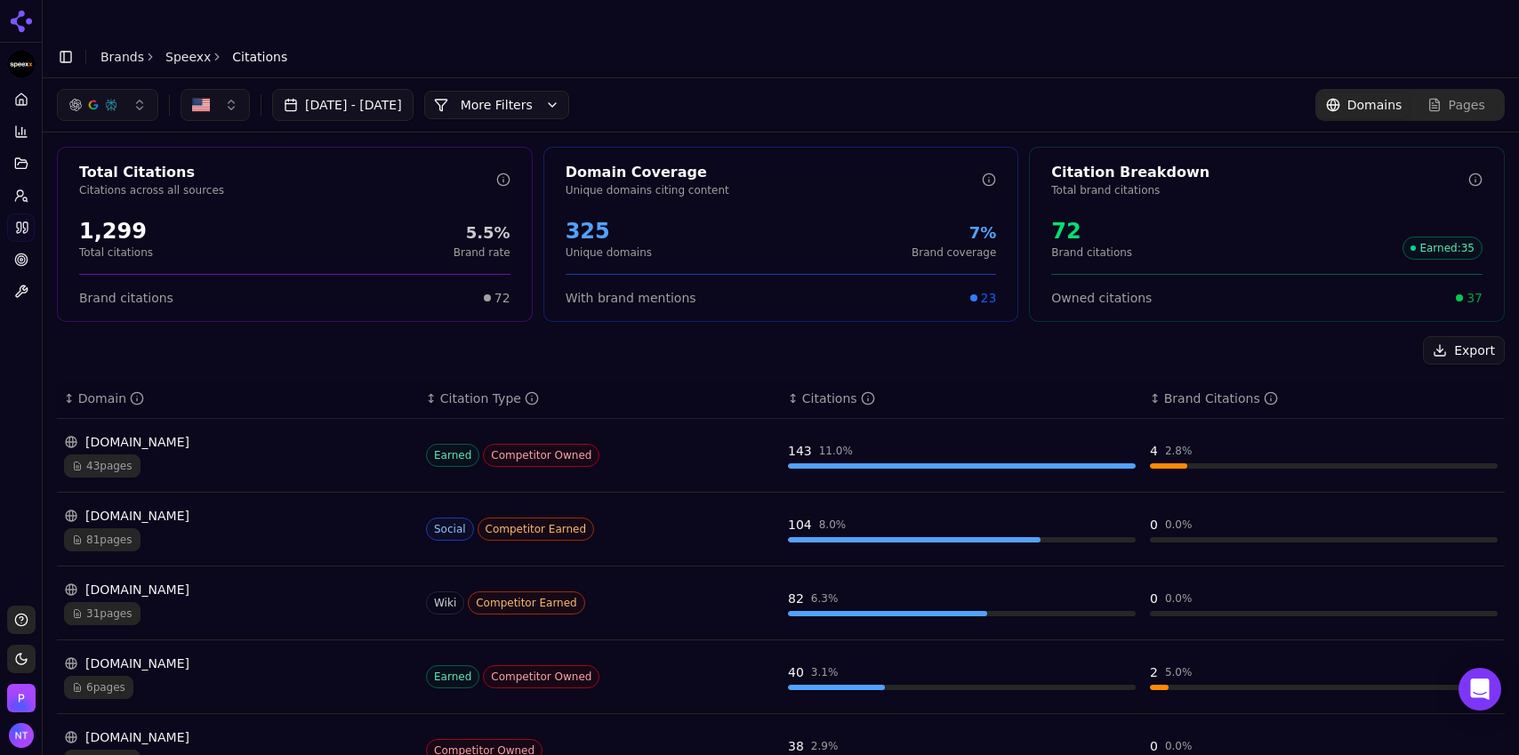
click at [1019, 36] on header "Toggle Sidebar Brands Speexx Citations" at bounding box center [781, 57] width 1477 height 43
click at [236, 48] on span "Citations" at bounding box center [259, 57] width 55 height 18
click at [1277, 336] on div "Export" at bounding box center [781, 350] width 1448 height 28
click at [177, 44] on div "Toggle Sidebar Brands Speexx Citations" at bounding box center [172, 56] width 259 height 25
click at [179, 48] on link "Speexx" at bounding box center [187, 57] width 45 height 18
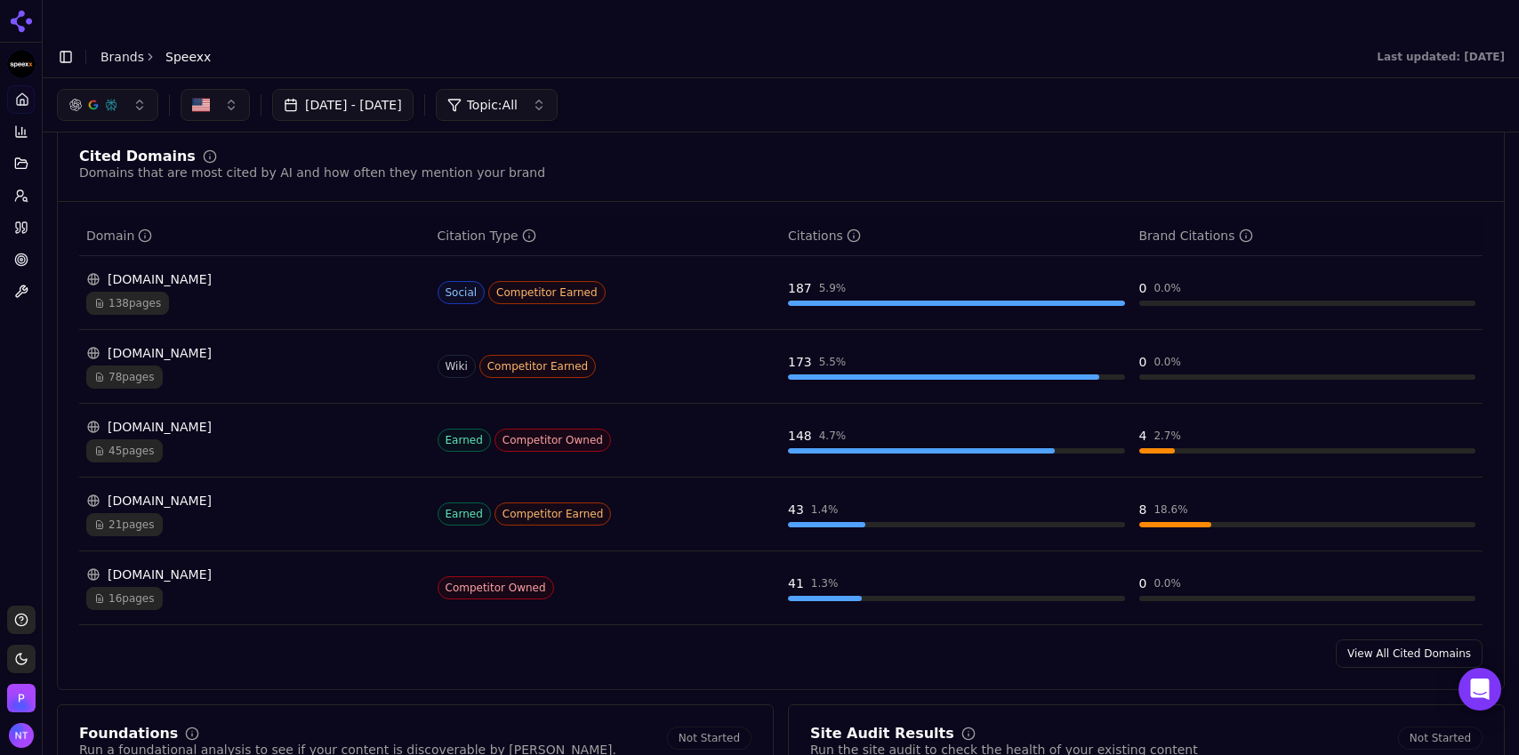
scroll to position [1725, 0]
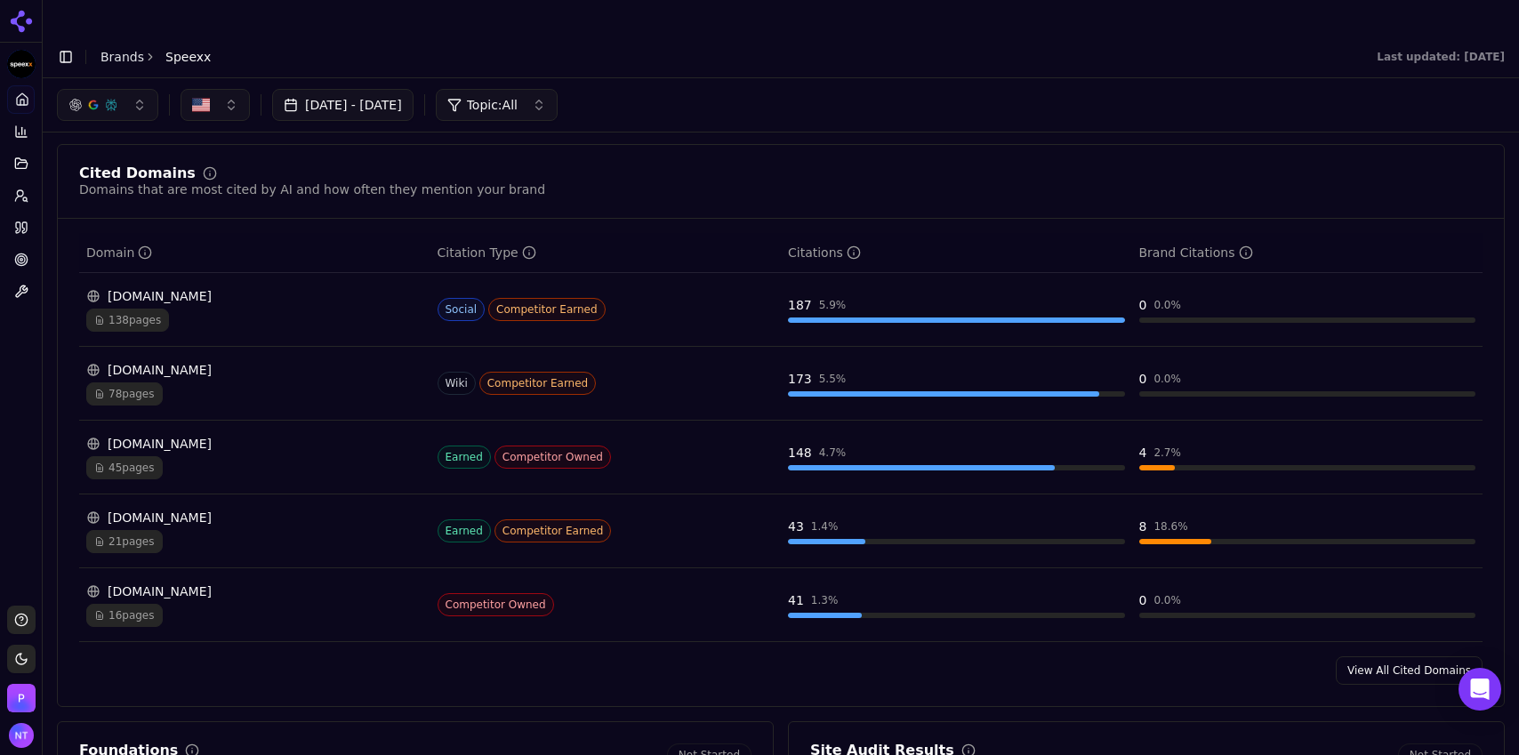
click at [1369, 656] on link "View All Cited Domains" at bounding box center [1409, 670] width 147 height 28
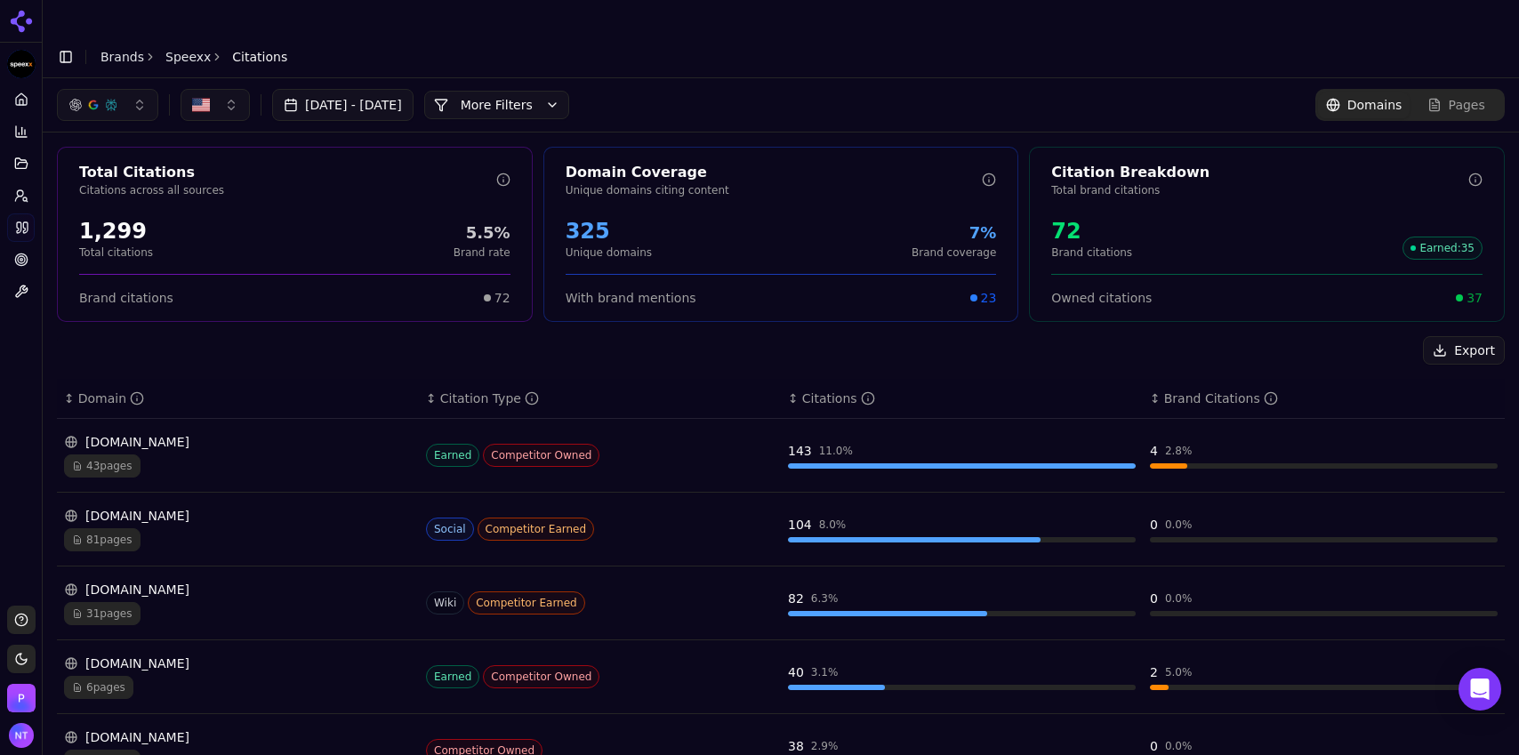
click at [1260, 338] on div "Export ↕ Domain ↕ Citation Type ↕ Citations ↕ Brand Citations preply.com 43 pag…" at bounding box center [781, 768] width 1448 height 864
drag, startPoint x: 1517, startPoint y: 35, endPoint x: 1517, endPoint y: 55, distance: 20.5
click at [1517, 55] on main "Toggle Sidebar Brands Speexx Citations Jul 21, 2025 - Aug 20, 2025 More More Fi…" at bounding box center [781, 413] width 1477 height 755
click at [801, 78] on div "Jul 21, 2025 - Aug 20, 2025 More More Filters Domains Pages" at bounding box center [781, 104] width 1477 height 53
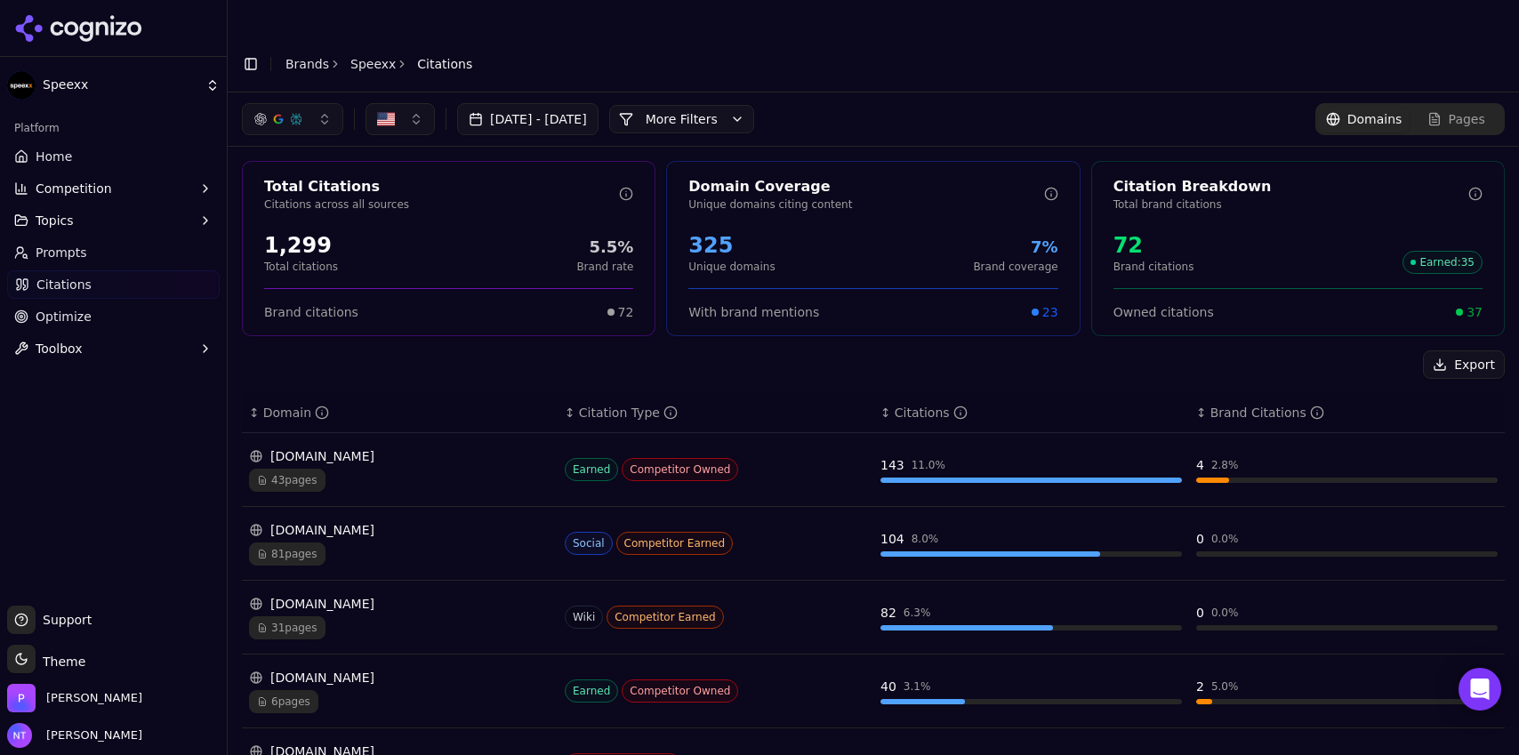
click at [253, 52] on button "Toggle Sidebar" at bounding box center [250, 64] width 25 height 25
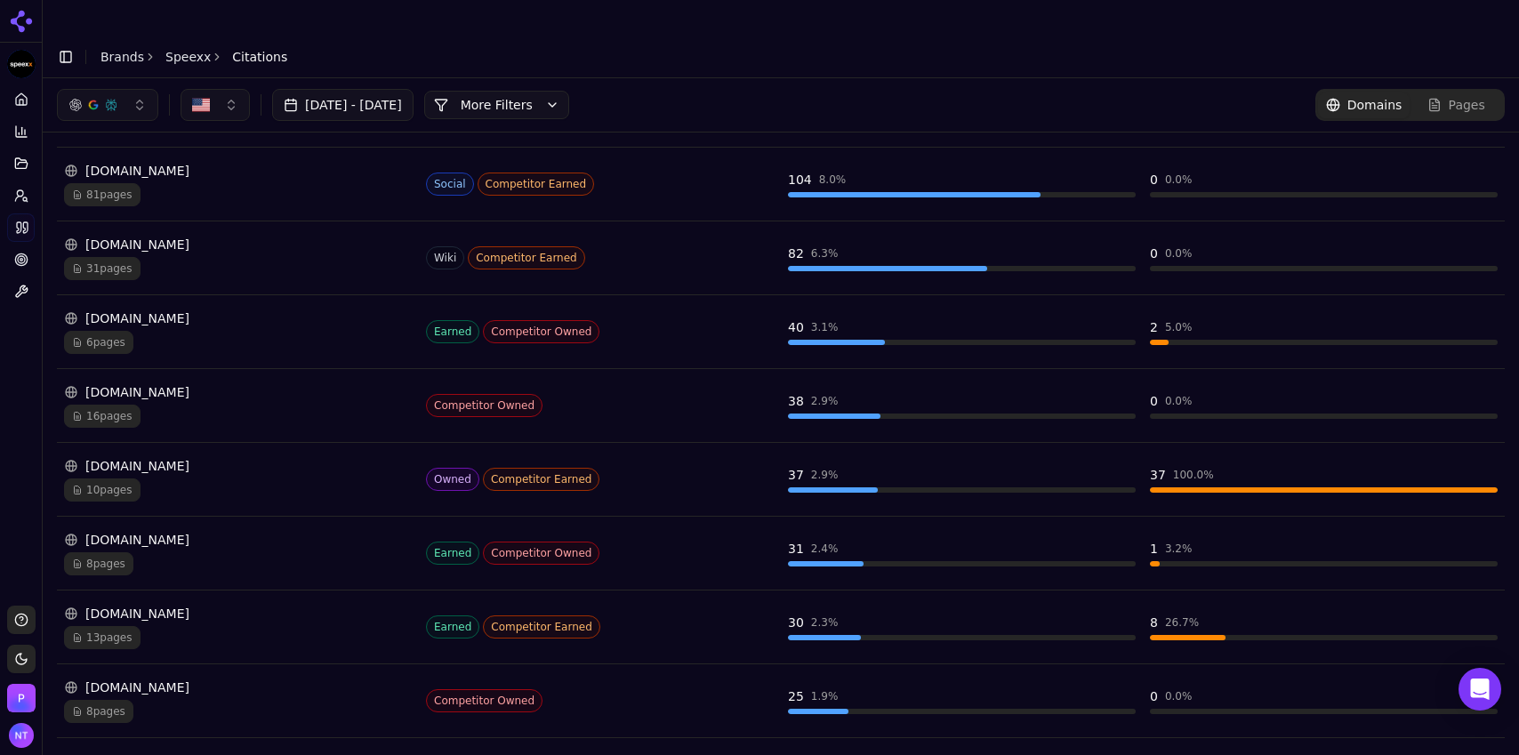
scroll to position [431, 0]
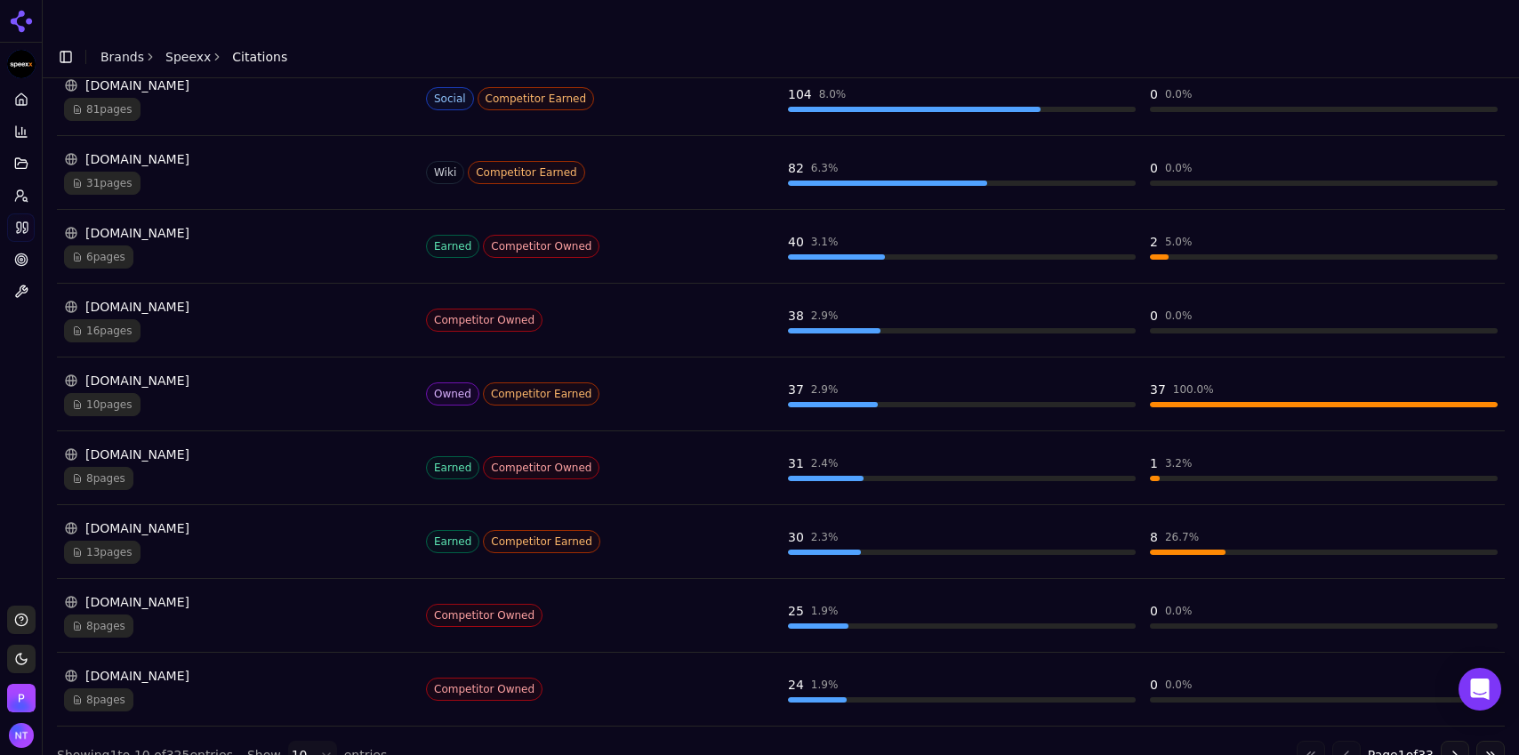
click at [291, 715] on html "Speexx Platform Home Competition Topics Prompts Citations Optimize Toolbox Supp…" at bounding box center [759, 395] width 1519 height 791
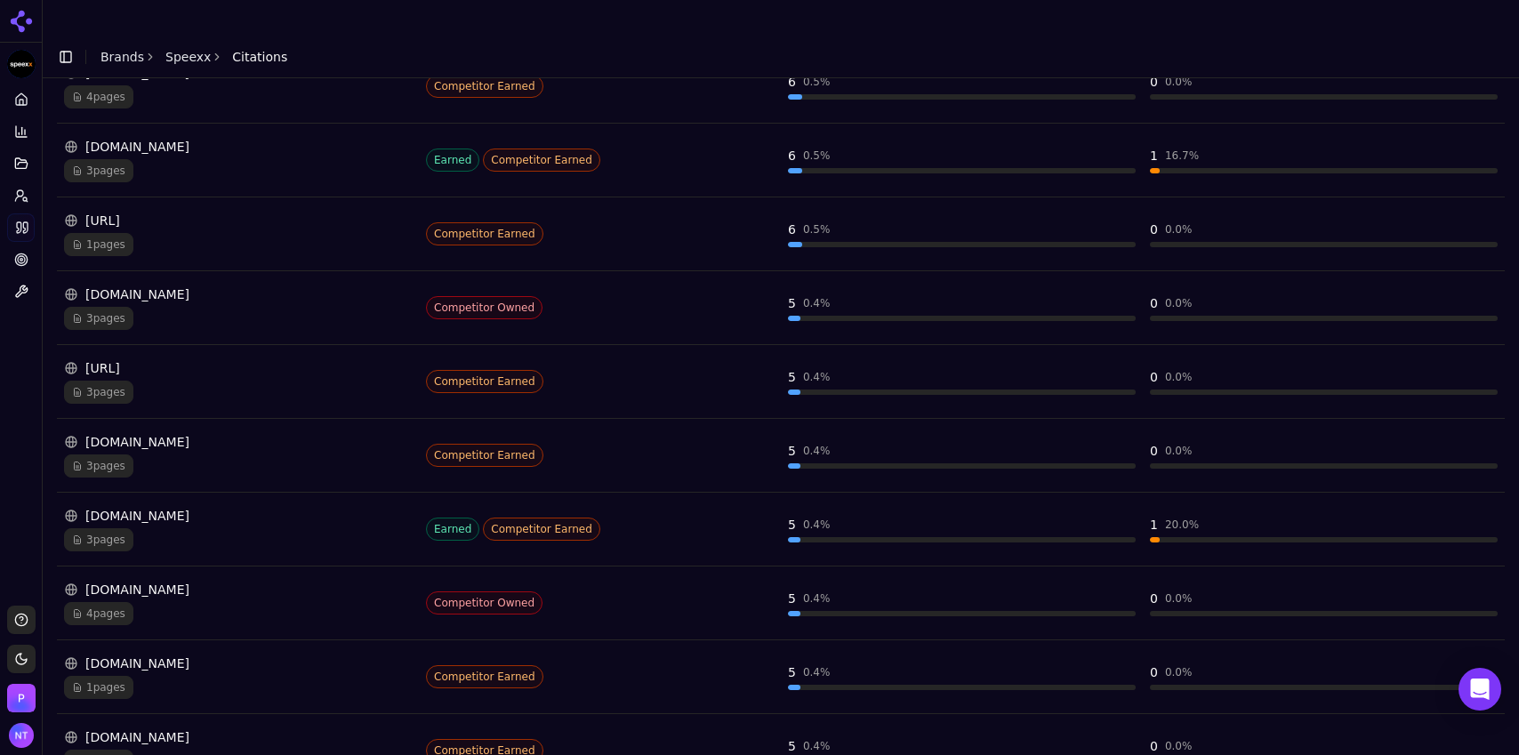
click at [209, 455] on div "3 pages" at bounding box center [238, 466] width 348 height 23
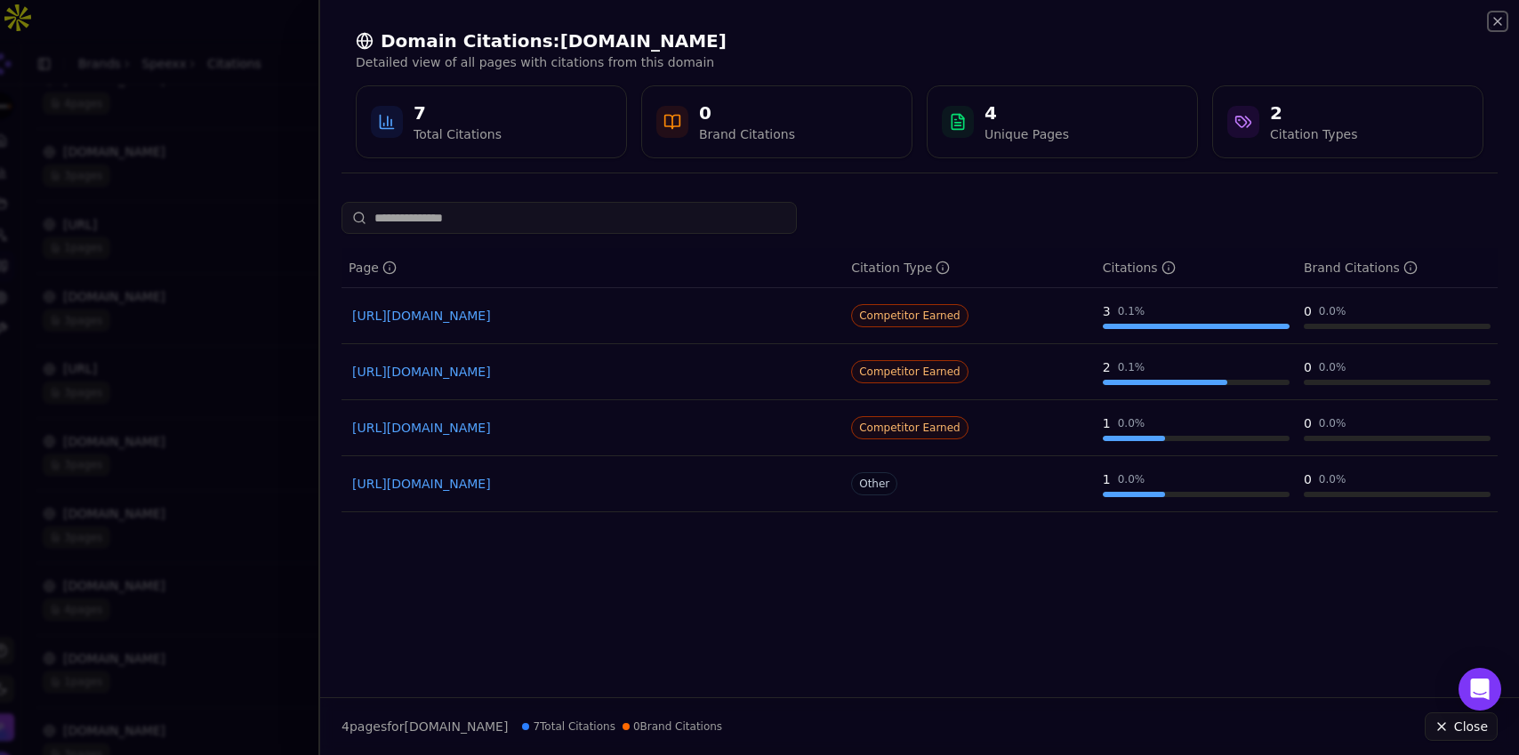
click at [1498, 24] on icon "button" at bounding box center [1498, 21] width 14 height 14
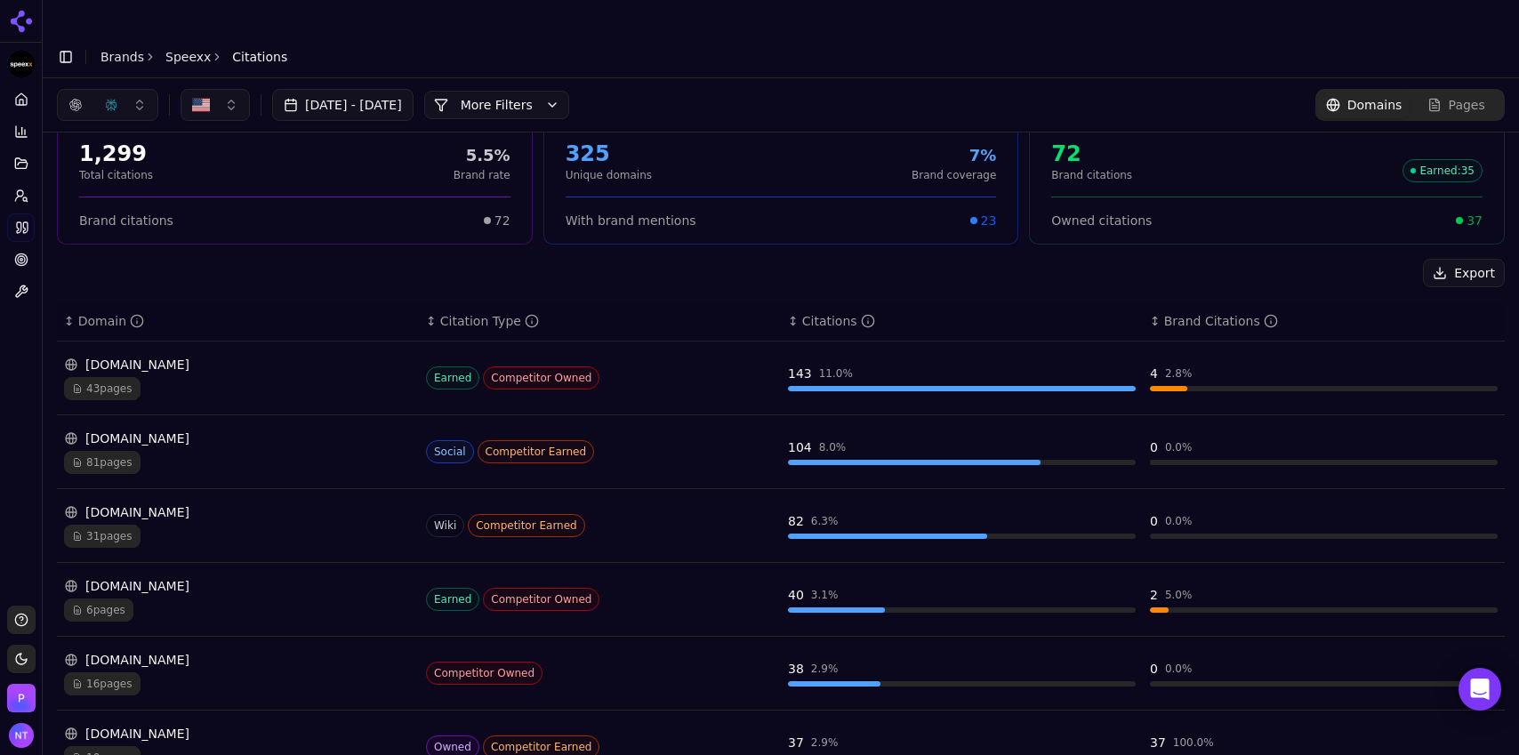
scroll to position [0, 0]
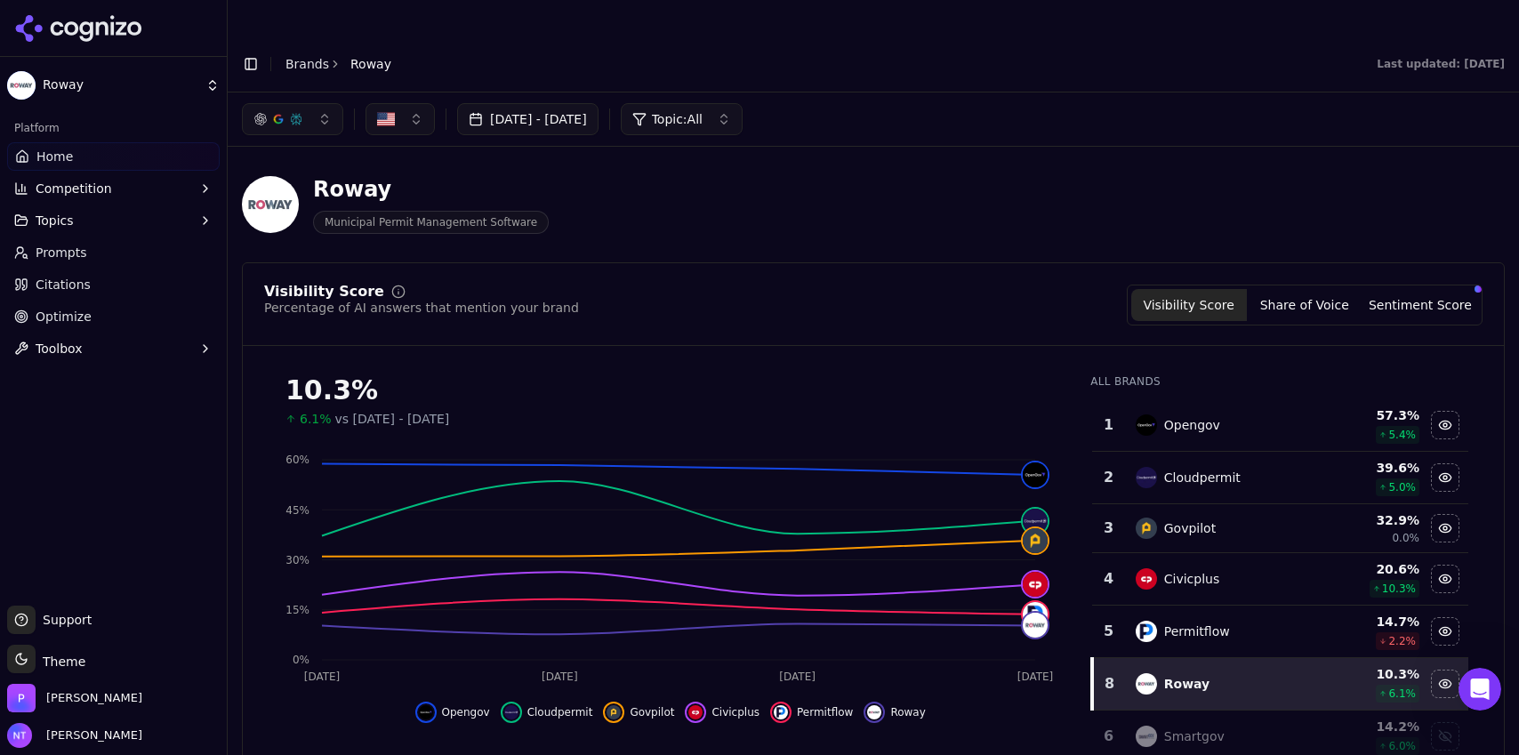
click at [252, 52] on button "Toggle Sidebar" at bounding box center [250, 64] width 25 height 25
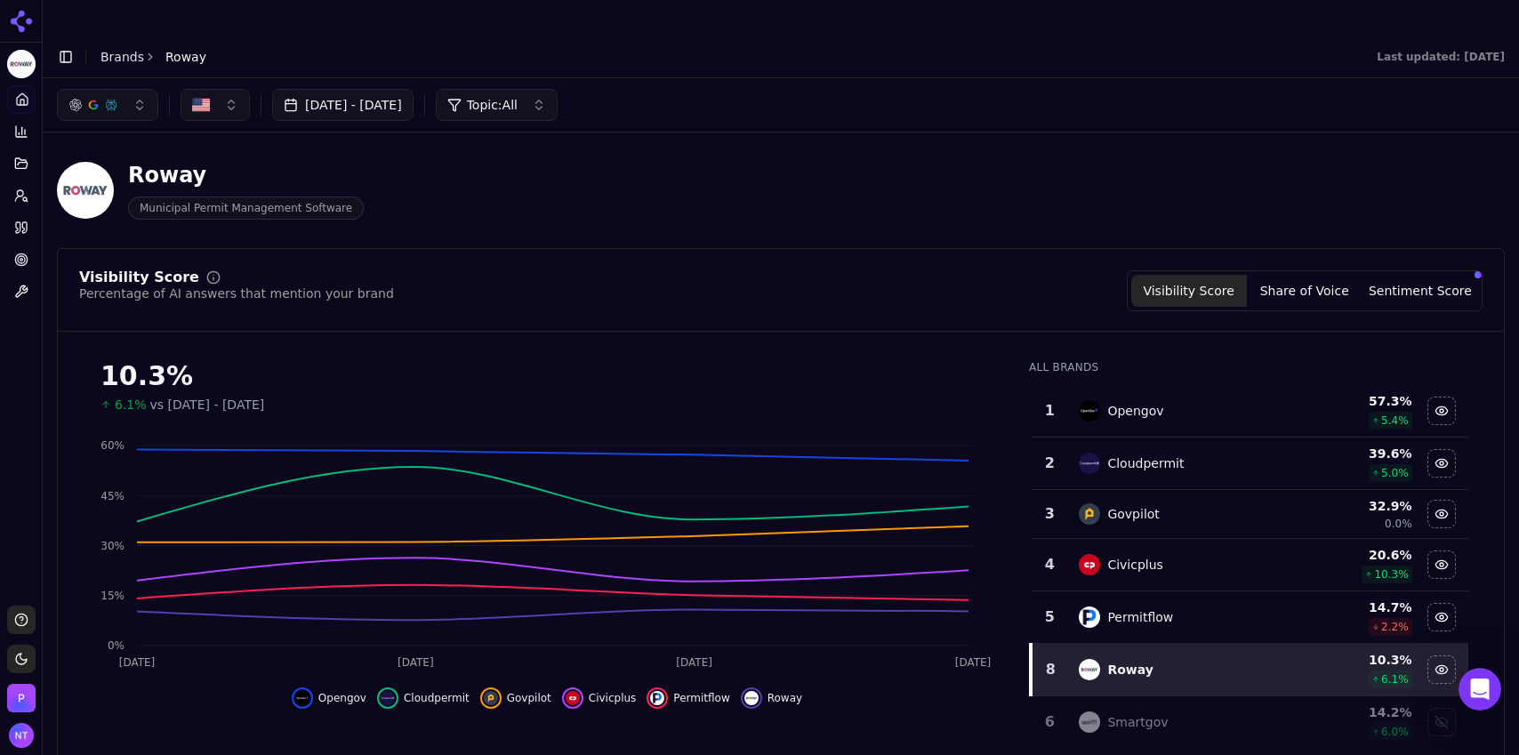
click at [60, 44] on button "Toggle Sidebar" at bounding box center [65, 56] width 25 height 25
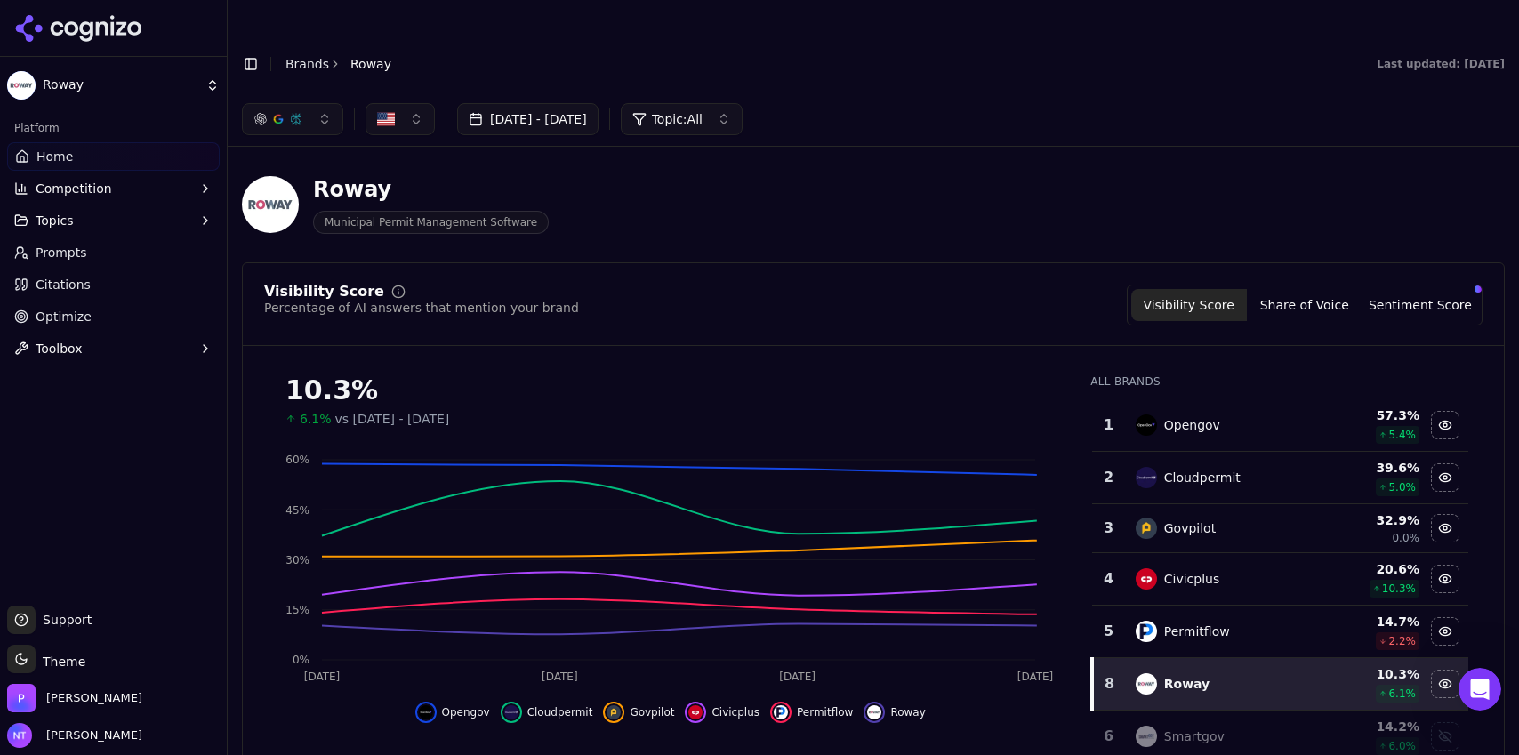
click at [246, 52] on button "Toggle Sidebar" at bounding box center [250, 64] width 25 height 25
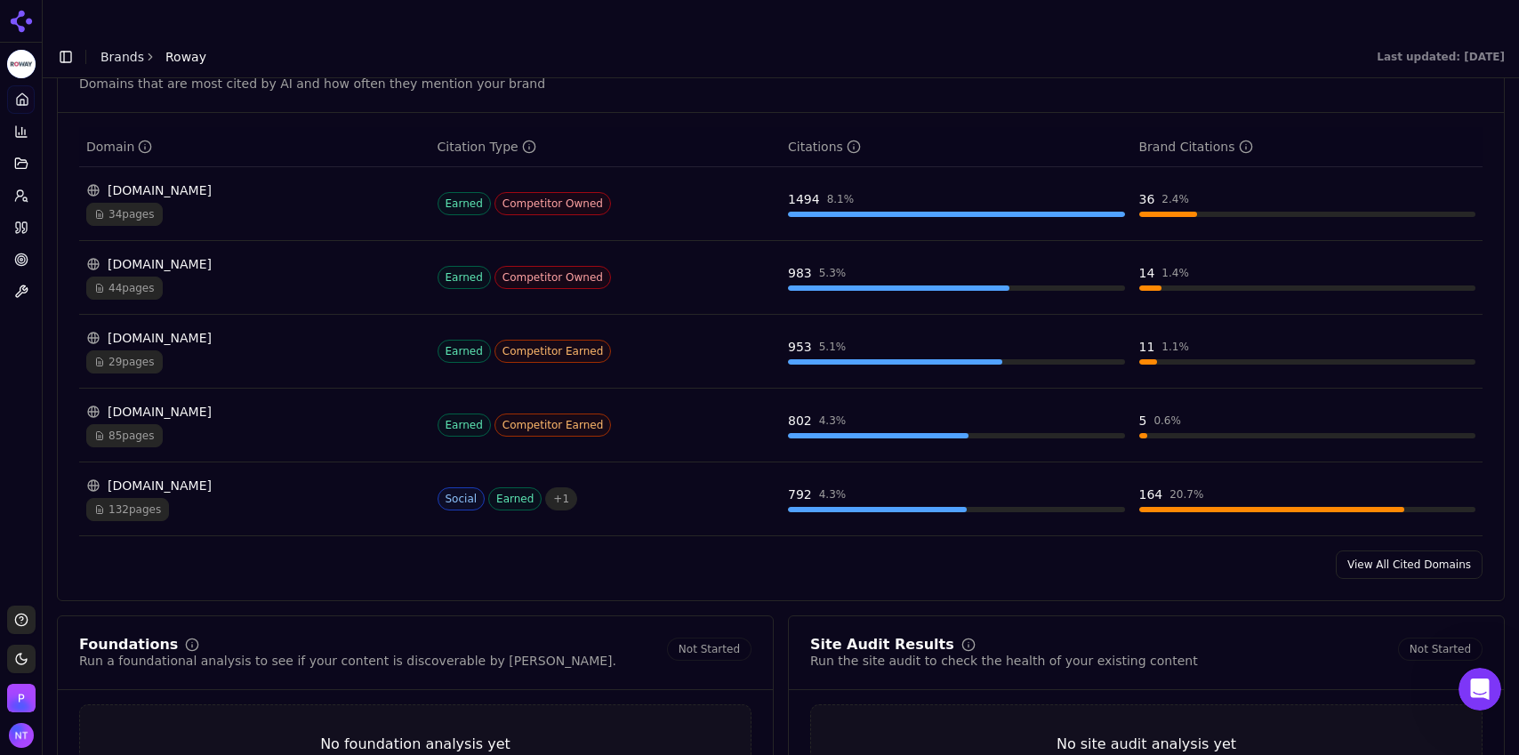
scroll to position [1835, 0]
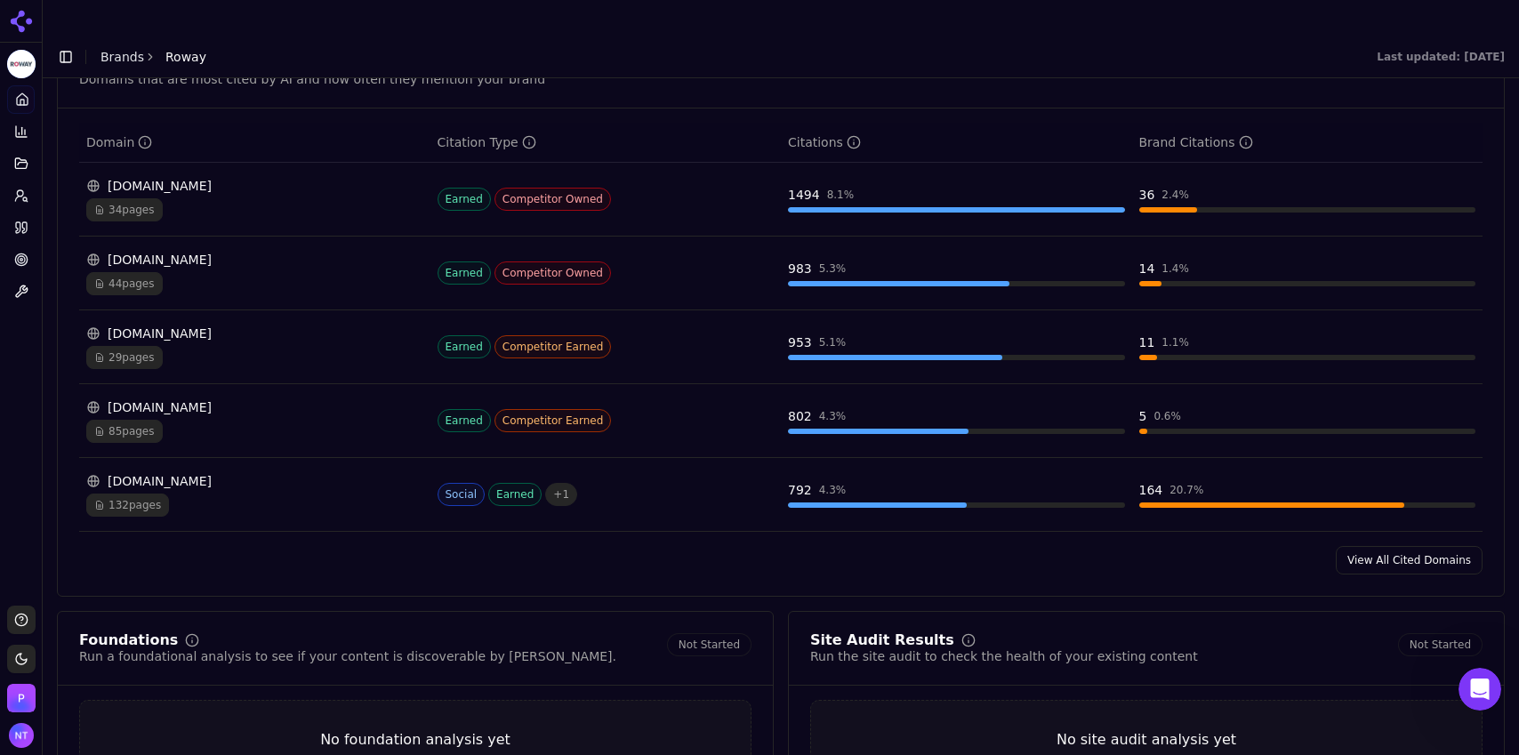
click at [1402, 546] on link "View All Cited Domains" at bounding box center [1409, 560] width 147 height 28
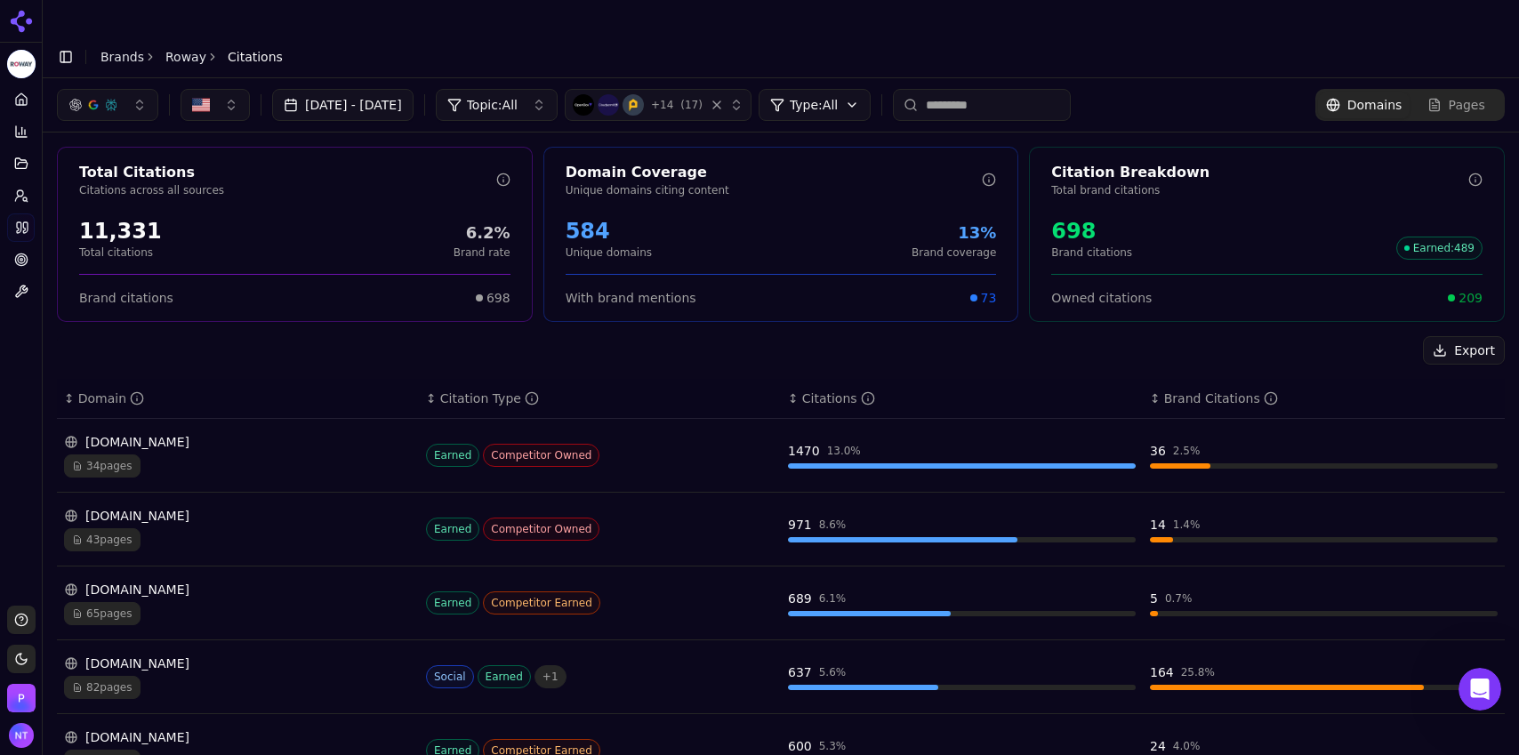
click at [230, 433] on div "[DOMAIN_NAME]" at bounding box center [238, 442] width 348 height 18
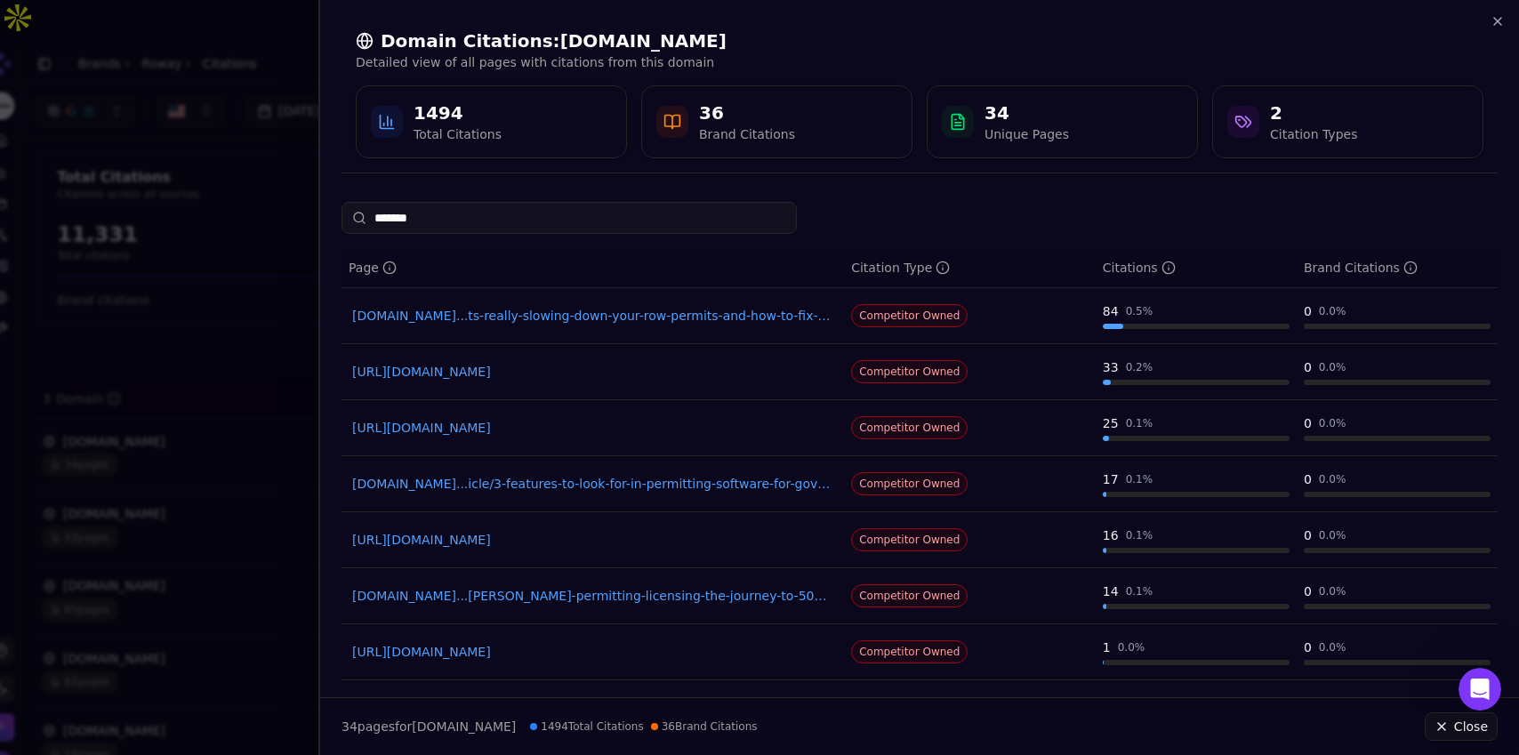
click at [474, 227] on input "*******" at bounding box center [569, 218] width 455 height 32
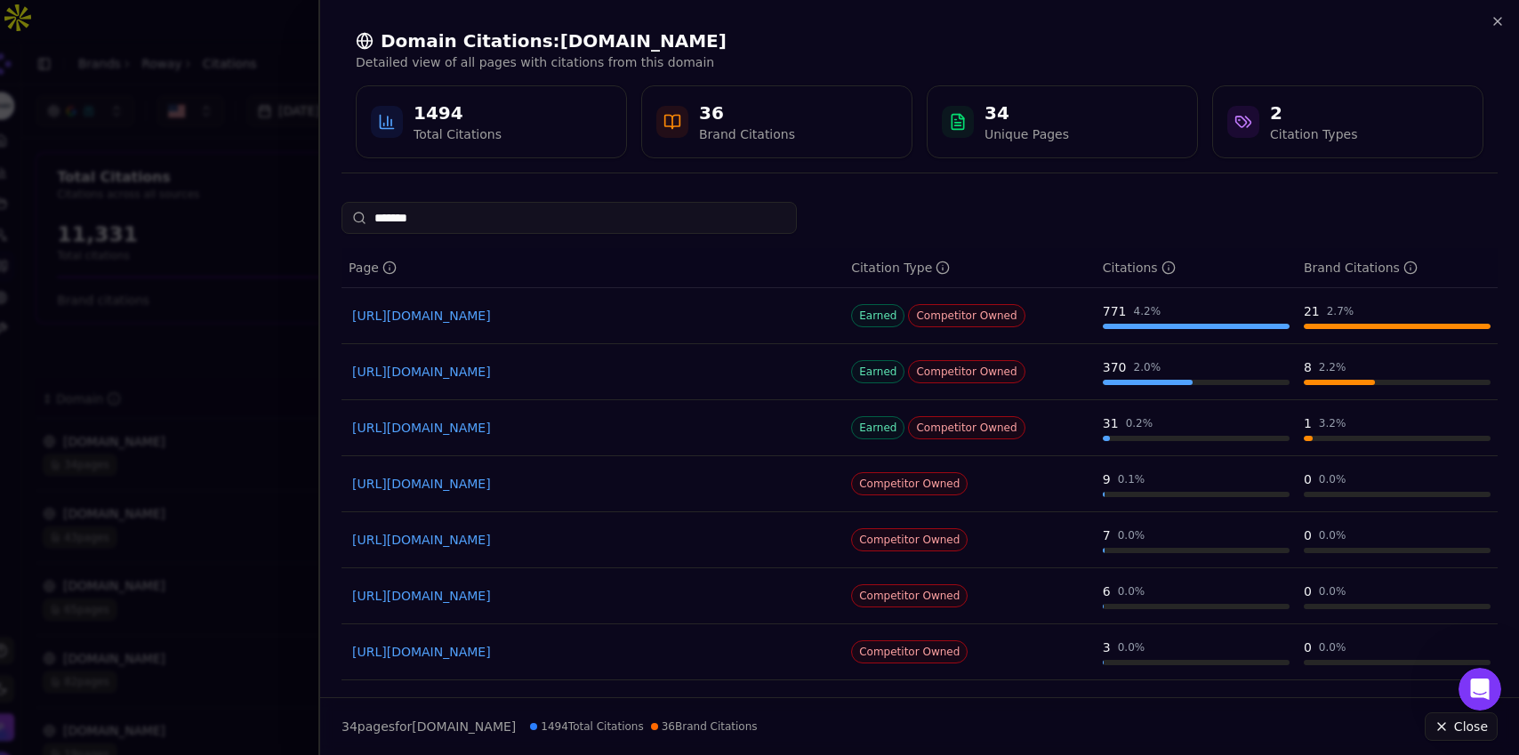
type input "*******"
click at [470, 221] on input "*******" at bounding box center [569, 218] width 455 height 32
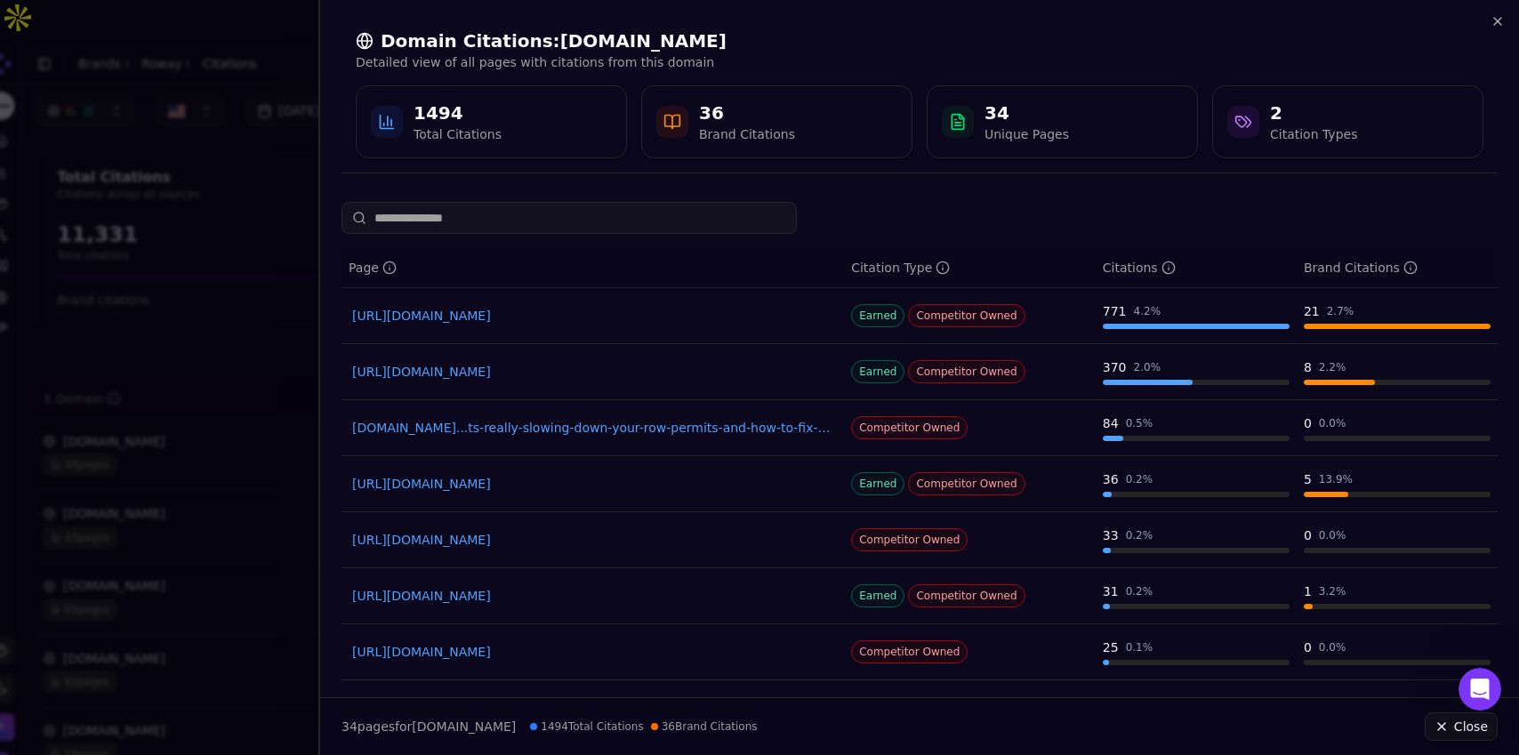
click at [1489, 20] on div "Domain Citations: opengov.com Detailed view of all pages with citations from th…" at bounding box center [920, 93] width 1156 height 158
click at [1497, 22] on icon "button" at bounding box center [1497, 21] width 7 height 7
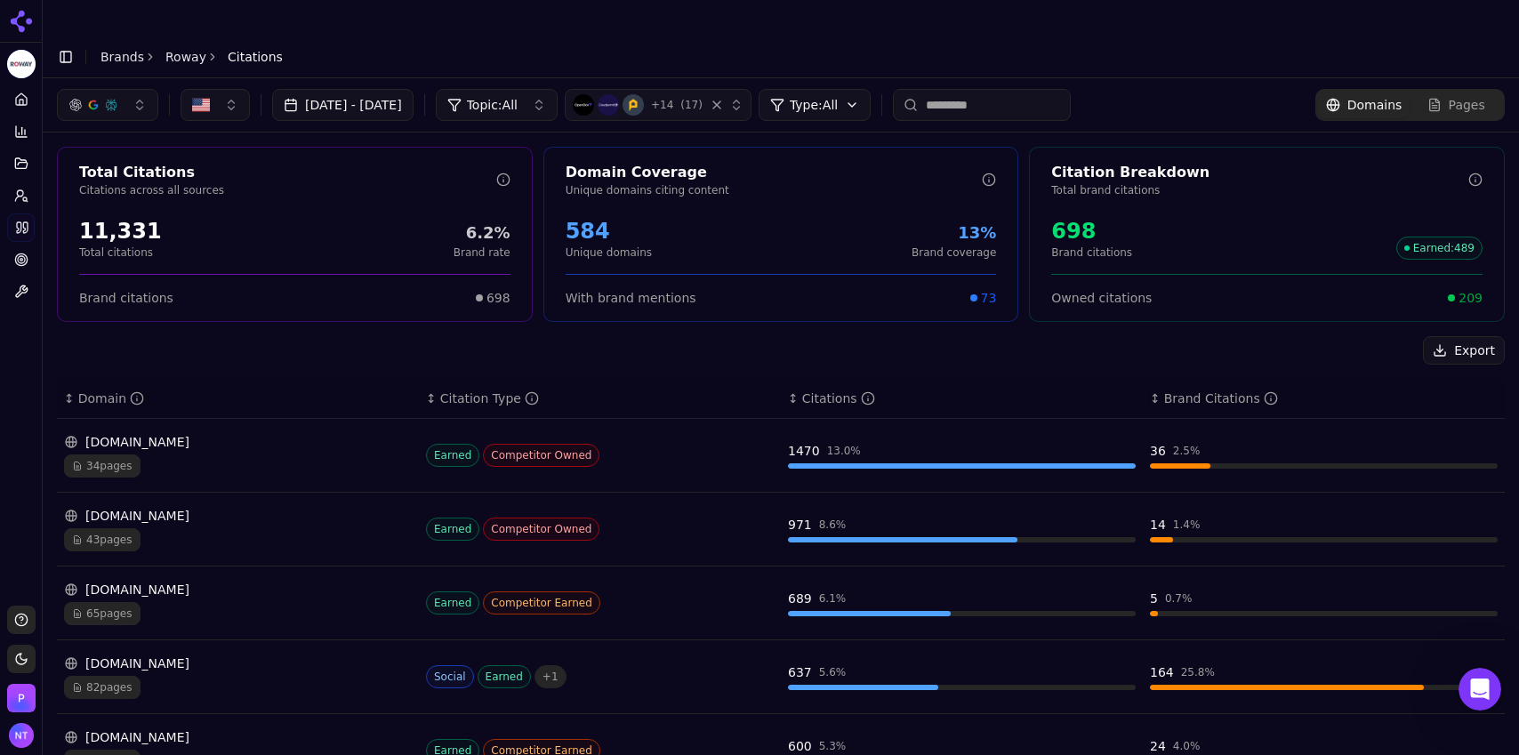
click at [157, 528] on div "43 pages" at bounding box center [238, 539] width 348 height 23
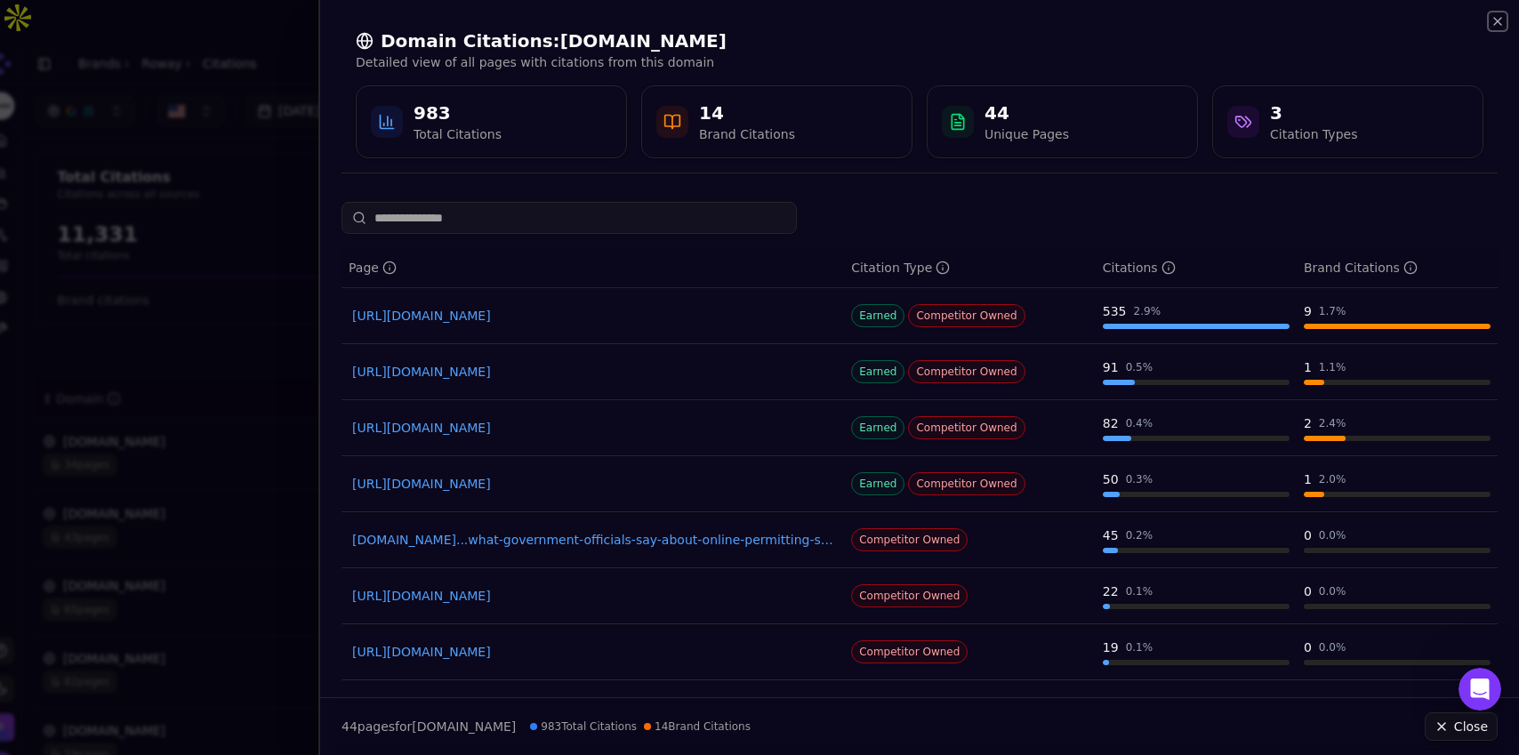
click at [1499, 27] on icon "button" at bounding box center [1498, 21] width 14 height 14
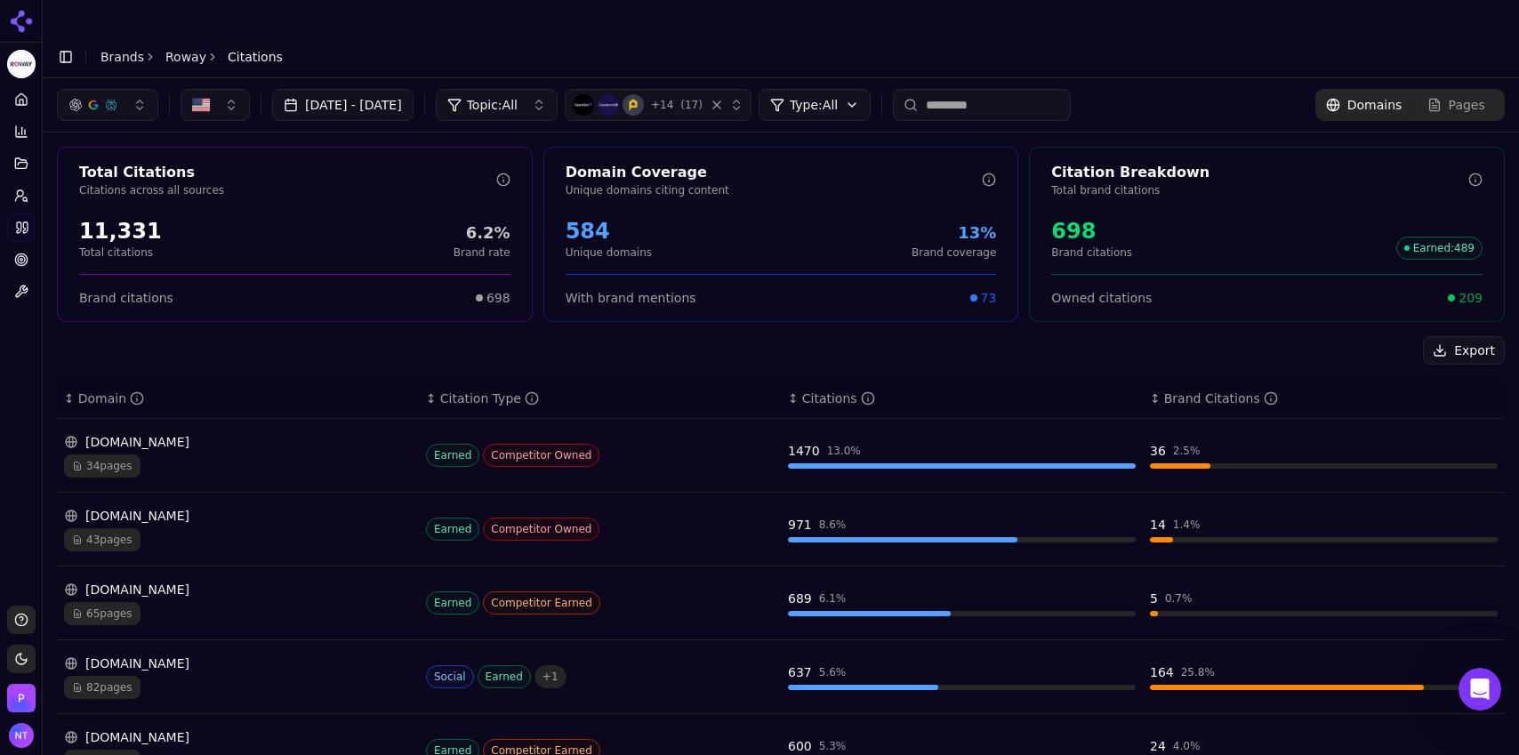
click at [215, 528] on div "43 pages" at bounding box center [238, 539] width 348 height 23
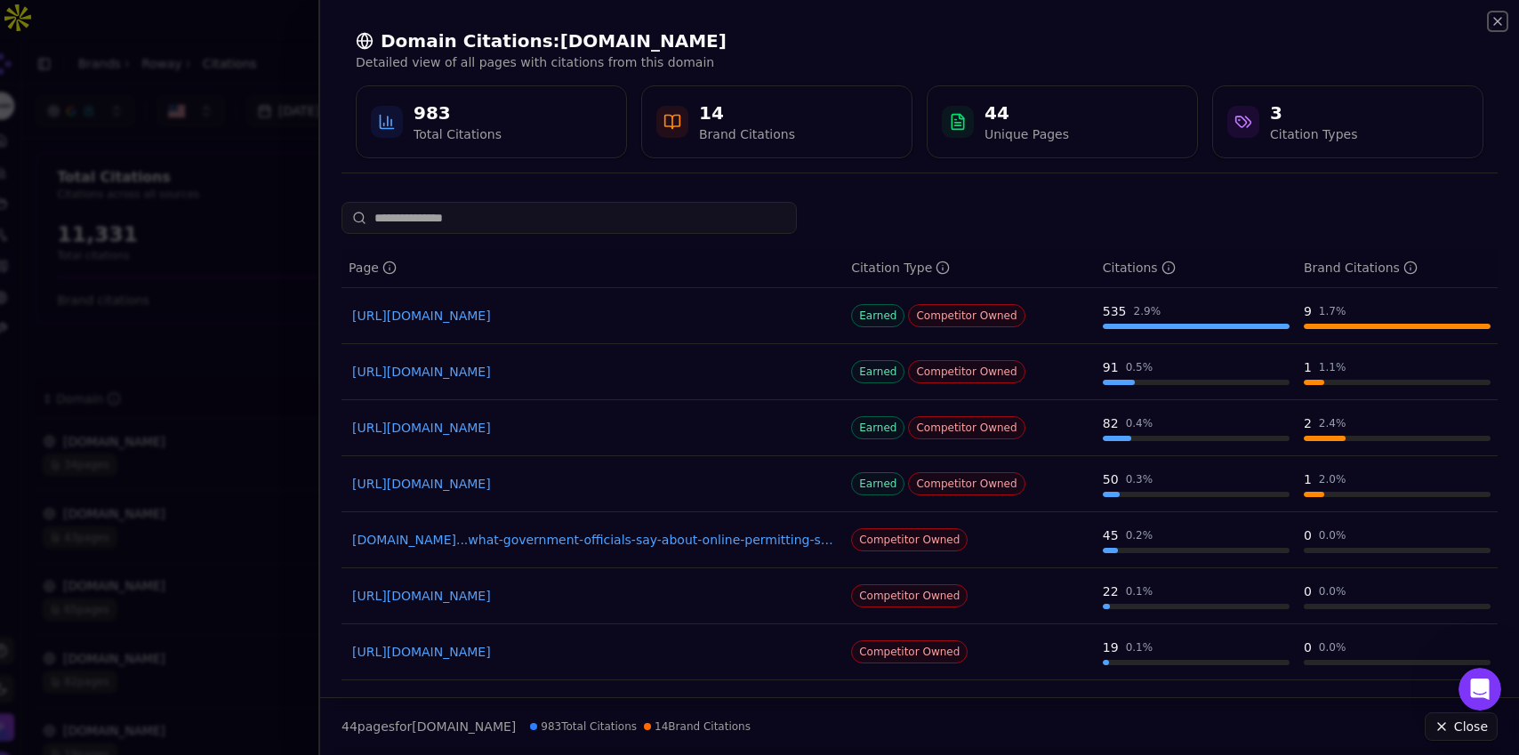
click at [1493, 24] on icon "button" at bounding box center [1498, 21] width 14 height 14
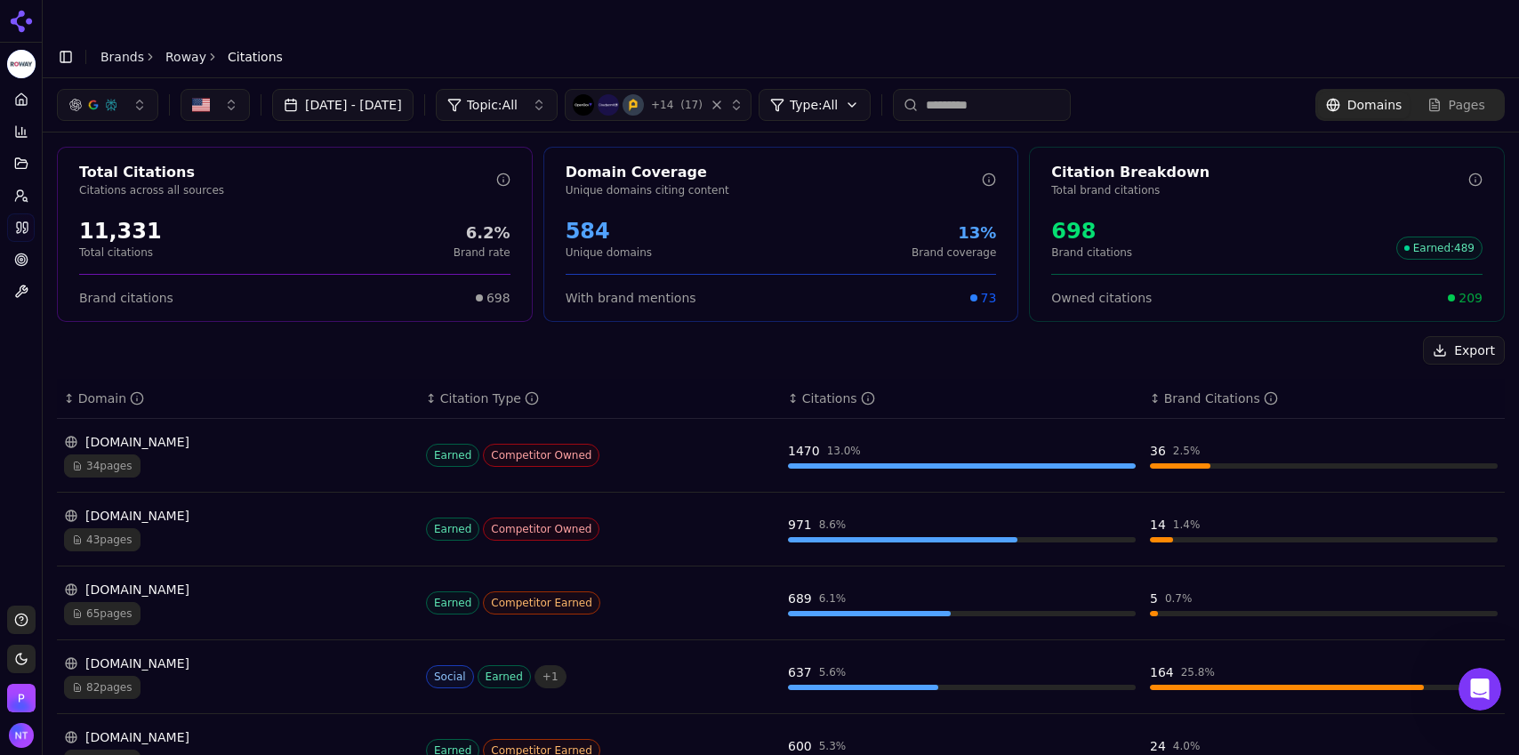
click at [131, 89] on button "button" at bounding box center [107, 105] width 101 height 32
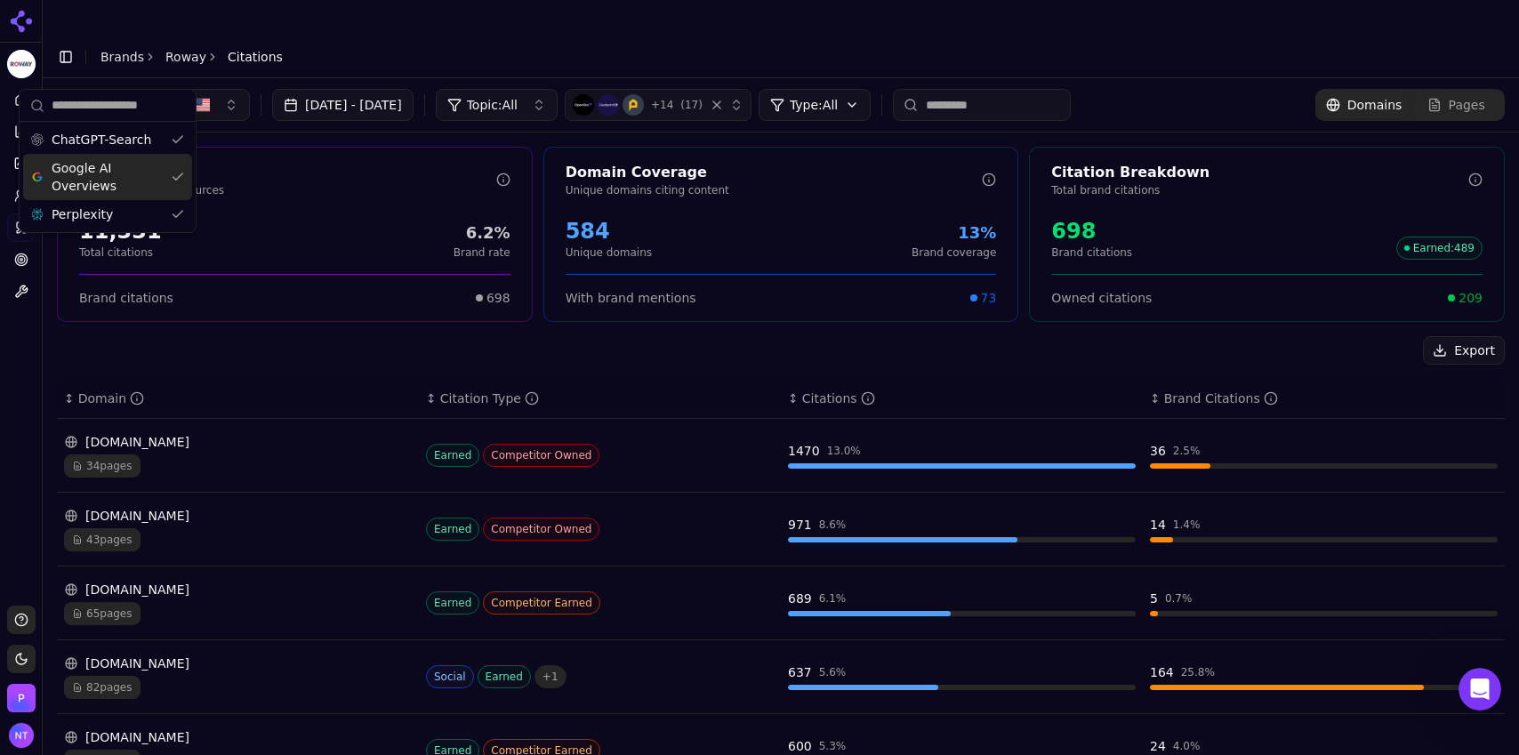
click at [106, 165] on span "Google AI Overviews" at bounding box center [108, 177] width 112 height 36
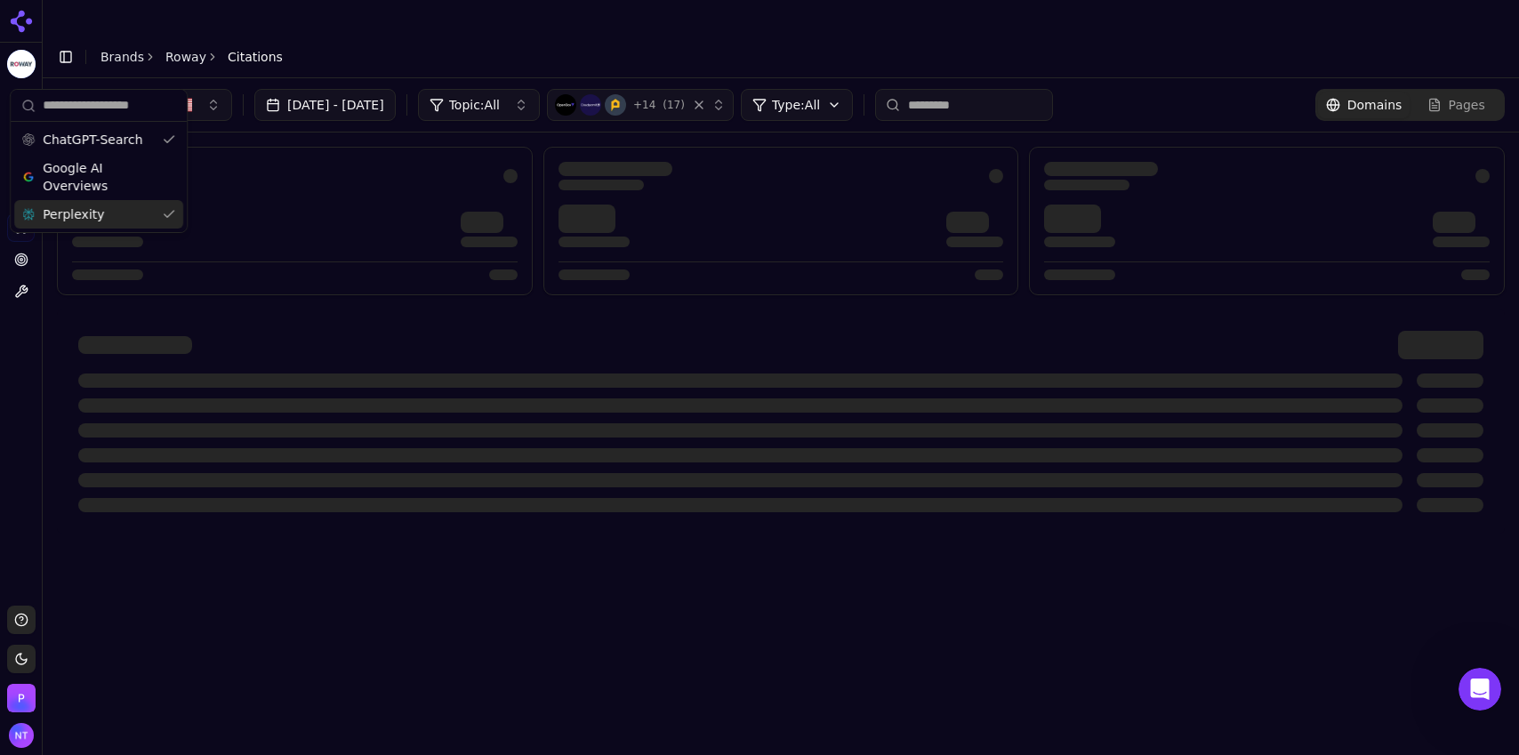
click at [103, 217] on div "Perplexity" at bounding box center [98, 214] width 169 height 28
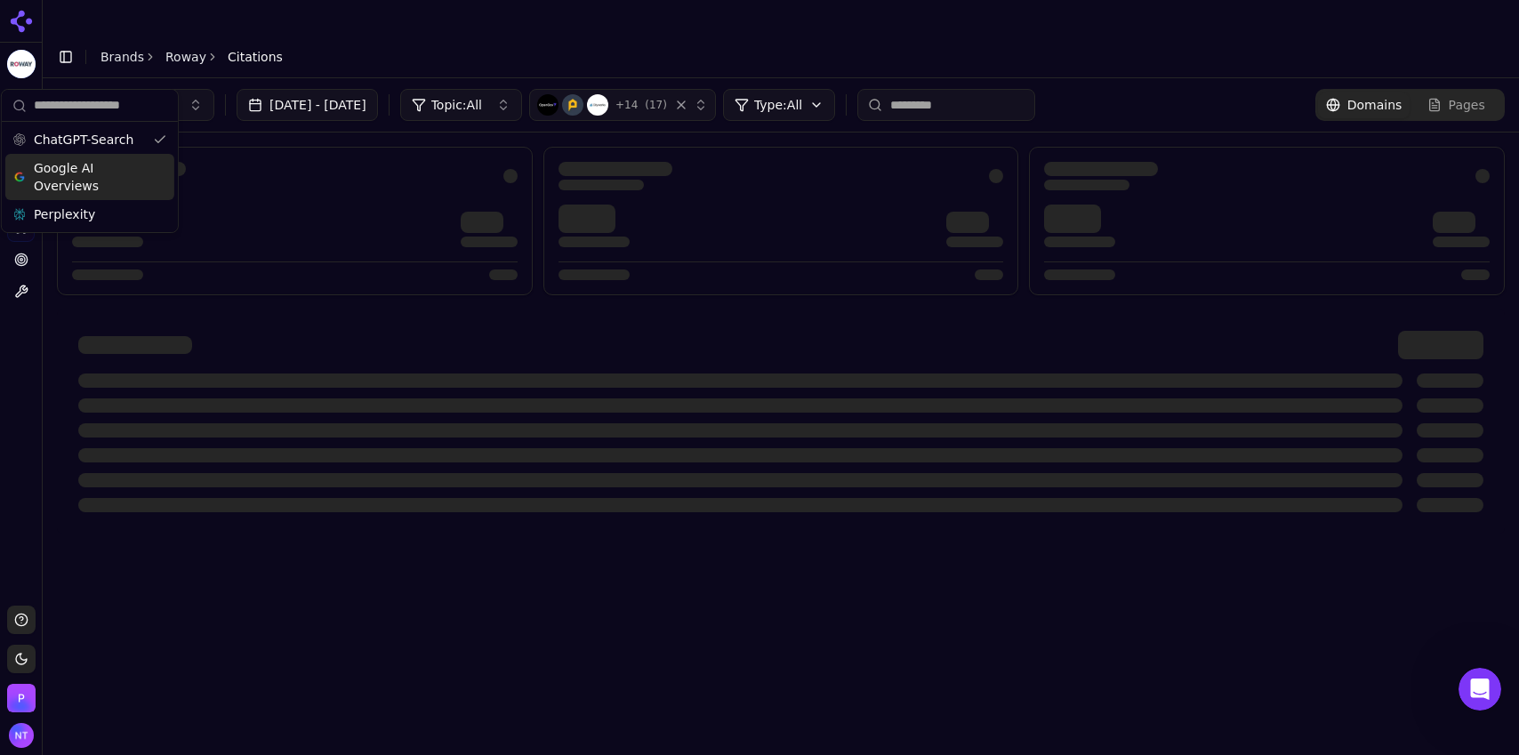
click at [419, 36] on header "Toggle Sidebar Brands Roway Citations" at bounding box center [781, 57] width 1477 height 43
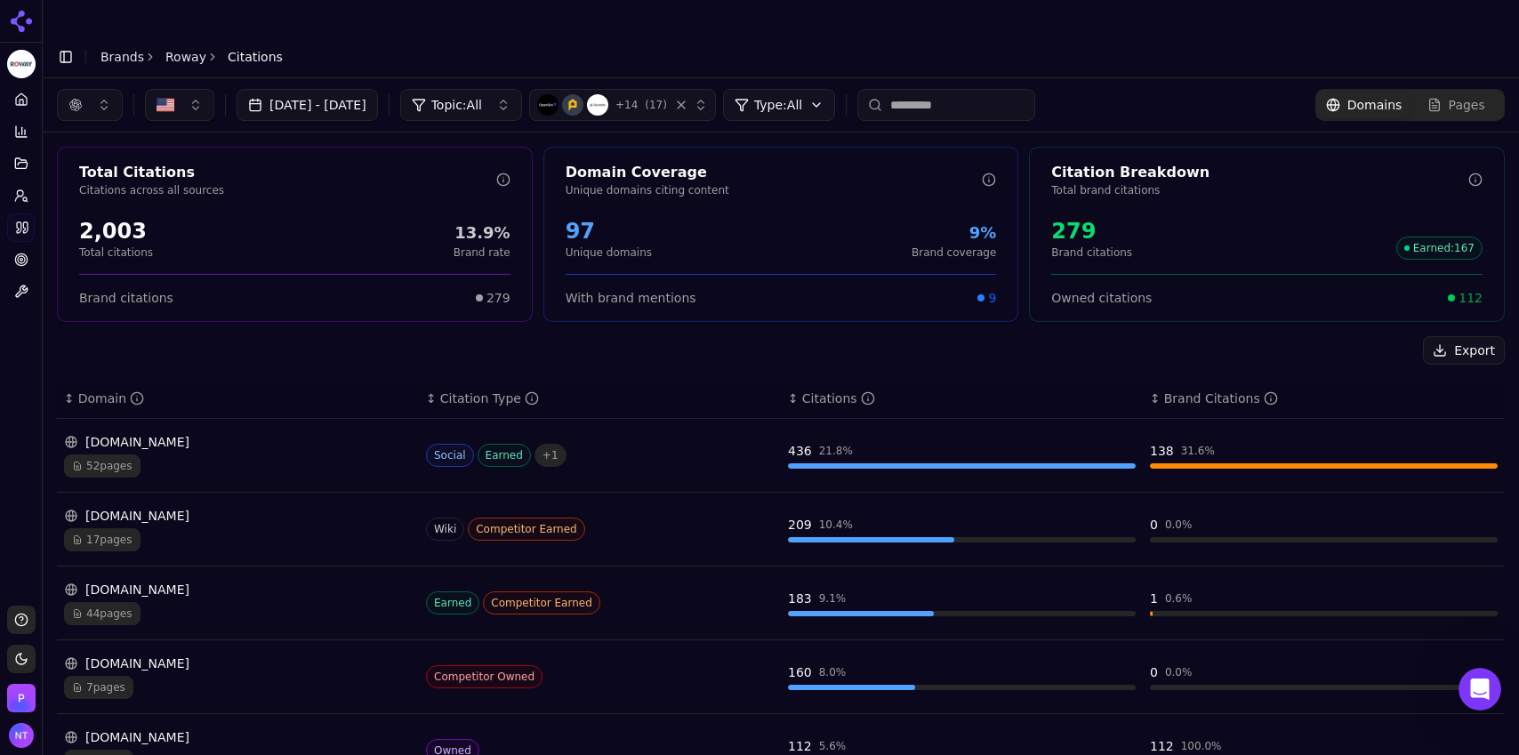
click at [208, 676] on div "7 pages" at bounding box center [238, 687] width 348 height 23
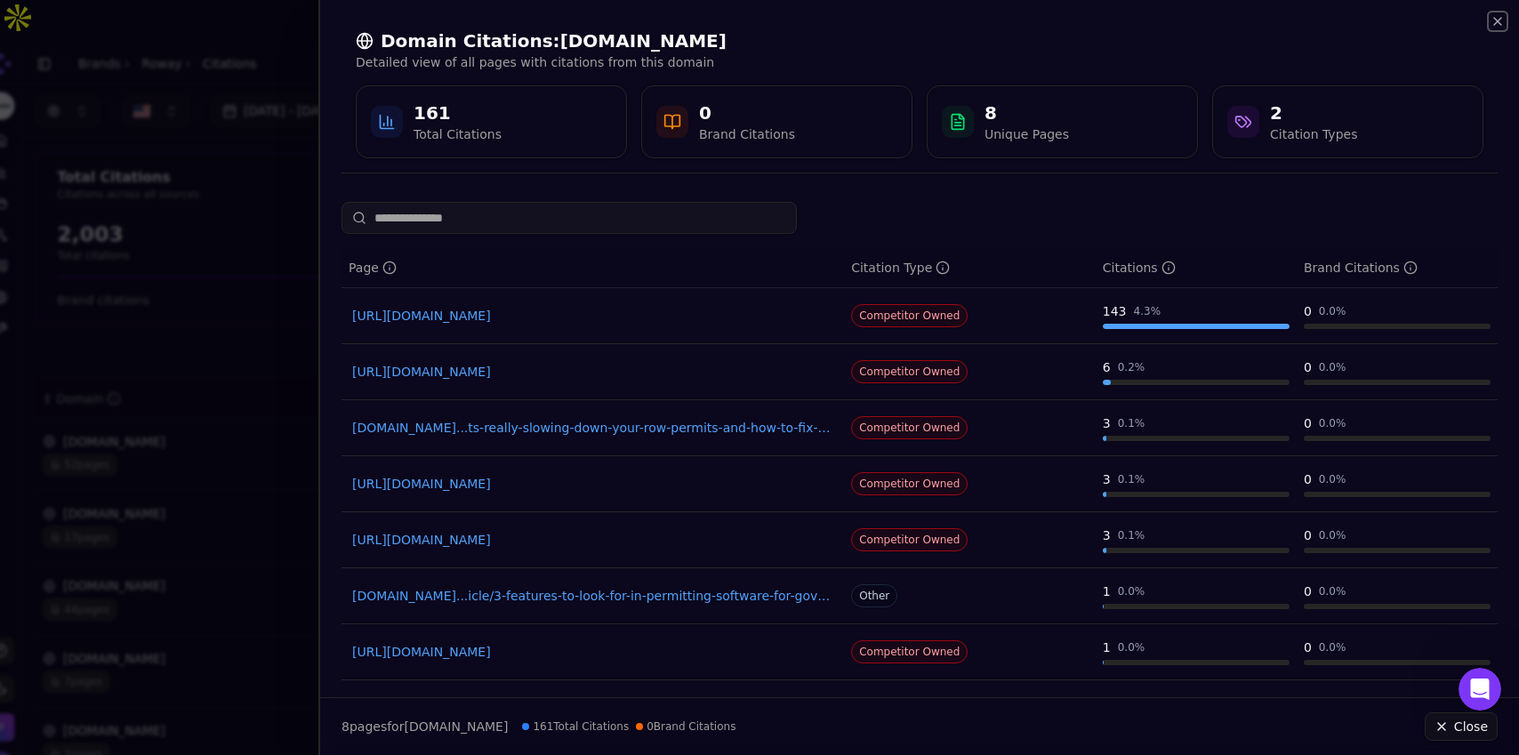
click at [1503, 20] on icon "button" at bounding box center [1498, 21] width 14 height 14
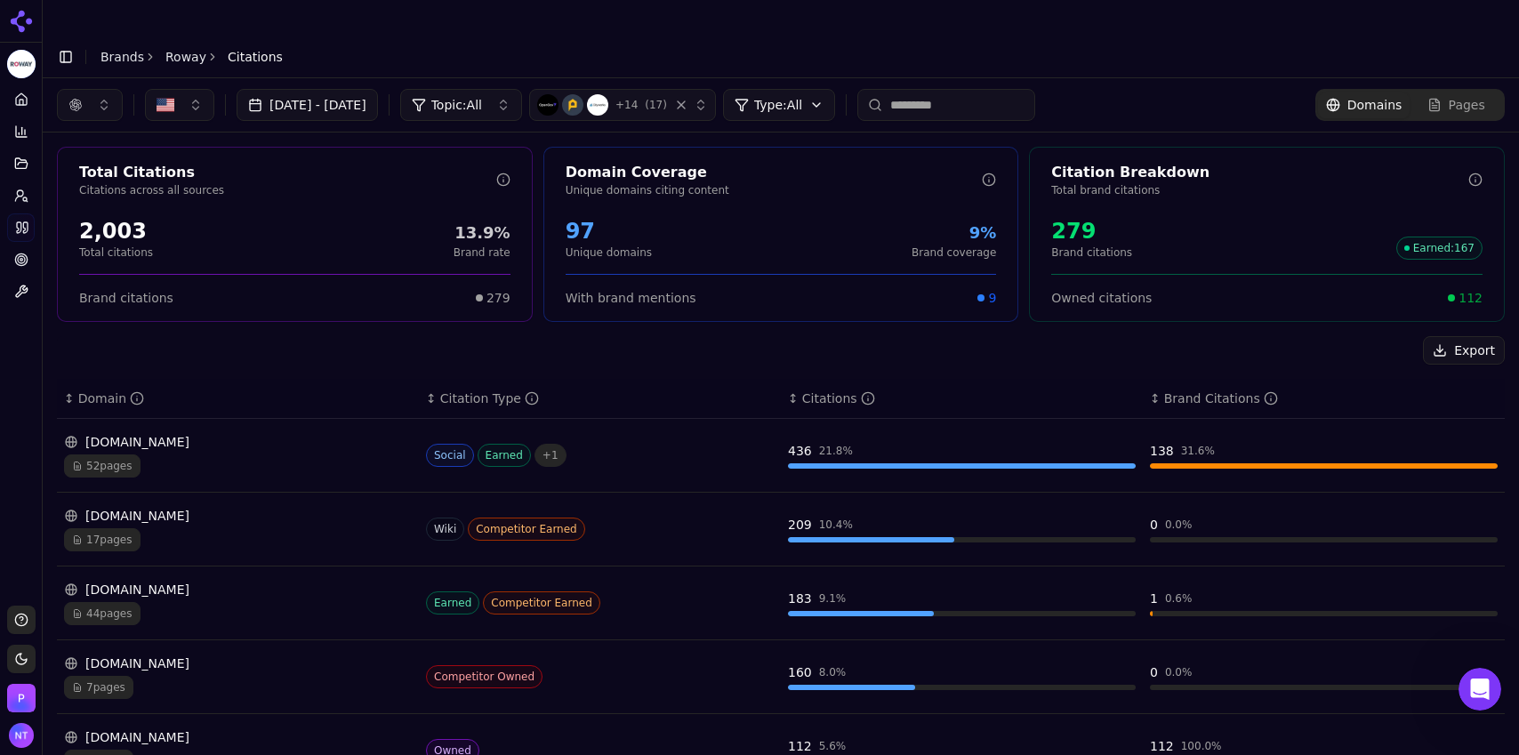
click at [135, 750] on div "2 pages" at bounding box center [238, 761] width 348 height 23
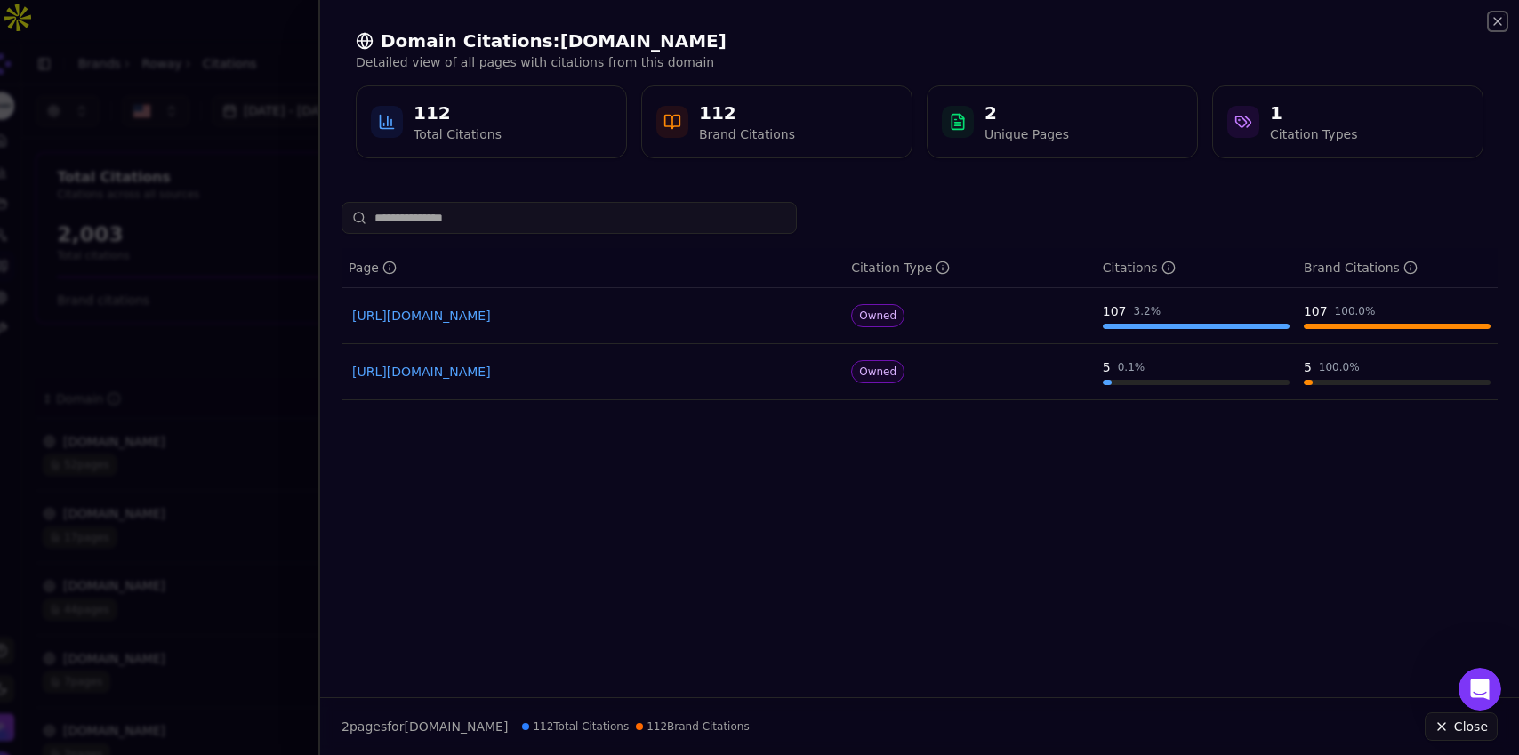
click at [1502, 20] on icon "button" at bounding box center [1498, 21] width 14 height 14
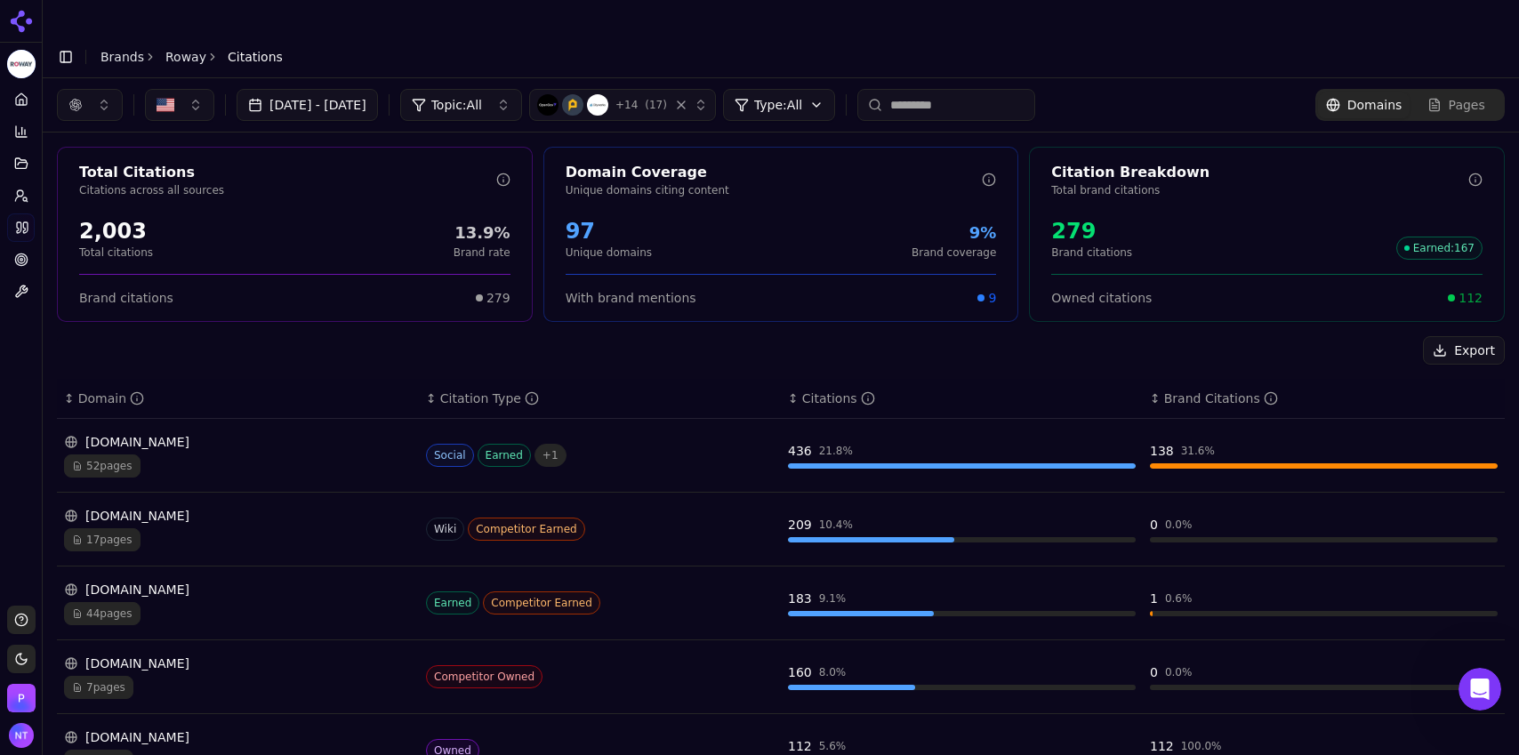
click at [223, 655] on div "opengov.com 7 pages" at bounding box center [238, 677] width 348 height 44
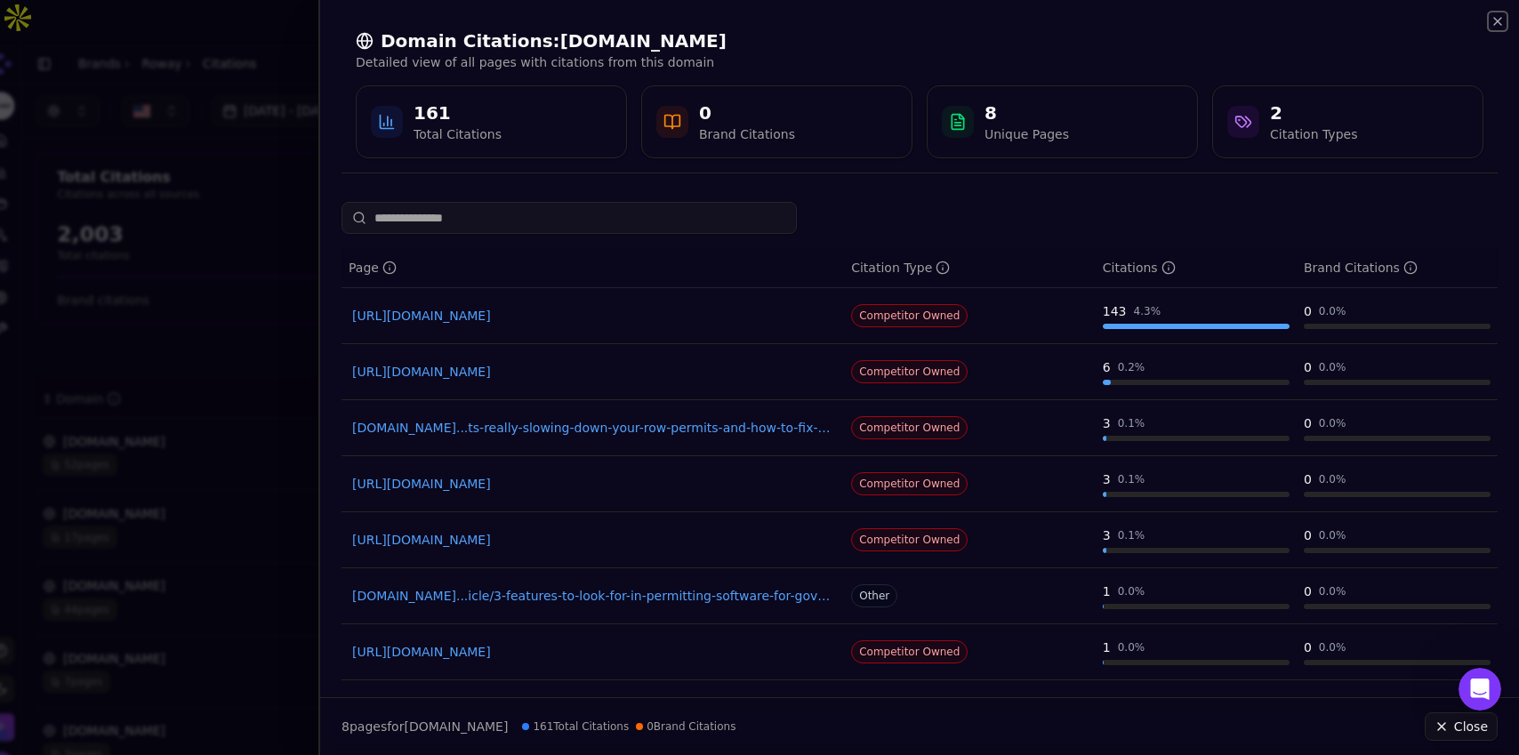
click at [1496, 24] on icon "button" at bounding box center [1498, 21] width 14 height 14
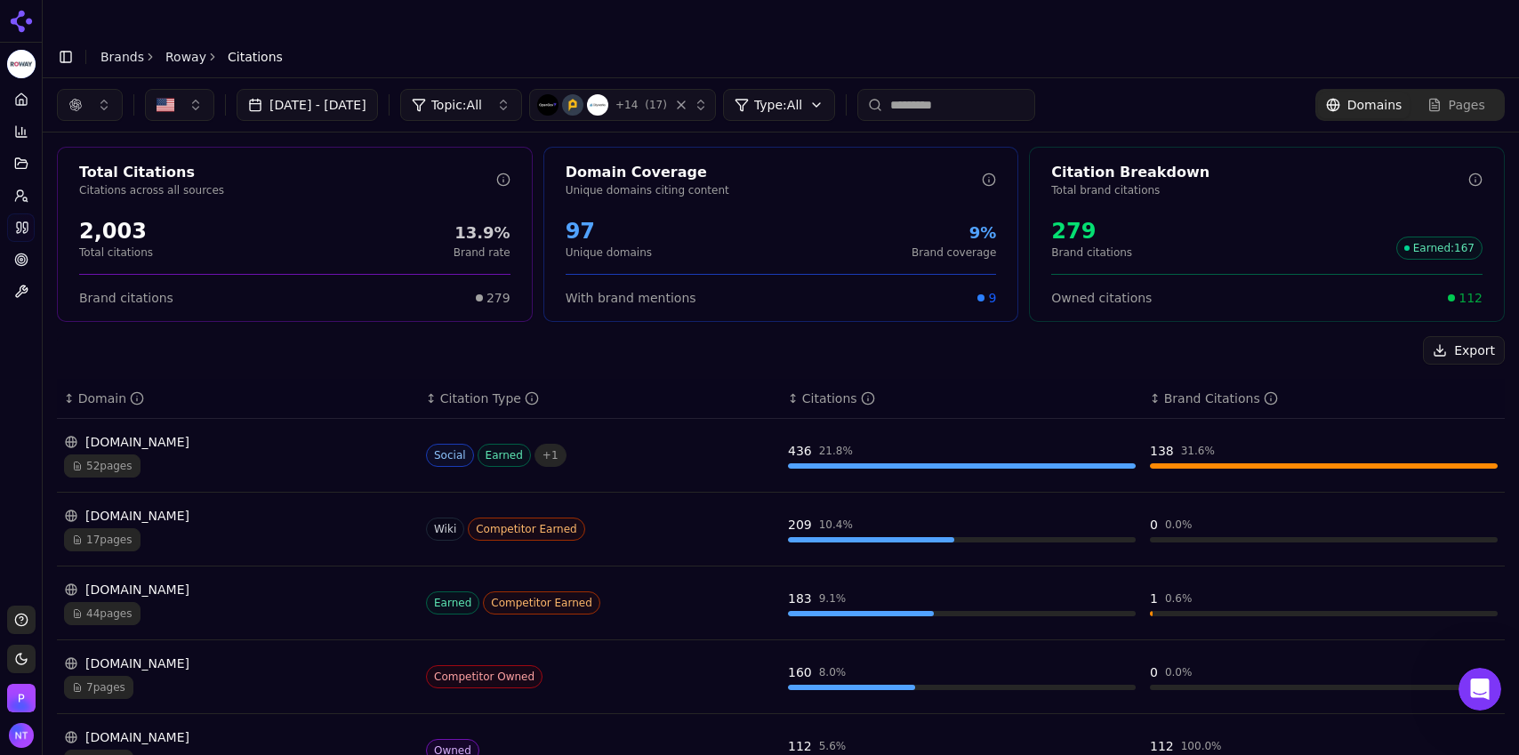
click at [288, 433] on div "[DOMAIN_NAME]" at bounding box center [238, 442] width 348 height 18
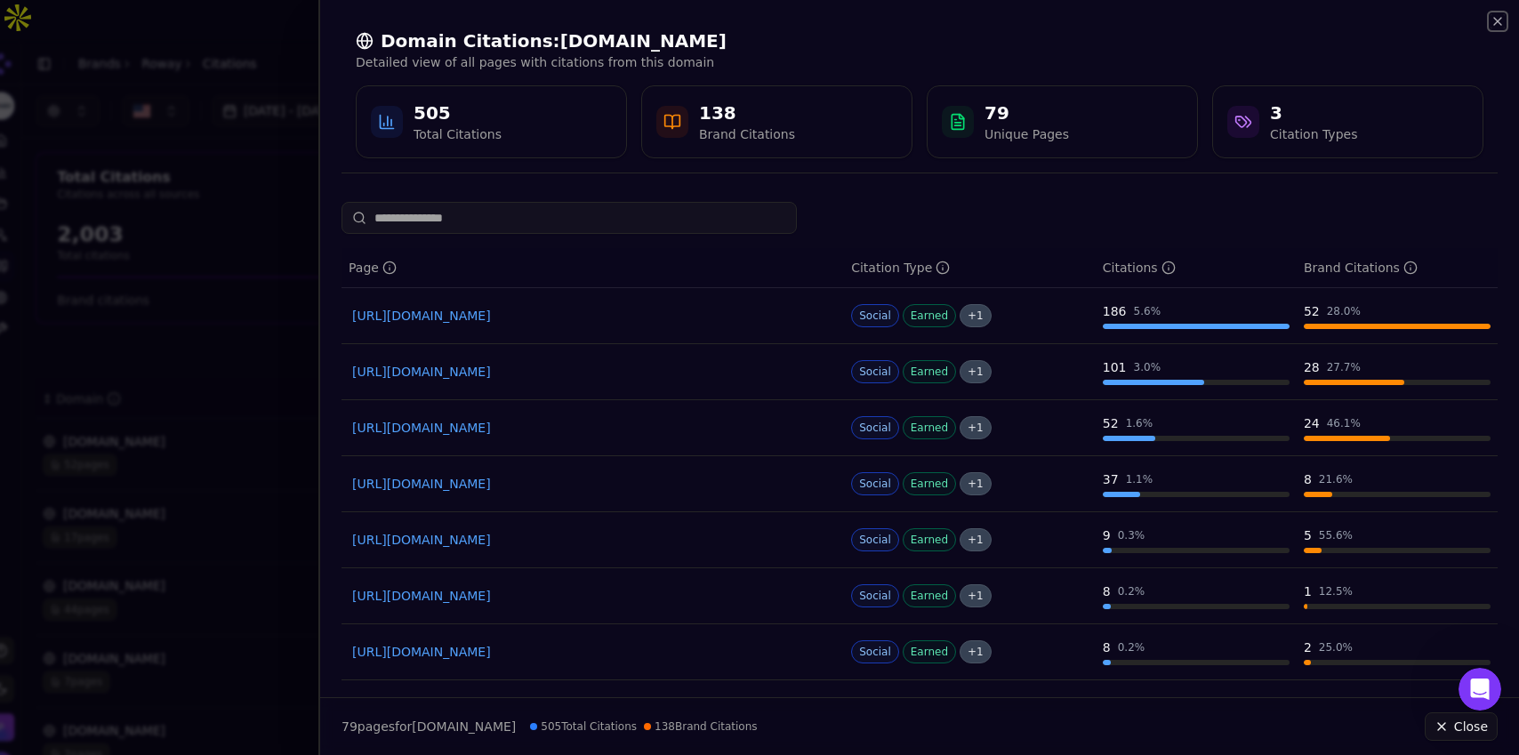
click at [1494, 26] on icon "button" at bounding box center [1498, 21] width 14 height 14
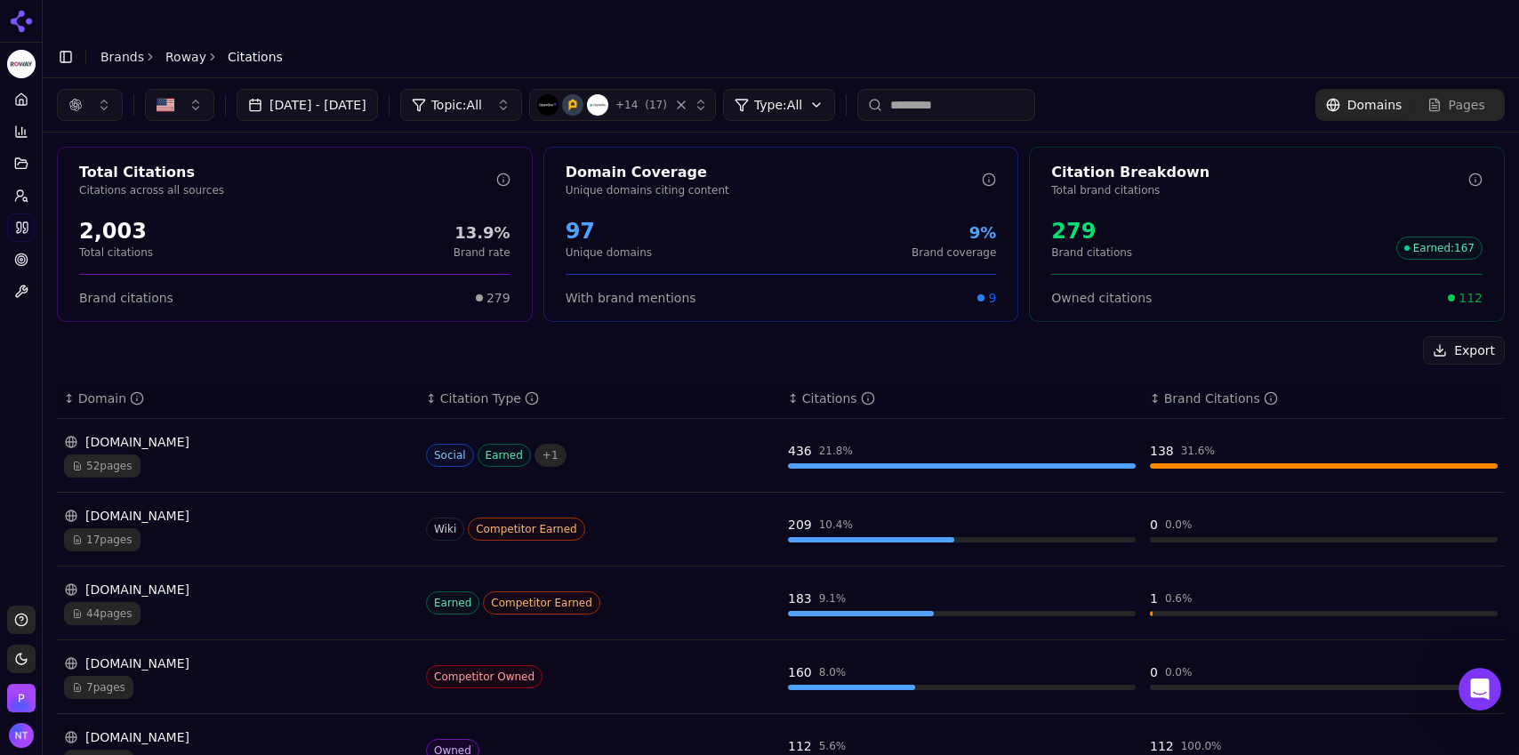
click at [307, 528] on div "17 pages" at bounding box center [238, 539] width 348 height 23
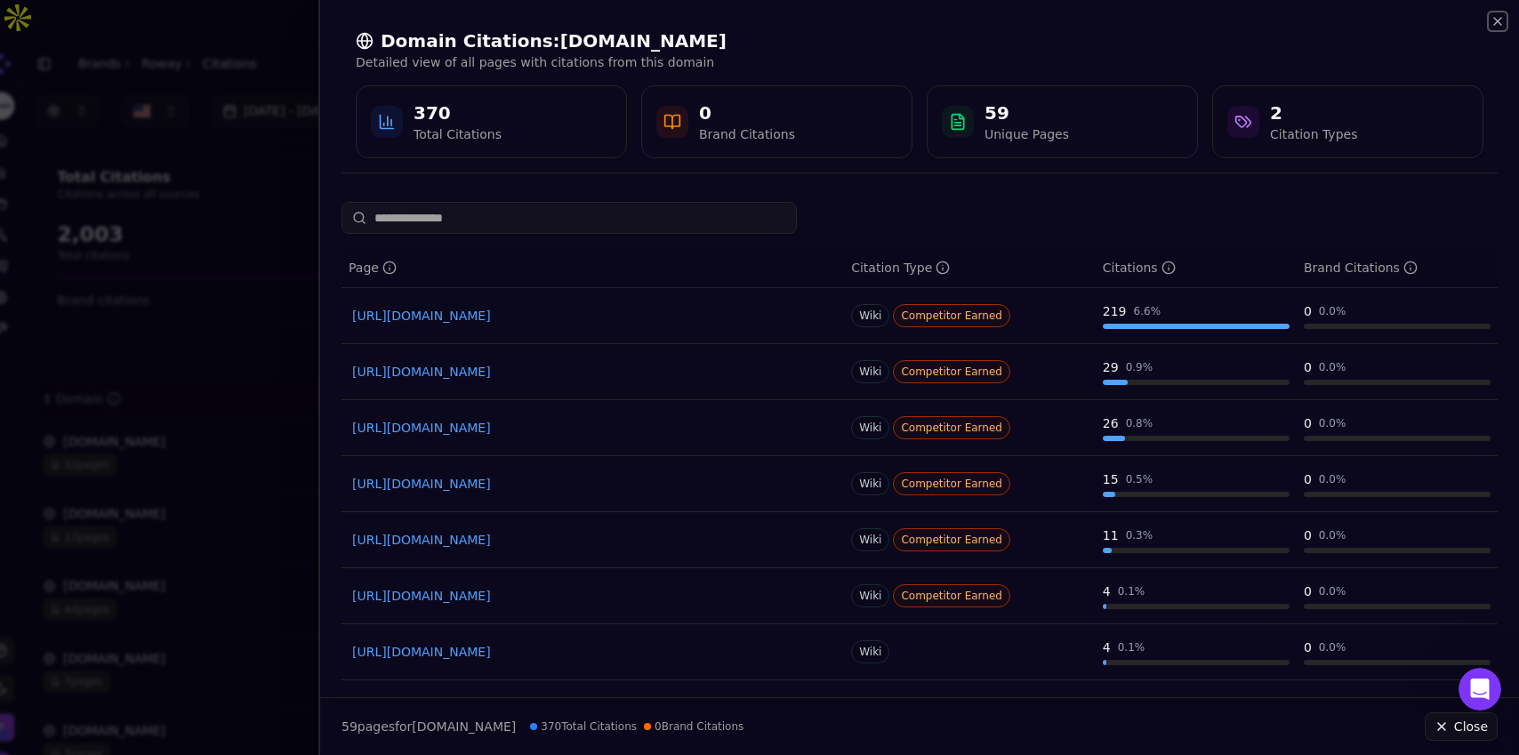
click at [1504, 20] on icon "button" at bounding box center [1498, 21] width 14 height 14
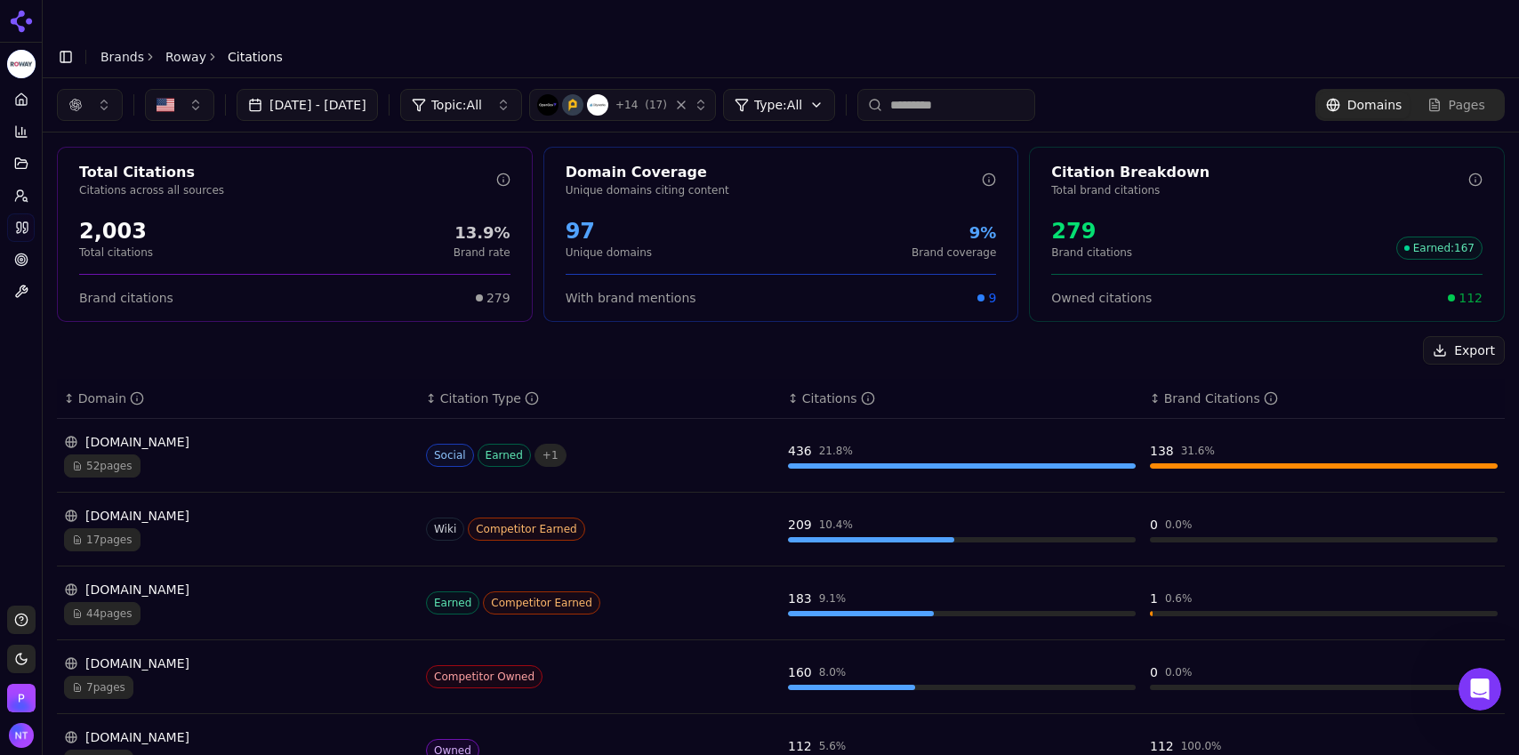
click at [178, 48] on link "Roway" at bounding box center [185, 57] width 41 height 18
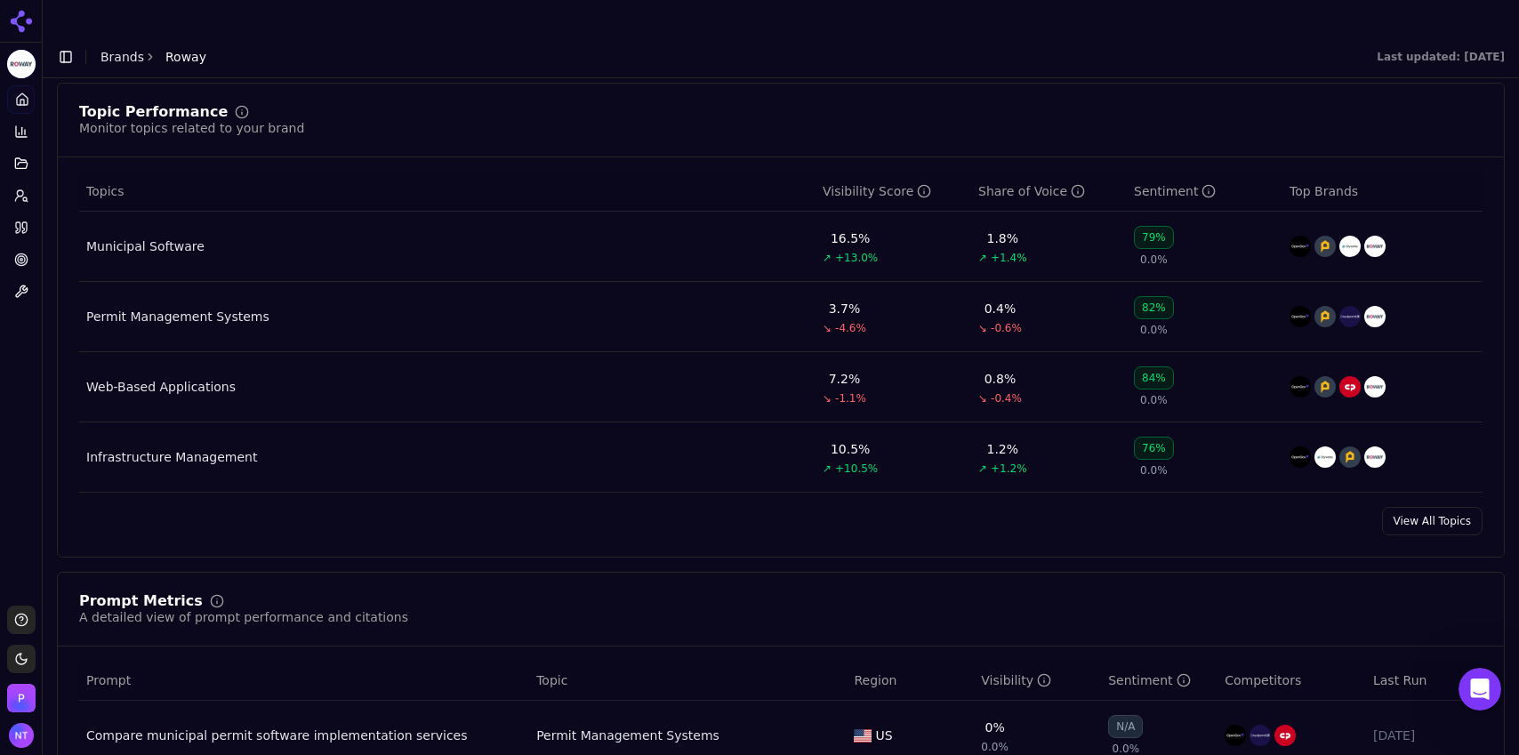
scroll to position [1201, 0]
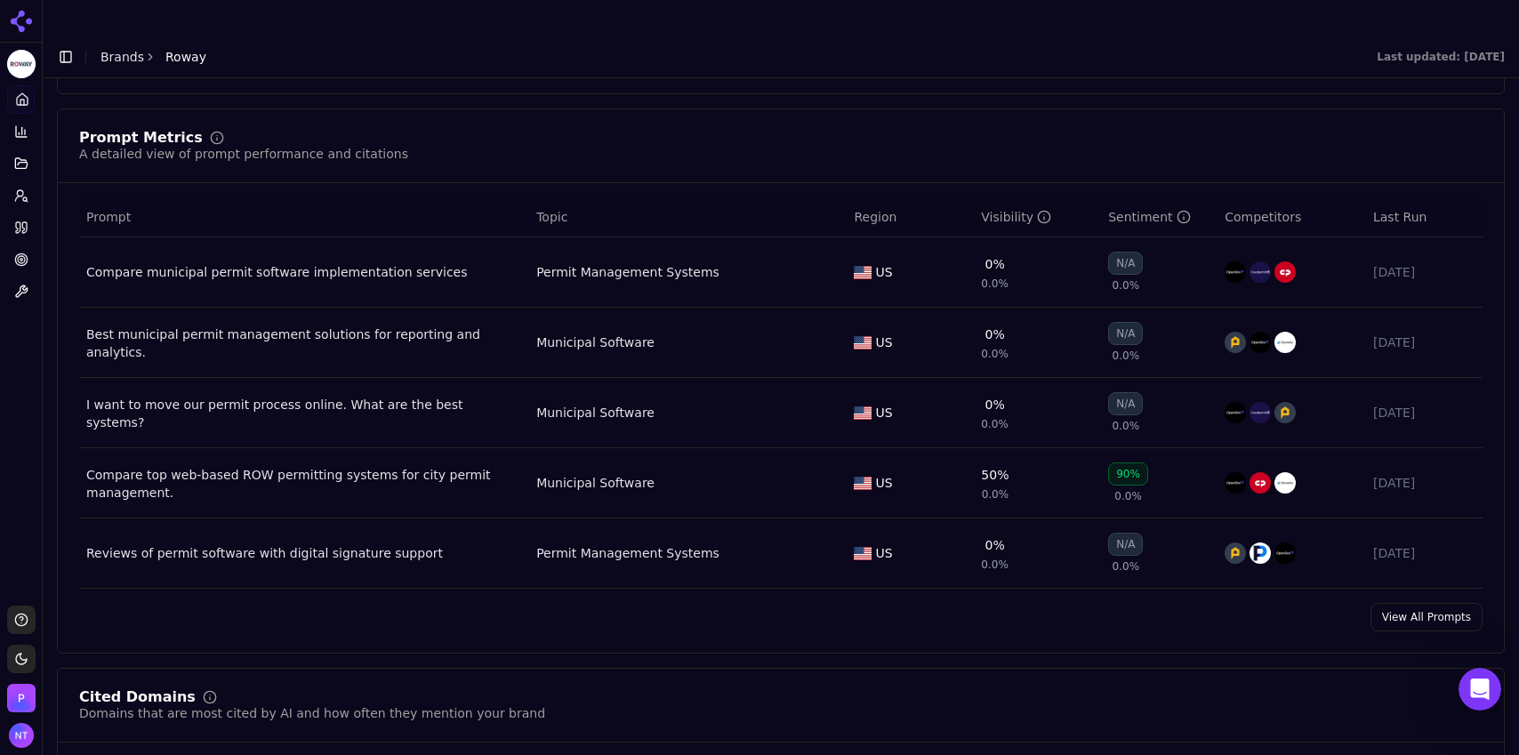
click at [1402, 603] on link "View All Prompts" at bounding box center [1427, 617] width 112 height 28
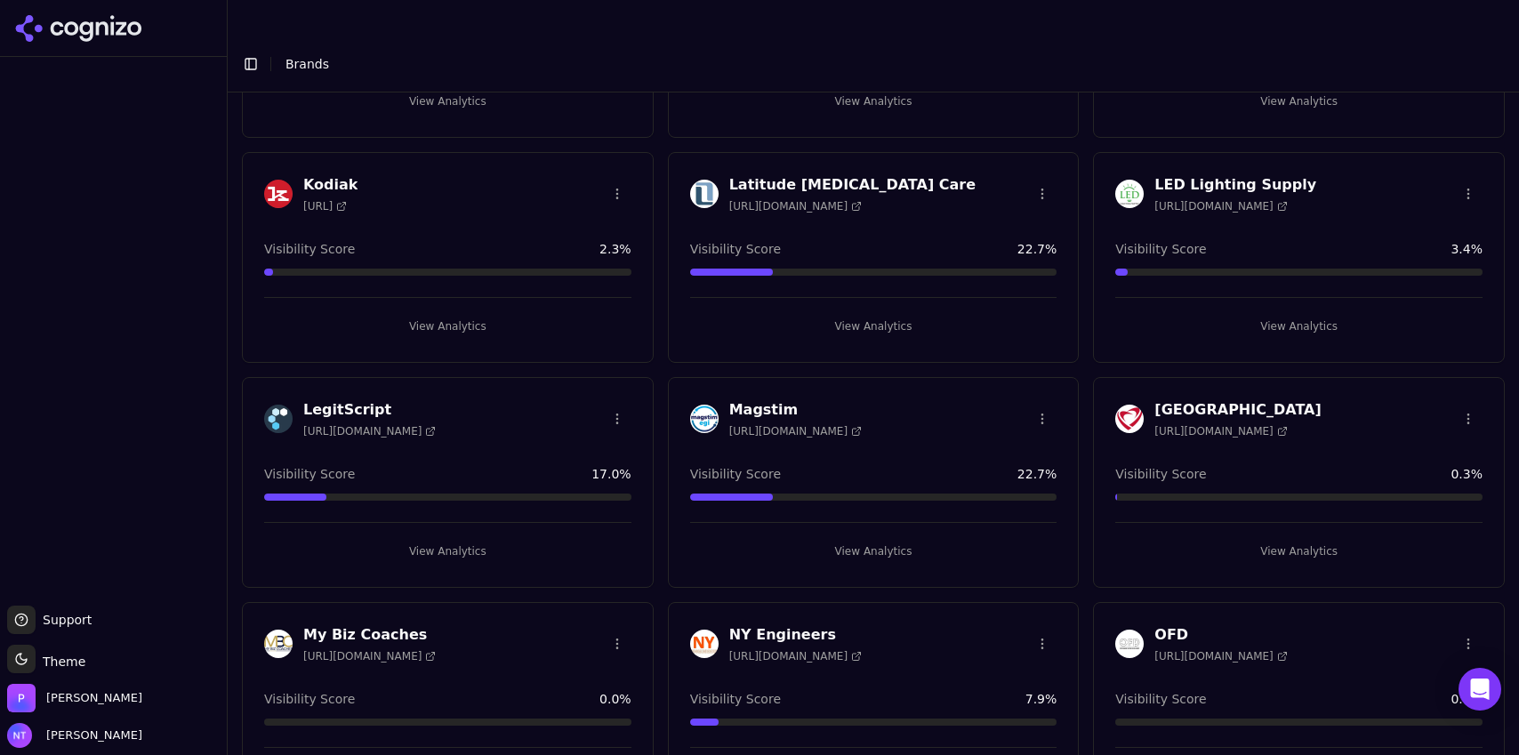
scroll to position [669, 0]
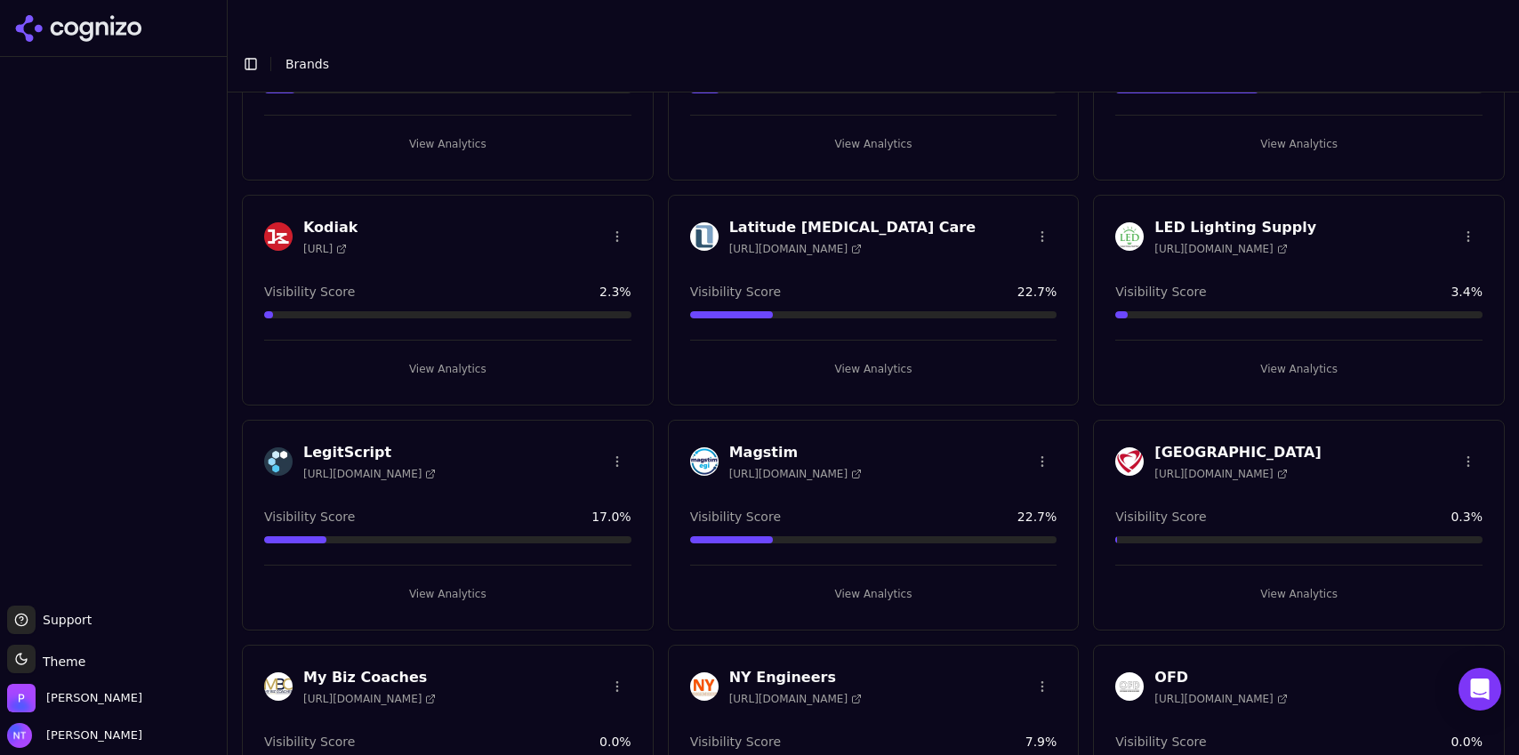
click at [448, 355] on button "View Analytics" at bounding box center [447, 369] width 367 height 28
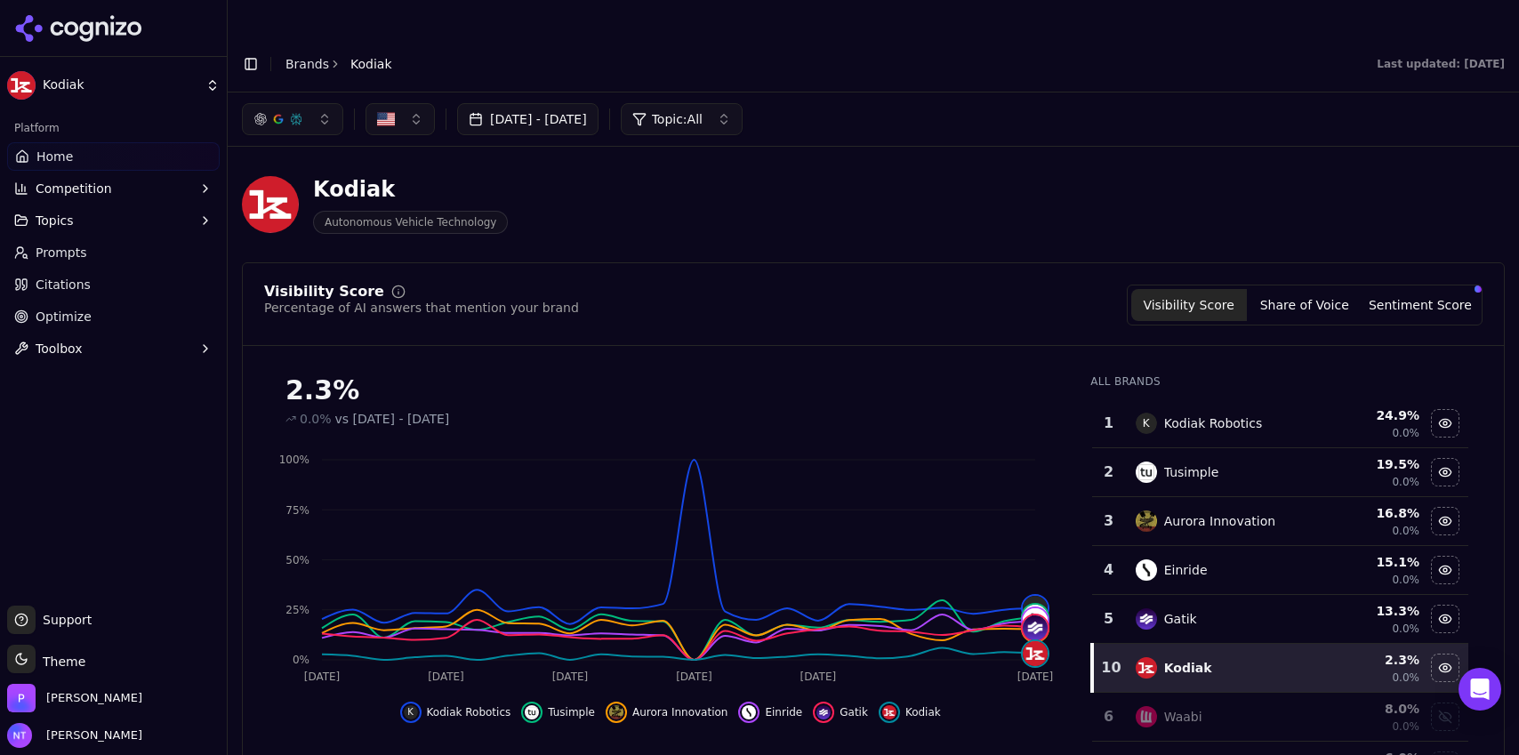
click at [301, 57] on link "Brands" at bounding box center [308, 64] width 44 height 14
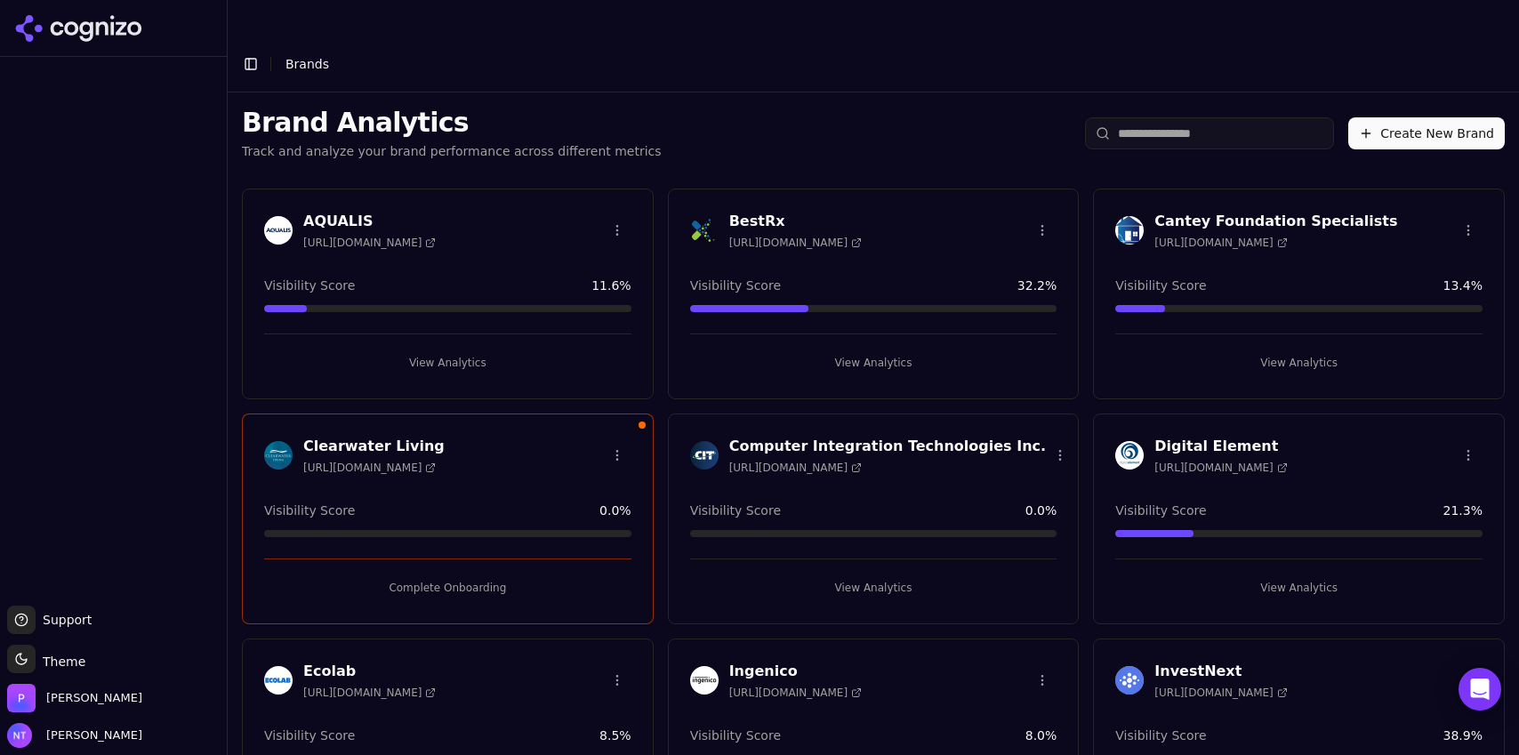
click at [252, 52] on button "Toggle Sidebar" at bounding box center [250, 64] width 25 height 25
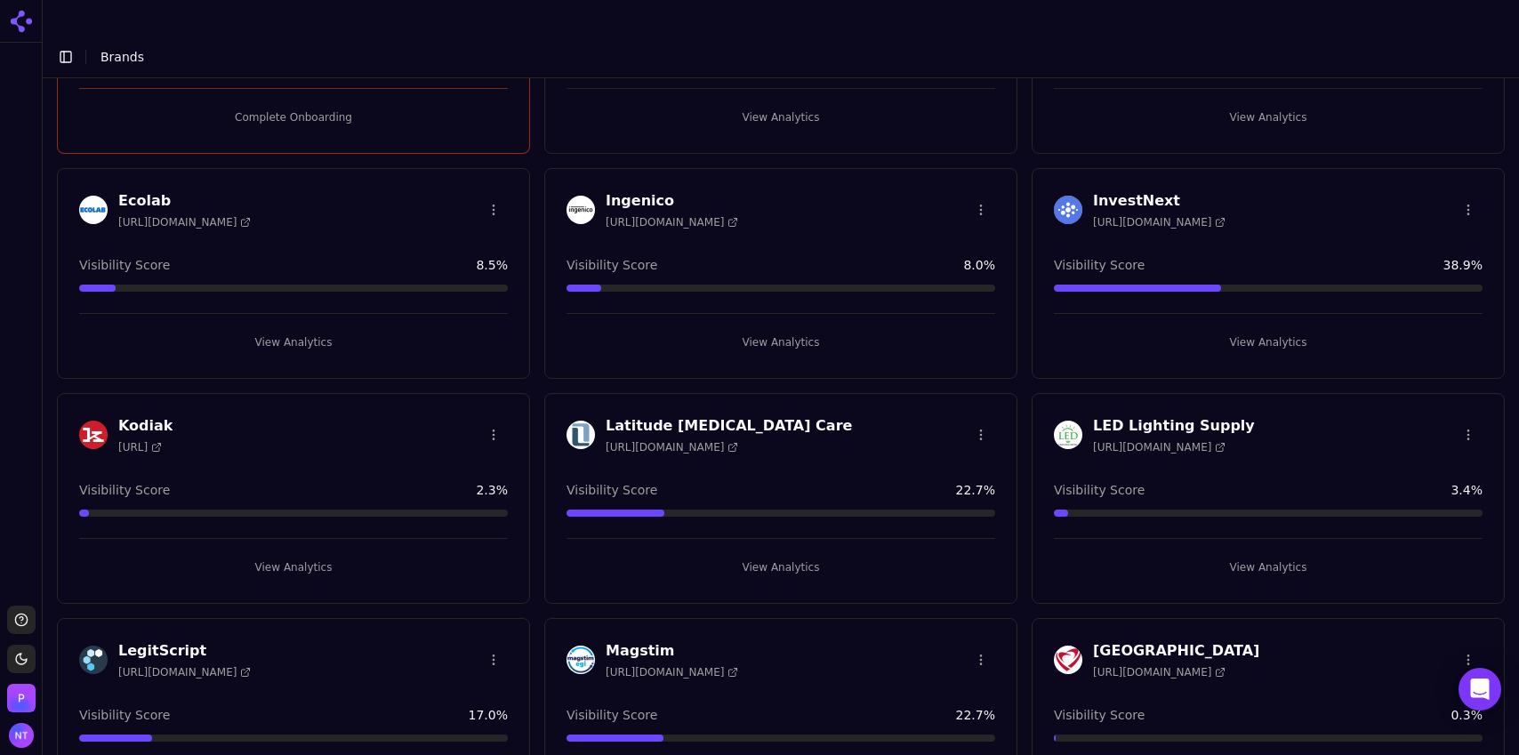
scroll to position [445, 0]
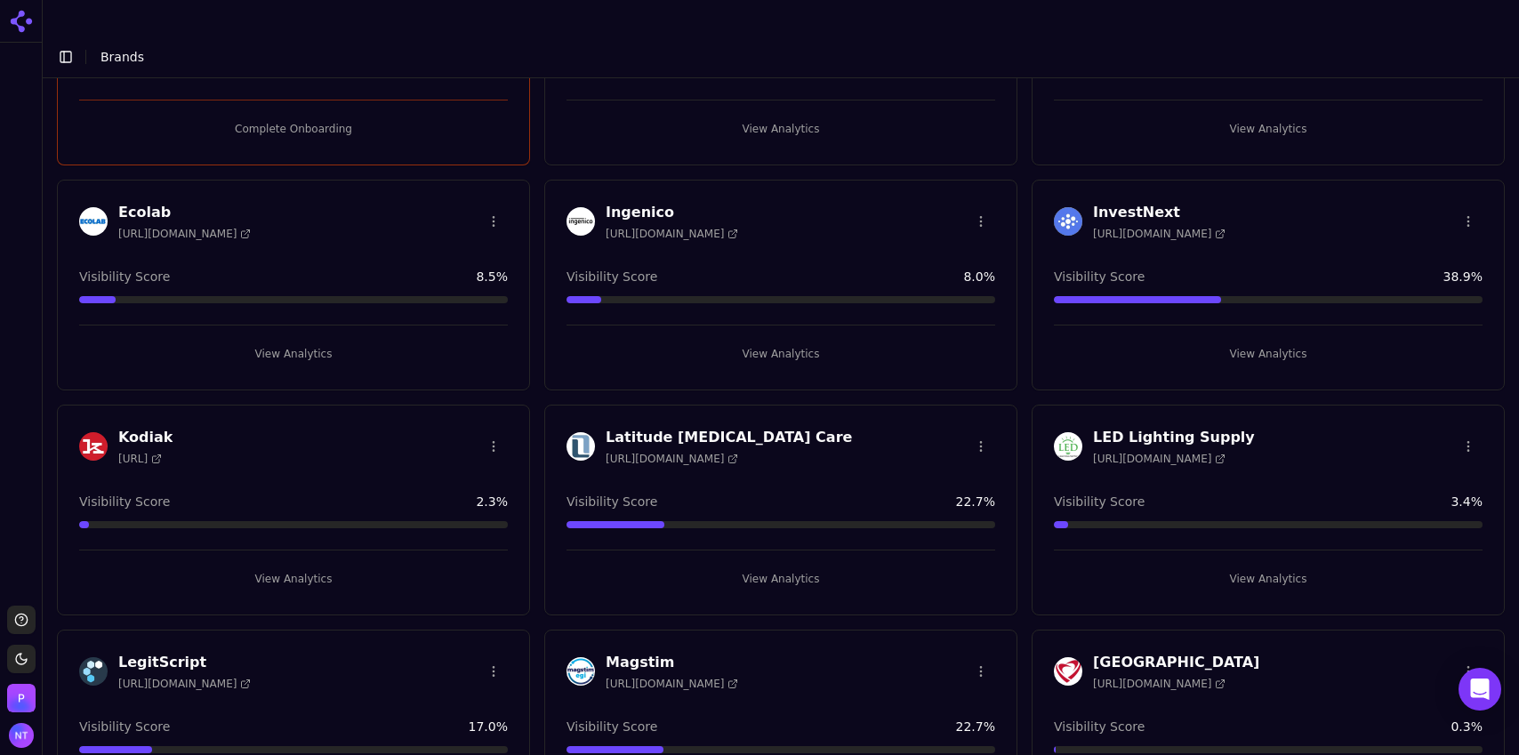
click at [790, 565] on button "View Analytics" at bounding box center [781, 579] width 429 height 28
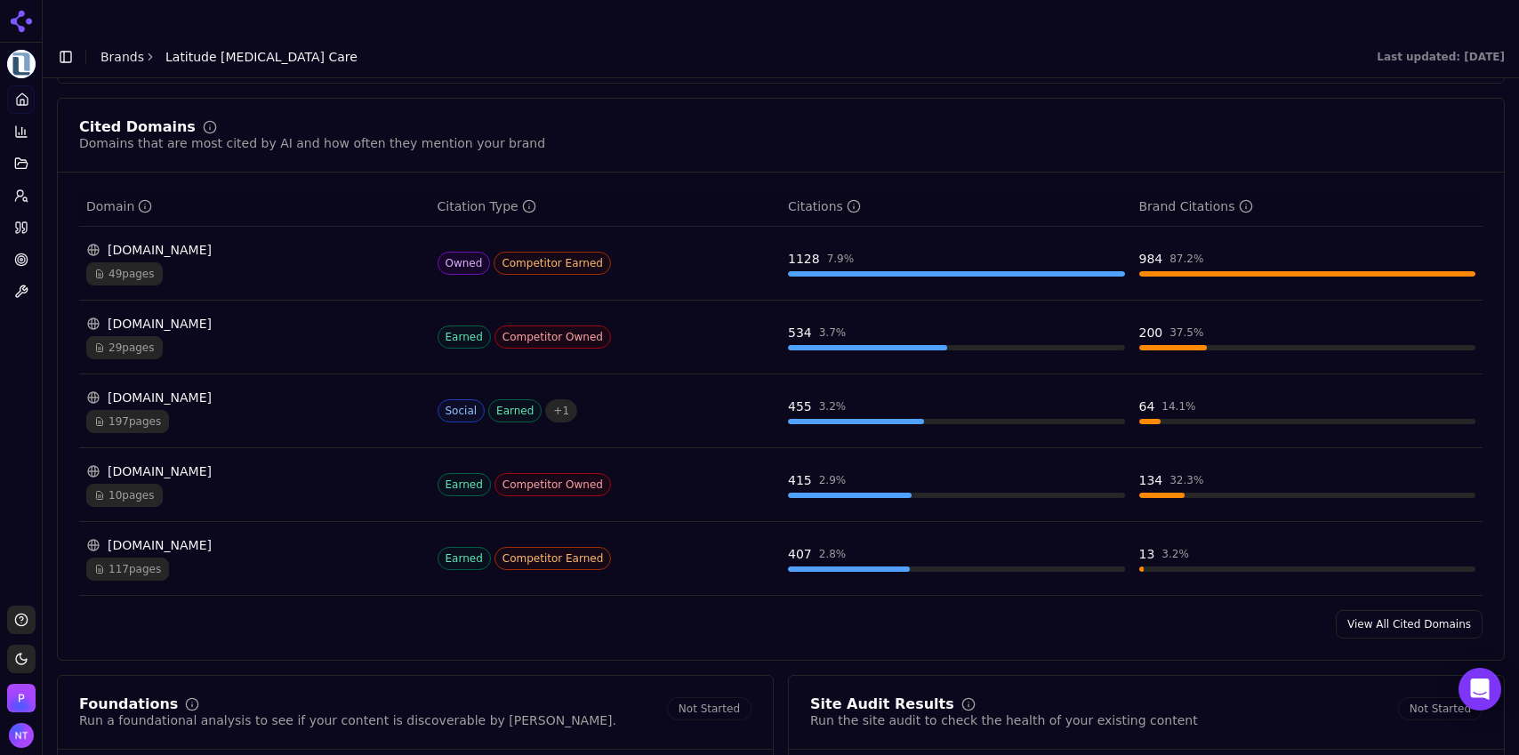
scroll to position [1850, 0]
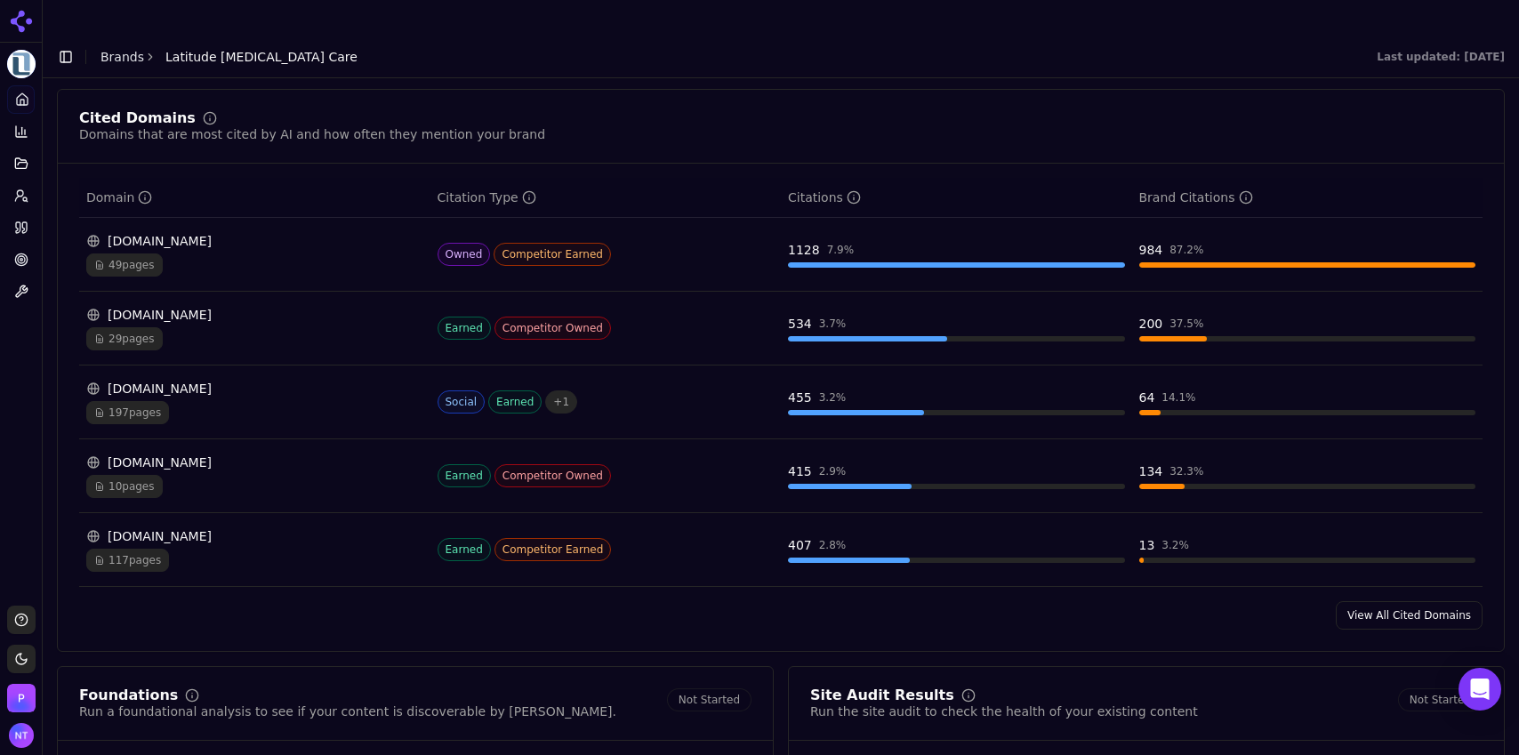
drag, startPoint x: 1509, startPoint y: 453, endPoint x: 1517, endPoint y: 170, distance: 283.0
click at [1517, 170] on div "Jul 21, 2025 - Aug 20, 2025 Topic: All Latitude Food Allergy Care Food Allergy …" at bounding box center [781, 429] width 1477 height 702
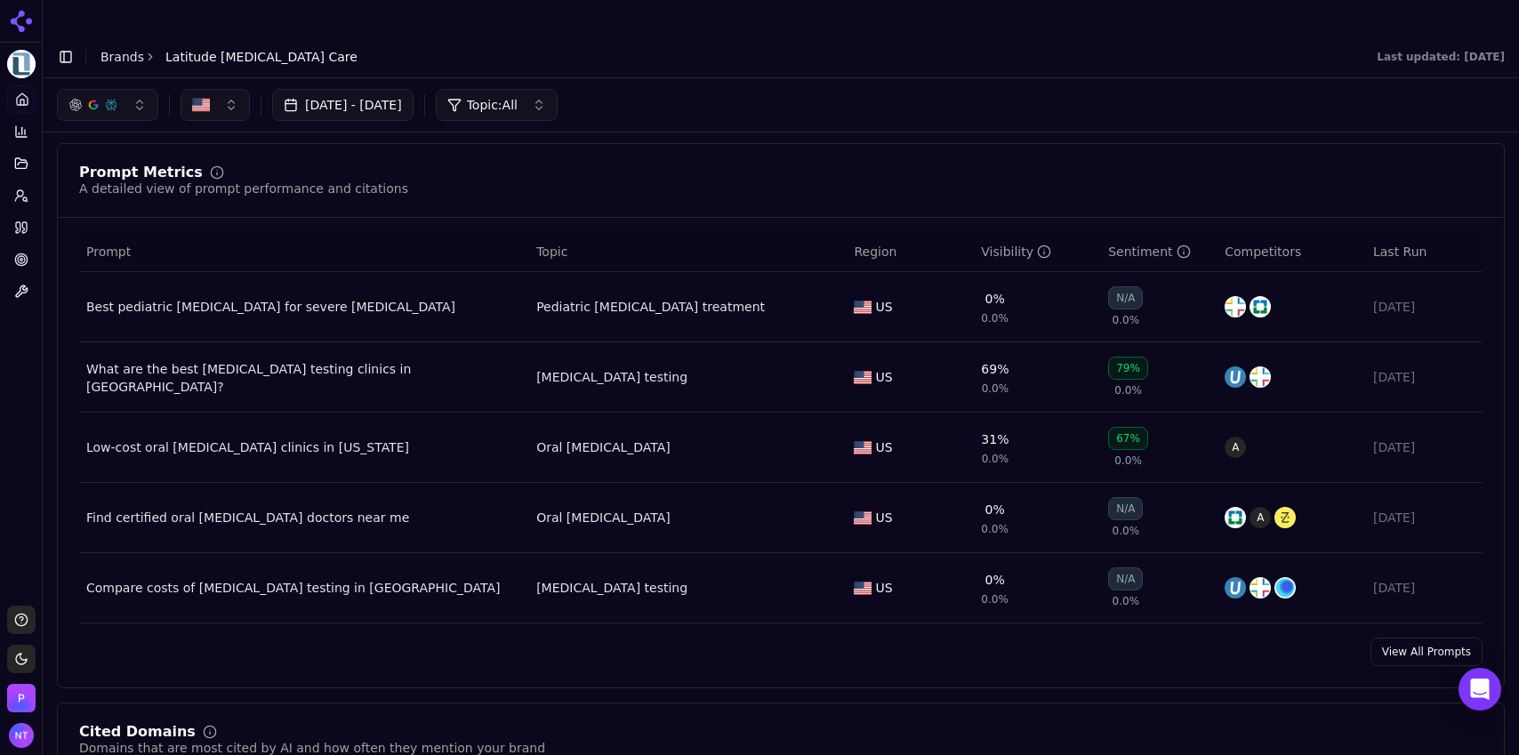
scroll to position [0, 0]
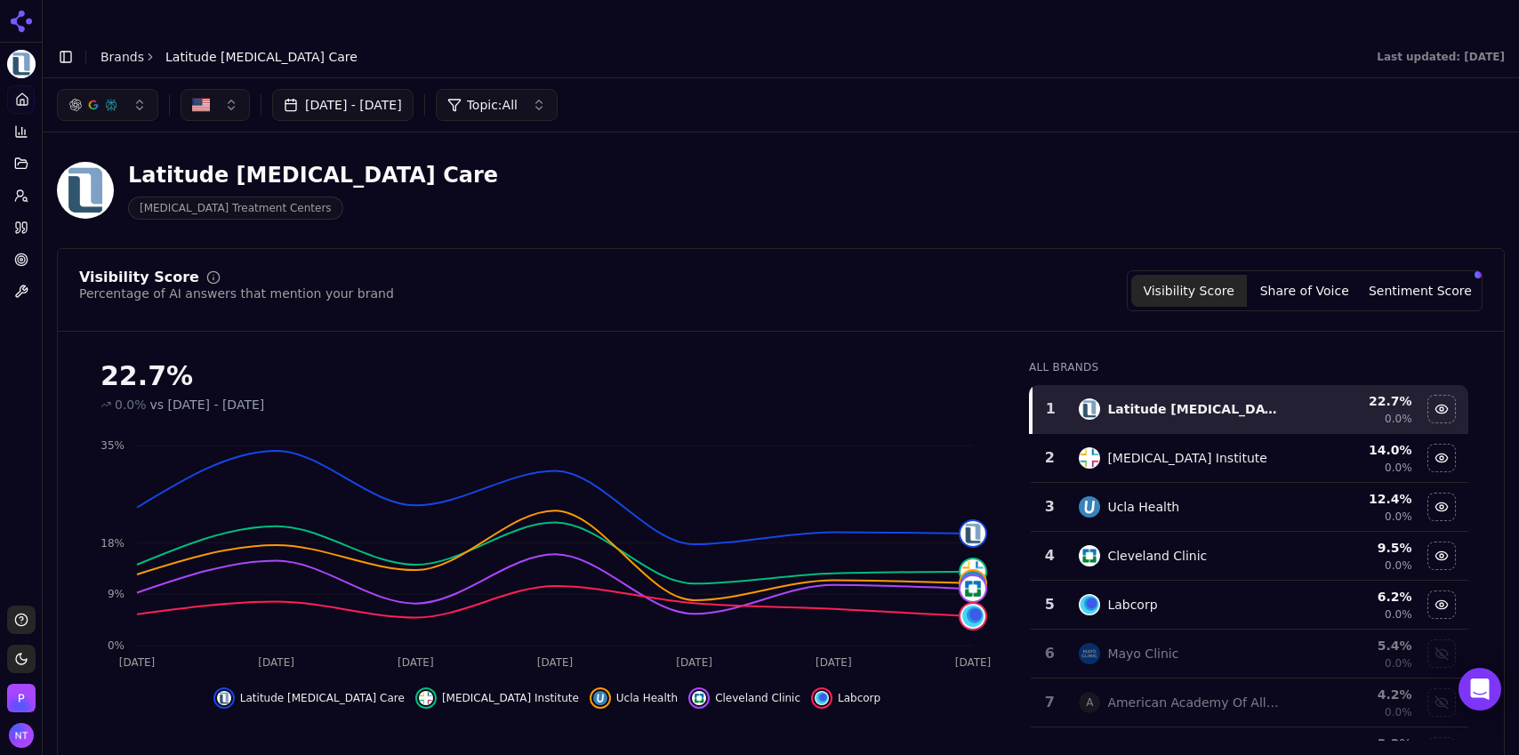
click at [107, 50] on link "Brands" at bounding box center [123, 57] width 44 height 14
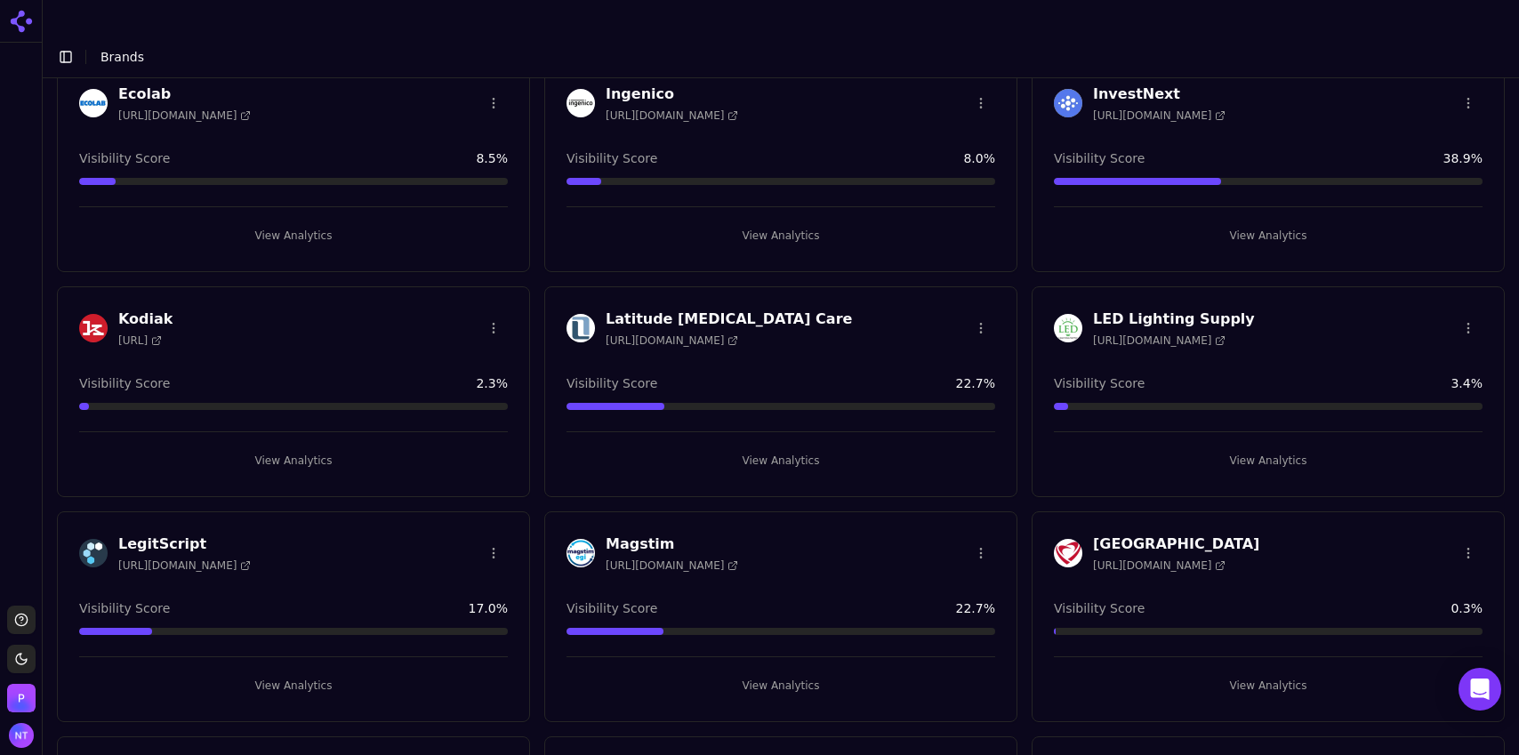
scroll to position [536, 0]
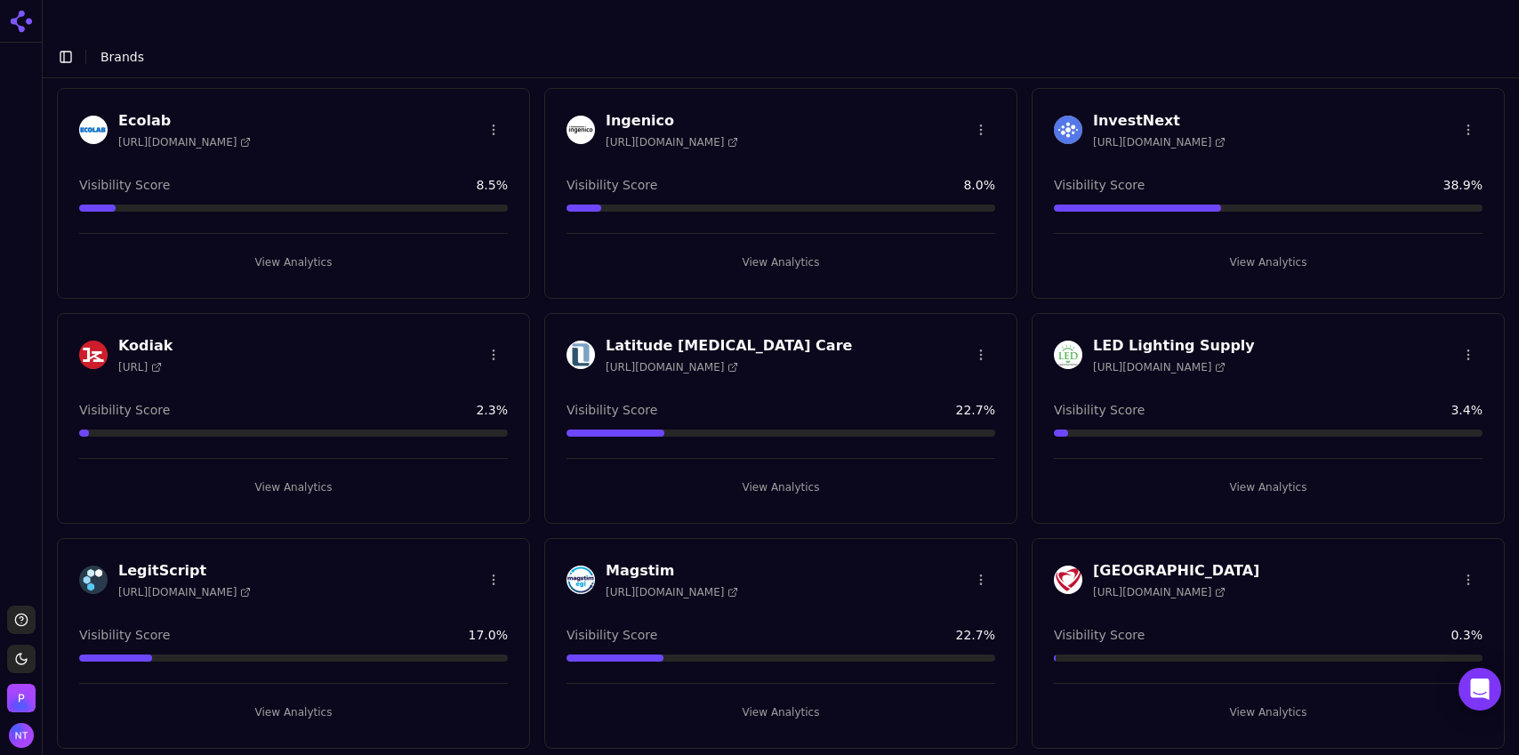
click at [766, 248] on button "View Analytics" at bounding box center [781, 262] width 429 height 28
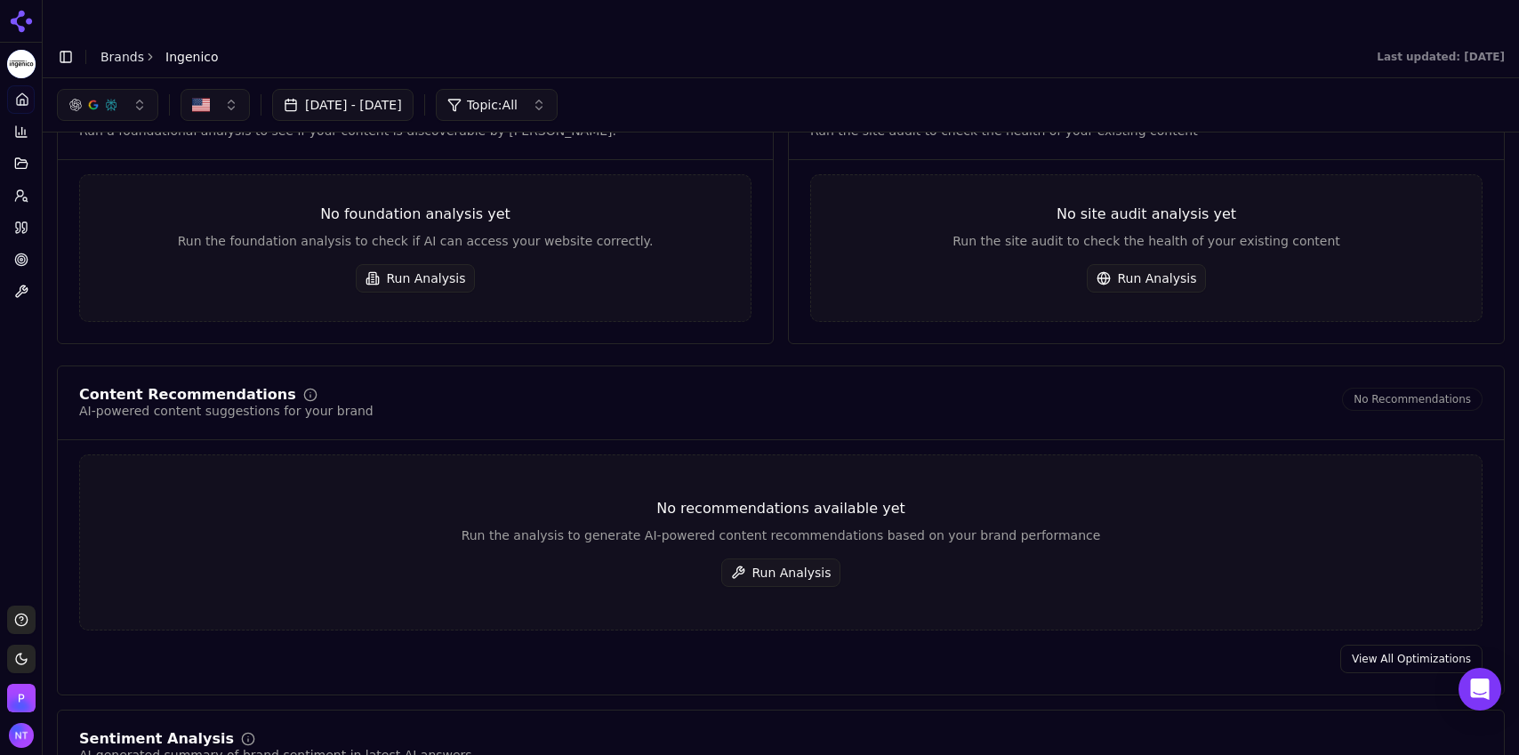
scroll to position [1831, 0]
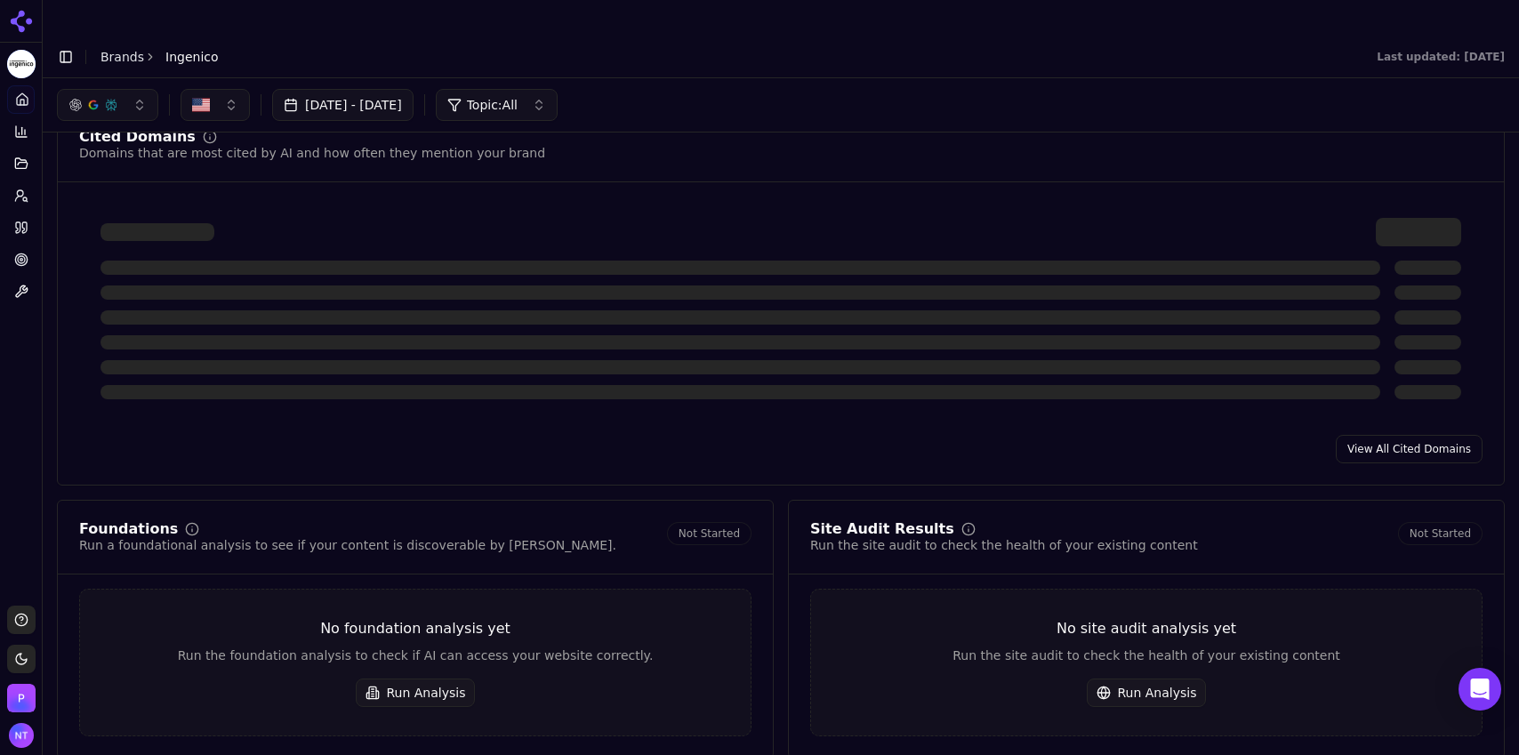
click at [1398, 435] on link "View All Cited Domains" at bounding box center [1409, 449] width 147 height 28
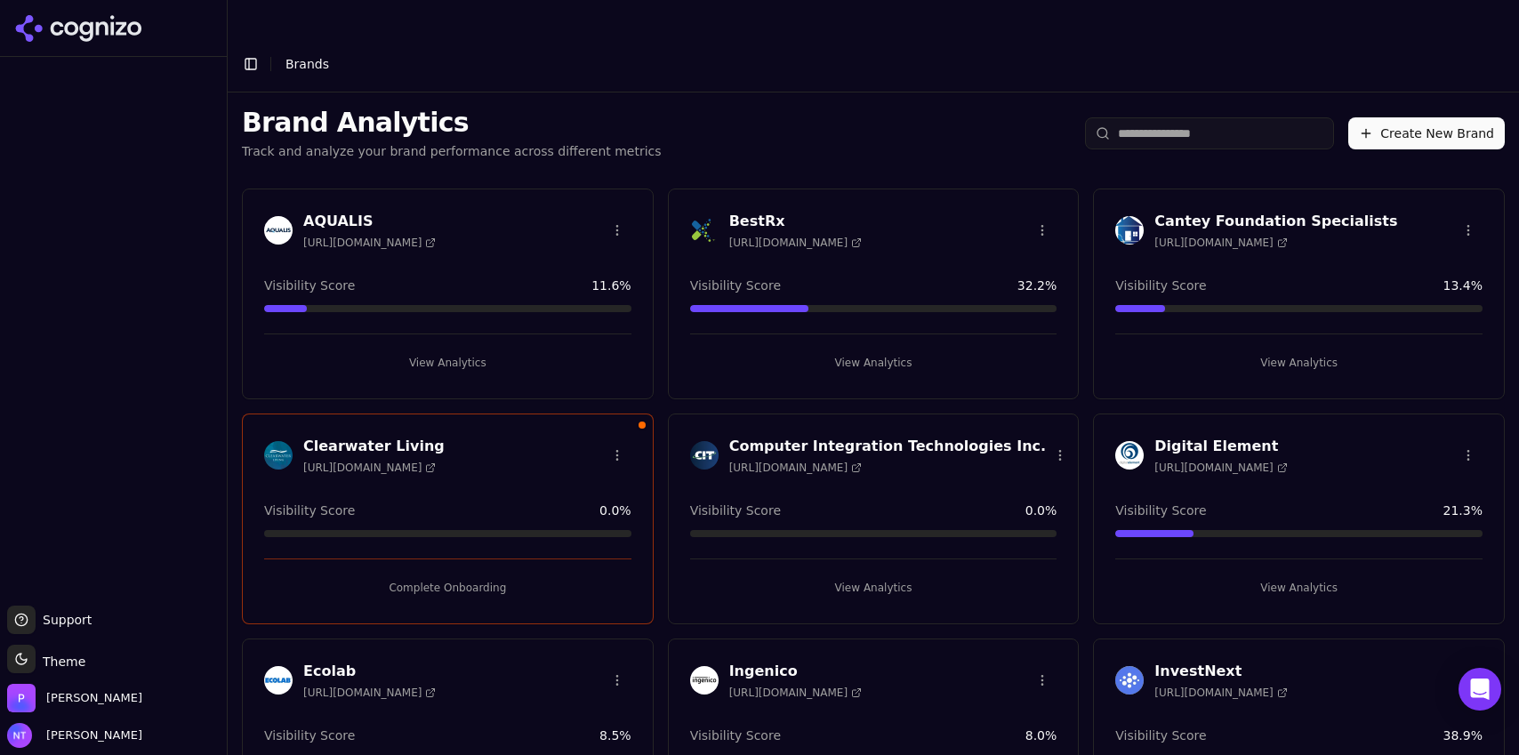
click at [1295, 349] on button "View Analytics" at bounding box center [1298, 363] width 367 height 28
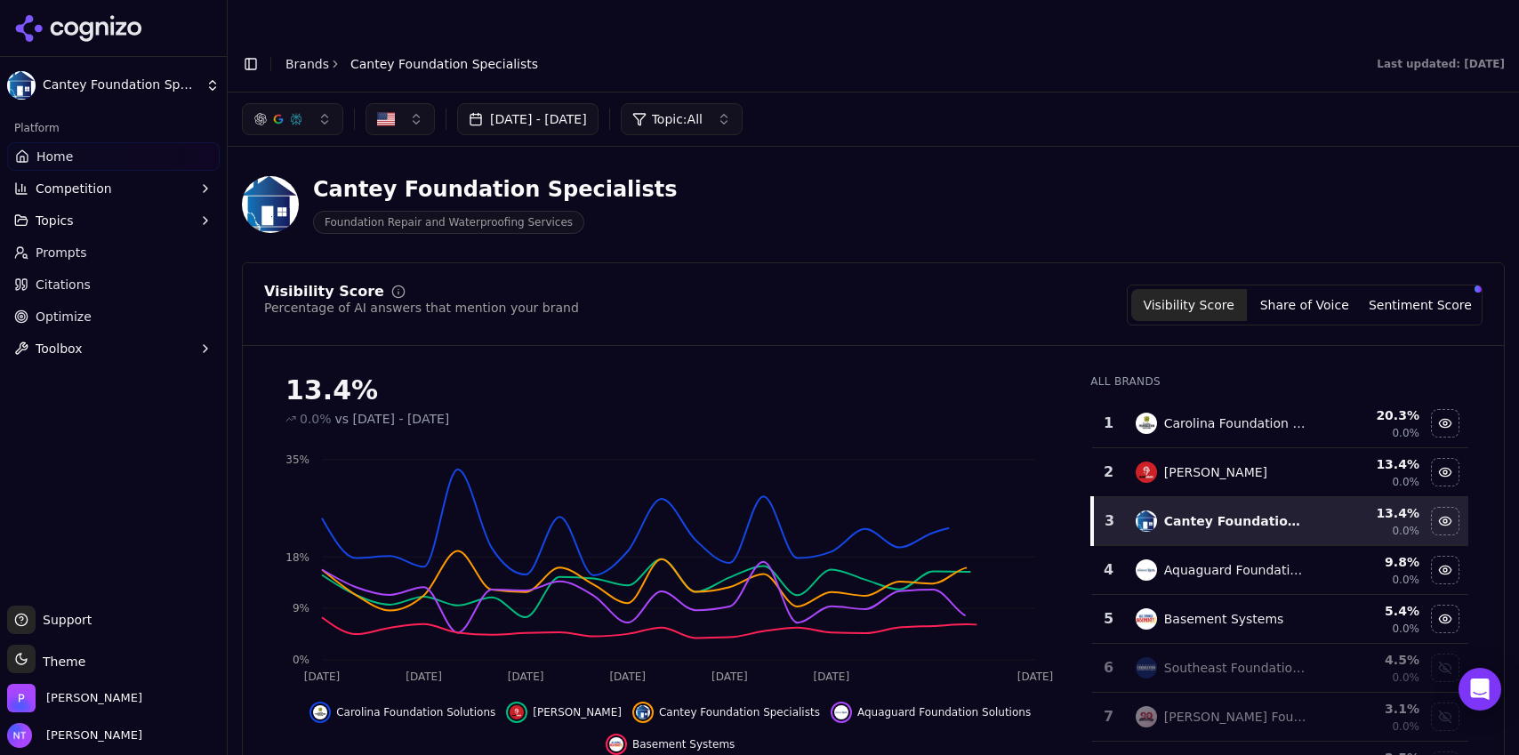
click at [251, 52] on button "Toggle Sidebar" at bounding box center [250, 64] width 25 height 25
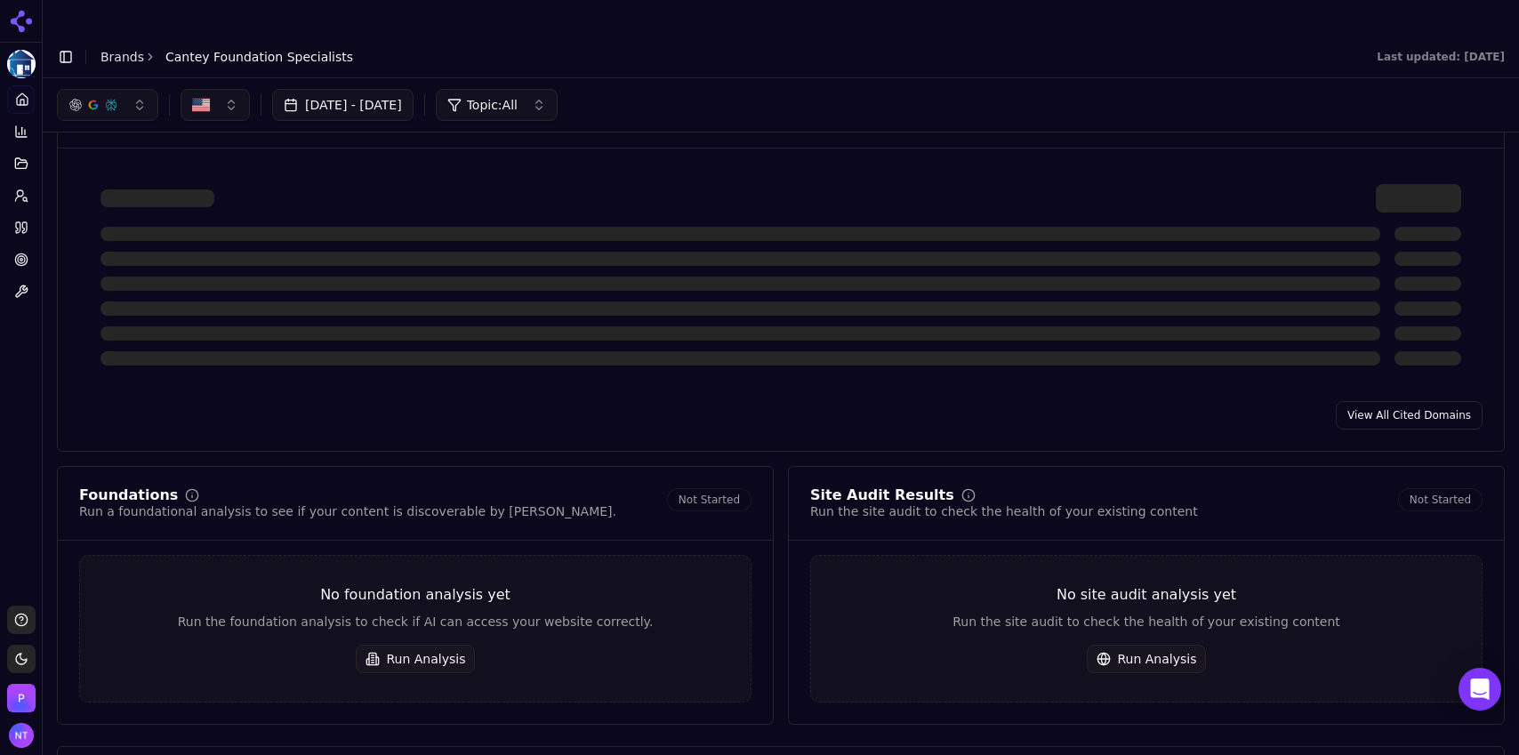
scroll to position [1789, 0]
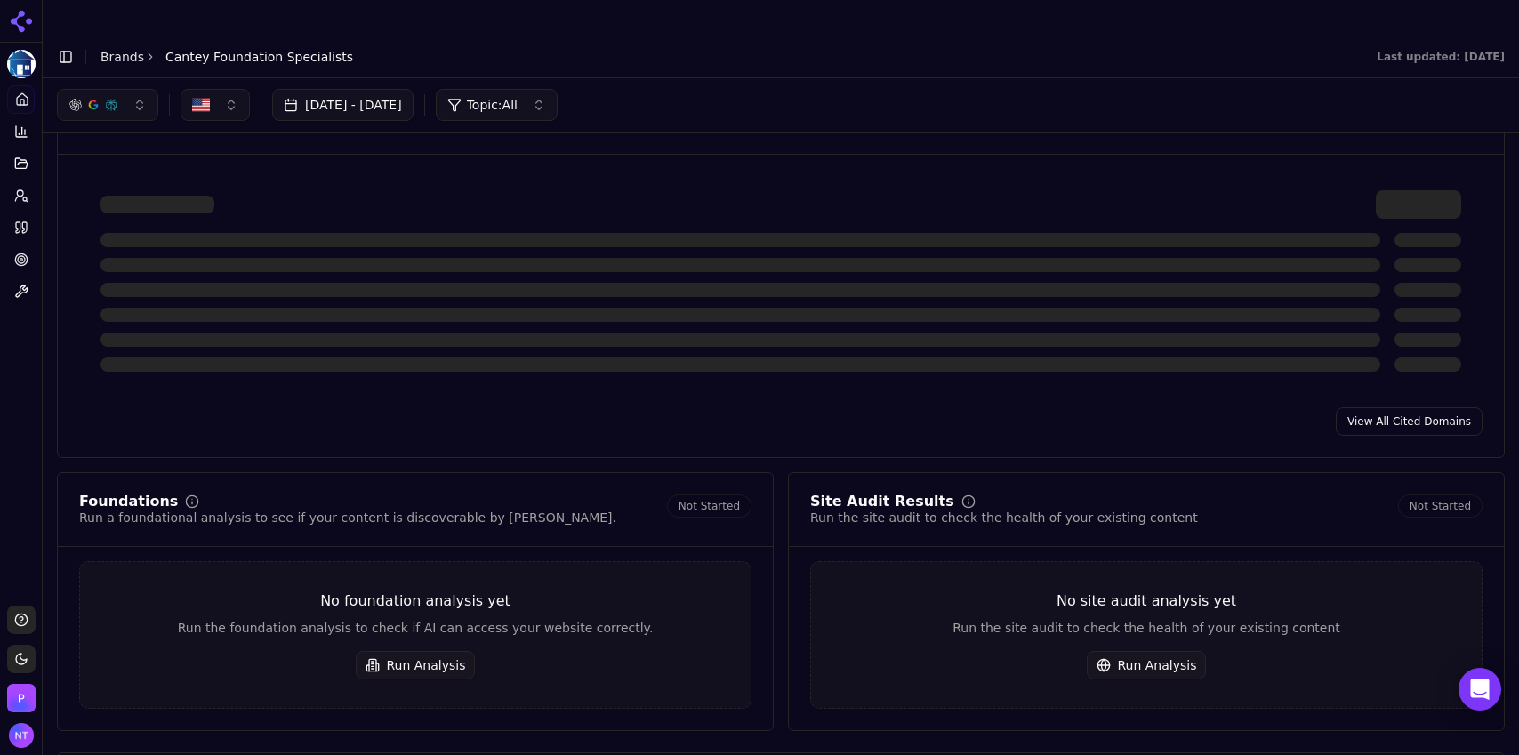
click at [1387, 407] on link "View All Cited Domains" at bounding box center [1409, 421] width 147 height 28
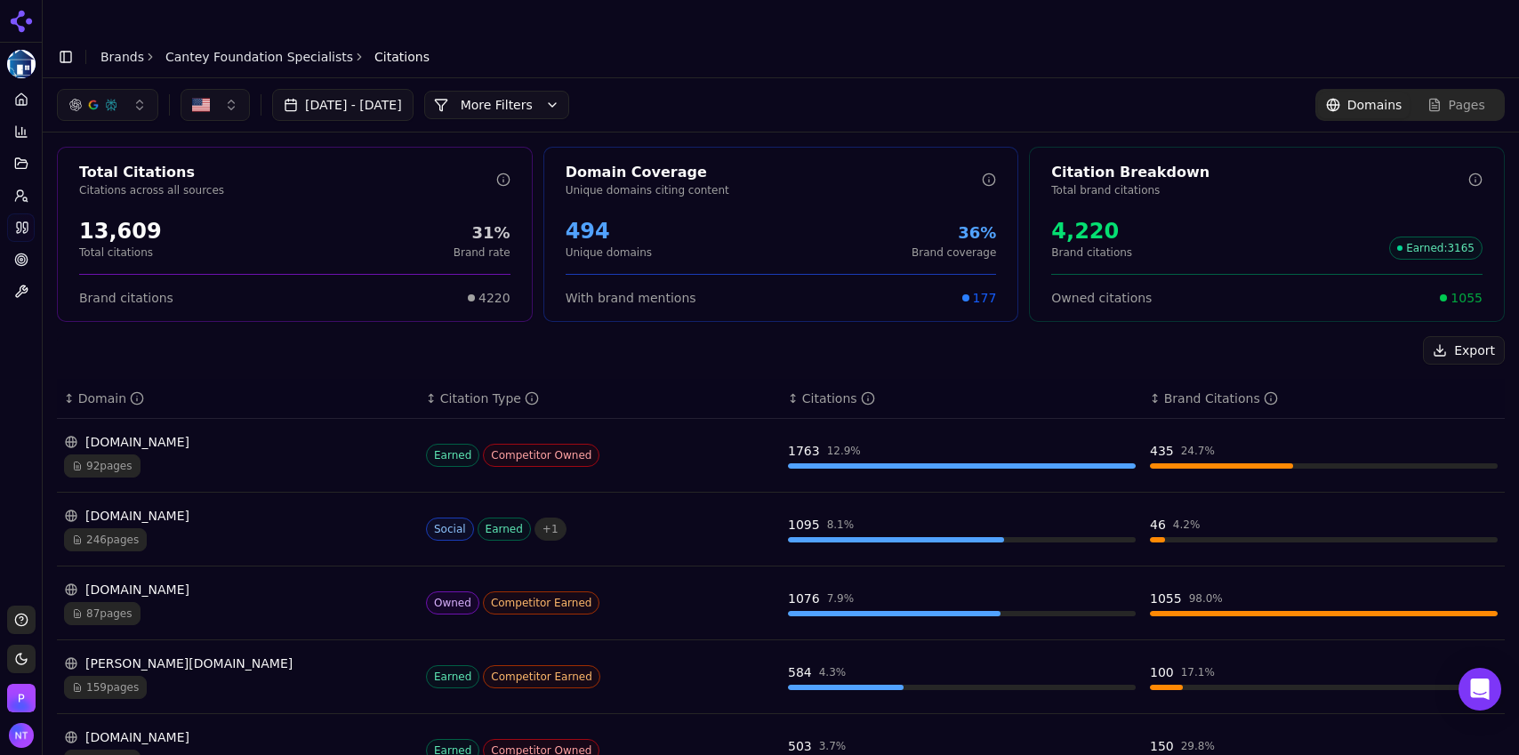
click at [103, 98] on div "button" at bounding box center [93, 105] width 50 height 14
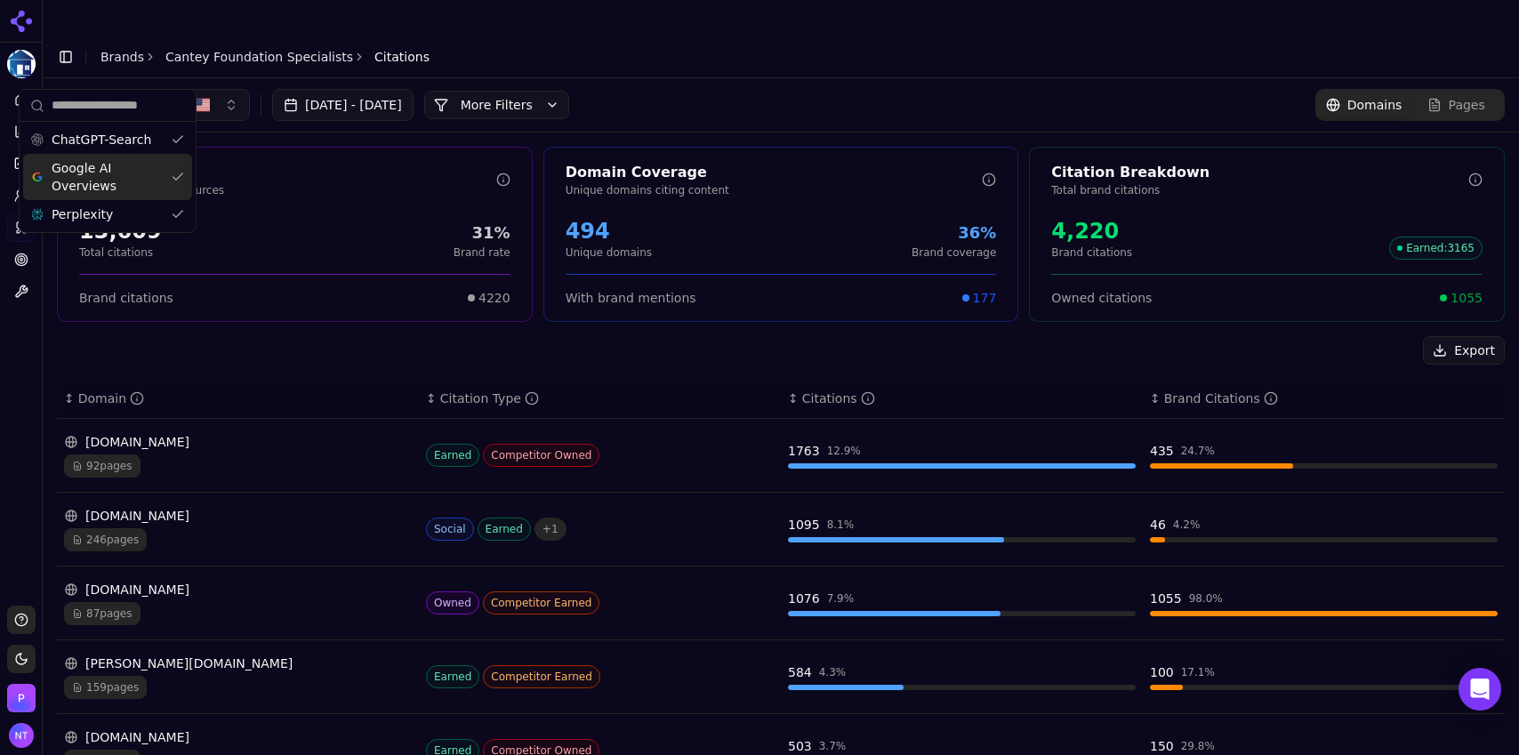
click at [101, 172] on span "Google AI Overviews" at bounding box center [108, 177] width 112 height 36
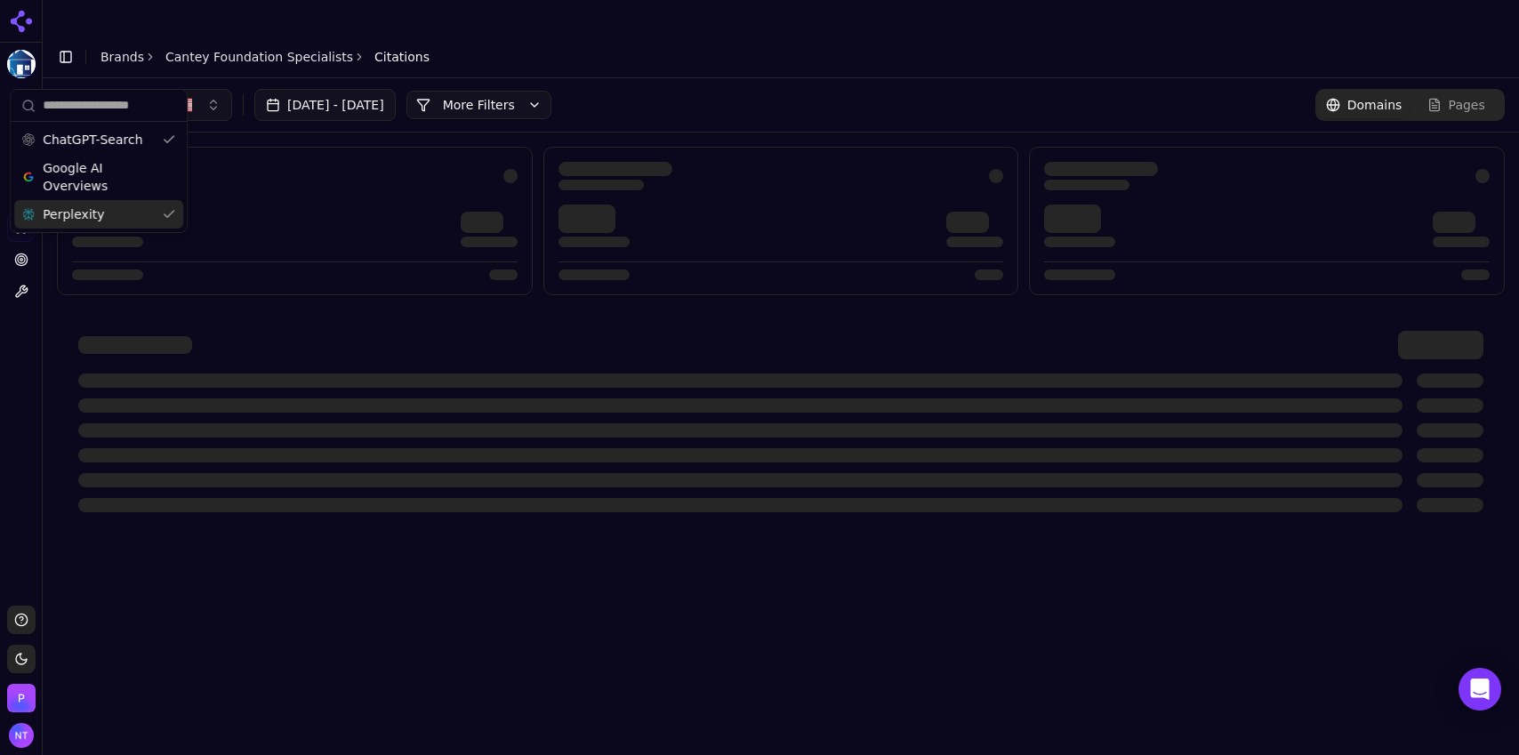
click at [97, 206] on div "Perplexity" at bounding box center [98, 214] width 169 height 28
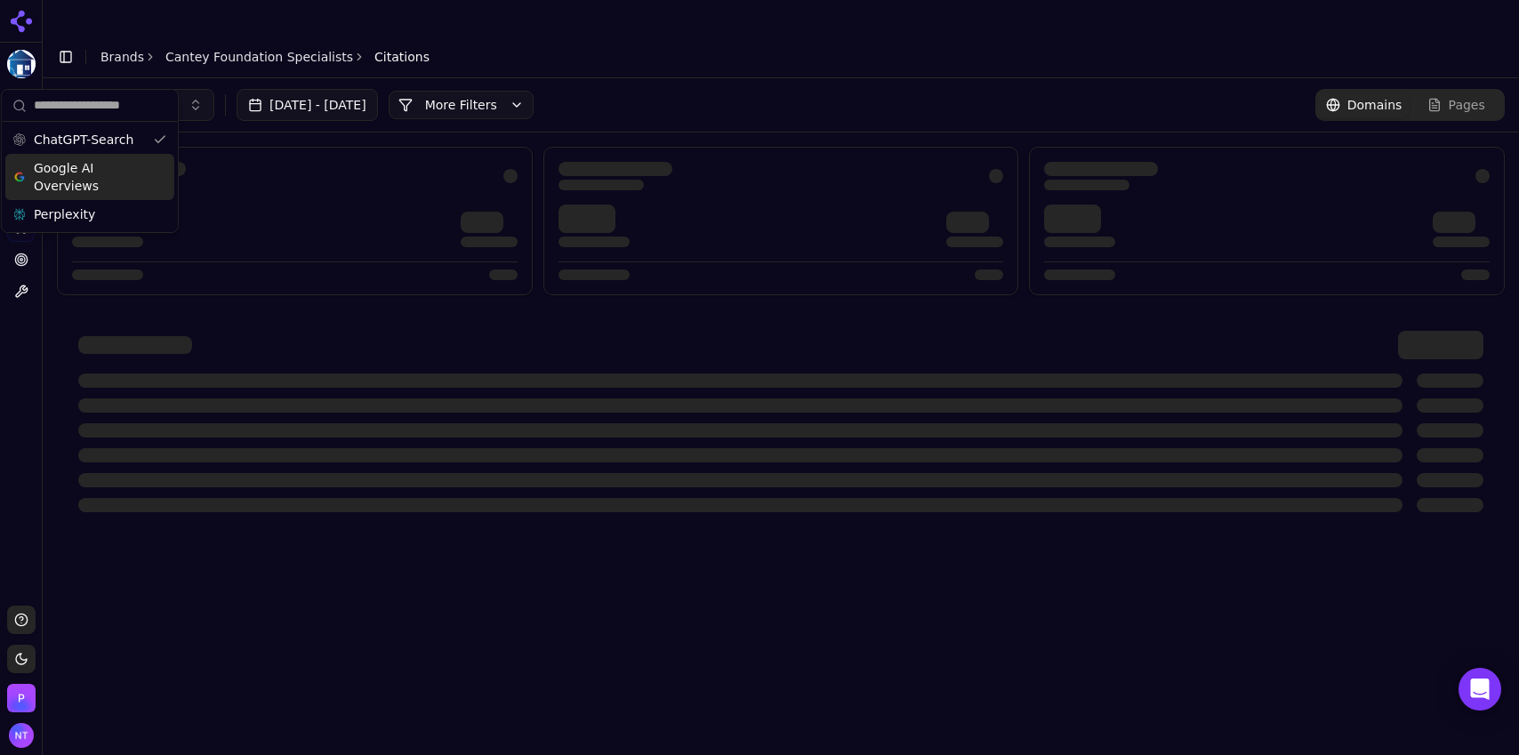
click at [623, 36] on header "Toggle Sidebar Brands [PERSON_NAME] Foundation Specialists Citations" at bounding box center [781, 57] width 1477 height 43
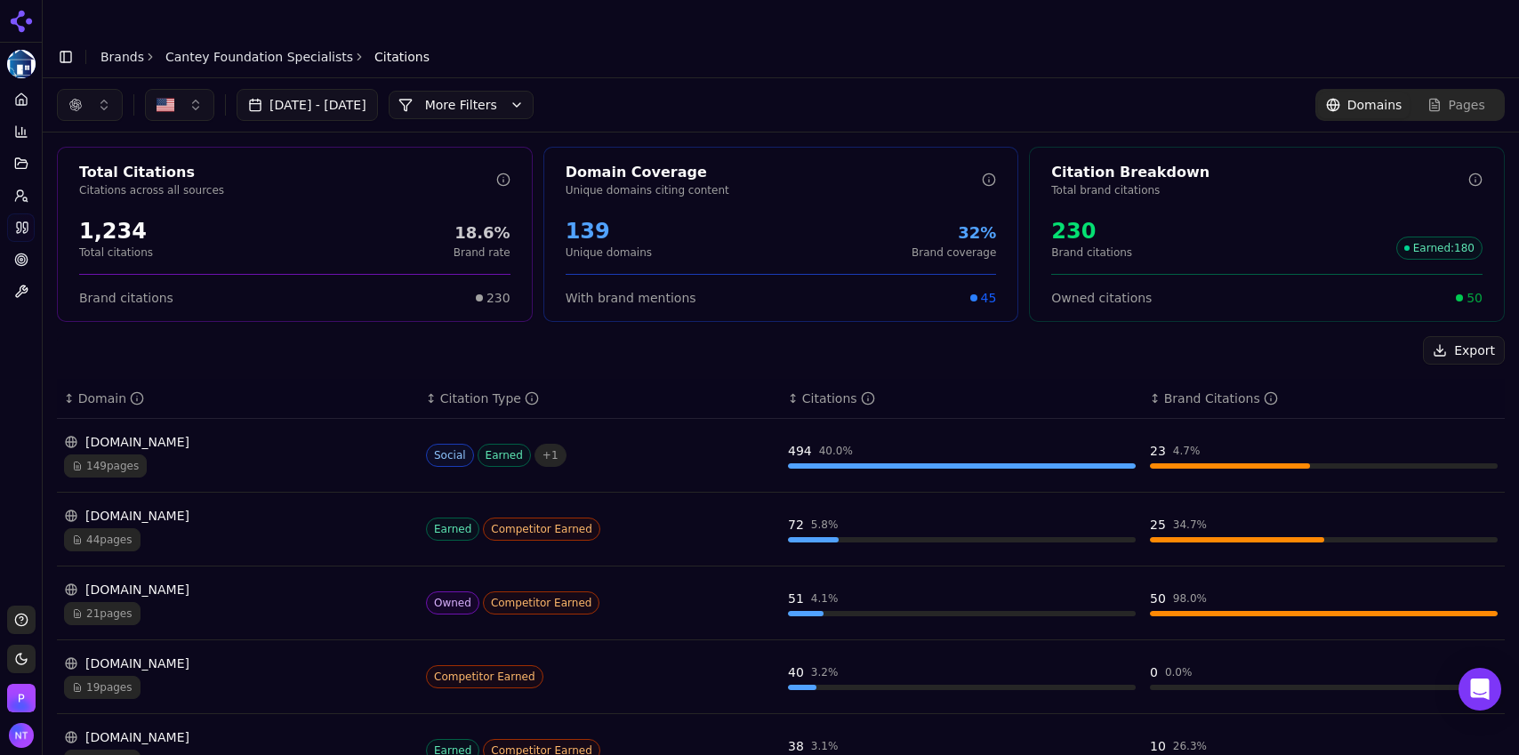
click at [77, 98] on div "button" at bounding box center [75, 105] width 14 height 14
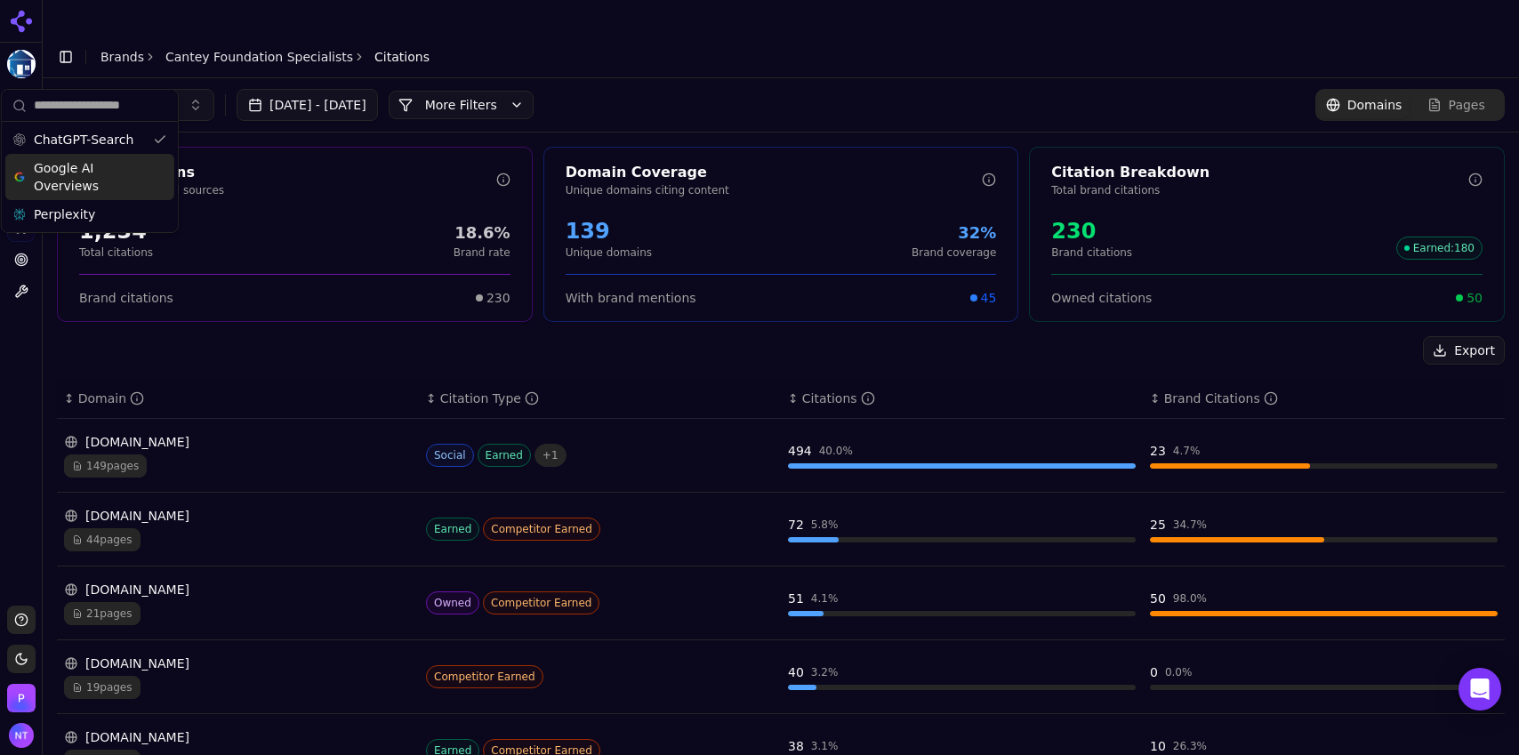
click at [89, 162] on span "Google AI Overviews" at bounding box center [90, 177] width 112 height 36
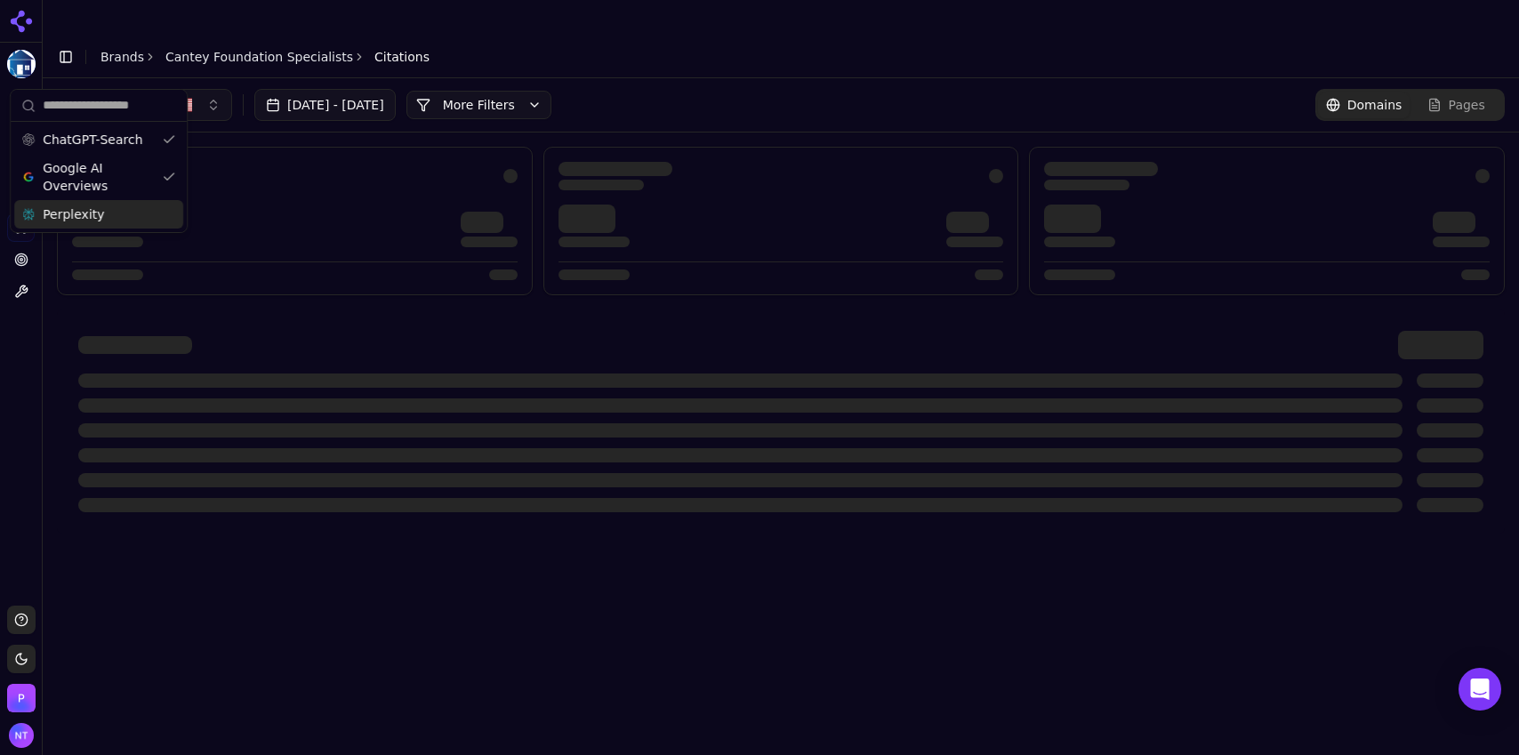
click at [85, 213] on span "Perplexity" at bounding box center [73, 214] width 61 height 18
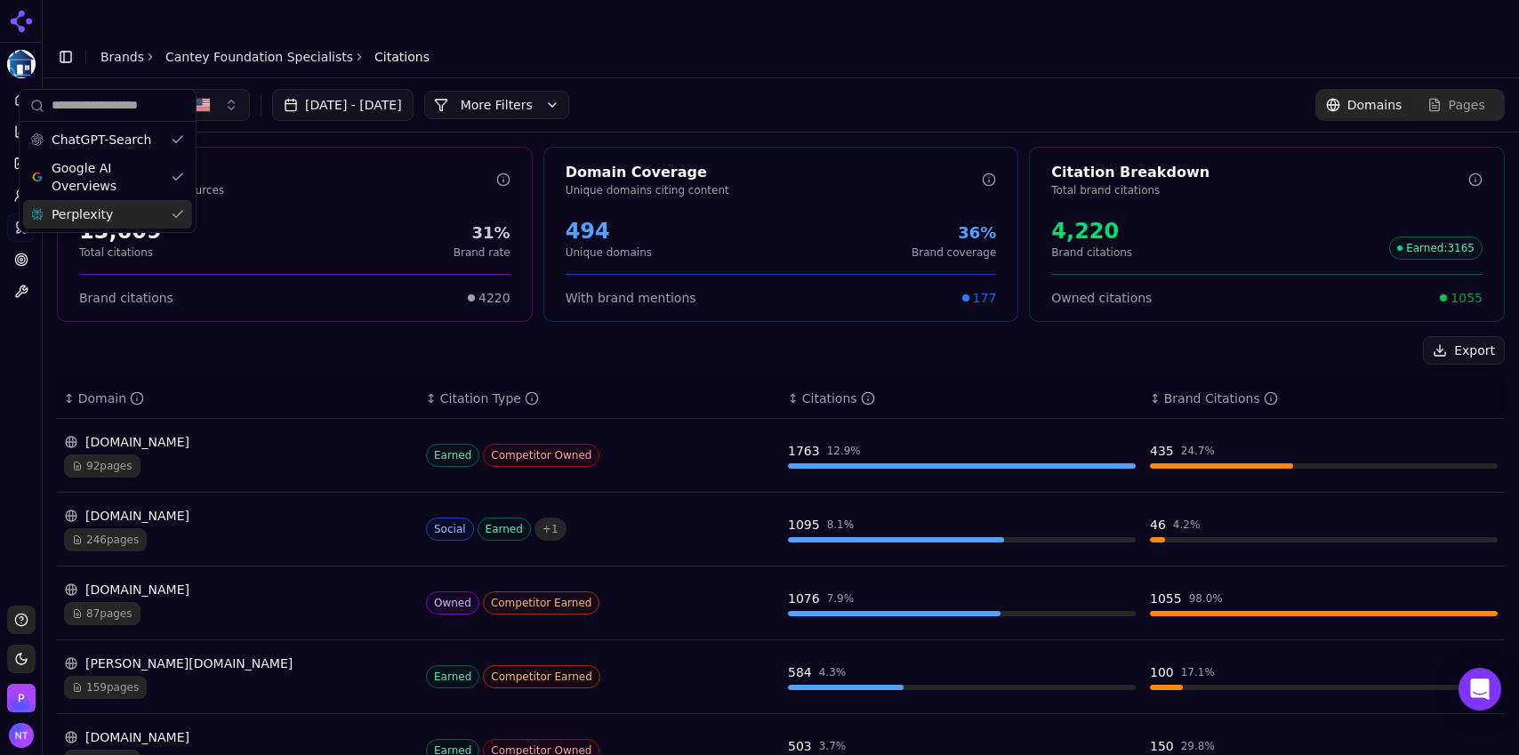
click at [655, 36] on header "Toggle Sidebar Brands [PERSON_NAME] Foundation Specialists Citations" at bounding box center [781, 57] width 1477 height 43
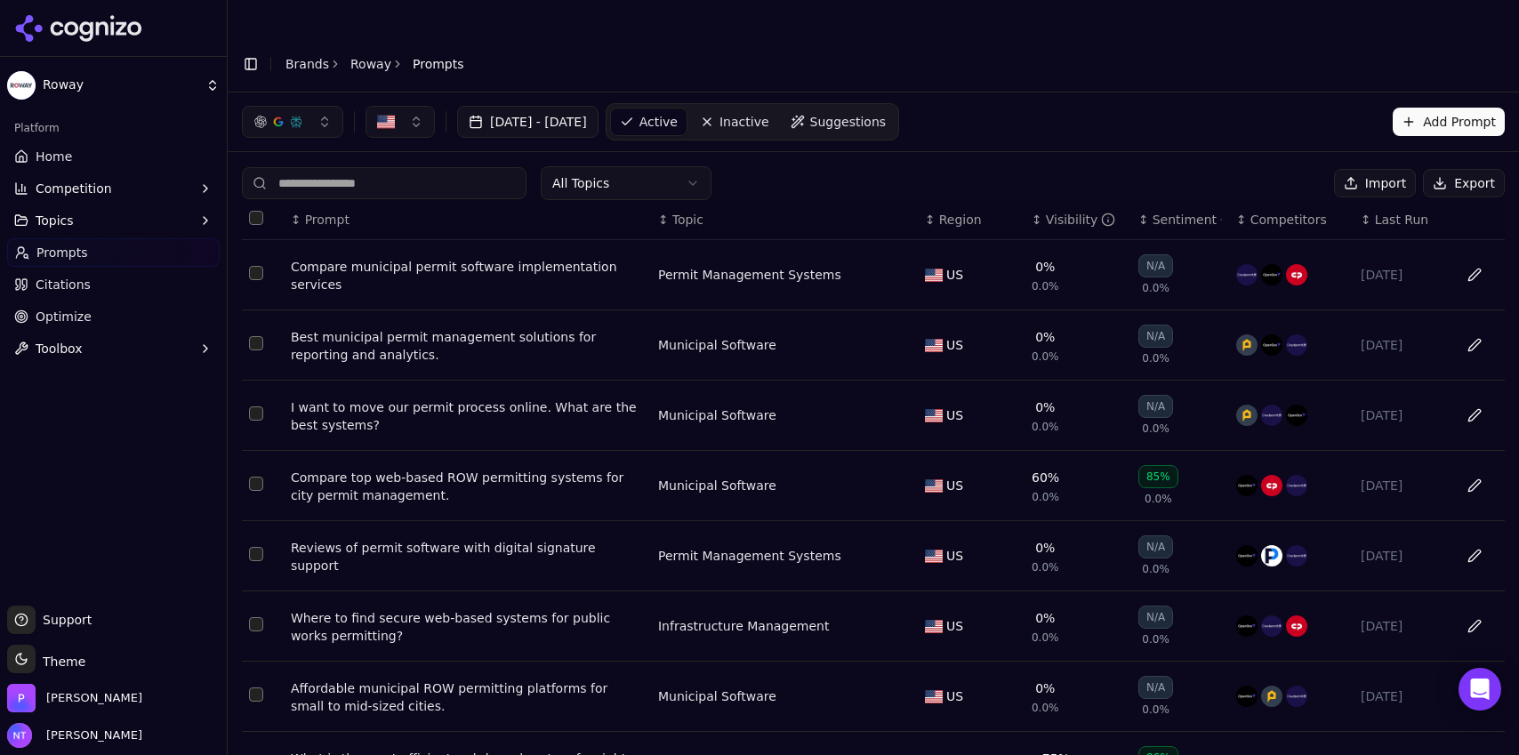
click at [348, 167] on input at bounding box center [384, 183] width 285 height 32
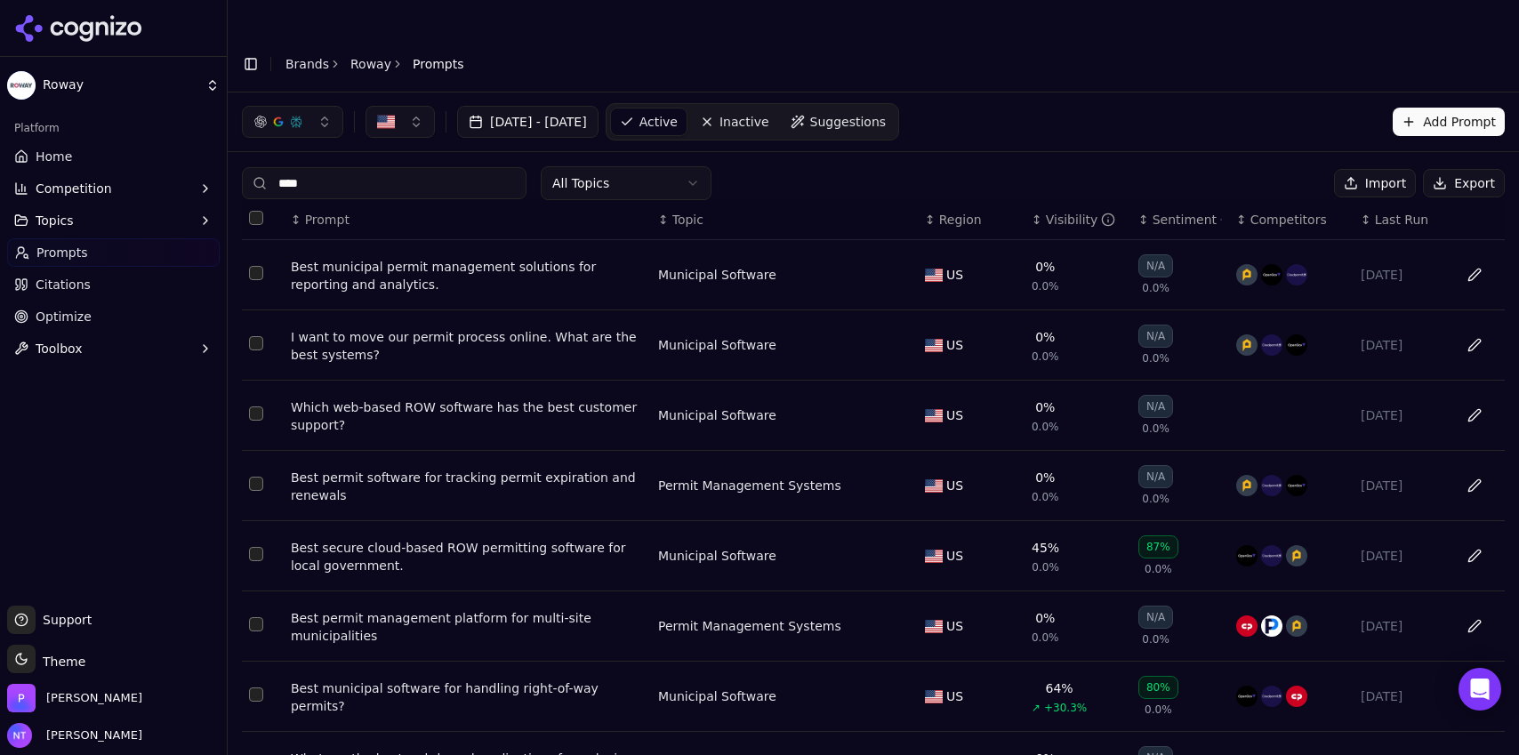
type input "****"
click at [427, 328] on div "I want to move our permit process online. What are the best systems?" at bounding box center [467, 346] width 353 height 36
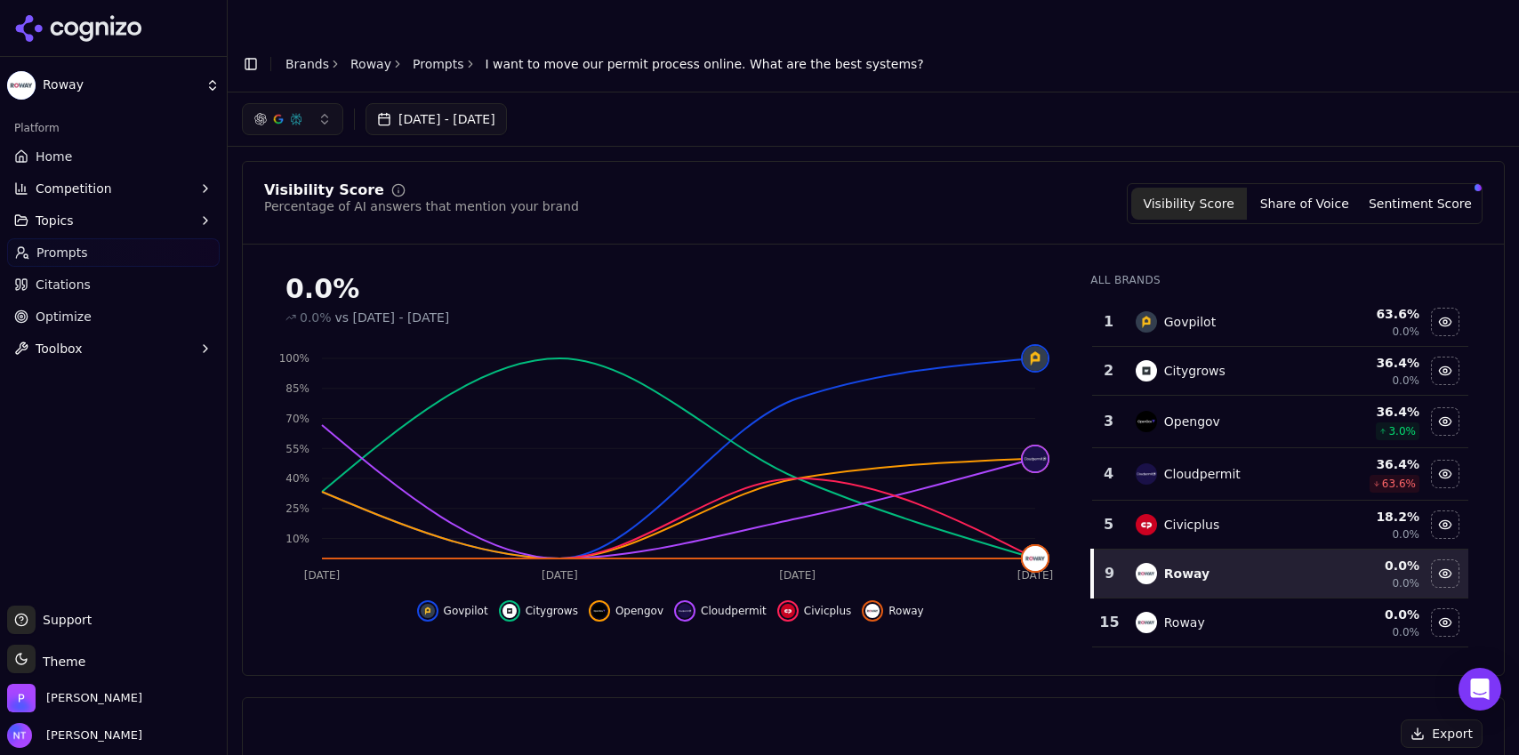
click at [423, 55] on link "Prompts" at bounding box center [439, 64] width 52 height 18
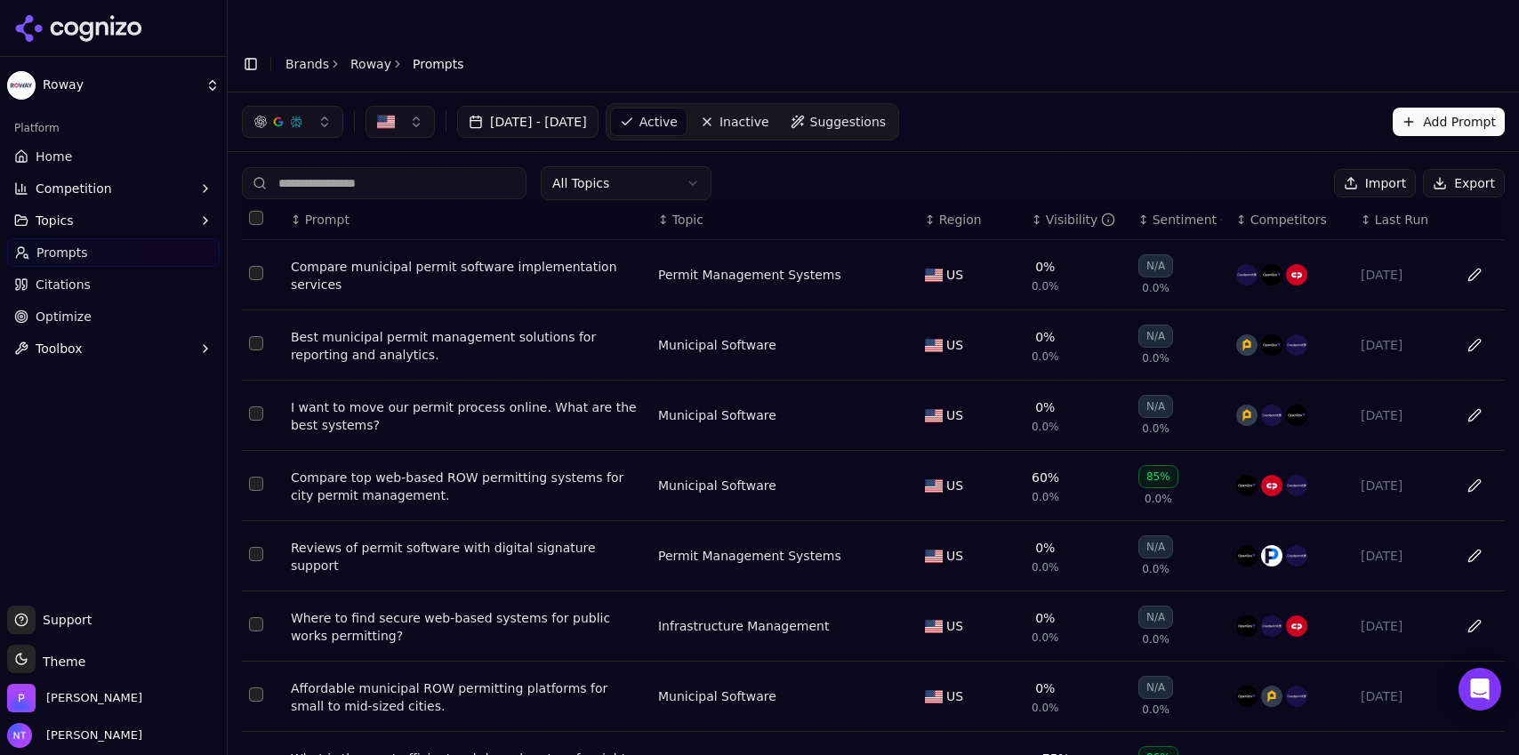
click at [397, 167] on input at bounding box center [384, 183] width 285 height 32
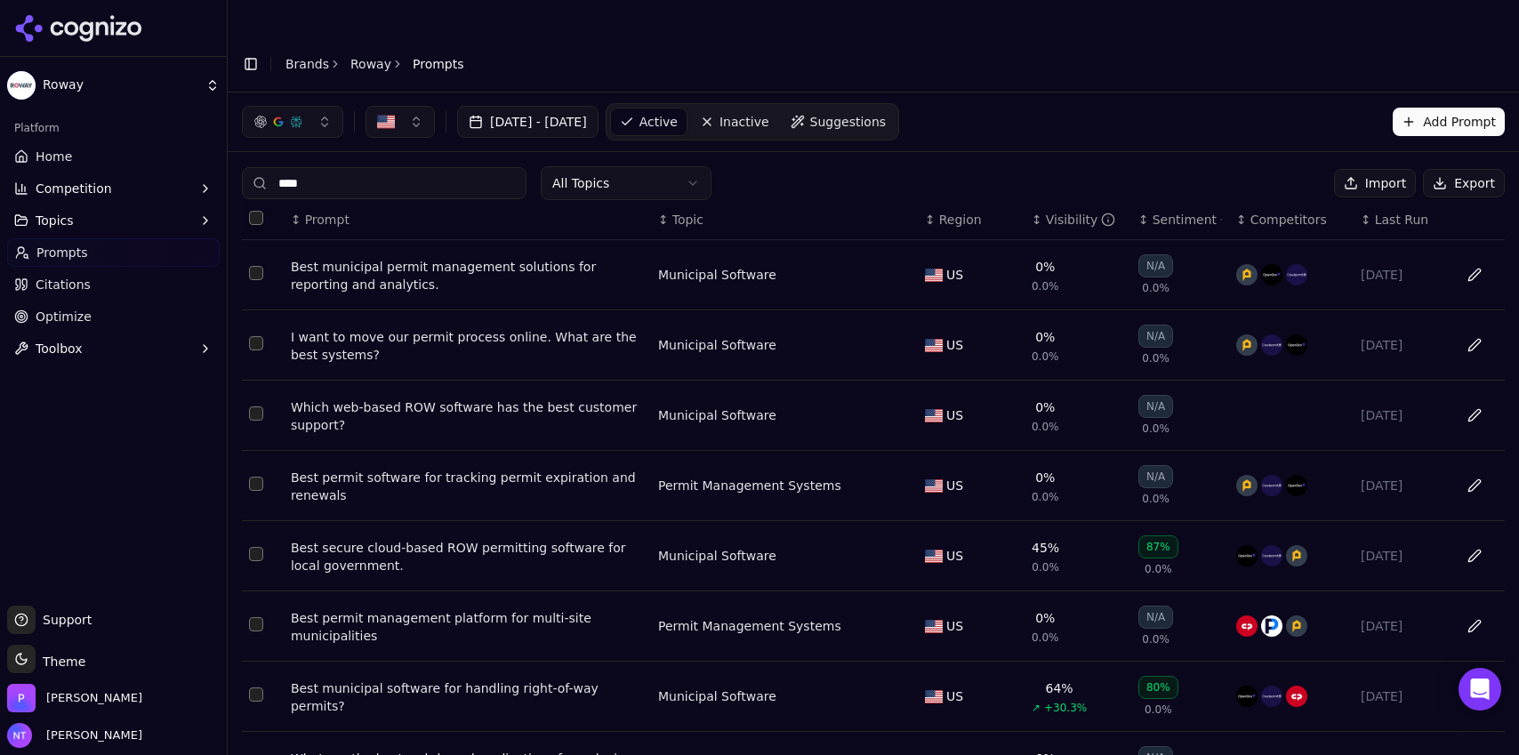
type input "****"
click at [462, 469] on div "Best permit software for tracking permit expiration and renewals" at bounding box center [467, 487] width 353 height 36
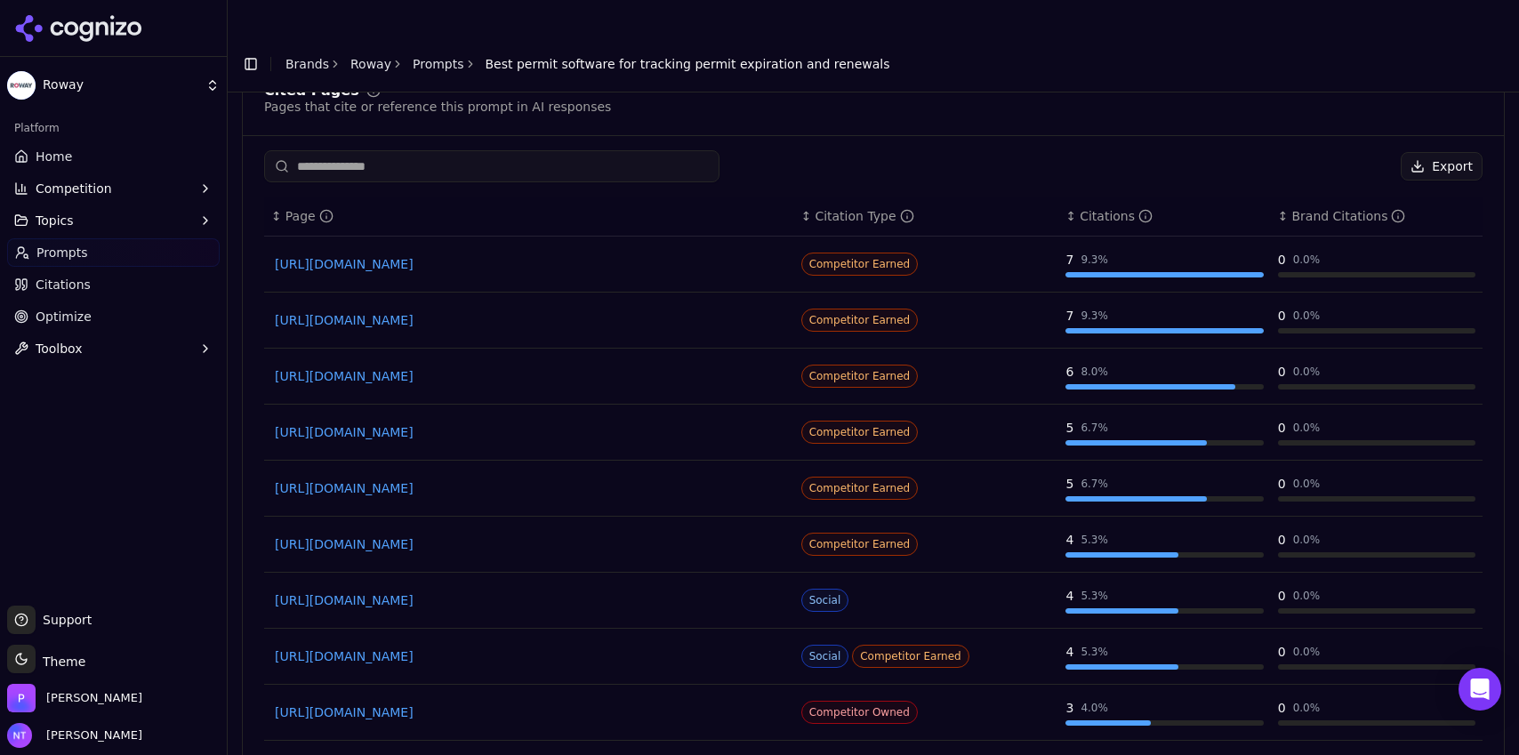
scroll to position [1416, 0]
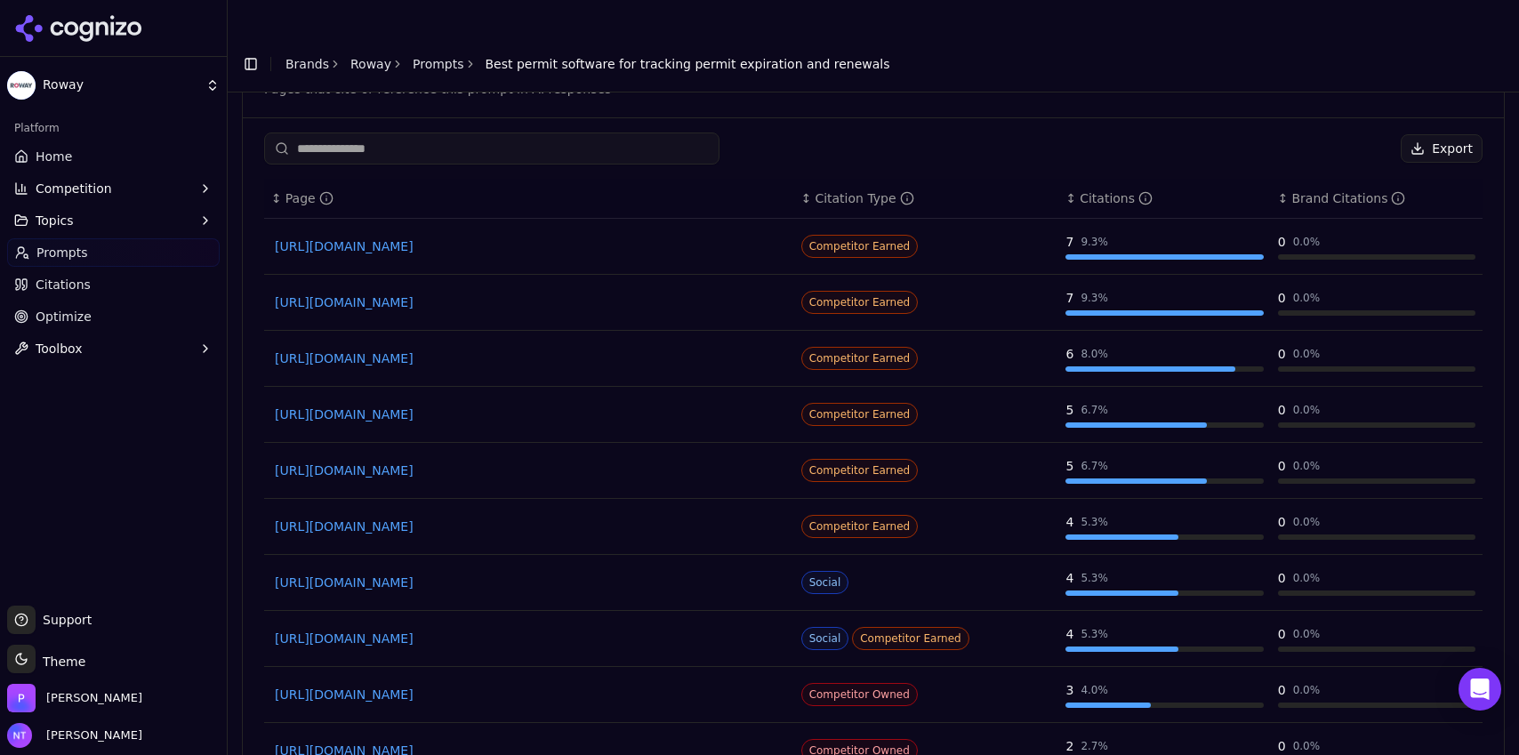
click at [317, 57] on link "Brands" at bounding box center [308, 64] width 44 height 14
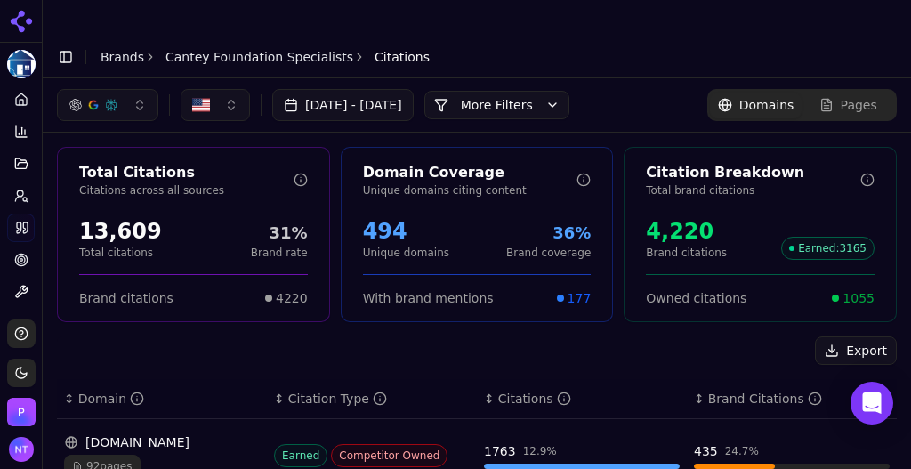
click at [115, 50] on link "Brands" at bounding box center [123, 57] width 44 height 14
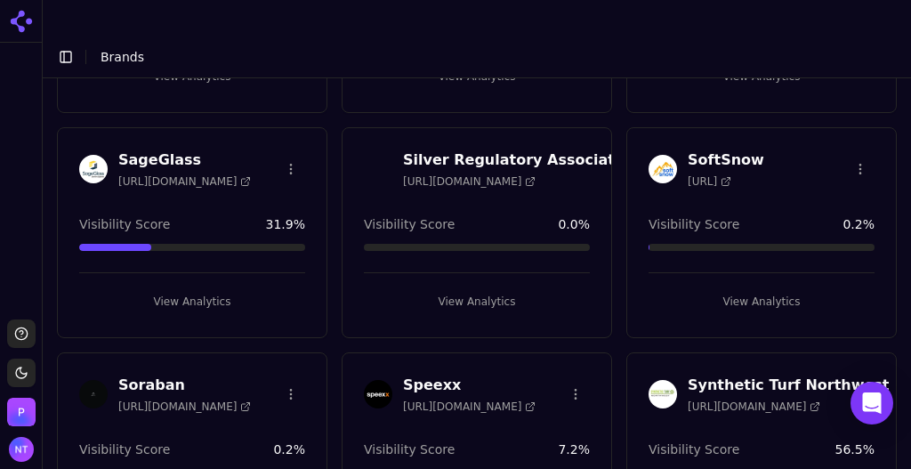
scroll to position [1678, 0]
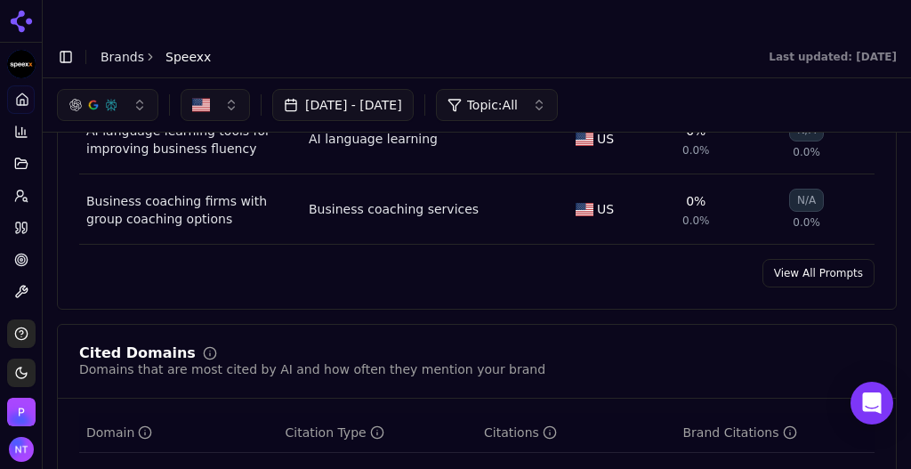
scroll to position [1446, 0]
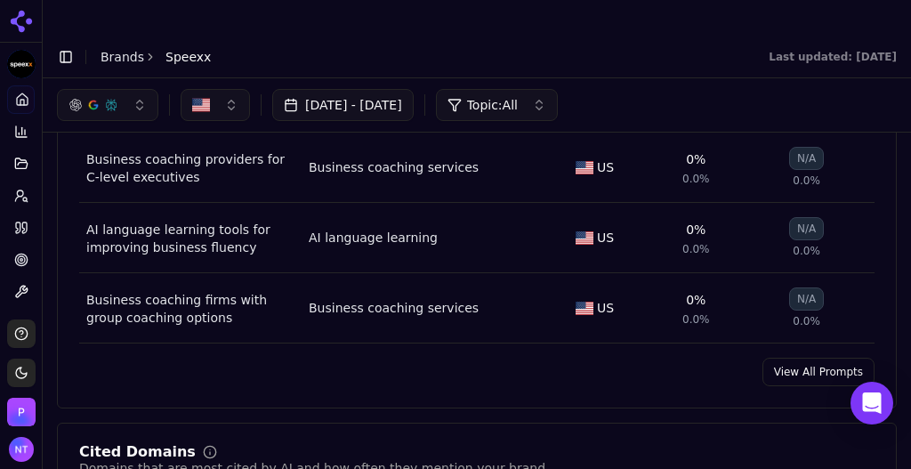
click at [813, 358] on link "View All Prompts" at bounding box center [818, 372] width 112 height 28
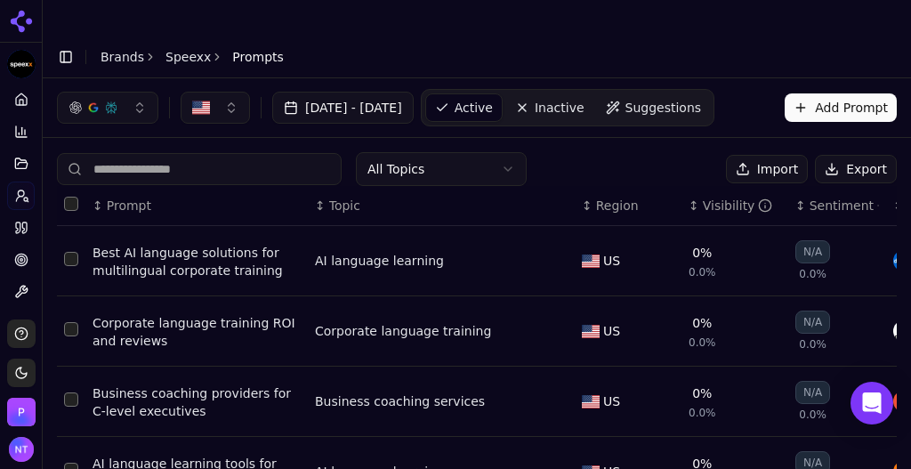
click at [135, 153] on input at bounding box center [199, 169] width 285 height 32
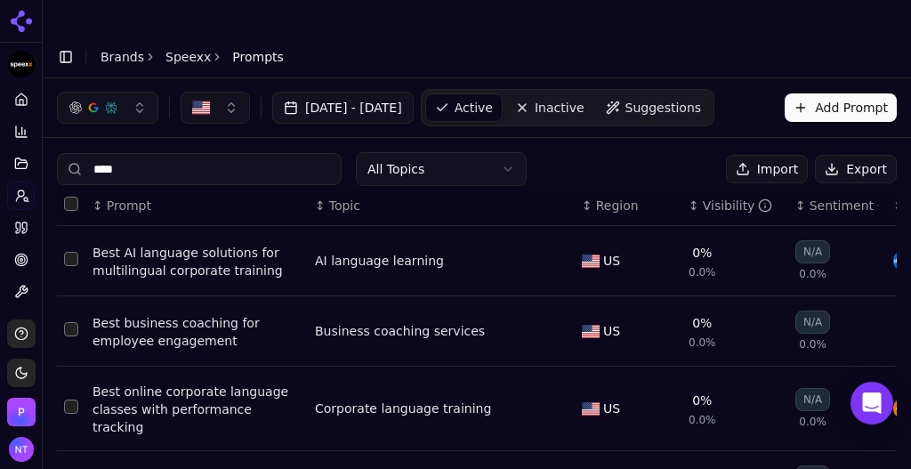
type input "****"
click at [212, 382] on div "Best online corporate language classes with performance tracking" at bounding box center [197, 408] width 208 height 53
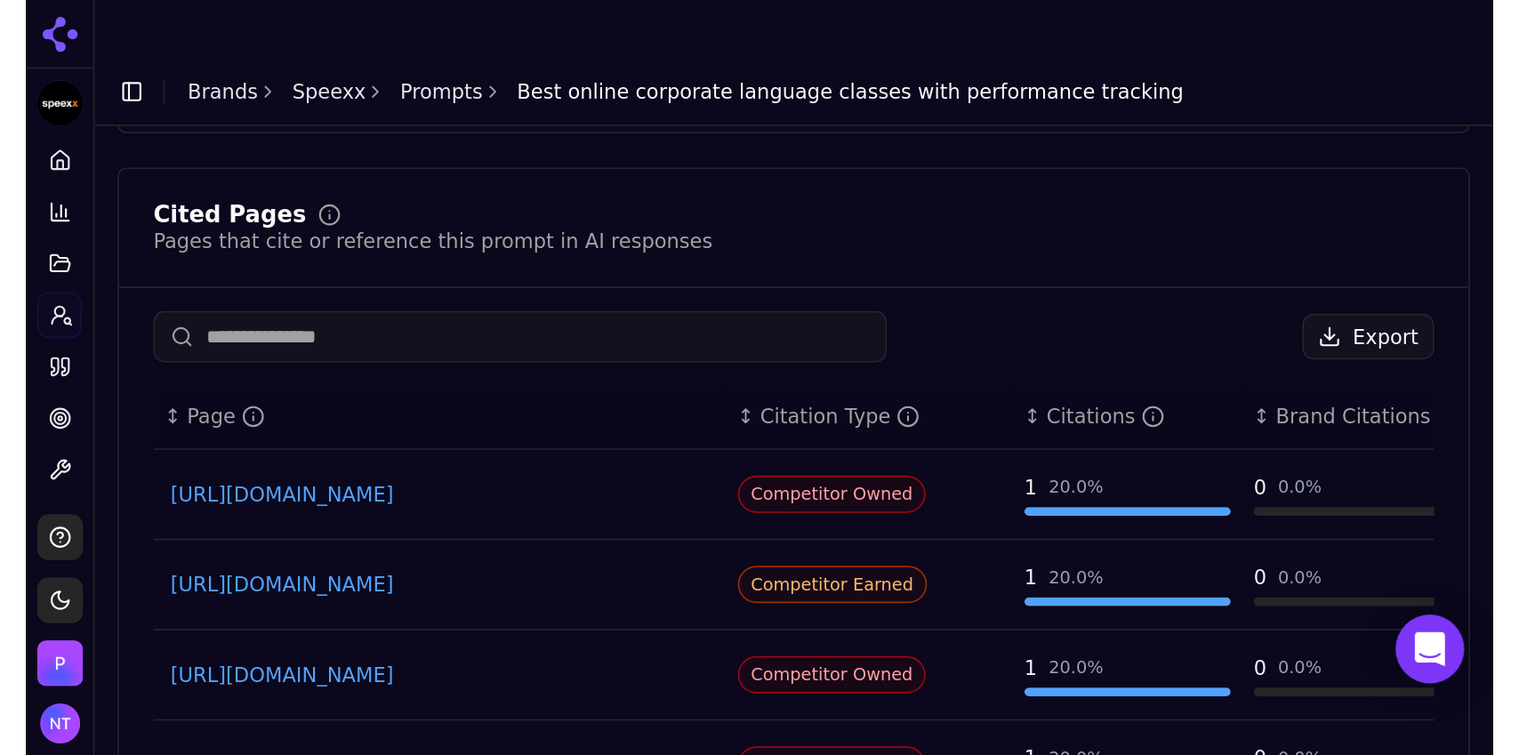
scroll to position [842, 0]
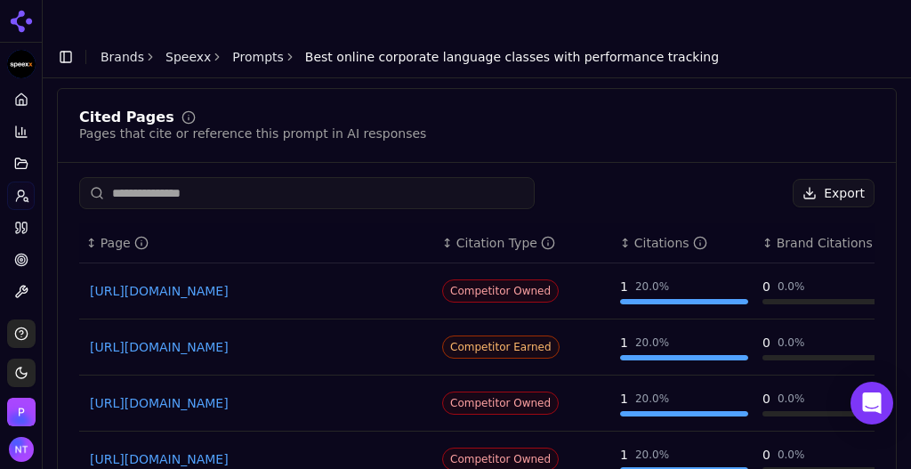
click at [289, 450] on link "https://preply.com/en/blog/b2b-best-language-program" at bounding box center [257, 459] width 334 height 18
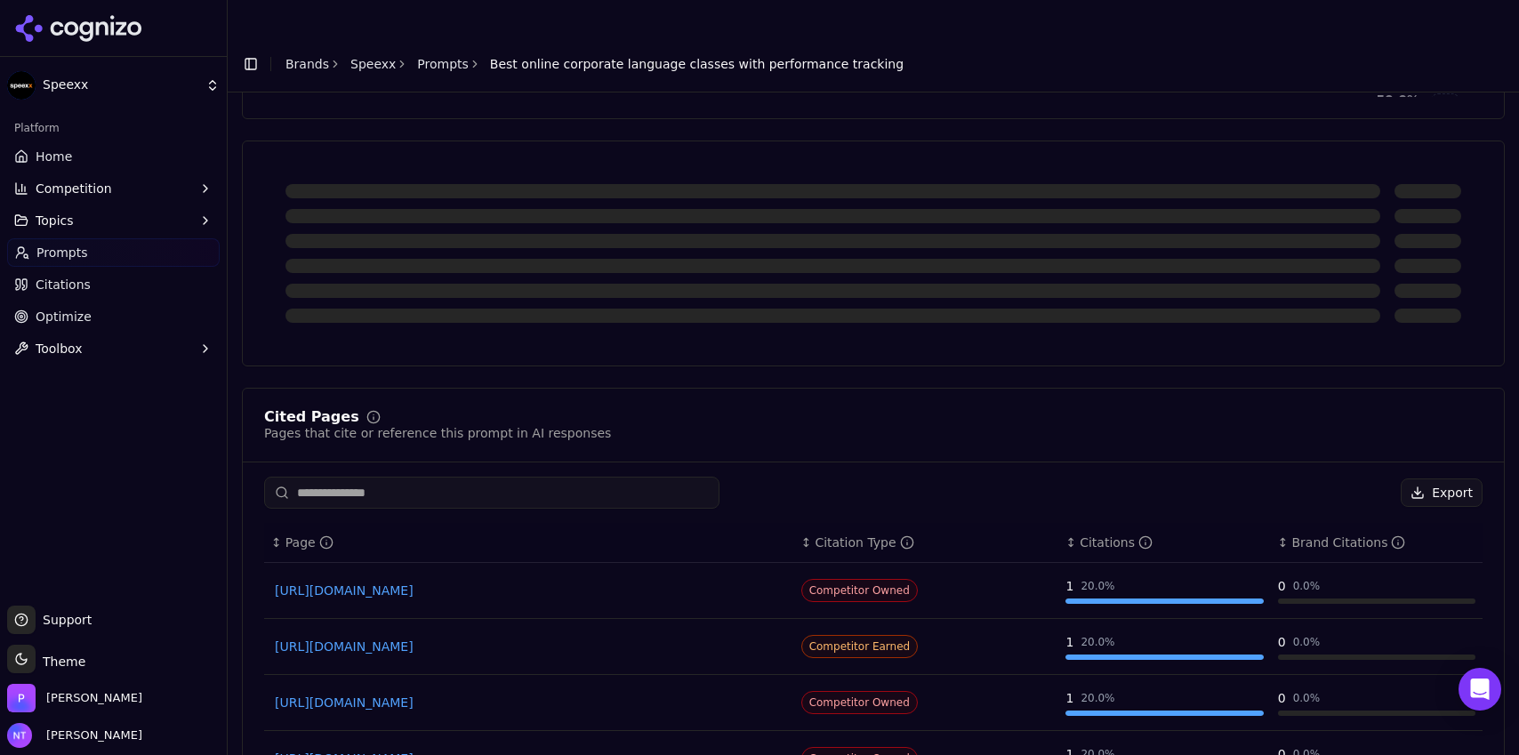
scroll to position [581, 0]
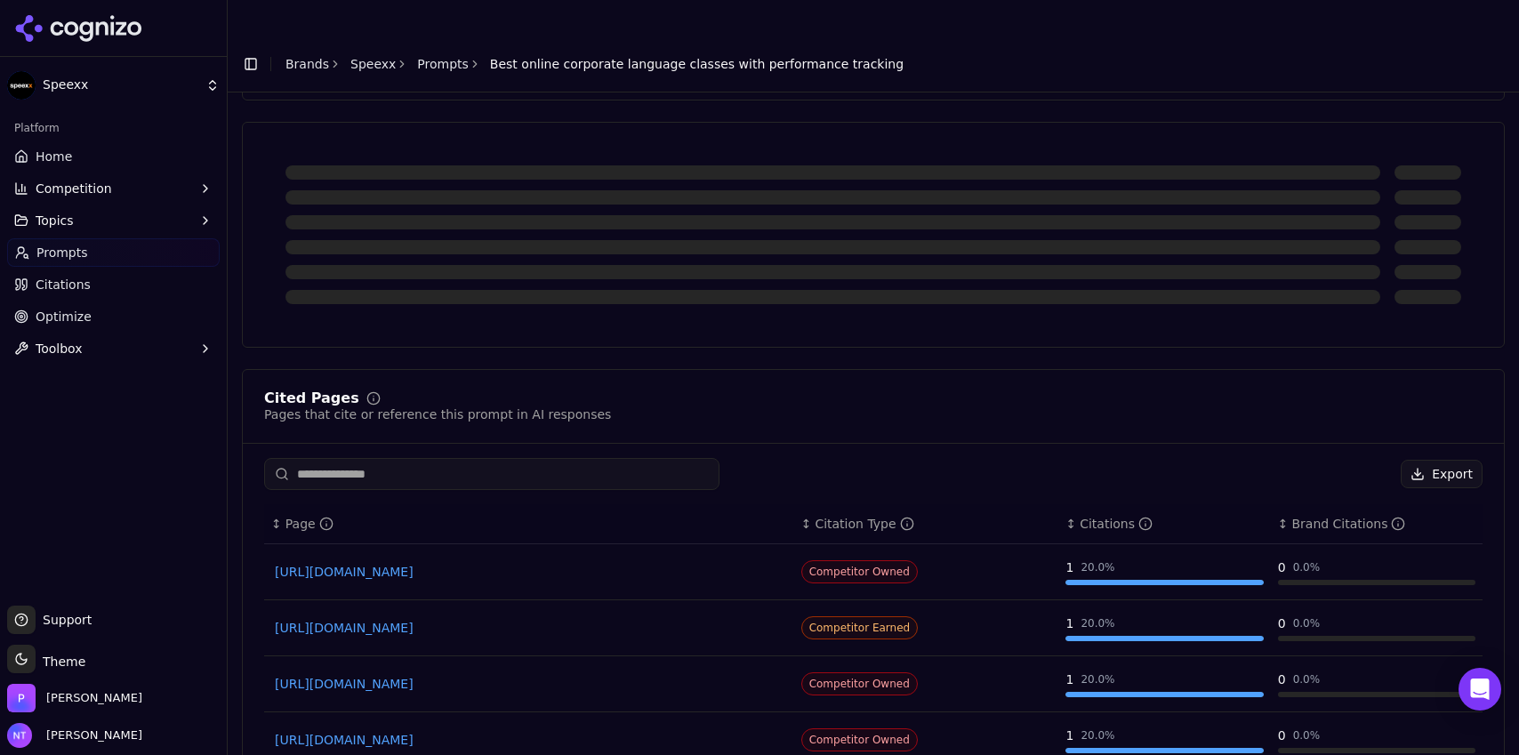
click at [247, 52] on button "Toggle Sidebar" at bounding box center [250, 64] width 25 height 25
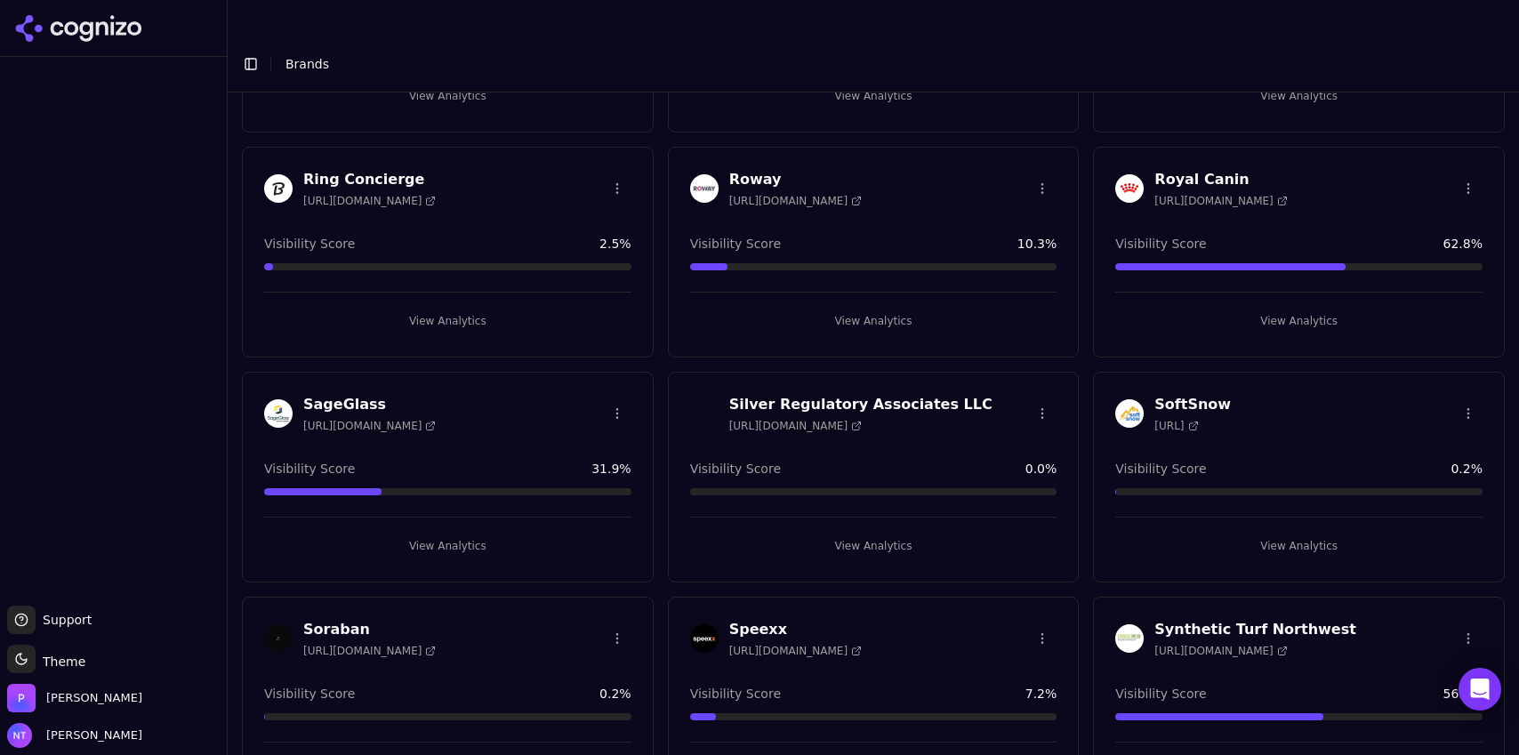
scroll to position [1389, 0]
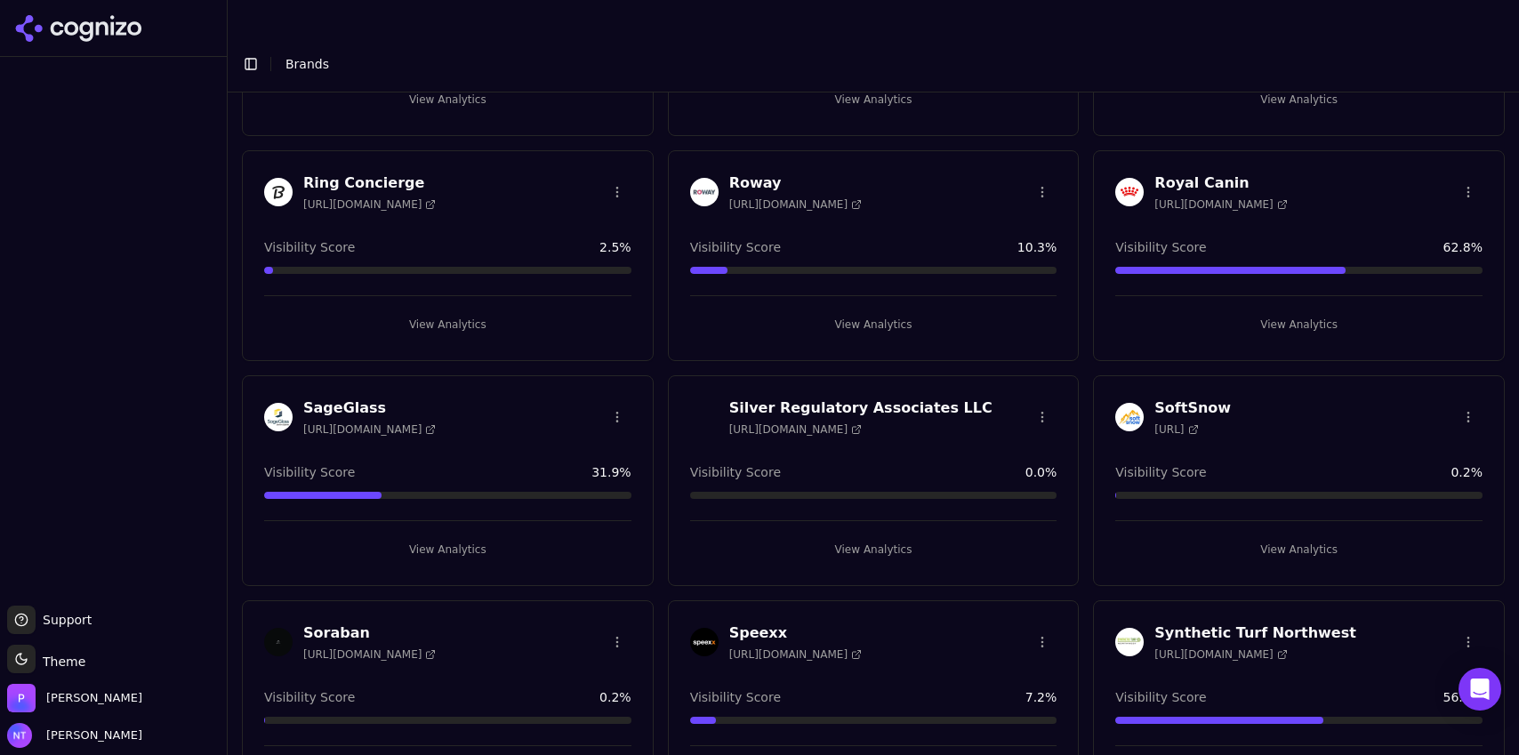
click at [886, 310] on button "View Analytics" at bounding box center [873, 324] width 367 height 28
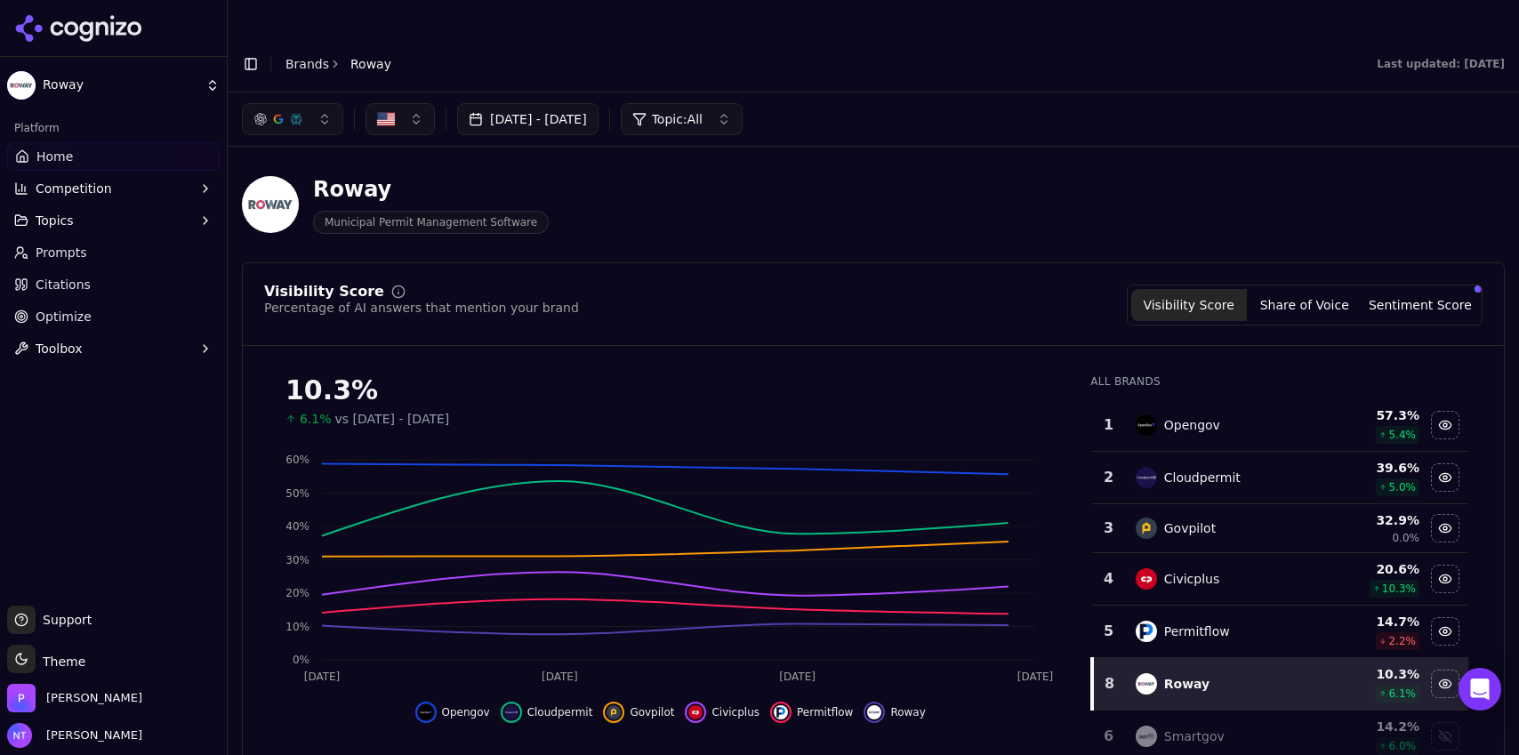
click at [249, 52] on button "Toggle Sidebar" at bounding box center [250, 64] width 25 height 25
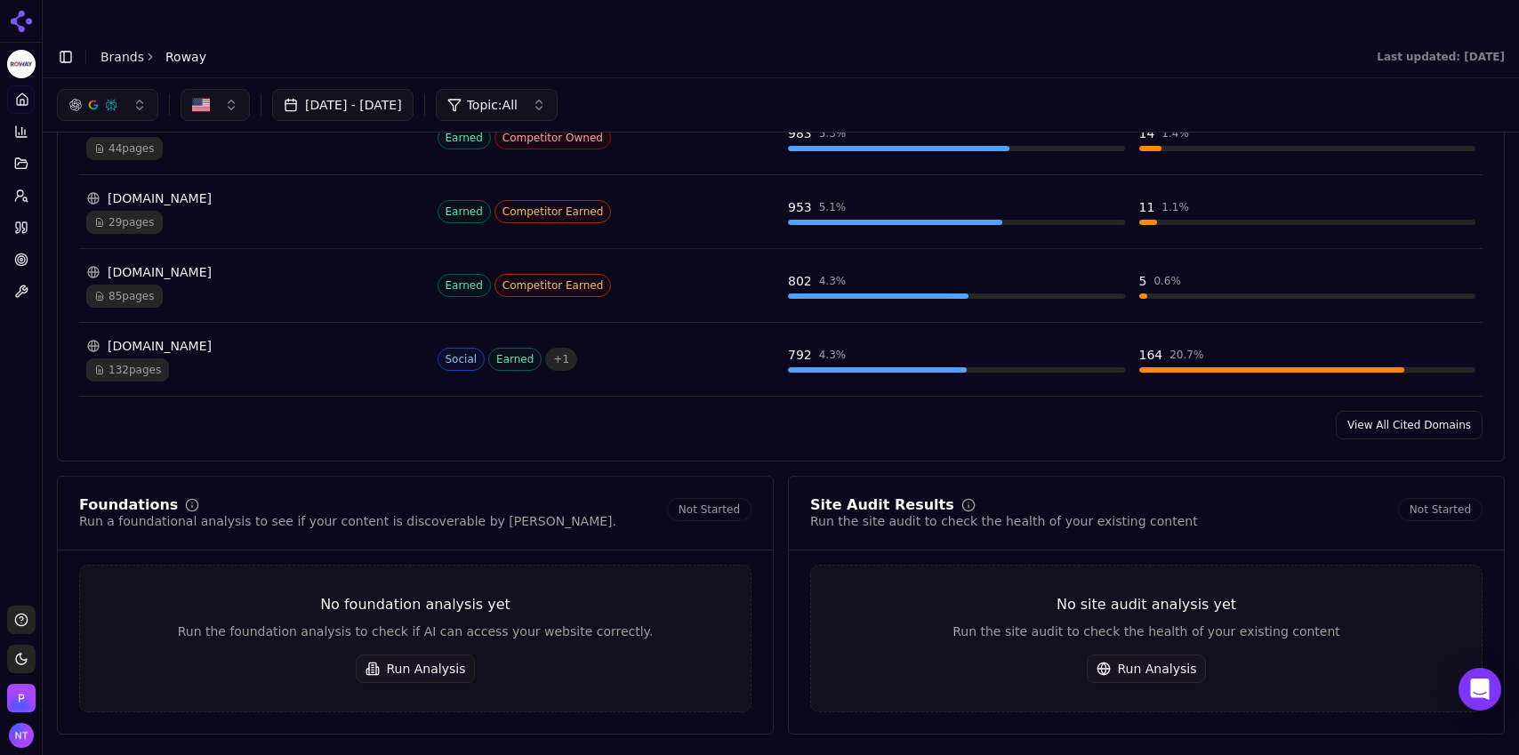
scroll to position [1960, 0]
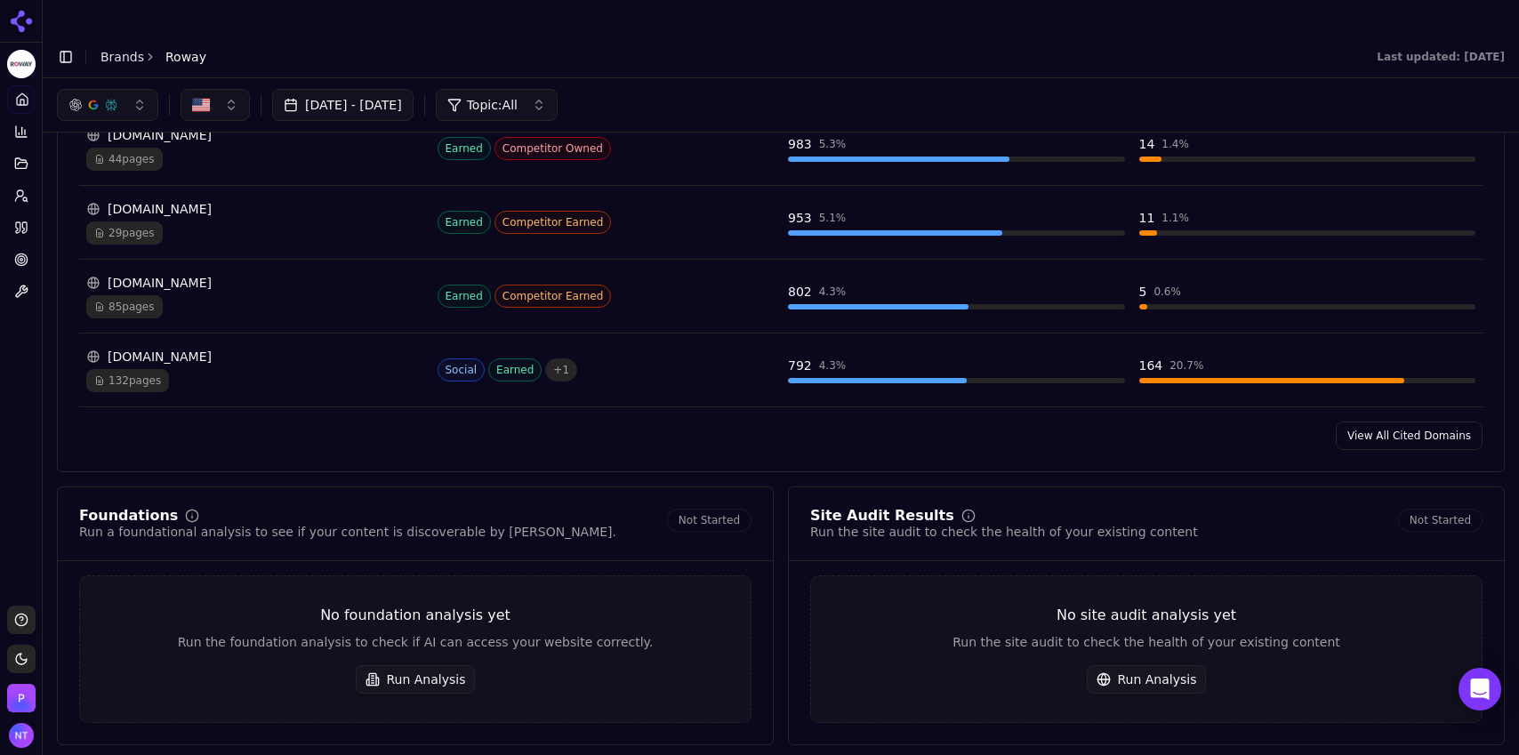
click at [1430, 422] on link "View All Cited Domains" at bounding box center [1409, 436] width 147 height 28
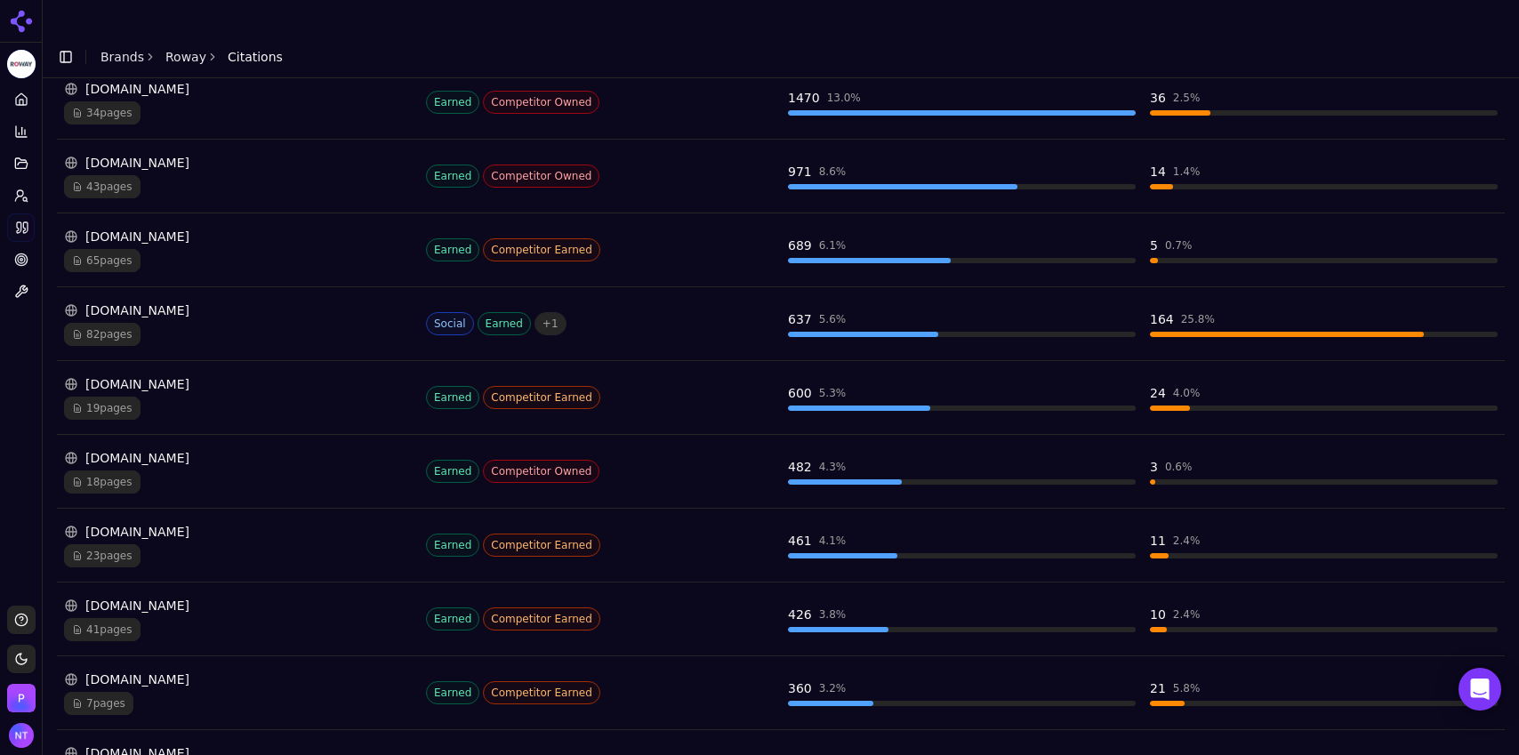
scroll to position [431, 0]
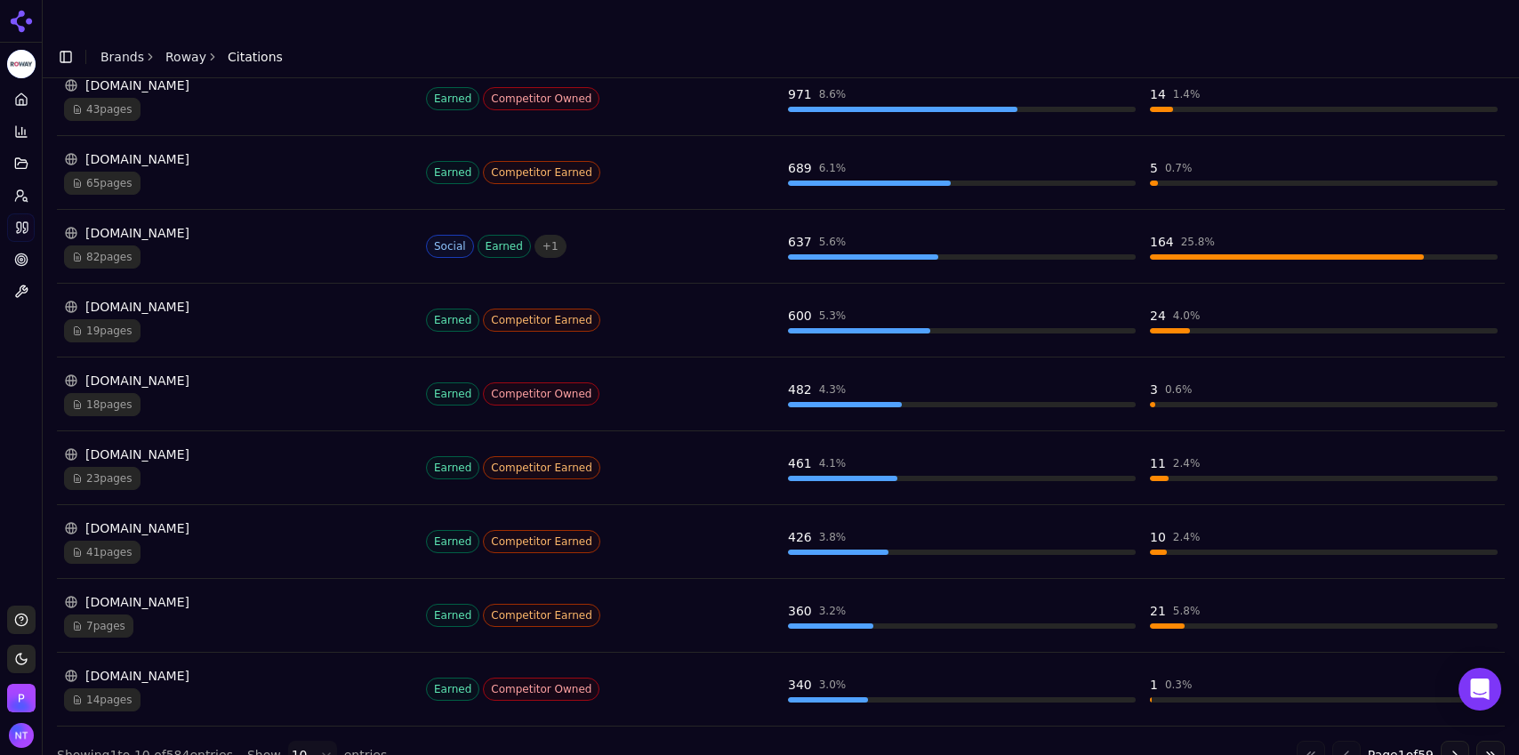
click at [1445, 741] on button "Go to next page" at bounding box center [1455, 755] width 28 height 28
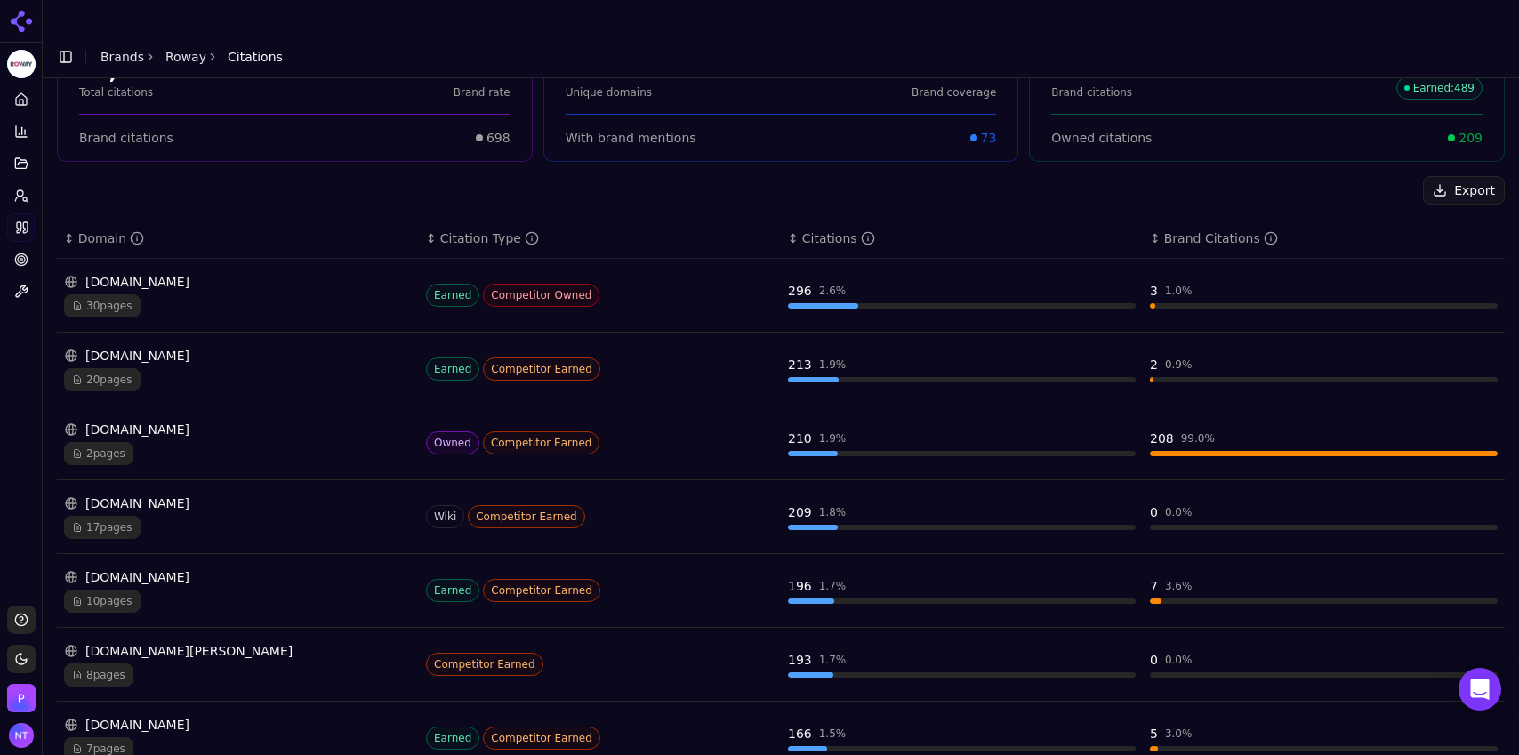
scroll to position [79, 0]
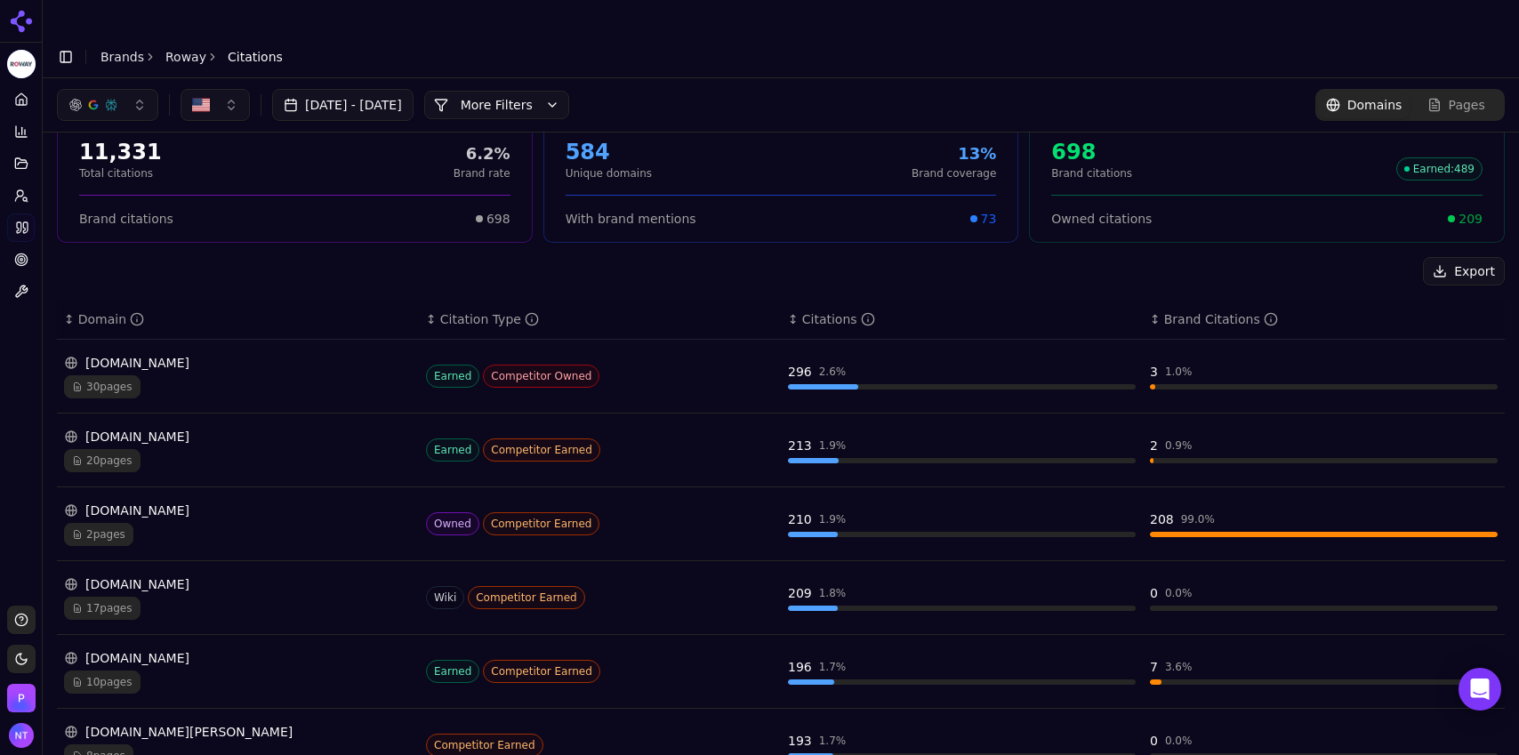
click at [114, 98] on div "button" at bounding box center [111, 105] width 14 height 14
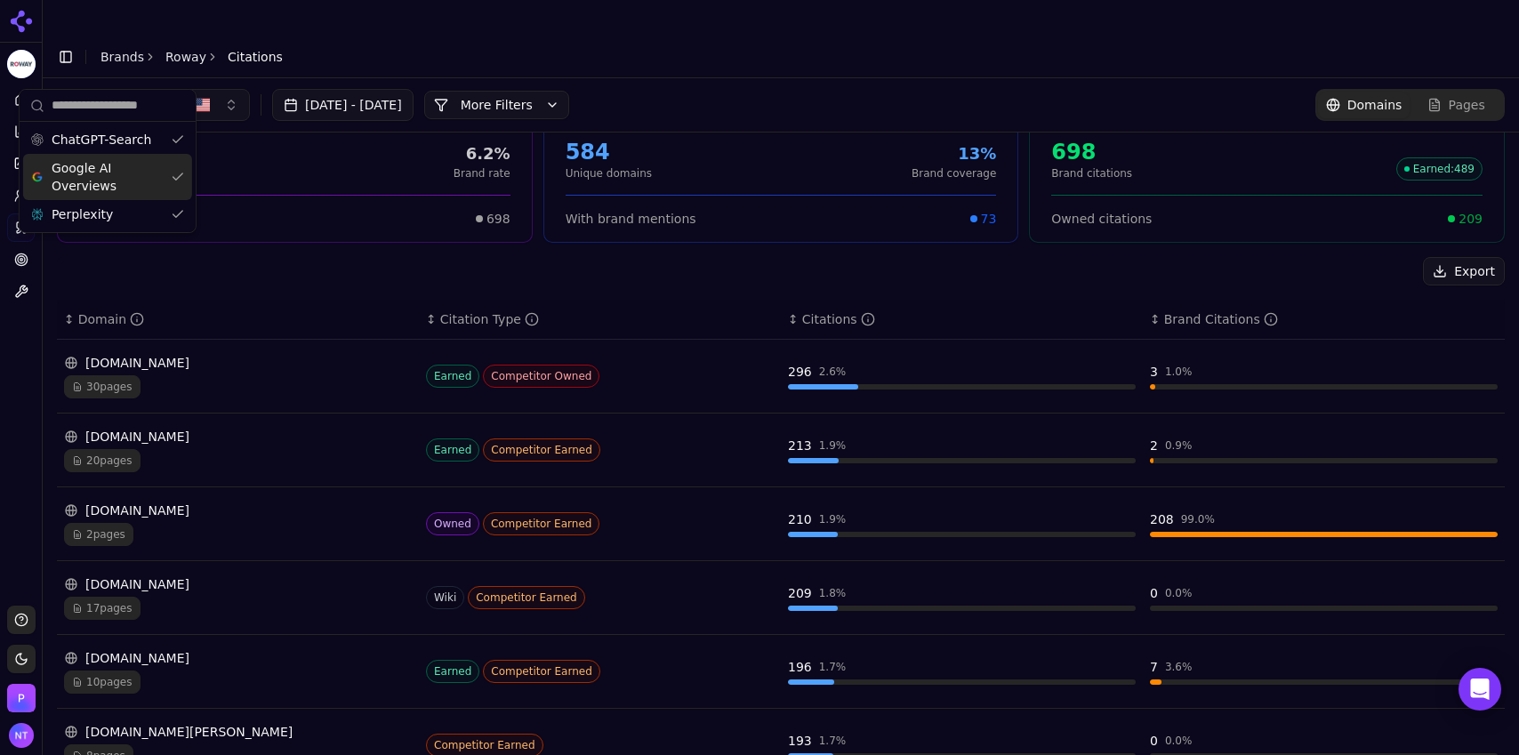
click at [113, 163] on span "Google AI Overviews" at bounding box center [108, 177] width 112 height 36
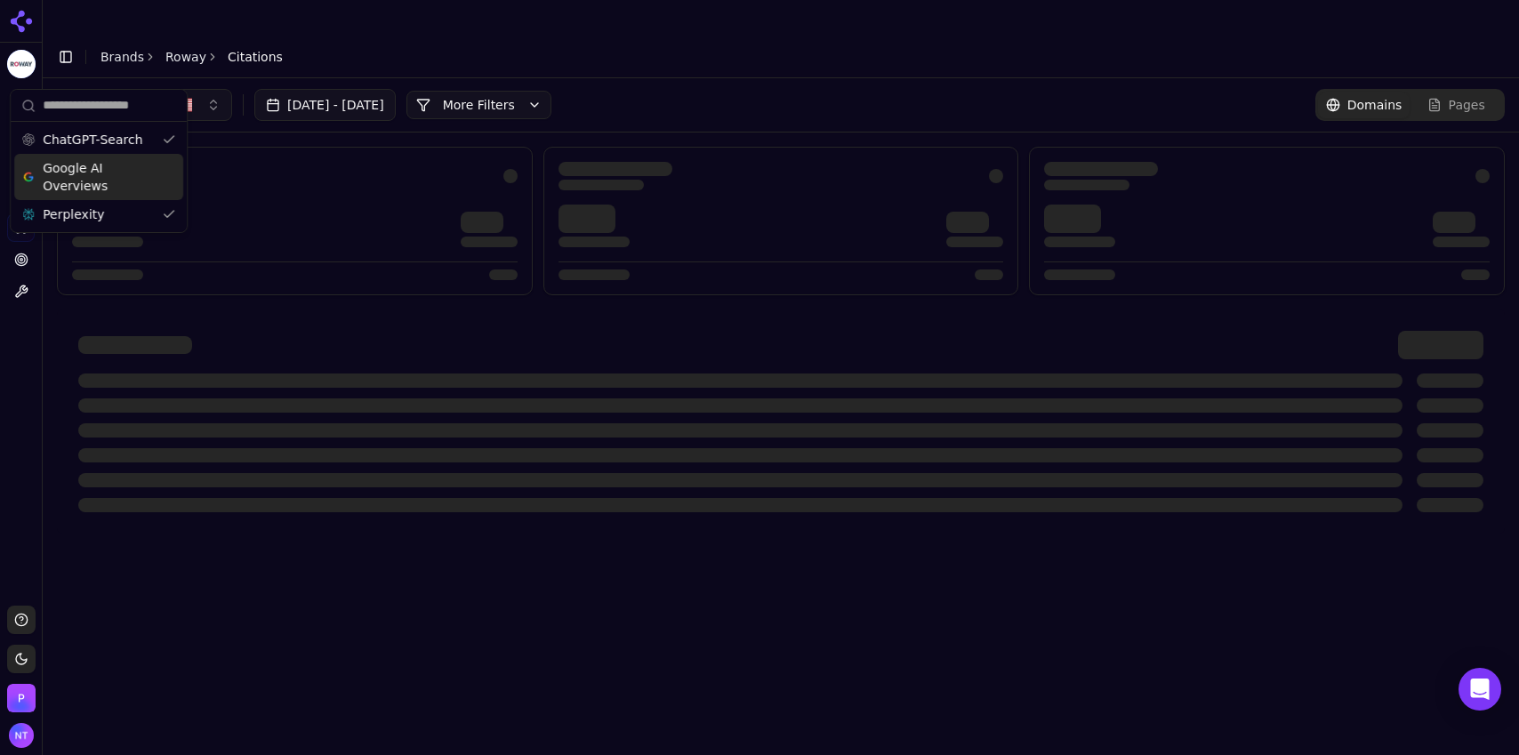
scroll to position [0, 0]
click at [109, 213] on div "Perplexity" at bounding box center [98, 214] width 169 height 28
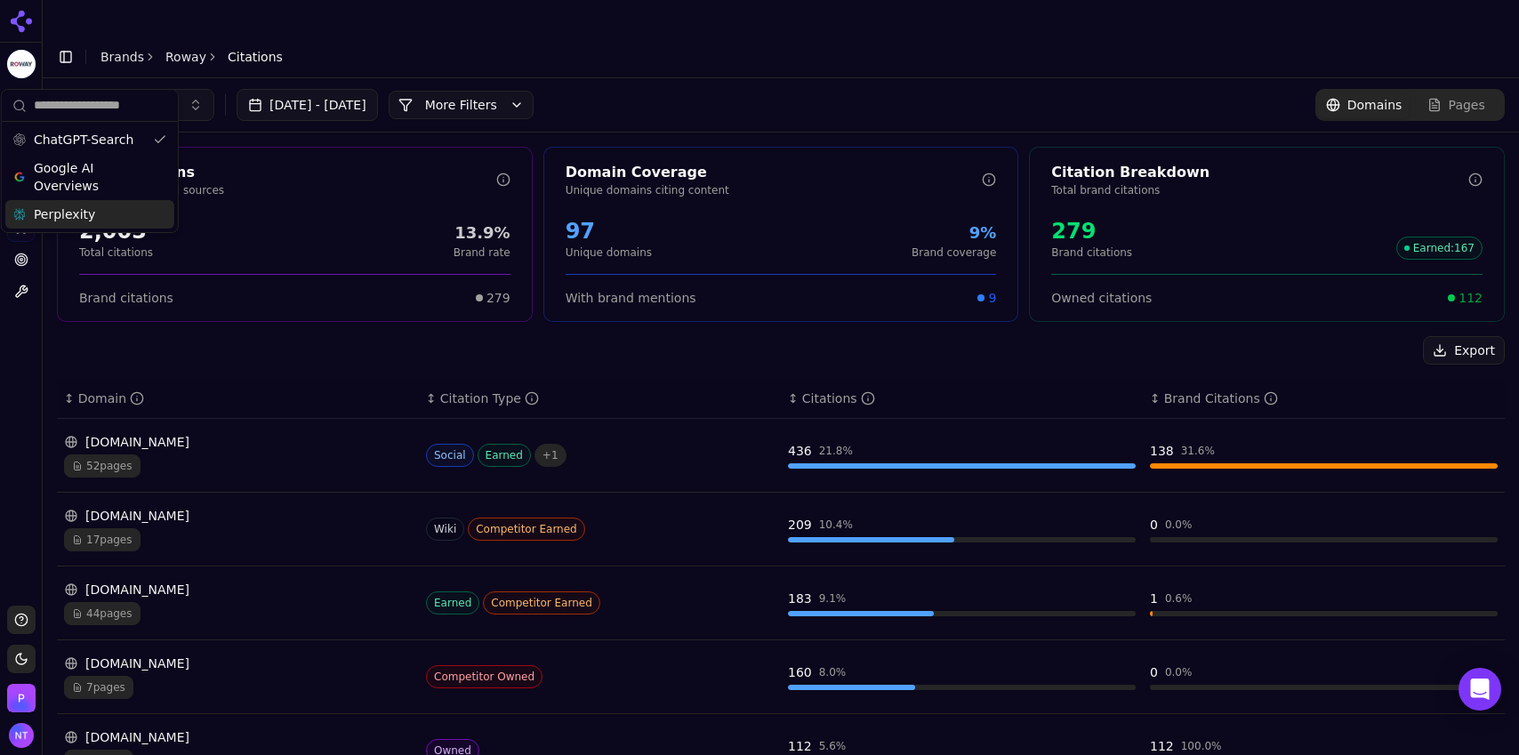
click at [808, 89] on div "[DATE] - [DATE] More More Filters Domains Pages" at bounding box center [781, 105] width 1448 height 32
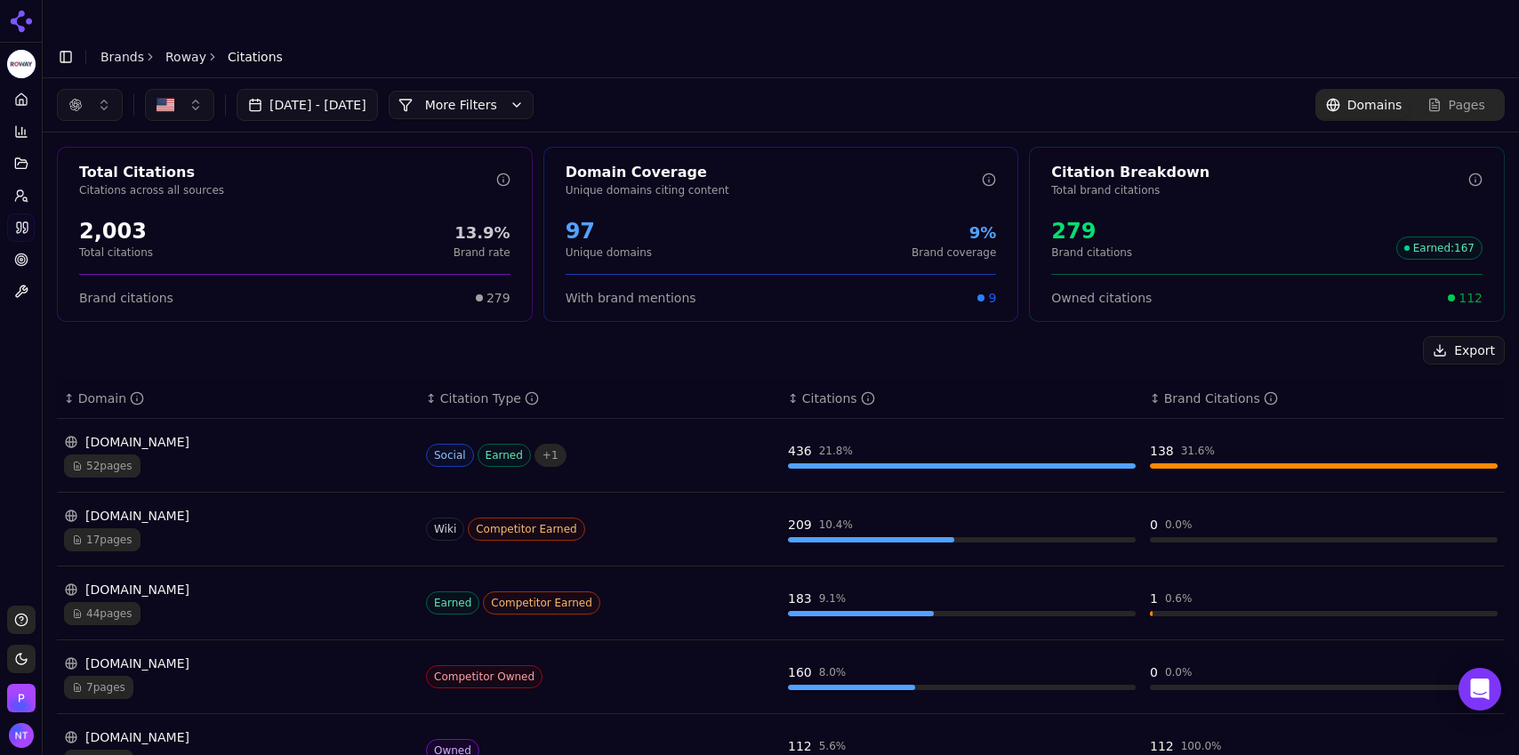
click at [91, 89] on button "button" at bounding box center [90, 105] width 66 height 32
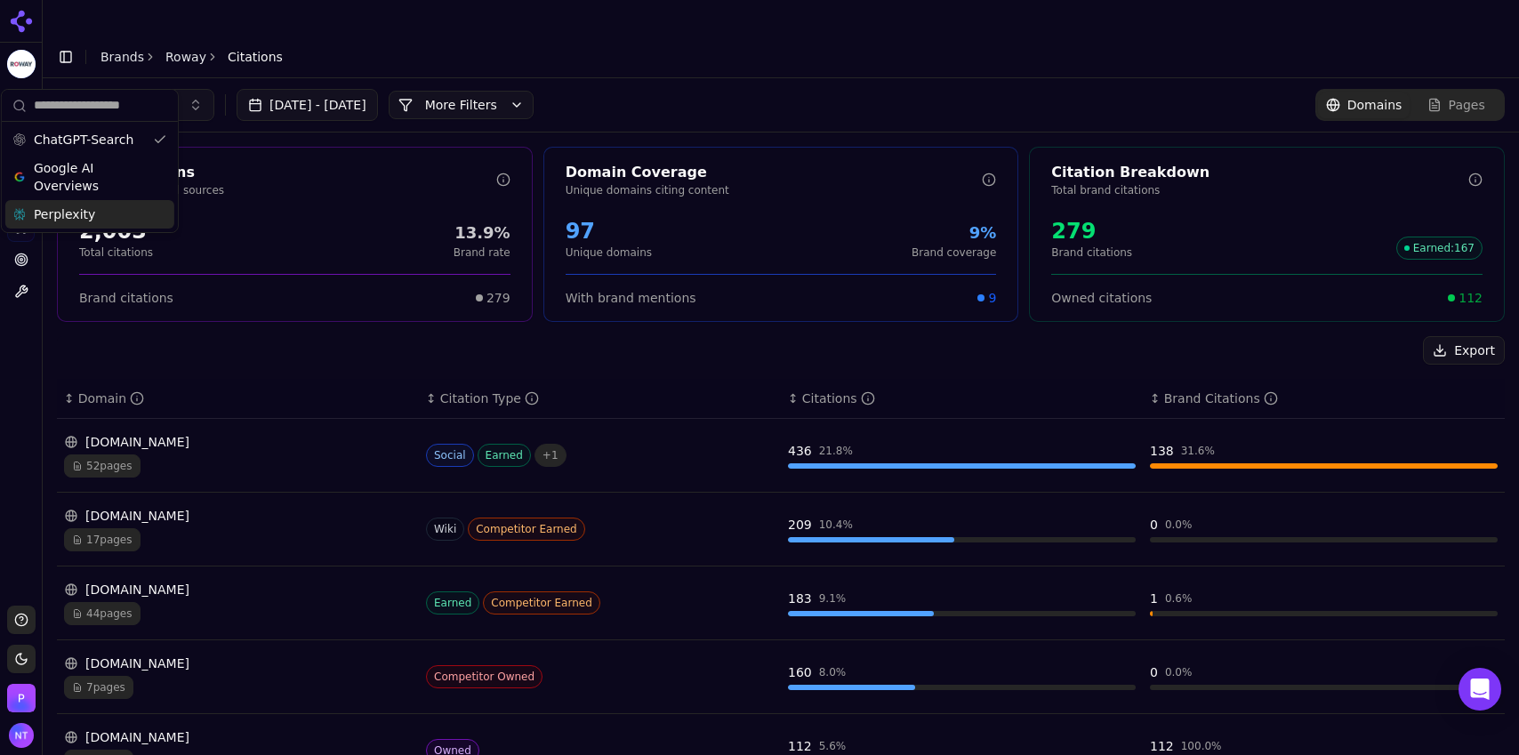
click at [90, 210] on div "Perplexity" at bounding box center [89, 214] width 169 height 28
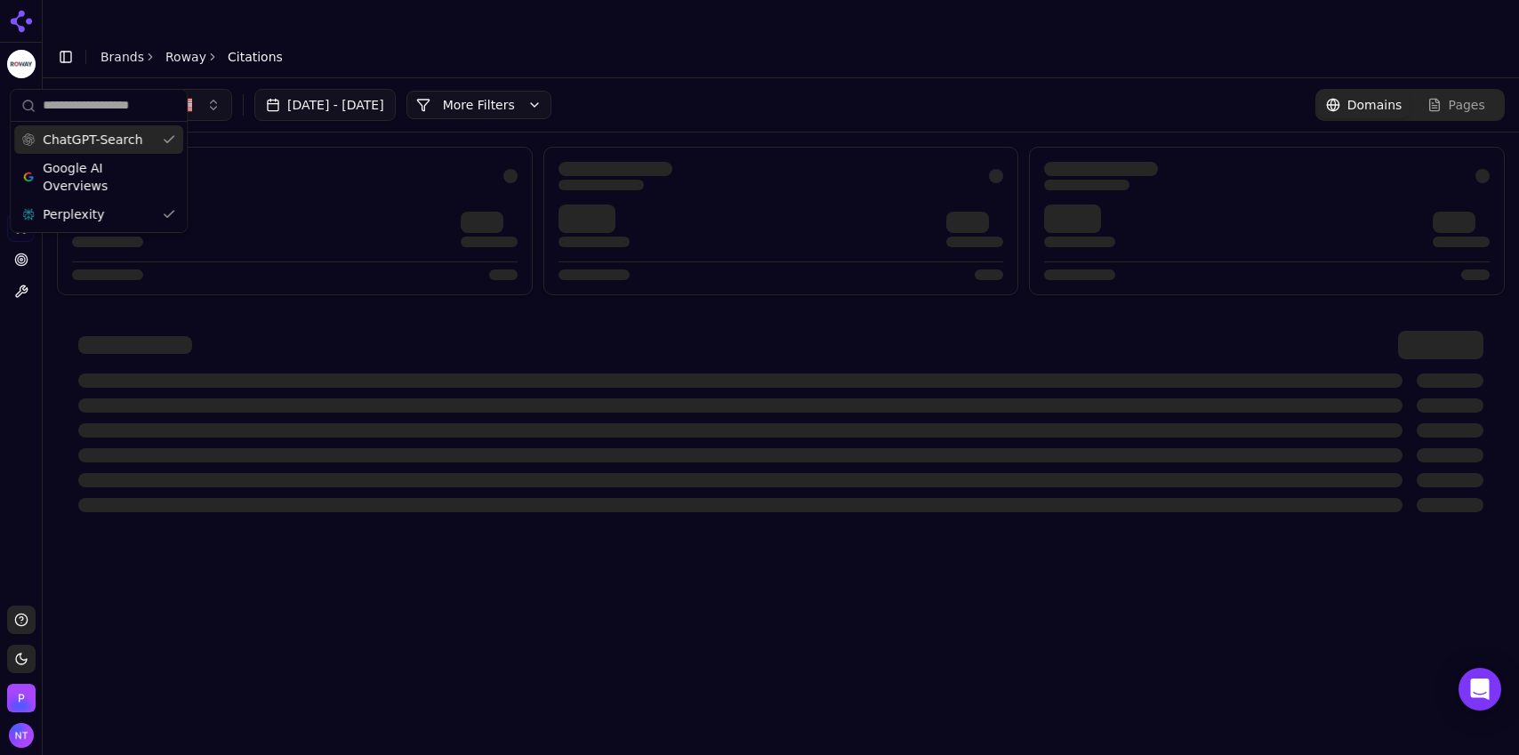
click at [98, 143] on span "ChatGPT-Search" at bounding box center [93, 140] width 100 height 18
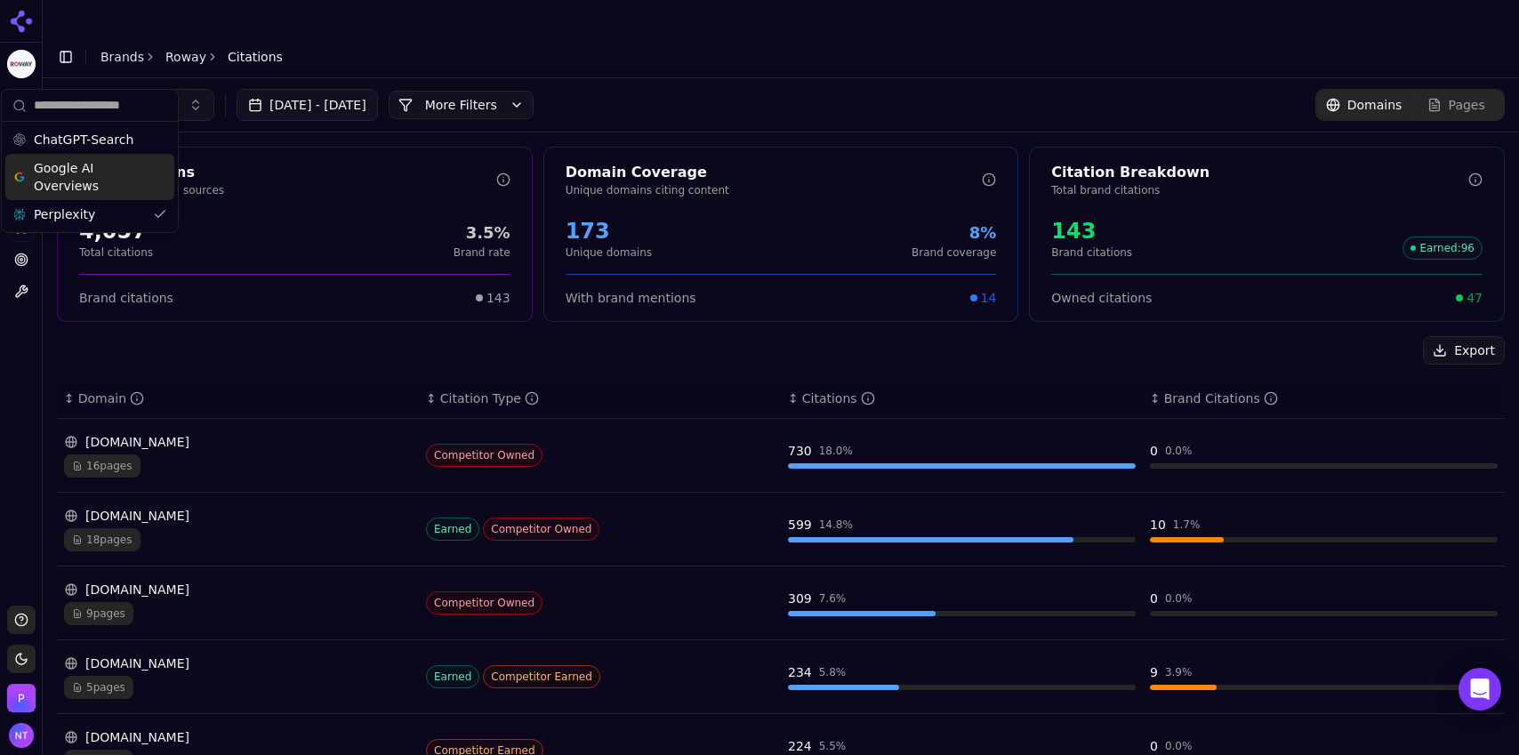
click at [81, 189] on span "Google AI Overviews" at bounding box center [90, 177] width 112 height 36
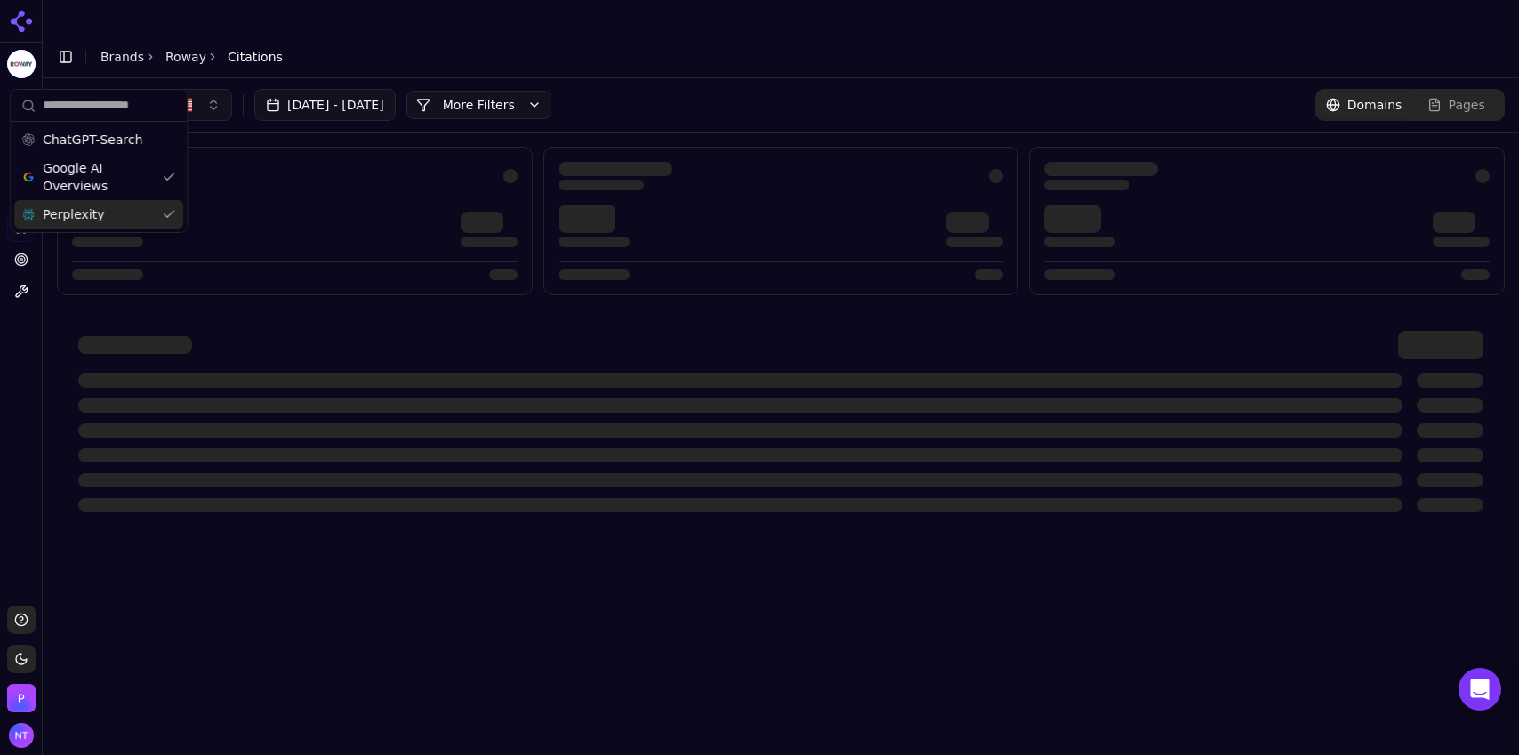
click at [79, 208] on span "Perplexity" at bounding box center [73, 214] width 61 height 18
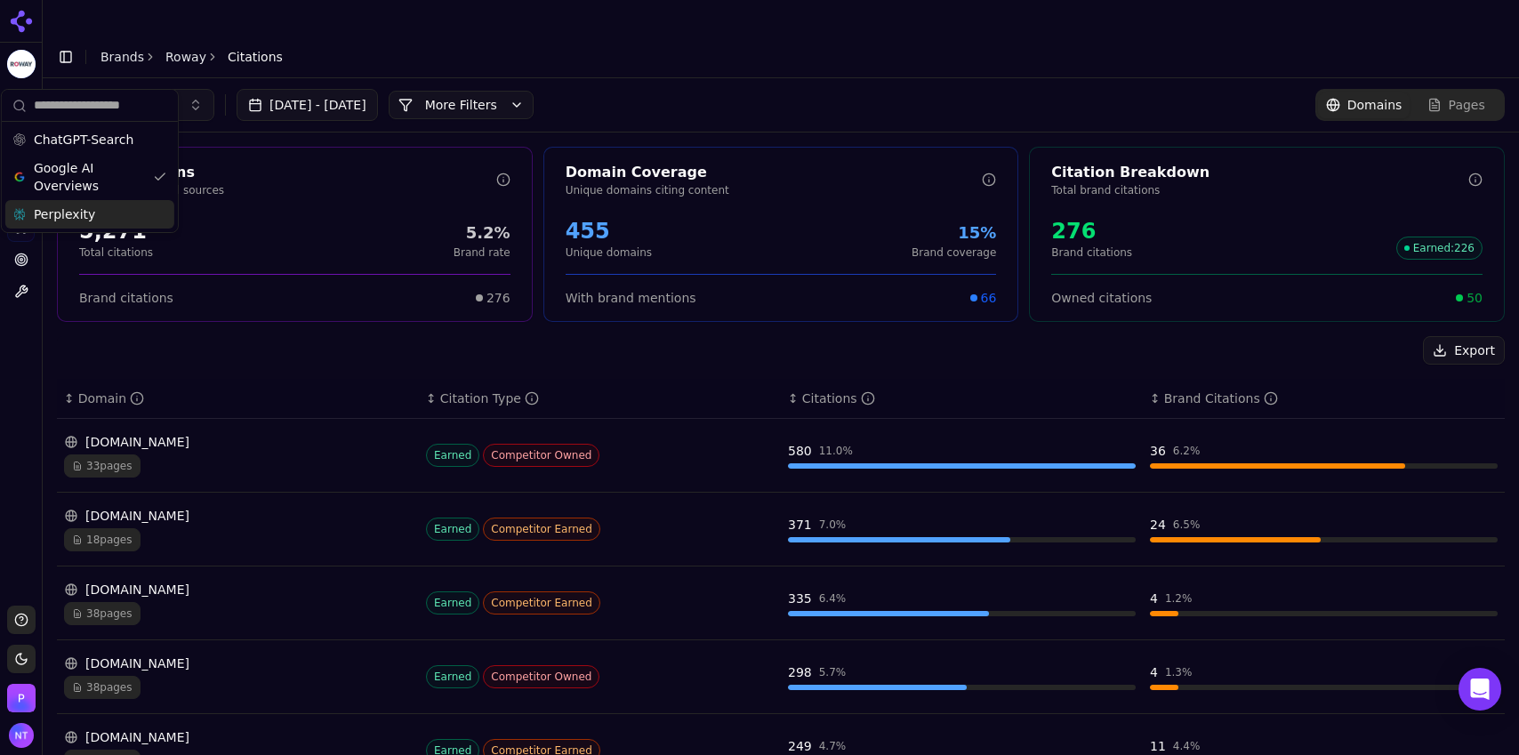
click at [978, 36] on header "Toggle Sidebar Brands Roway Citations" at bounding box center [781, 57] width 1477 height 43
